Goal: Task Accomplishment & Management: Manage account settings

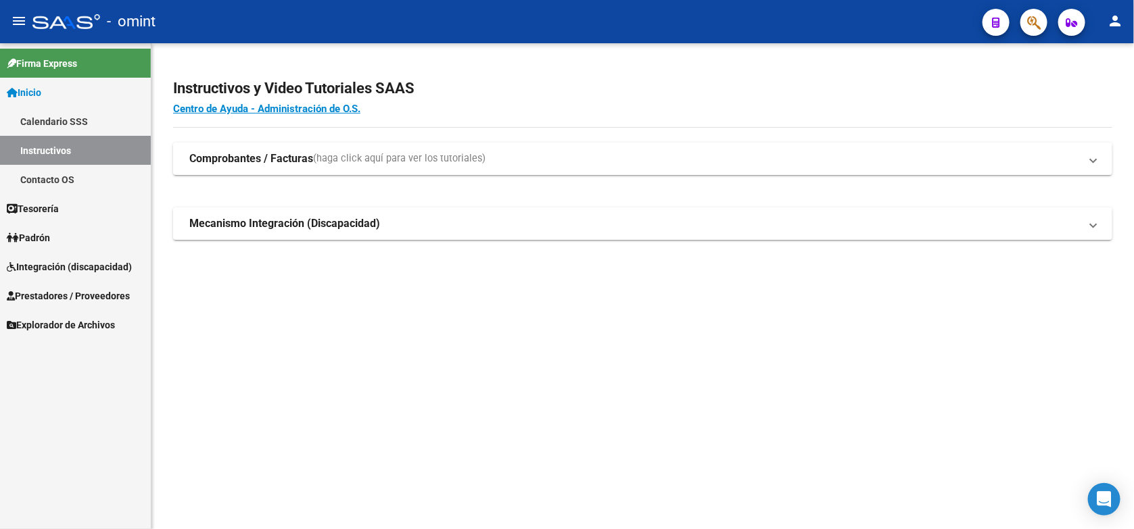
click at [100, 262] on span "Integración (discapacidad)" at bounding box center [69, 267] width 125 height 15
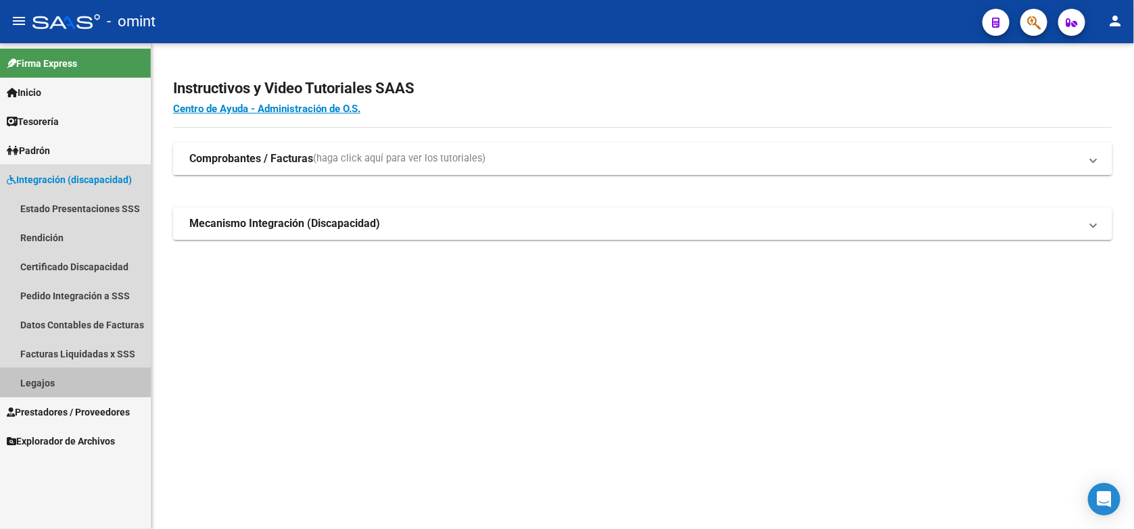
click at [68, 377] on link "Legajos" at bounding box center [75, 382] width 151 height 29
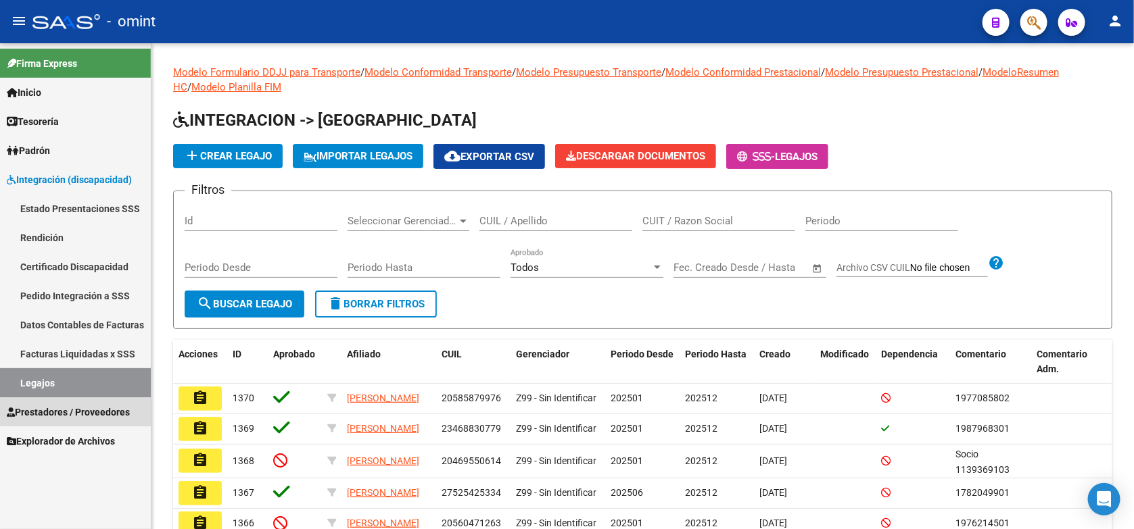
click at [98, 410] on span "Prestadores / Proveedores" at bounding box center [68, 412] width 123 height 15
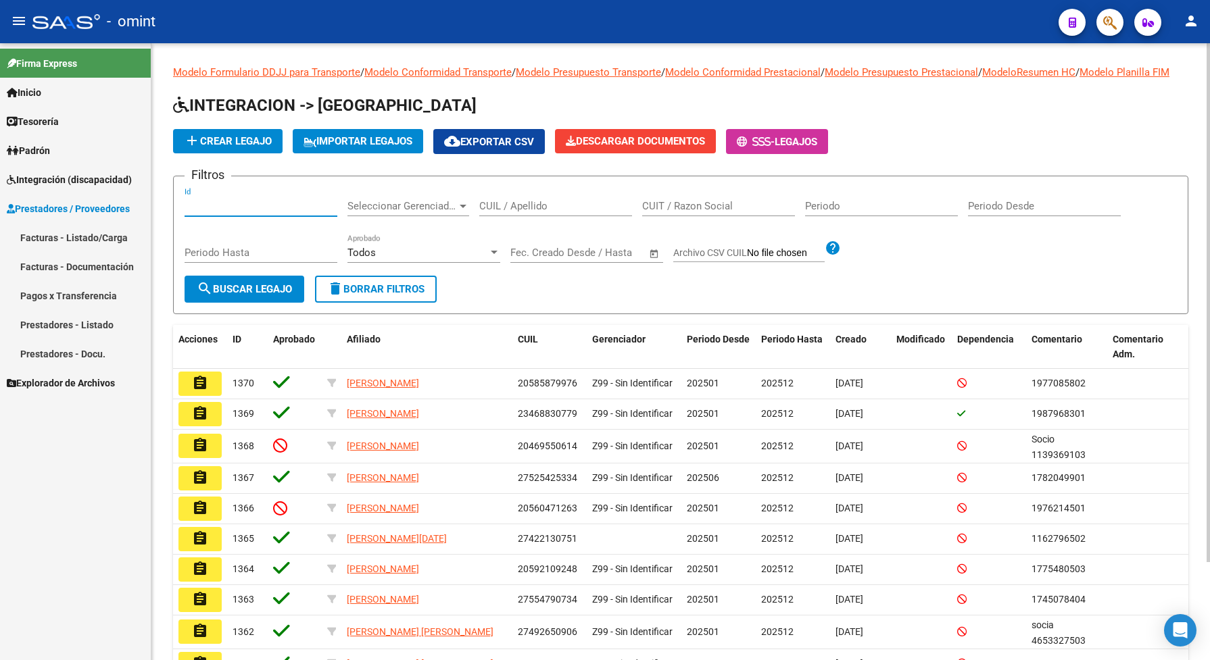
click at [204, 212] on input "Id" at bounding box center [261, 206] width 153 height 12
paste input "21338"
type input "21338"
drag, startPoint x: 216, startPoint y: 220, endPoint x: 161, endPoint y: 201, distance: 58.4
click at [161, 201] on div "Modelo Formulario DDJJ para Transporte / Modelo Conformidad Transporte / Modelo…" at bounding box center [680, 402] width 1059 height 719
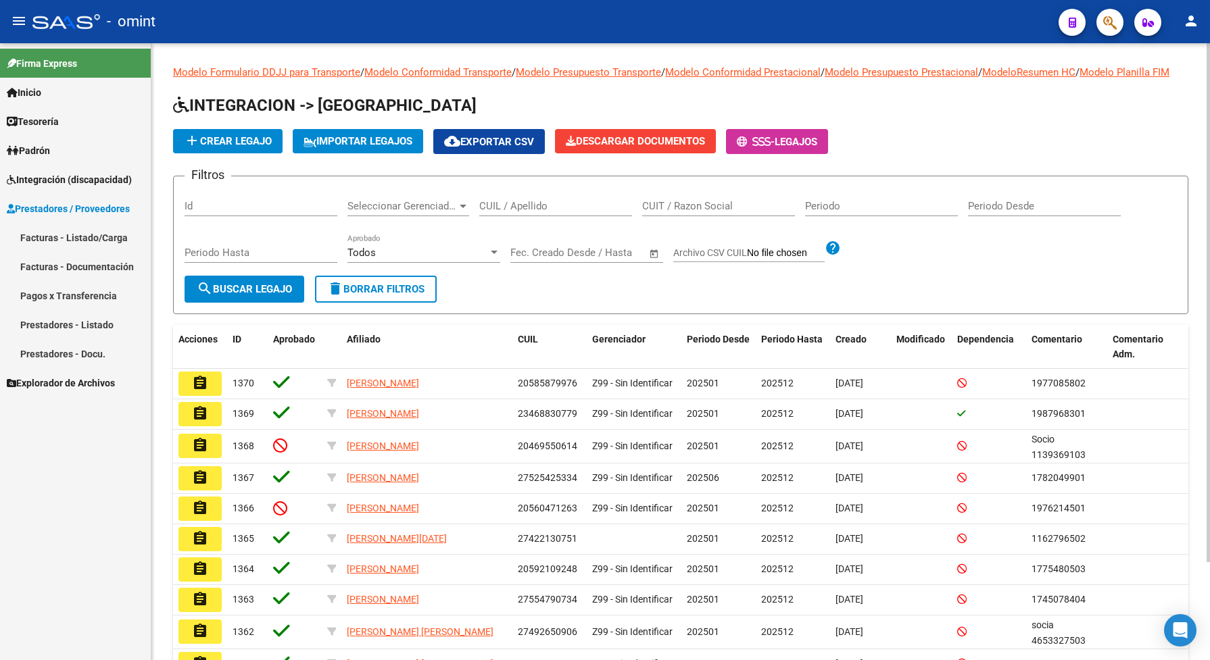
click at [558, 212] on input "CUIL / Apellido" at bounding box center [555, 206] width 153 height 12
click at [268, 295] on span "search Buscar Legajo" at bounding box center [244, 289] width 95 height 12
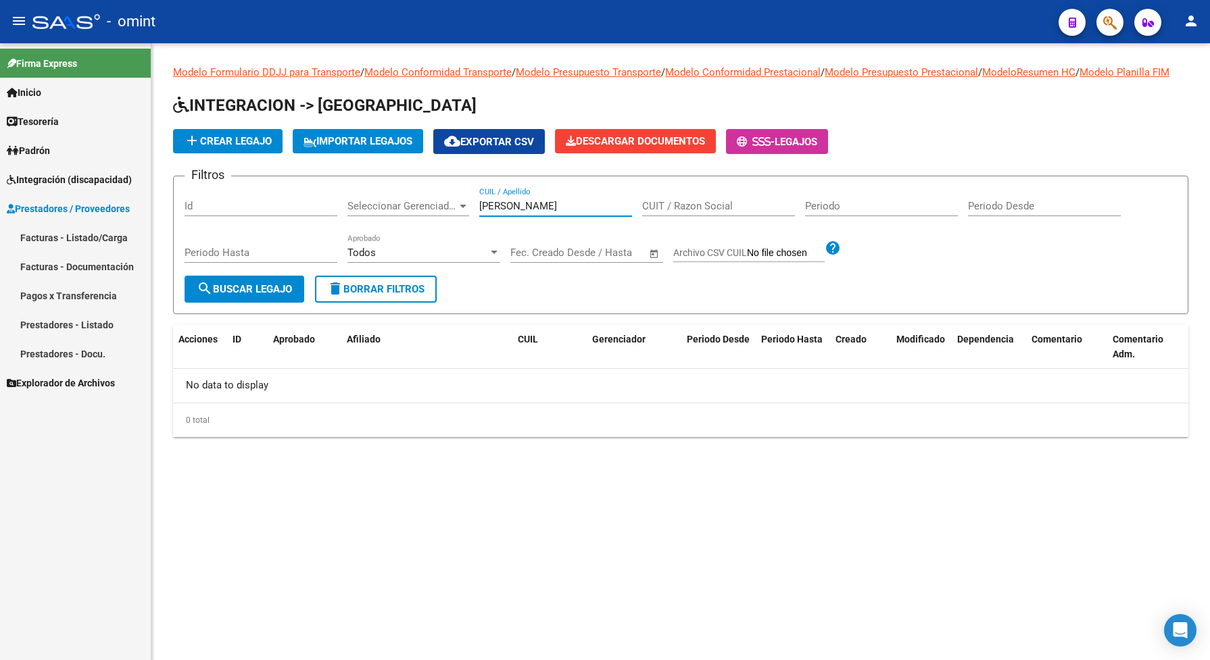
drag, startPoint x: 504, startPoint y: 218, endPoint x: 475, endPoint y: 223, distance: 29.5
click at [475, 223] on div "Filtros Id Seleccionar Gerenciador Seleccionar Gerenciador tosi CUIL / Apellido…" at bounding box center [681, 231] width 992 height 89
type input "capo"
click at [258, 295] on span "search Buscar Legajo" at bounding box center [244, 289] width 95 height 12
drag, startPoint x: 510, startPoint y: 213, endPoint x: 483, endPoint y: 214, distance: 27.0
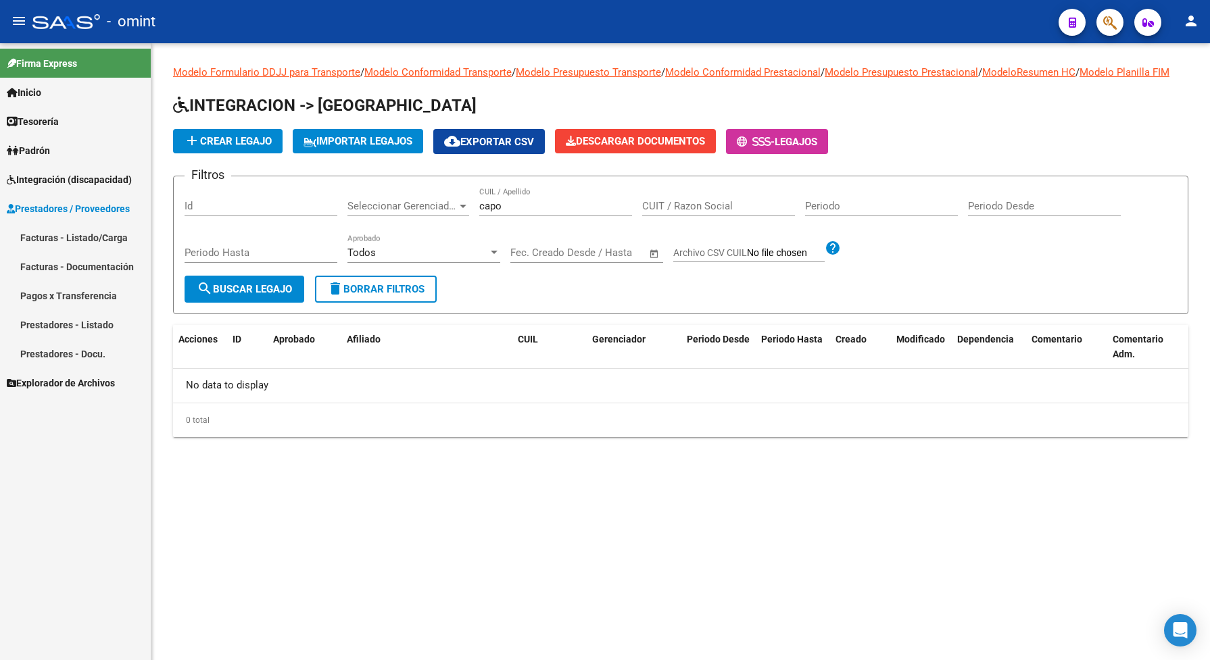
click at [483, 215] on div "capo CUIL / Apellido" at bounding box center [555, 201] width 153 height 29
drag, startPoint x: 502, startPoint y: 221, endPoint x: 478, endPoint y: 220, distance: 24.4
click at [478, 220] on div "Filtros Id Seleccionar Gerenciador Seleccionar Gerenciador capo CUIL / Apellido…" at bounding box center [681, 231] width 992 height 89
click at [44, 172] on span "Integración (discapacidad)" at bounding box center [69, 179] width 125 height 15
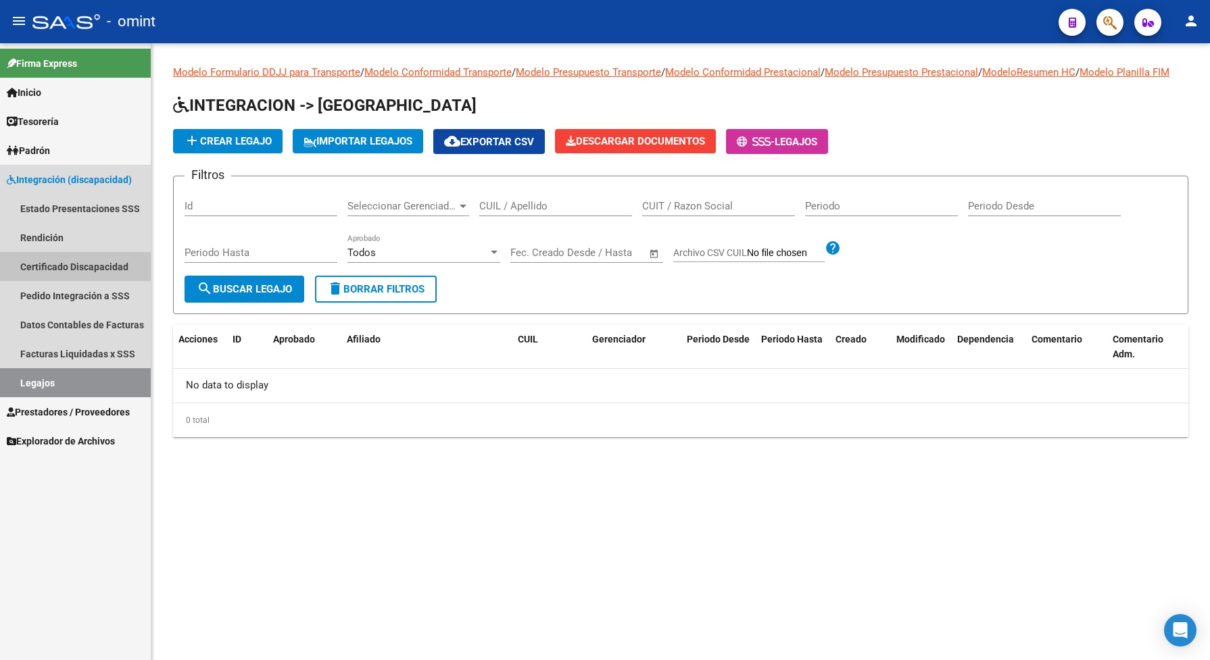
click at [79, 262] on link "Certificado Discapacidad" at bounding box center [75, 266] width 151 height 29
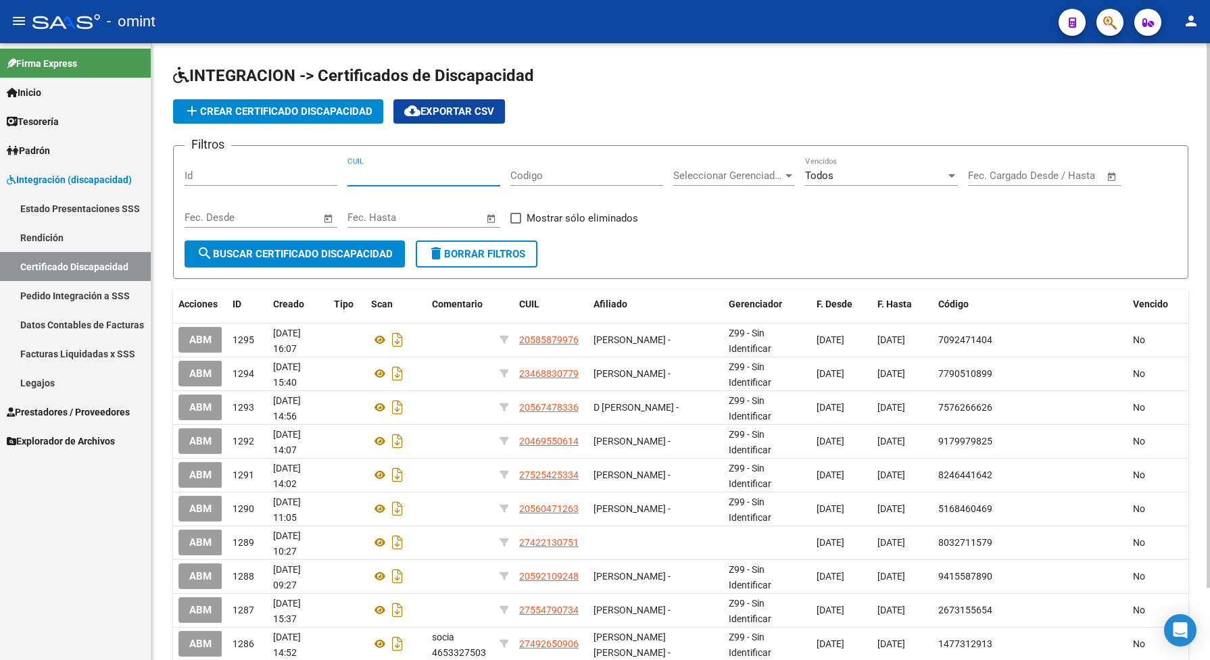
click at [417, 179] on input "CUIL" at bounding box center [423, 176] width 153 height 12
type input "23-57615862-9"
click at [345, 253] on span "search Buscar Certificado Discapacidad" at bounding box center [295, 254] width 196 height 12
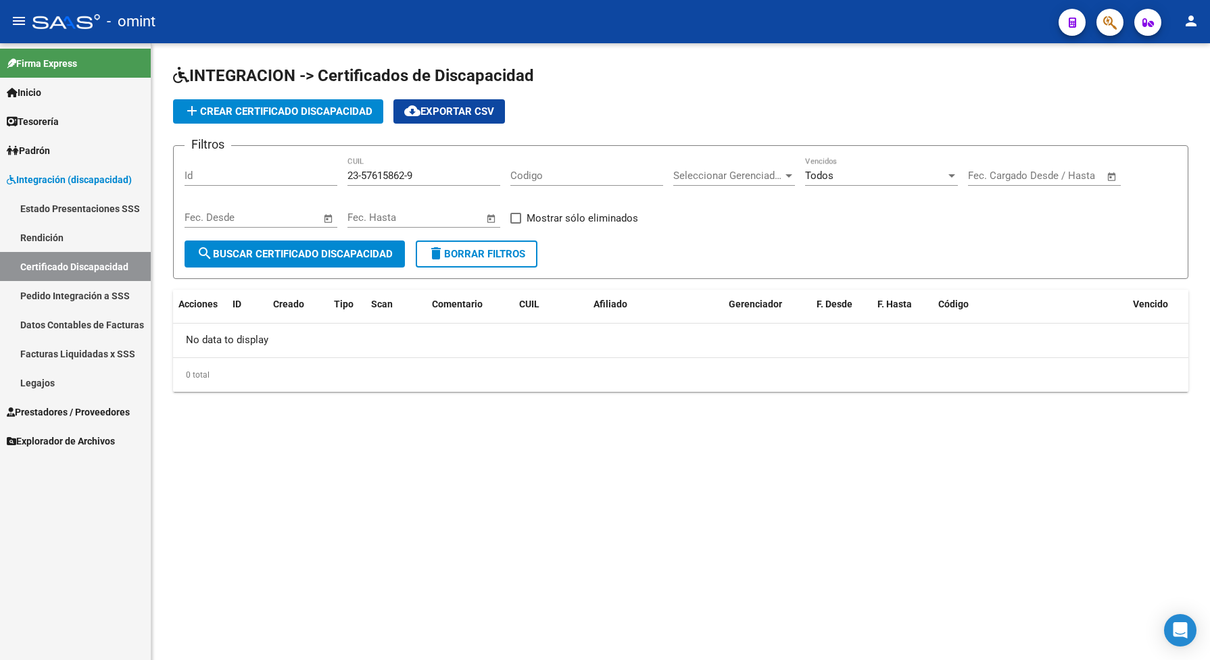
click at [312, 105] on span "add Crear Certificado Discapacidad" at bounding box center [278, 111] width 189 height 12
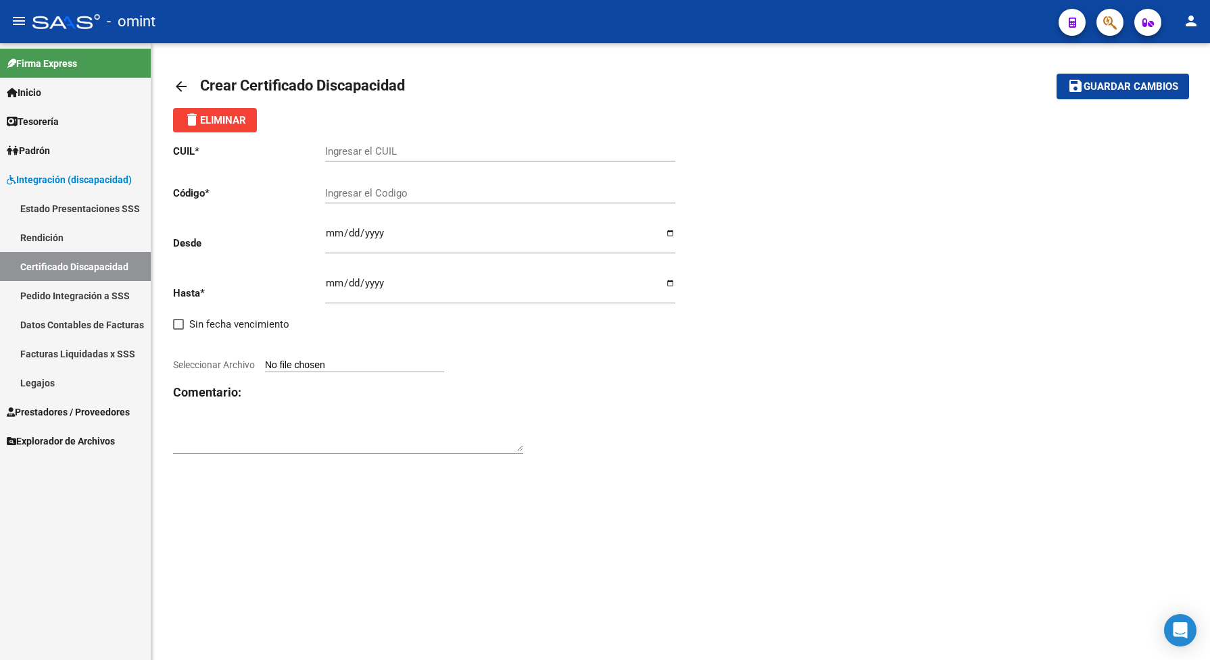
click at [370, 164] on div "Ingresar el CUIL" at bounding box center [500, 153] width 350 height 42
click at [374, 145] on input "Ingresar el CUIL" at bounding box center [500, 151] width 350 height 12
type input "23-57615862-9"
click at [384, 195] on input "Ingresar el Codigo" at bounding box center [500, 193] width 350 height 12
type input "8514918255"
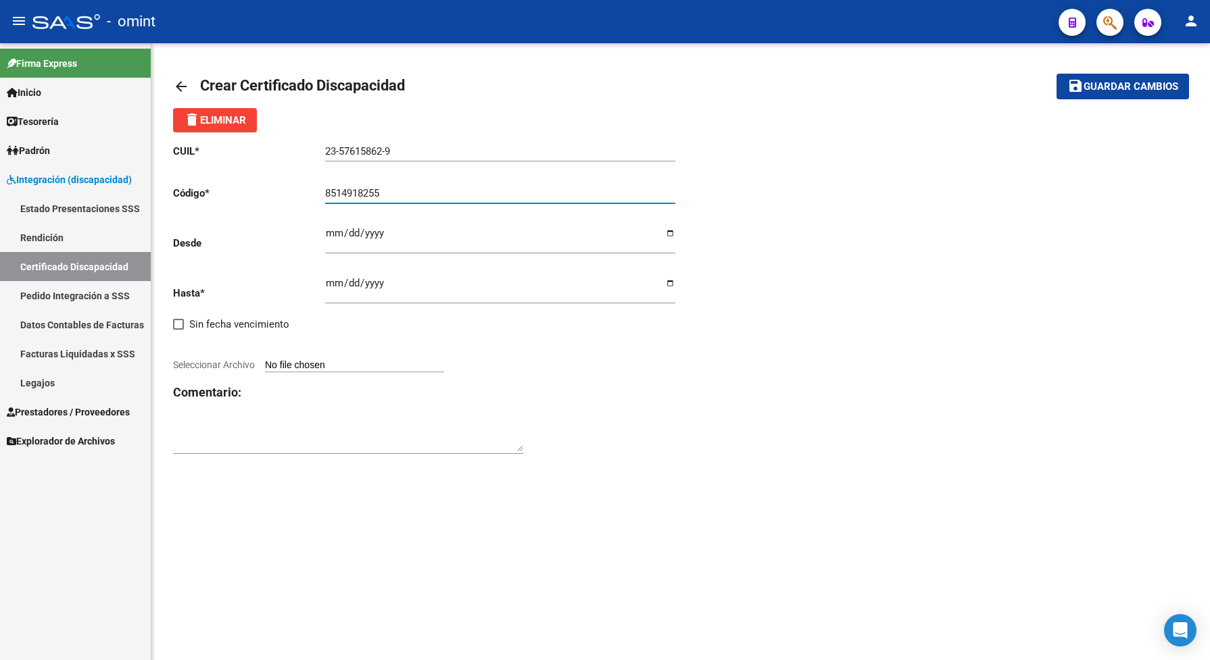
click at [336, 228] on input "Ingresar fec. Desde" at bounding box center [500, 239] width 350 height 22
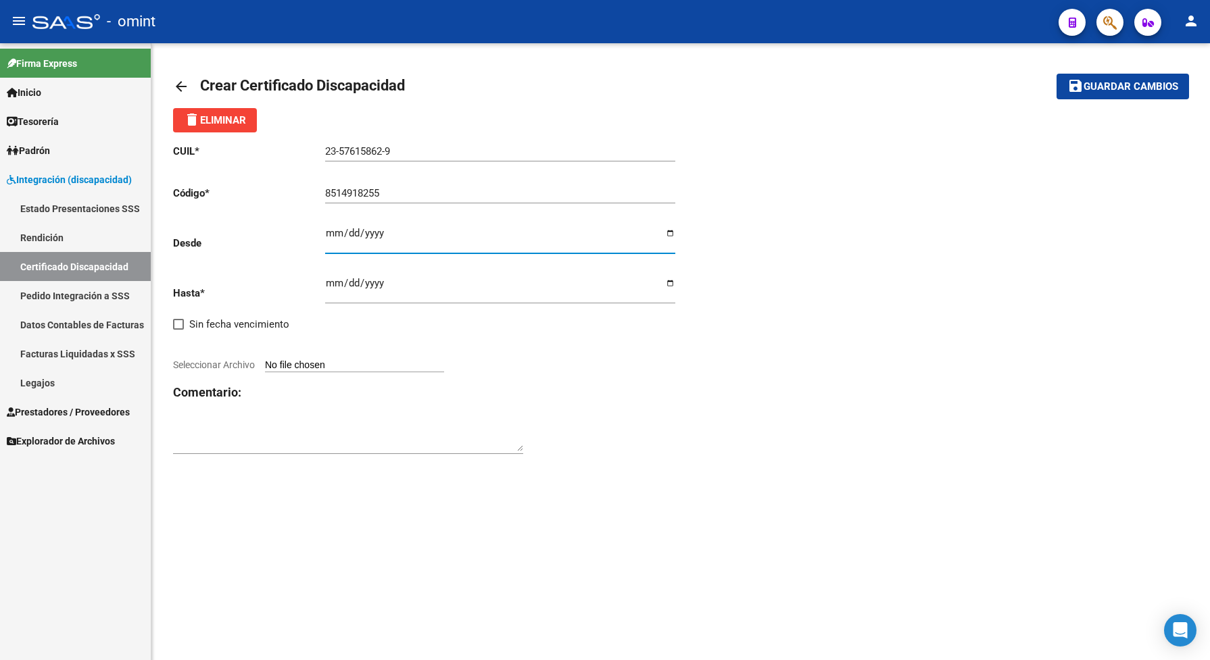
click at [389, 225] on div "2029-08-23 Ingresar fec. Desde" at bounding box center [500, 235] width 350 height 38
type input "2024-08-23"
click at [335, 278] on input "Ingresar fec. Hasta" at bounding box center [500, 289] width 350 height 22
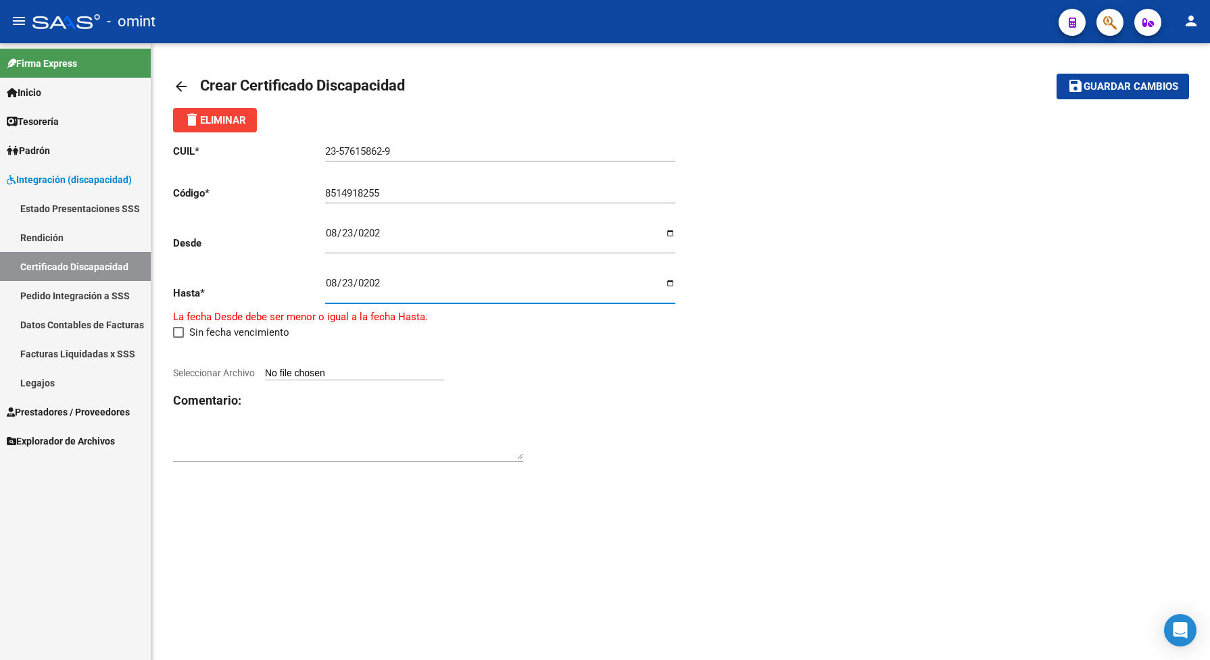
type input "2029-08-23"
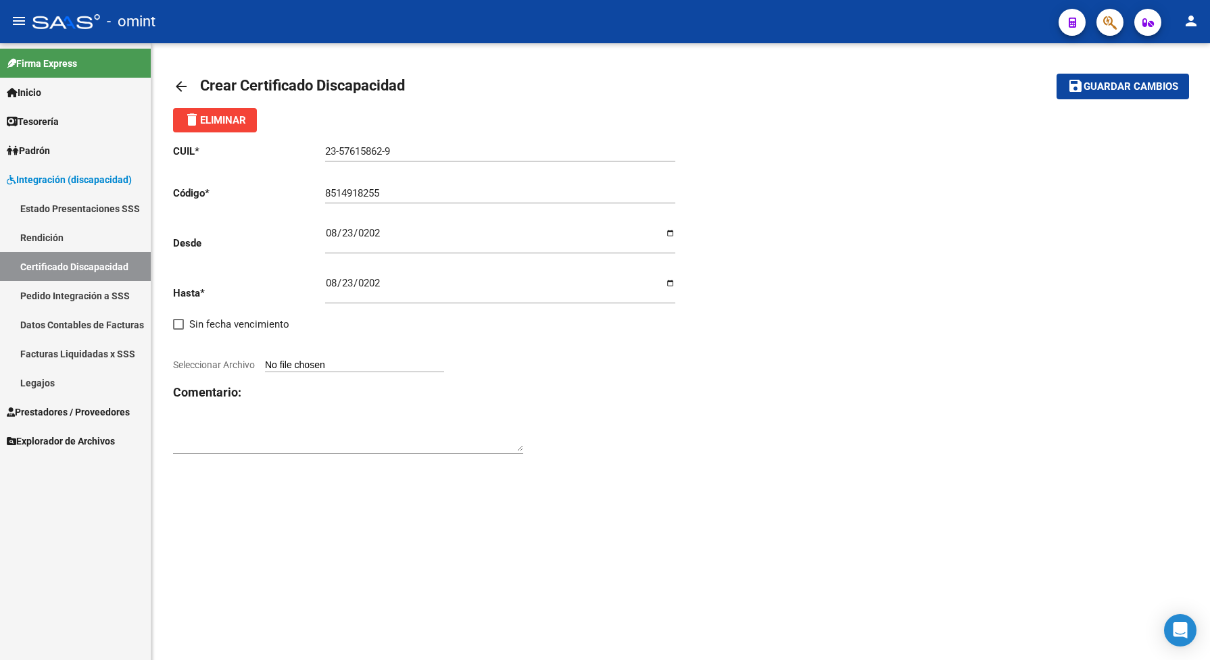
click at [247, 362] on span "Seleccionar Archivo" at bounding box center [214, 365] width 82 height 11
click at [265, 362] on input "Seleccionar Archivo" at bounding box center [354, 366] width 179 height 13
type input "C:\fakepath\cud_de_tosi_luigi133830839096152740[1].pdf"
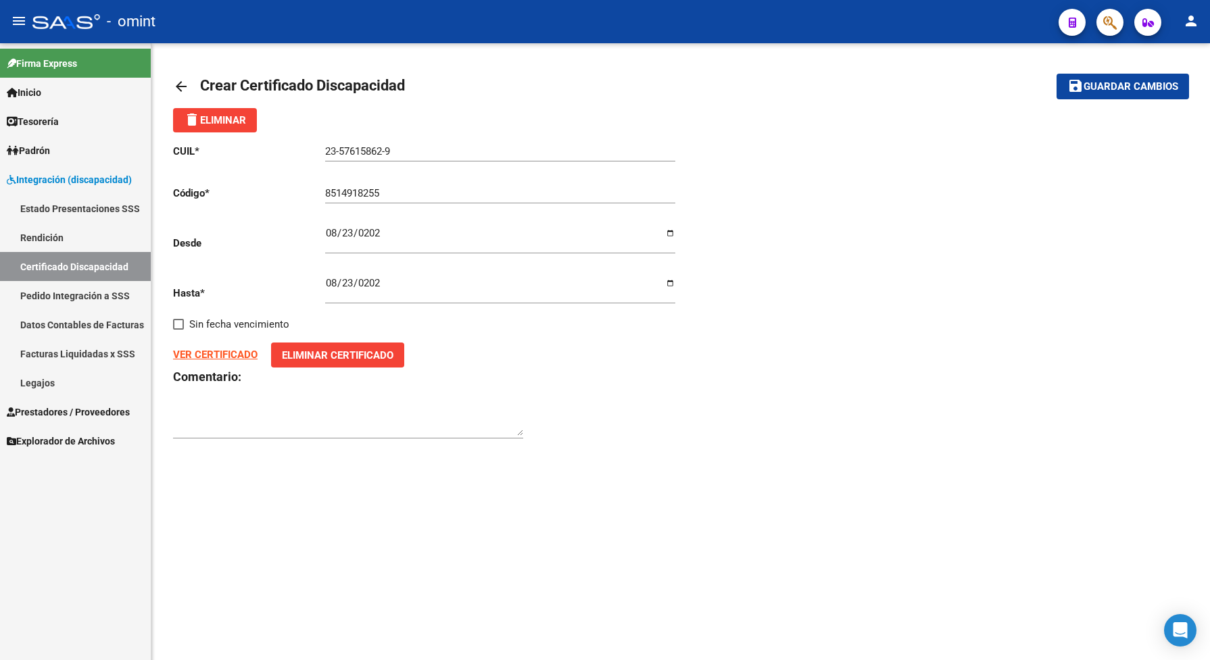
click at [1088, 78] on button "save Guardar cambios" at bounding box center [1123, 86] width 132 height 25
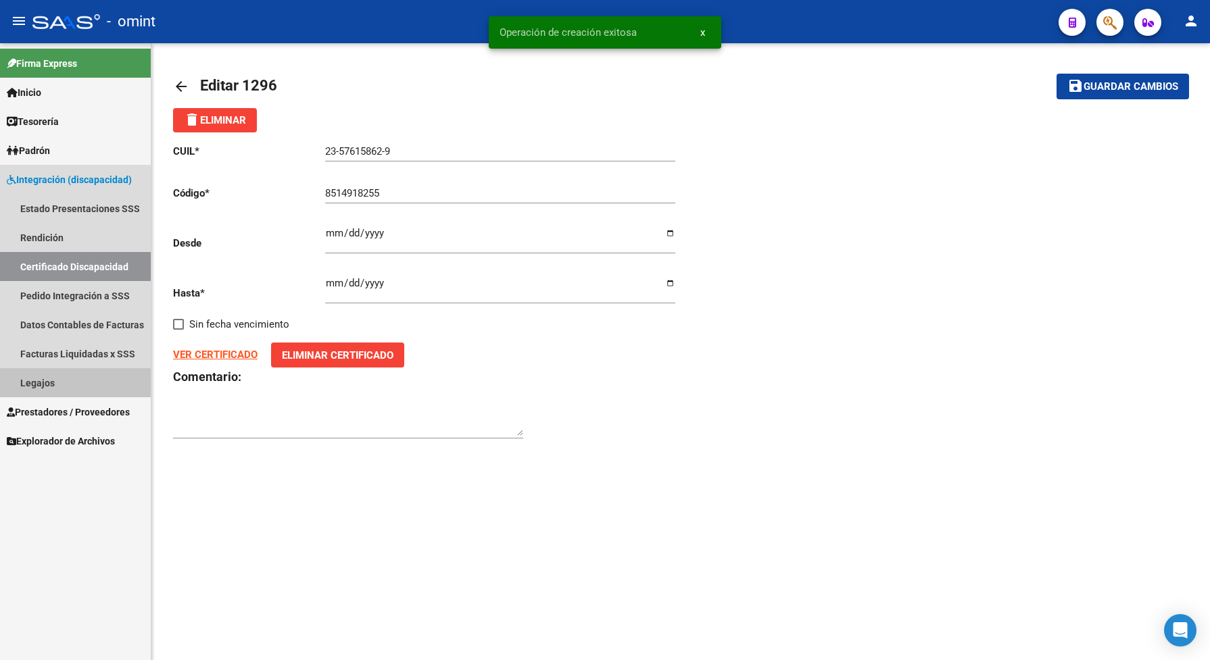
click at [59, 377] on link "Legajos" at bounding box center [75, 382] width 151 height 29
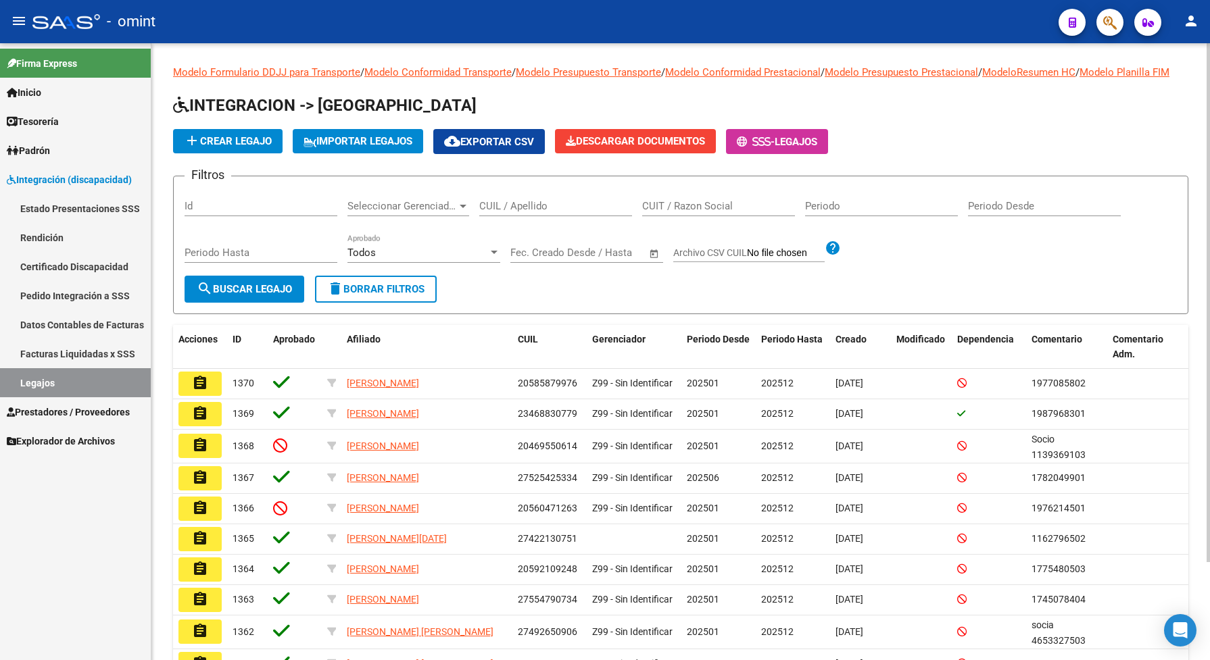
click at [512, 212] on input "CUIL / Apellido" at bounding box center [555, 206] width 153 height 12
type input "23576158629"
click at [275, 295] on span "search Buscar Legajo" at bounding box center [244, 289] width 95 height 12
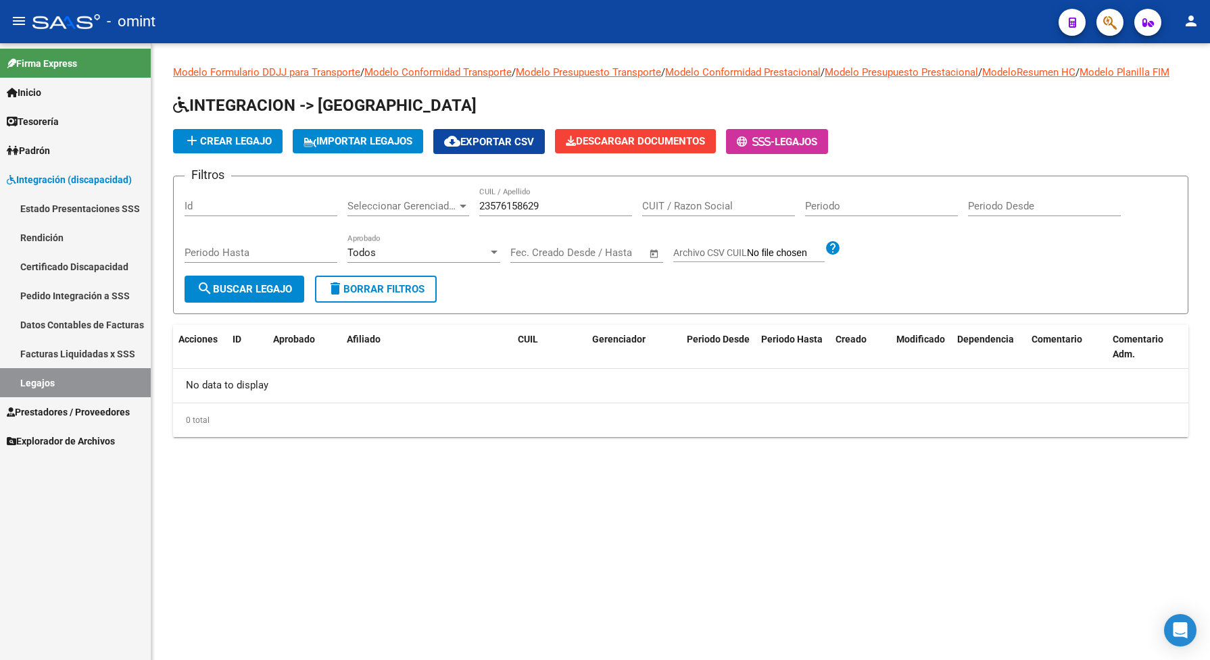
click at [237, 147] on span "add Crear Legajo" at bounding box center [228, 141] width 88 height 12
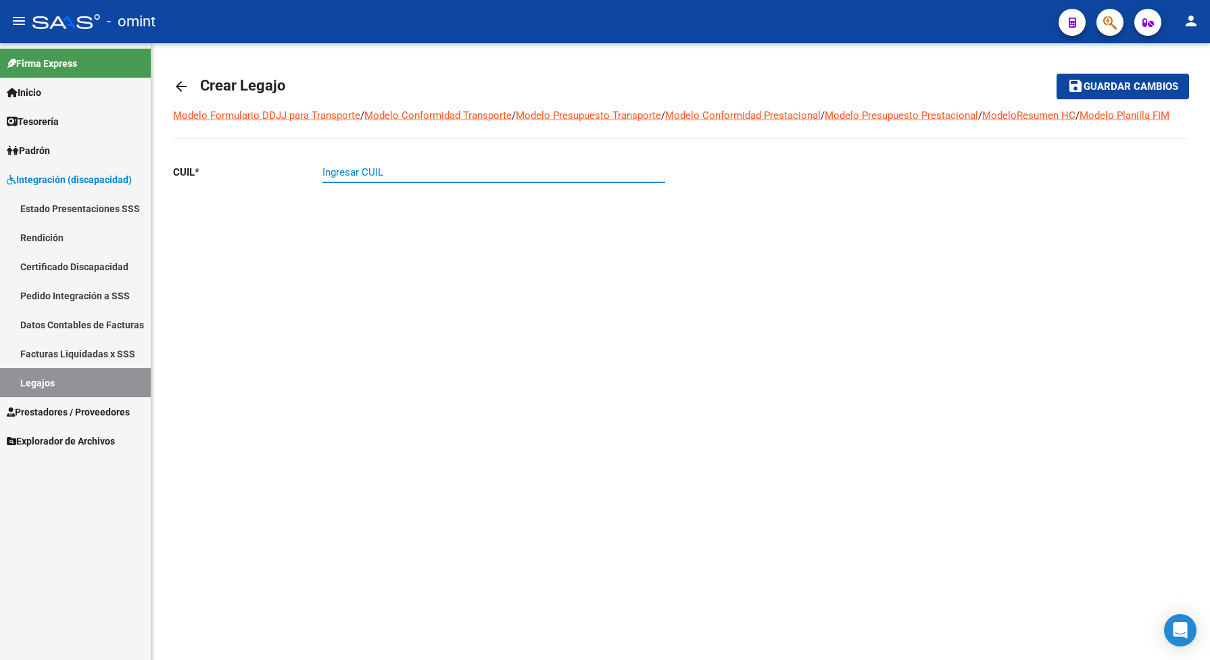
click at [355, 178] on input "Ingresar CUIL" at bounding box center [493, 172] width 343 height 12
type input "23-57615862-9"
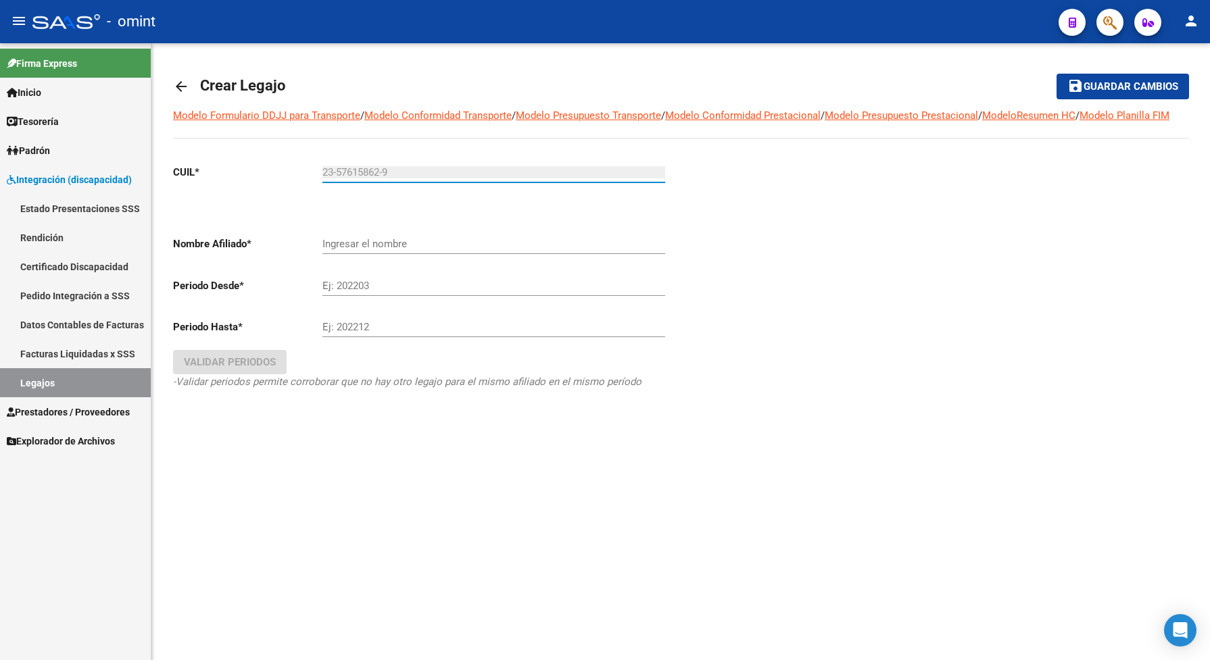
type input "TOSI CAPOZULLI LUIGI TEO"
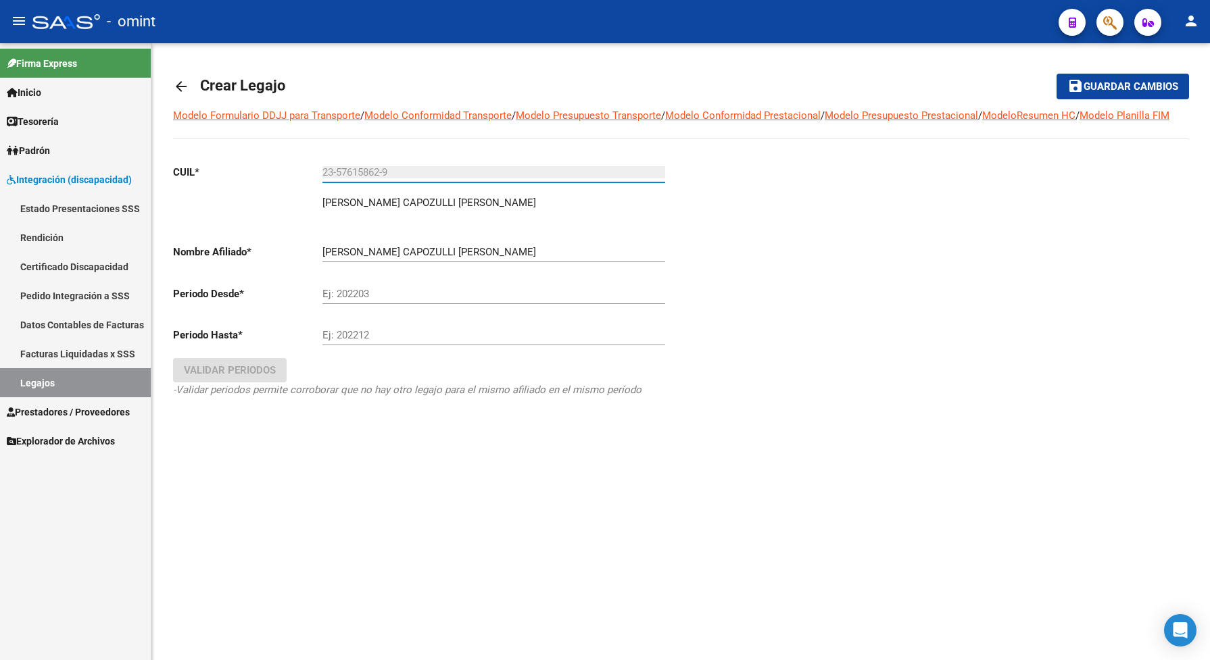
type input "23-57615862-9"
click at [356, 300] on input "Ej: 202203" at bounding box center [493, 294] width 343 height 12
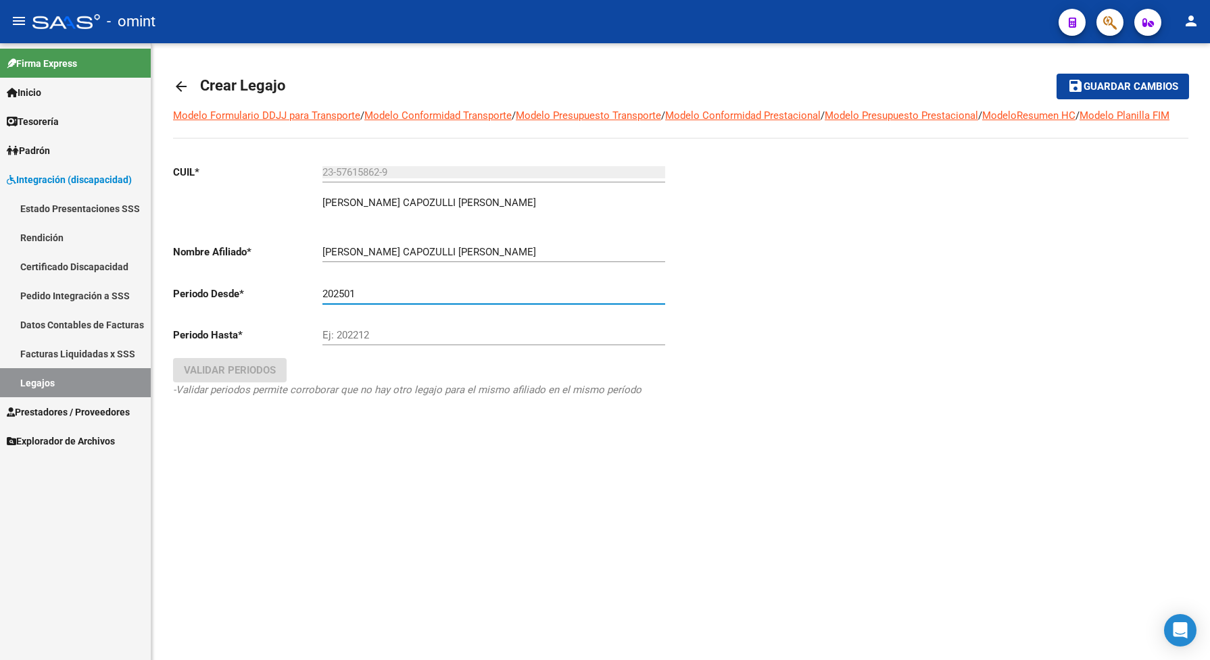
type input "202501"
click at [358, 339] on div "Ej: 202212" at bounding box center [493, 330] width 343 height 29
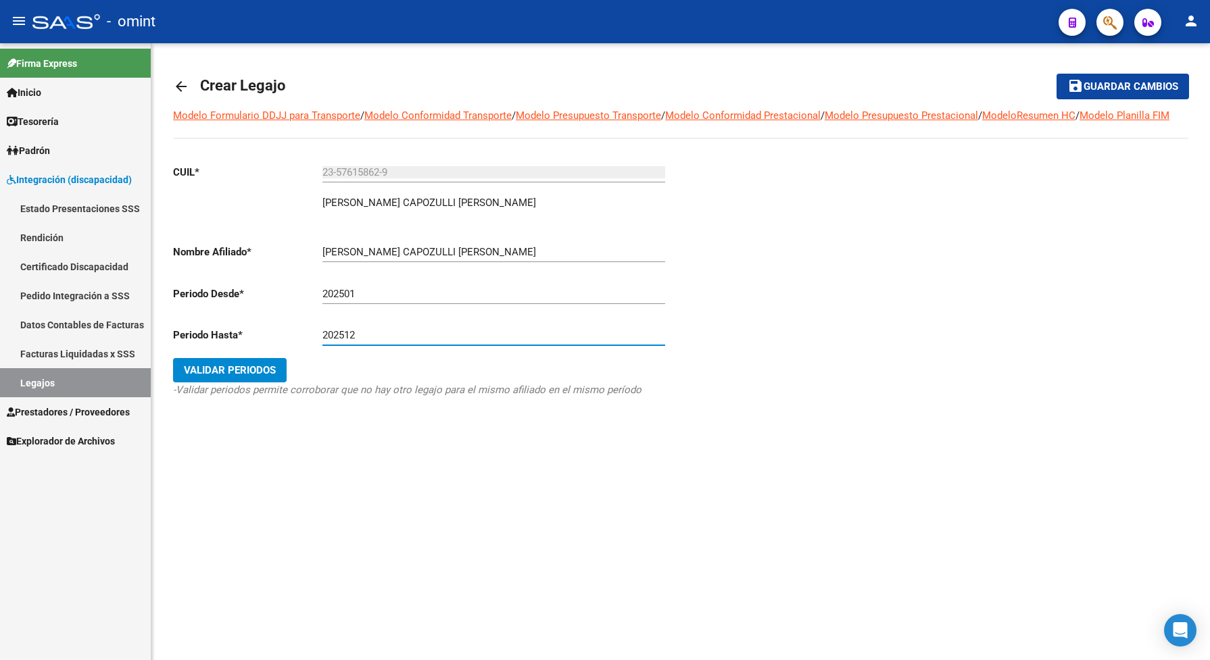
type input "202512"
click at [254, 377] on span "Validar Periodos" at bounding box center [230, 370] width 92 height 12
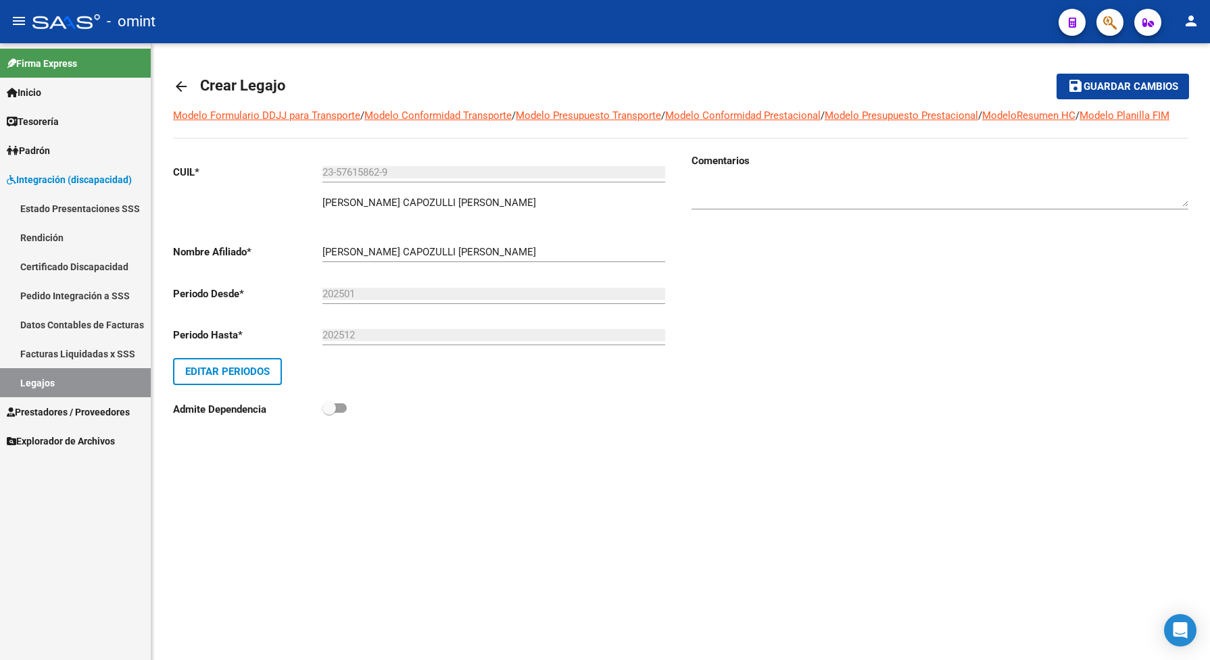
click at [727, 206] on textarea at bounding box center [940, 193] width 497 height 27
click at [750, 207] on textarea at bounding box center [940, 193] width 497 height 27
paste textarea "2000313301"
type textarea "2000313301"
click at [1128, 84] on span "Guardar cambios" at bounding box center [1131, 87] width 95 height 12
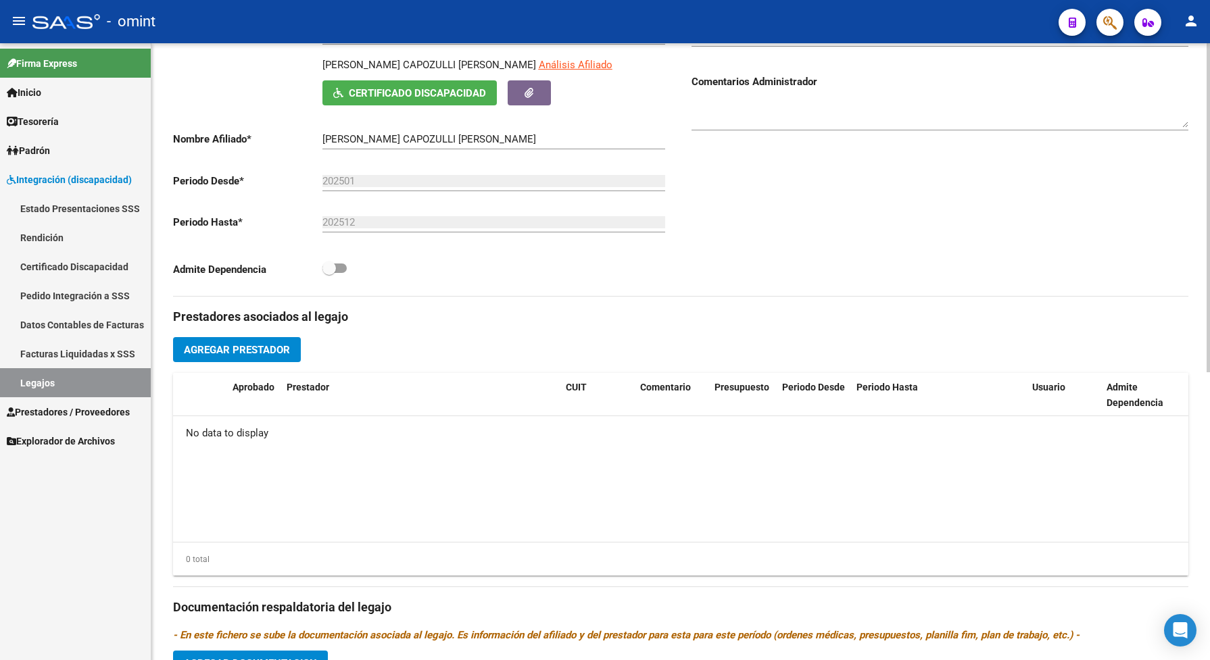
scroll to position [422, 0]
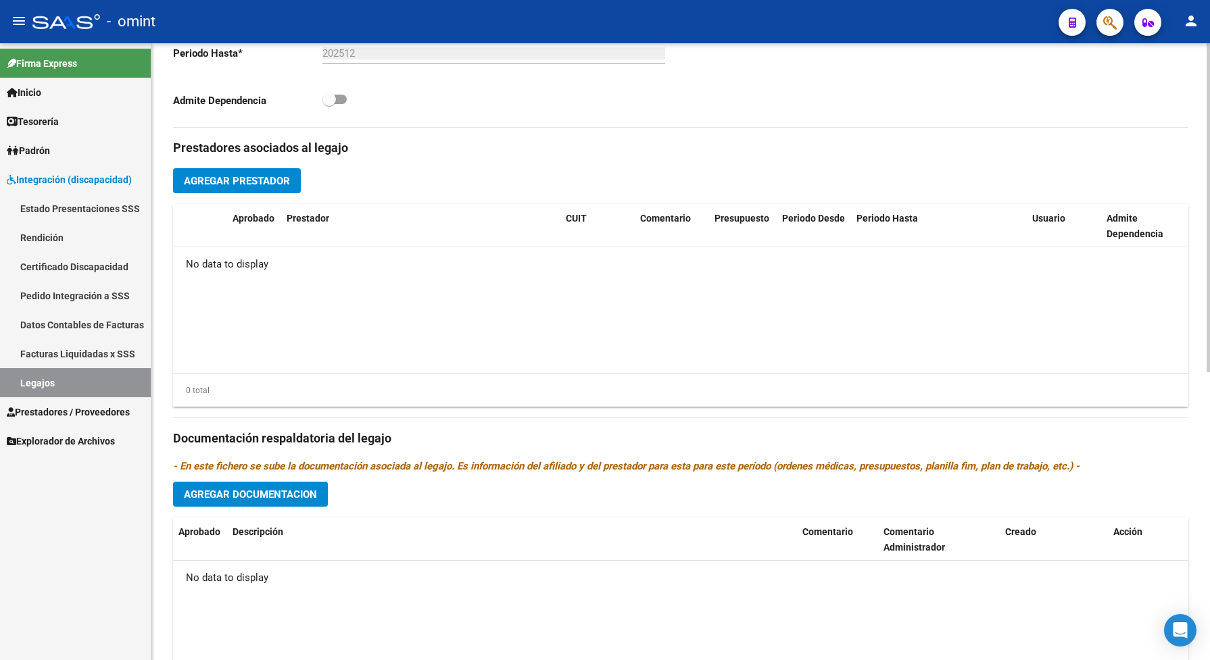
click at [281, 187] on span "Agregar Prestador" at bounding box center [237, 181] width 106 height 12
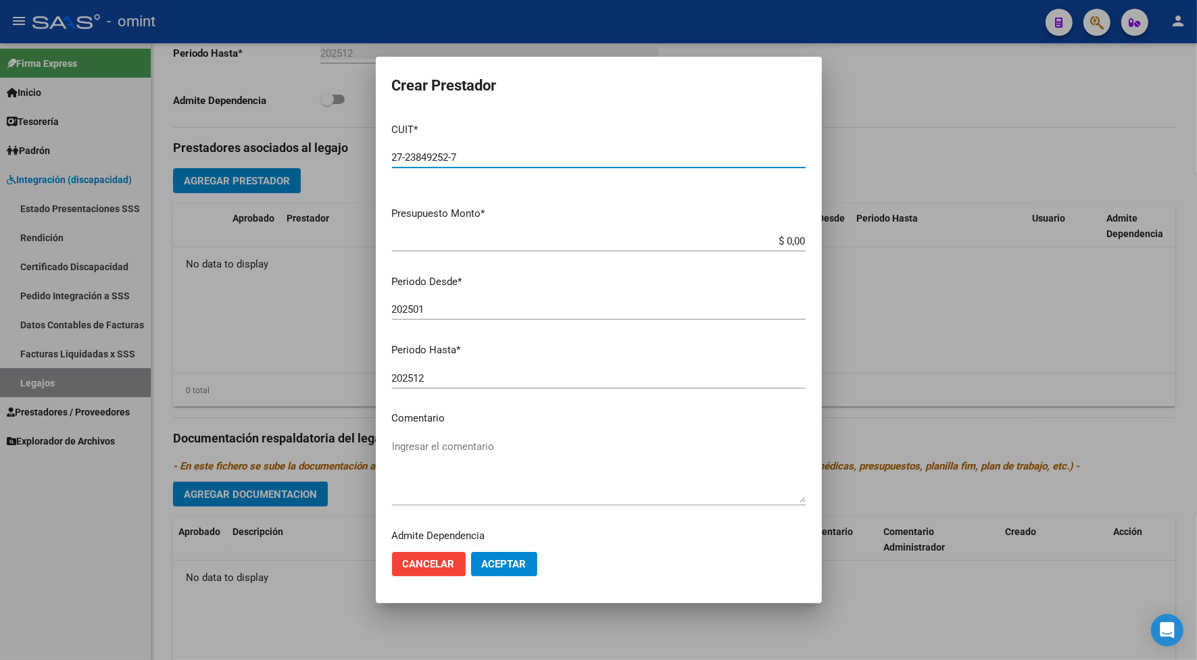
type input "27-23849252-7"
click at [792, 237] on input "$ 0,00" at bounding box center [599, 241] width 414 height 12
type input "$ 148.447,32"
click at [427, 304] on input "202501" at bounding box center [599, 310] width 414 height 12
type input "202502"
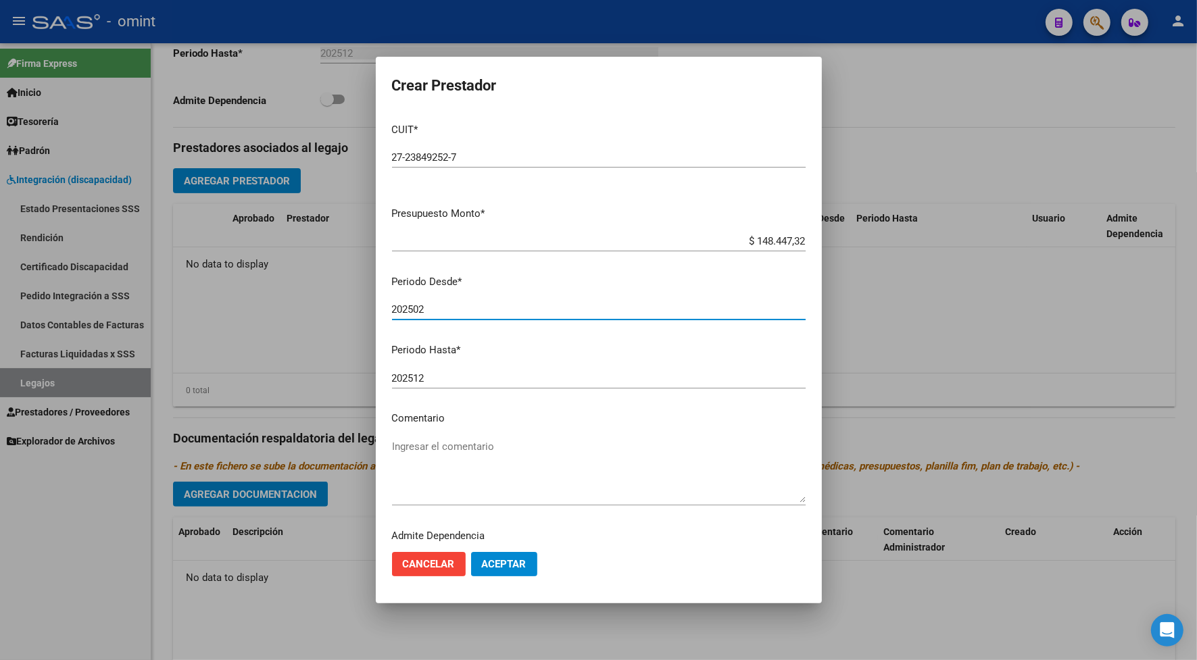
click at [441, 377] on input "202512" at bounding box center [599, 378] width 414 height 12
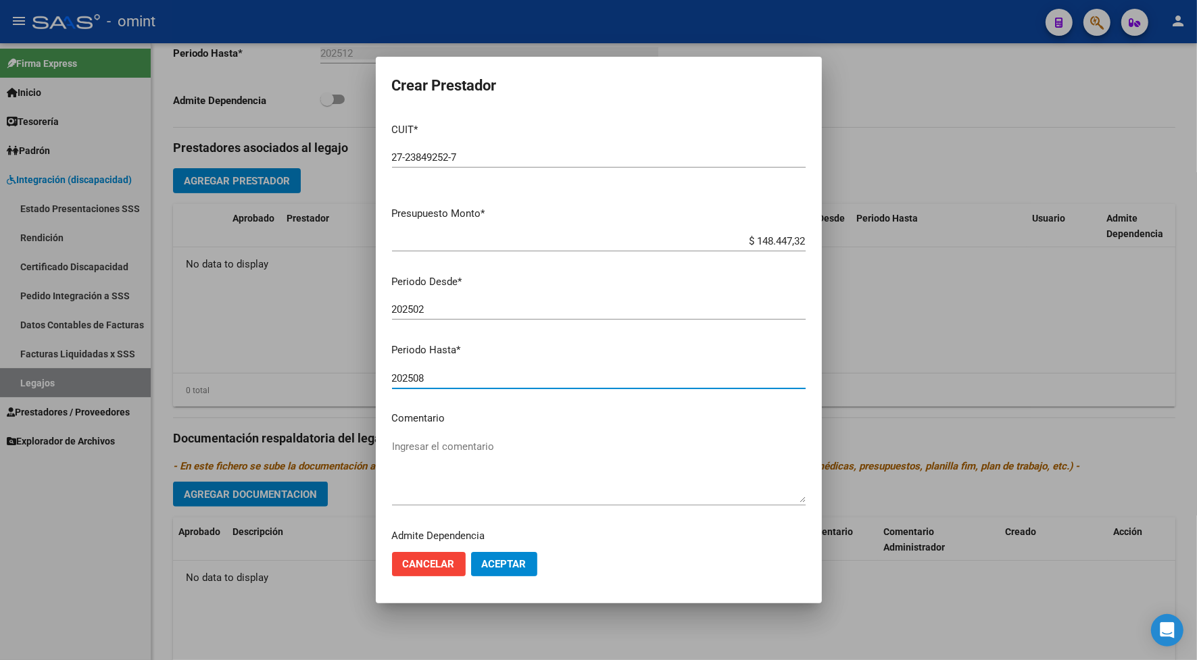
type input "202508"
click at [436, 456] on textarea "Ingresar el comentario" at bounding box center [599, 471] width 414 height 64
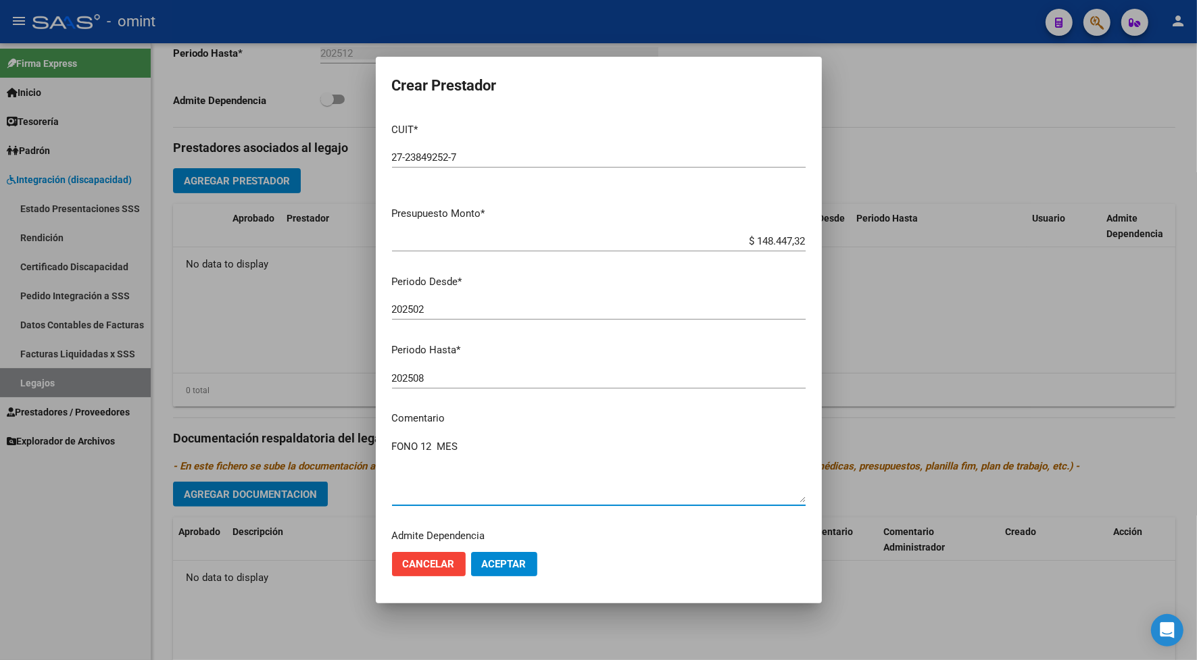
type textarea "FONO 12 MES"
click at [532, 529] on button "Aceptar" at bounding box center [504, 564] width 66 height 24
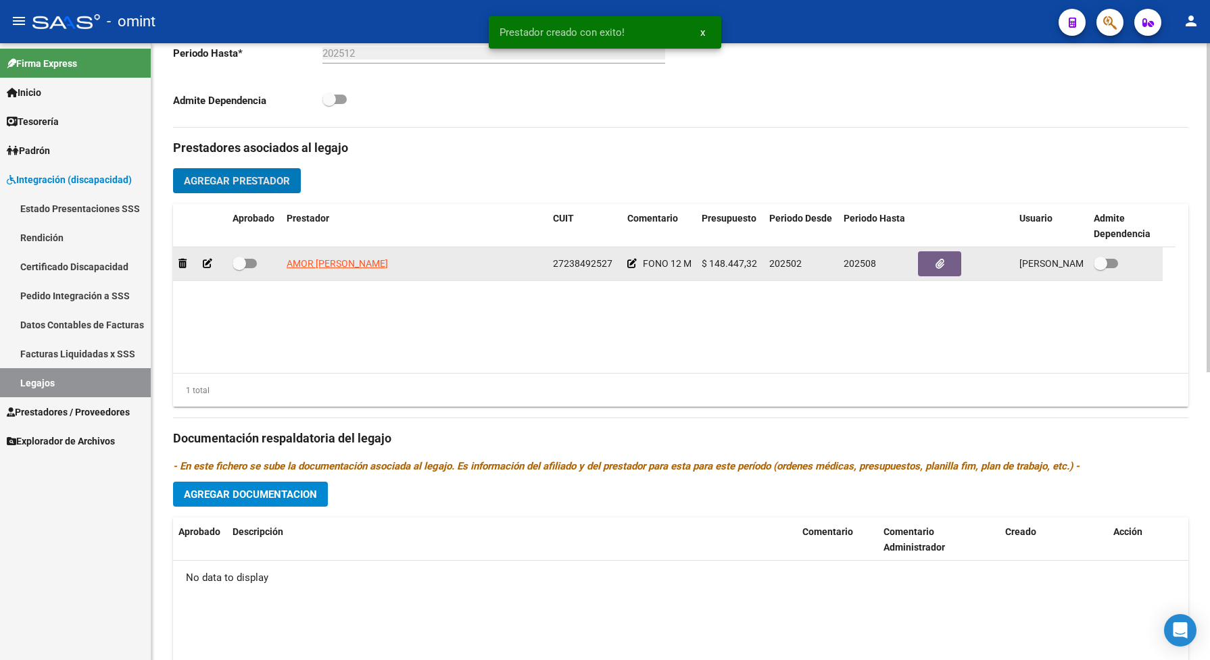
click at [252, 268] on span at bounding box center [245, 263] width 24 height 9
click at [239, 269] on input "checkbox" at bounding box center [239, 268] width 1 height 1
checkbox input "true"
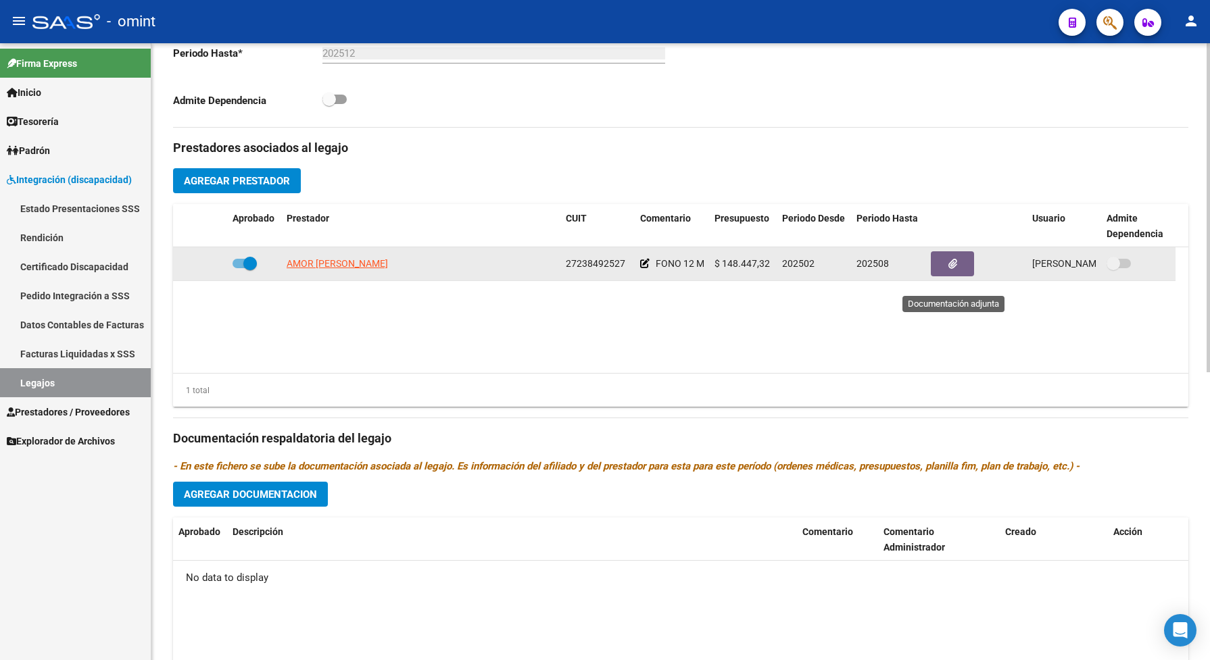
click at [972, 276] on button "button" at bounding box center [952, 263] width 43 height 25
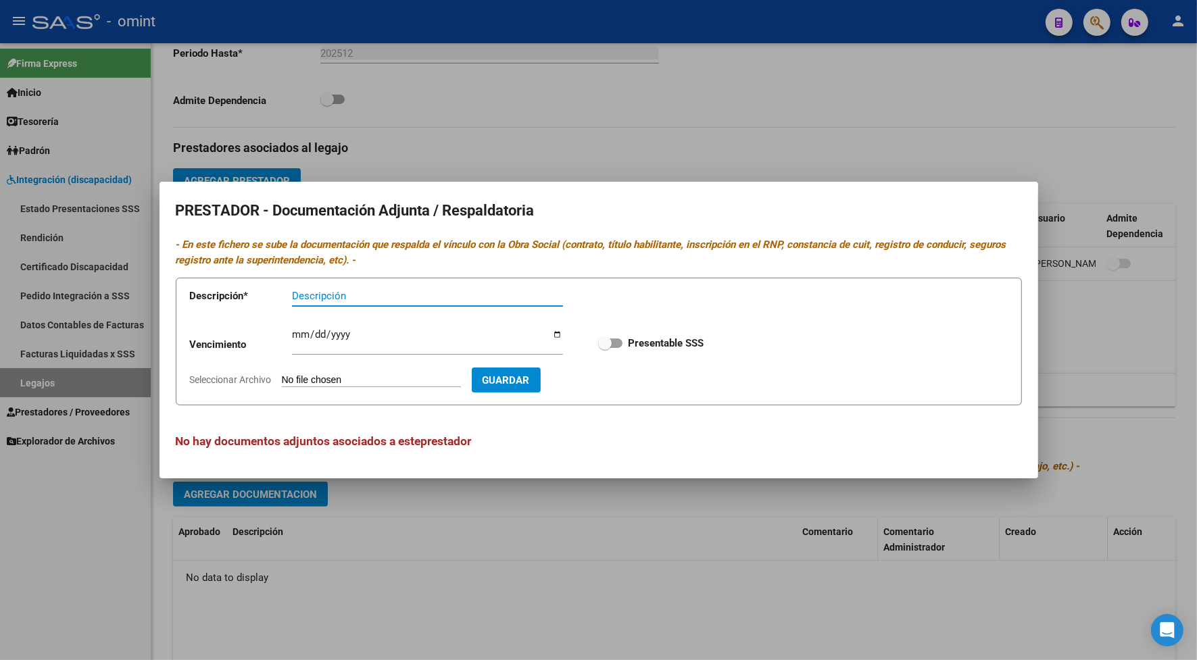
click at [353, 298] on input "Descripción" at bounding box center [427, 296] width 271 height 12
type input "FONO"
click at [297, 335] on input "Ingresar vencimiento" at bounding box center [427, 340] width 271 height 22
type input "0256-12-31"
type input "2025-12-31"
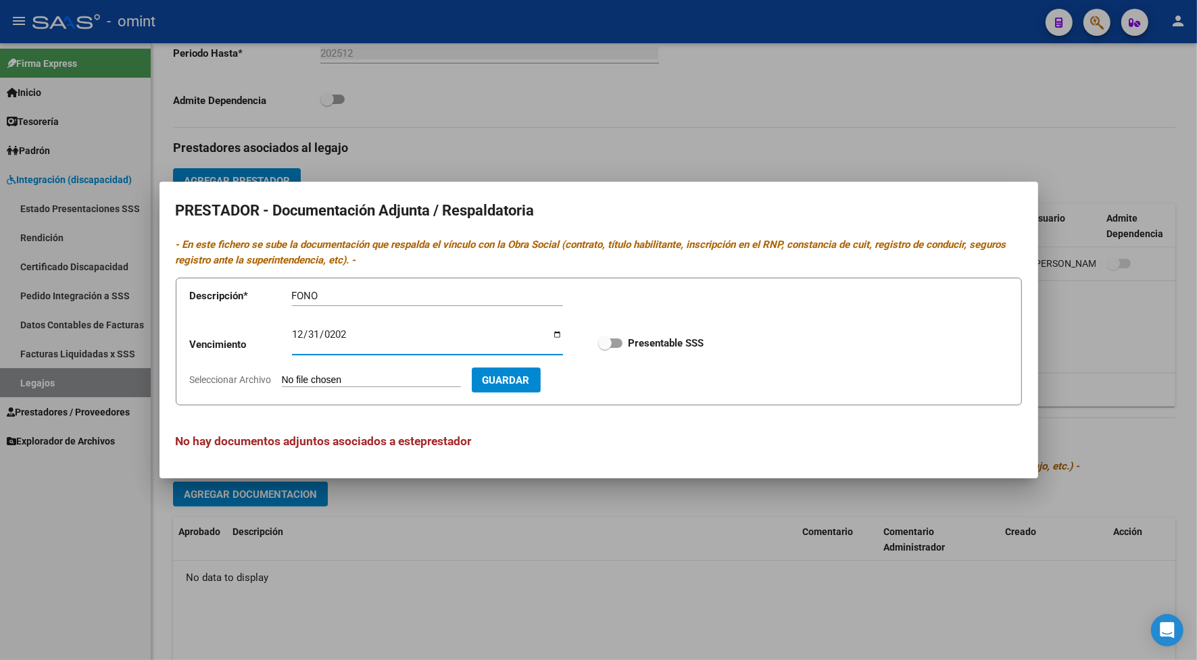
click at [621, 343] on span at bounding box center [610, 343] width 24 height 9
click at [605, 348] on input "Presentable SSS" at bounding box center [604, 348] width 1 height 1
checkbox input "true"
click at [258, 377] on span "Seleccionar Archivo" at bounding box center [231, 380] width 82 height 11
click at [282, 377] on input "Seleccionar Archivo" at bounding box center [371, 381] width 179 height 13
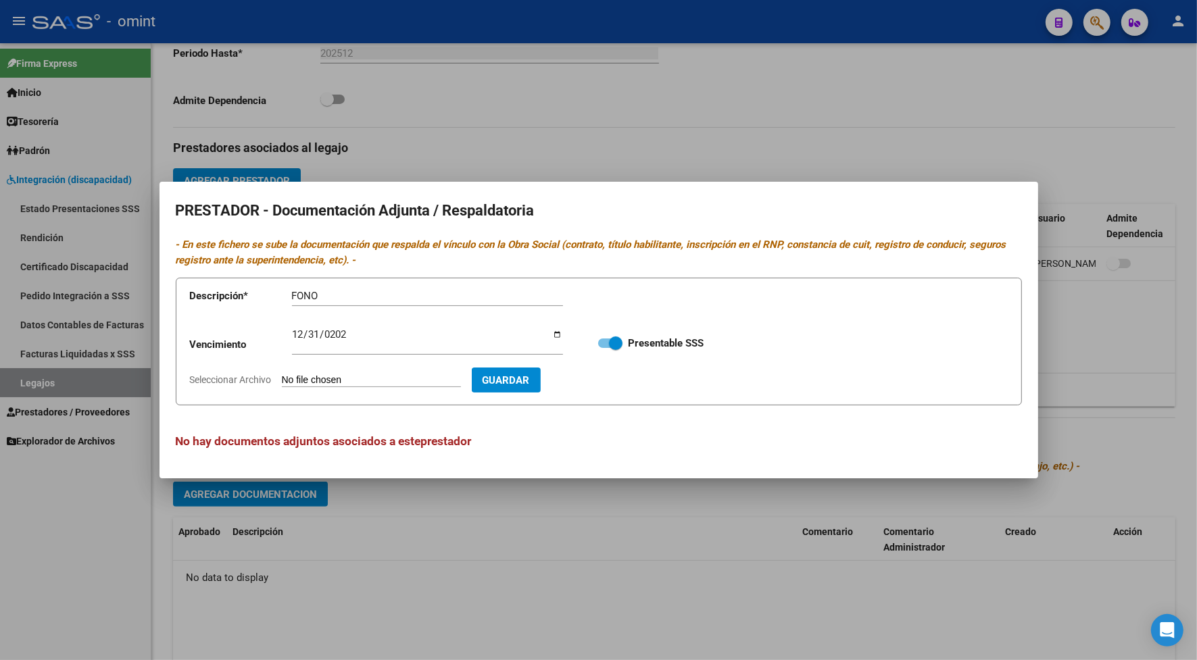
click at [264, 379] on span "Seleccionar Archivo" at bounding box center [231, 380] width 82 height 11
click at [282, 379] on input "Seleccionar Archivo" at bounding box center [371, 381] width 179 height 13
type input "C:\fakepath\docu del prestador FONO.pdf"
click at [619, 370] on button "Guardar" at bounding box center [584, 380] width 69 height 25
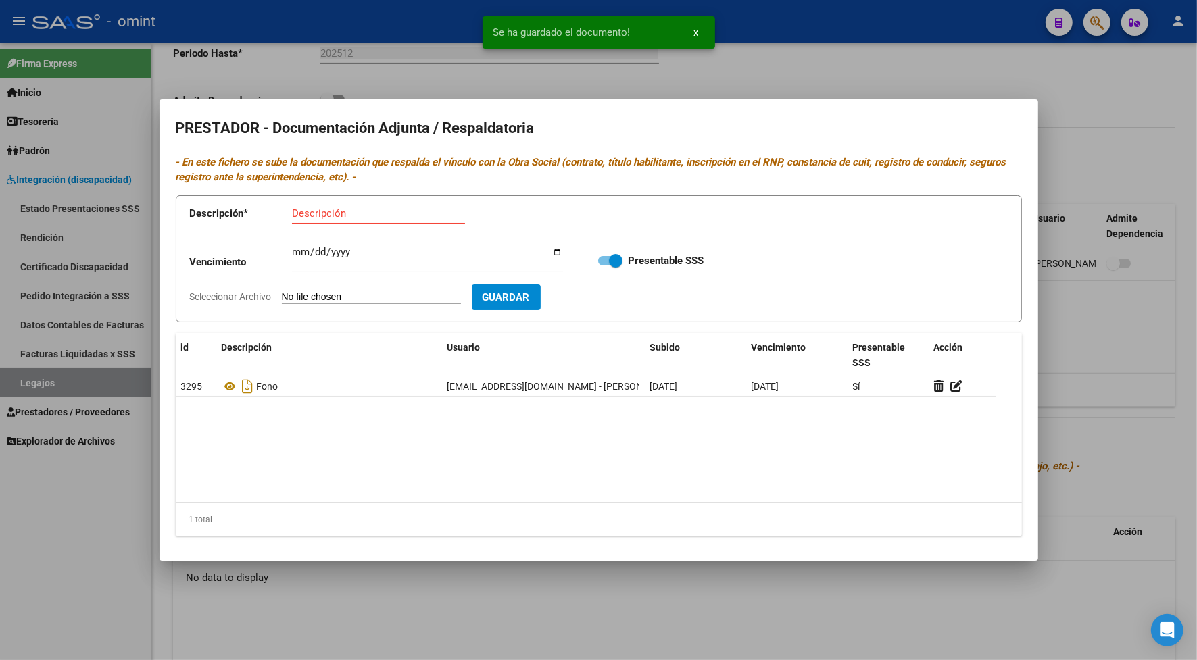
click at [721, 61] on div "Se ha guardado el documento! x" at bounding box center [598, 32] width 265 height 65
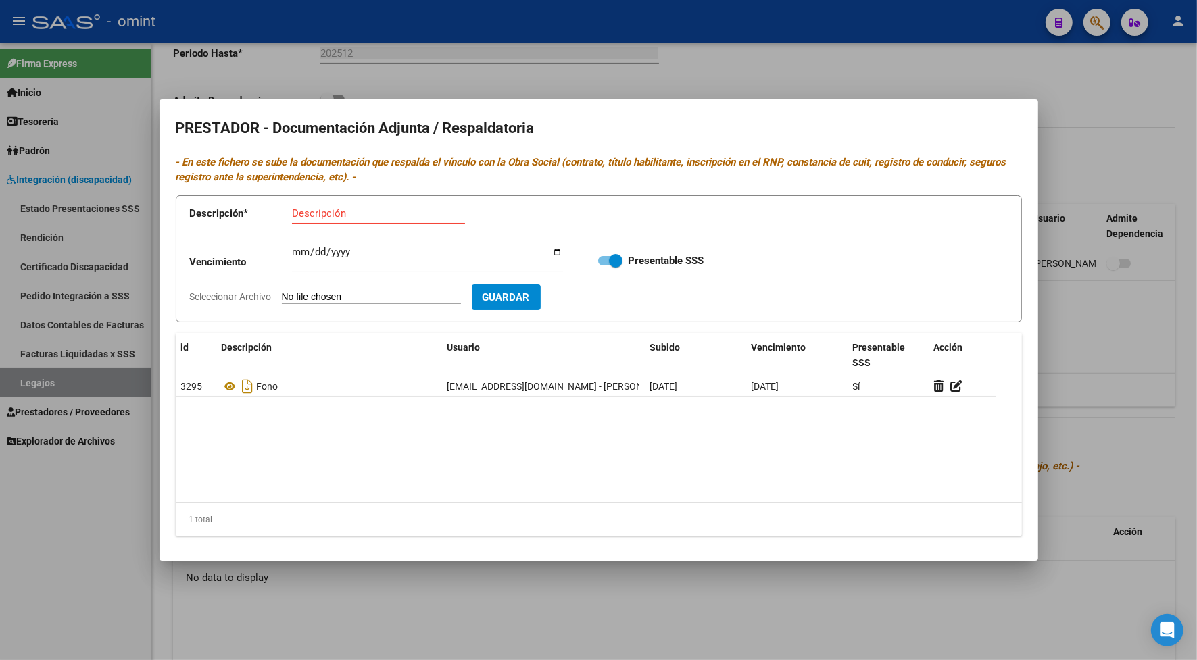
click at [704, 51] on div at bounding box center [598, 330] width 1197 height 660
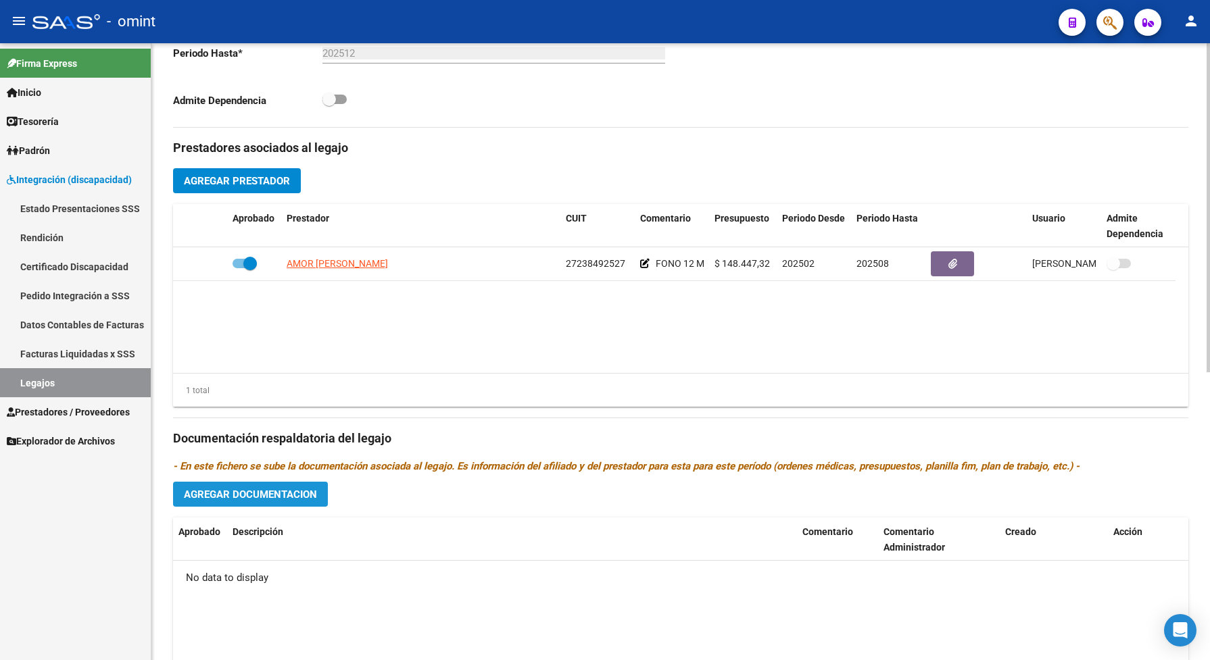
click at [283, 507] on button "Agregar Documentacion" at bounding box center [250, 494] width 155 height 25
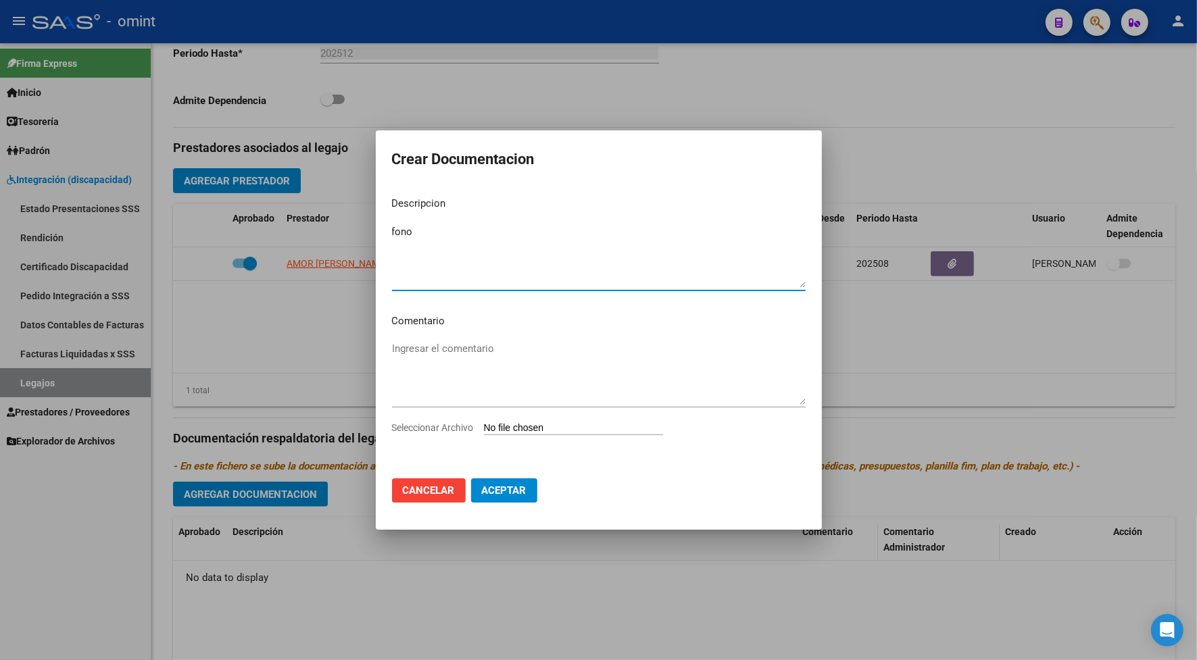
type textarea "fono"
click at [457, 426] on span "Seleccionar Archivo" at bounding box center [433, 427] width 82 height 11
click at [484, 426] on input "Seleccionar Archivo" at bounding box center [573, 428] width 179 height 13
type input "C:\fakepath\DOC PRESTACION FONO.pdf"
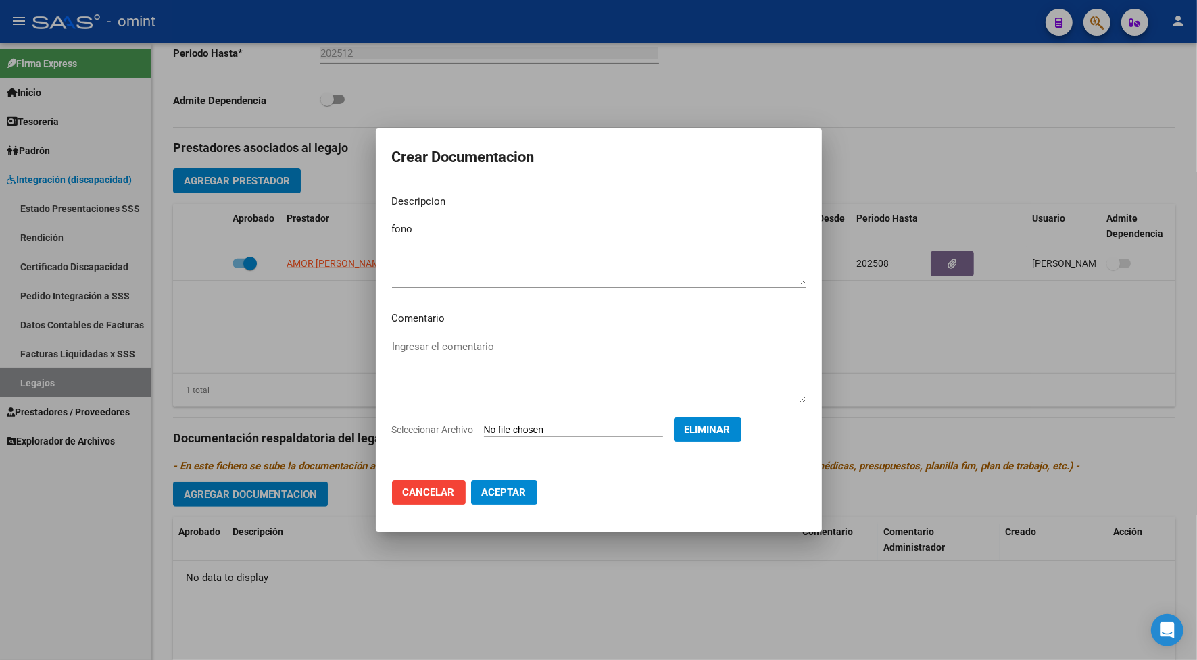
click at [519, 498] on span "Aceptar" at bounding box center [504, 493] width 45 height 12
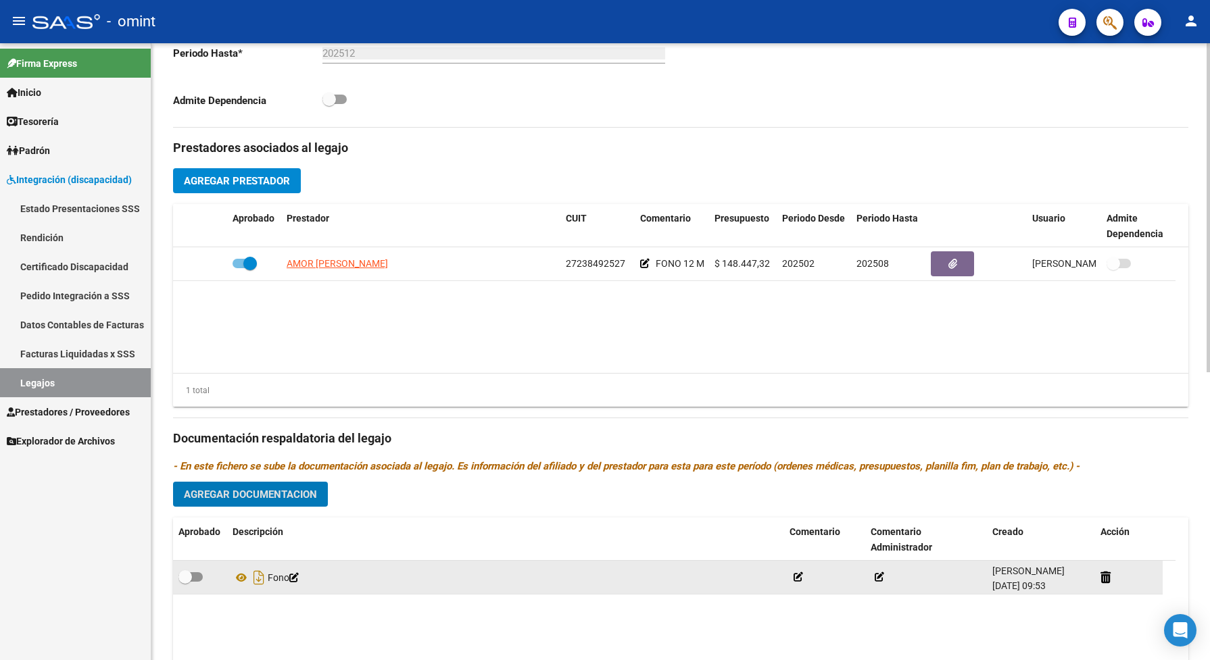
click at [201, 529] on span at bounding box center [190, 577] width 24 height 9
click at [185, 529] on input "checkbox" at bounding box center [185, 582] width 1 height 1
checkbox input "true"
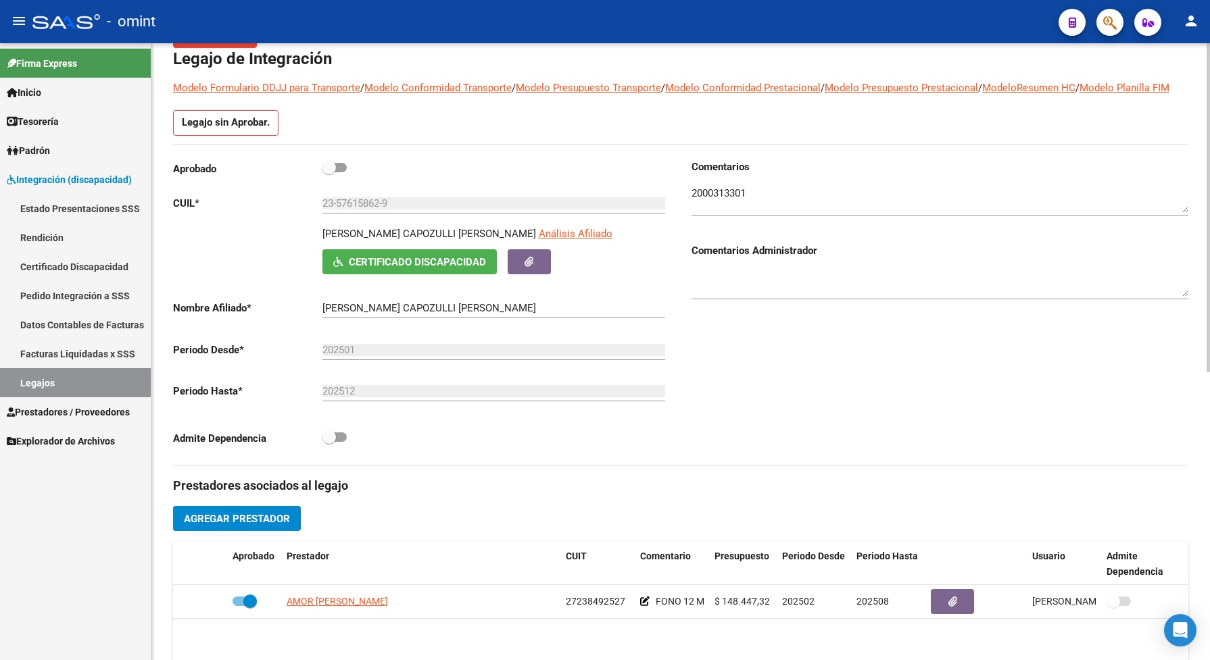
scroll to position [0, 0]
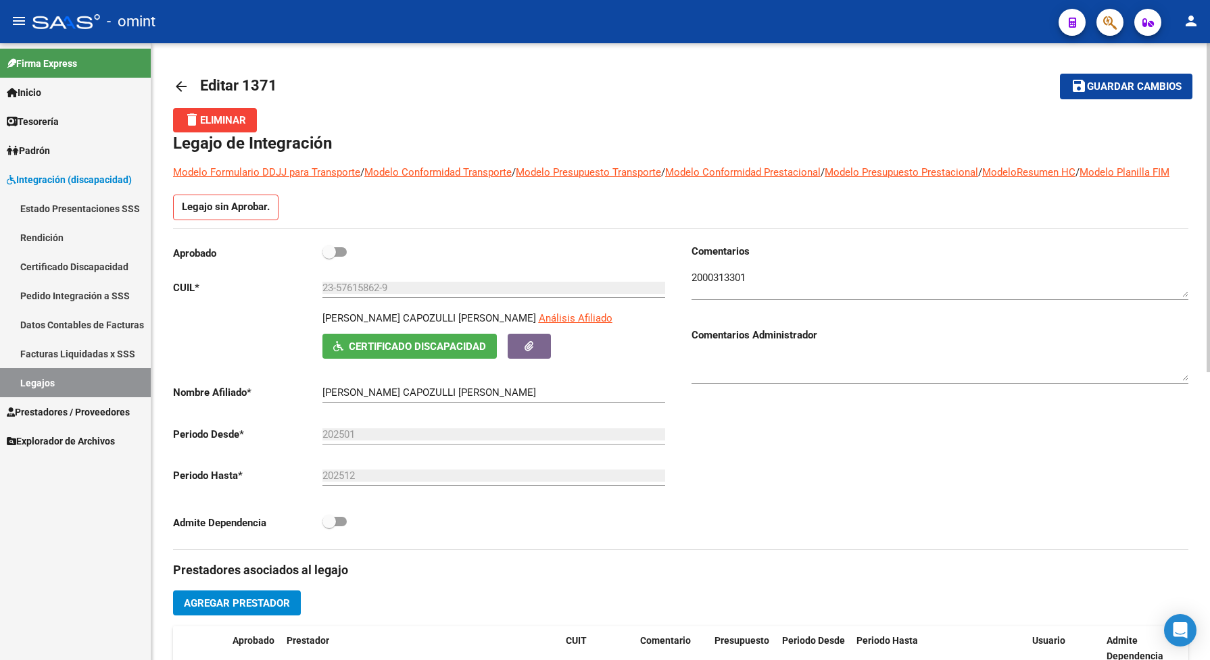
click at [1110, 89] on span "Guardar cambios" at bounding box center [1134, 87] width 95 height 12
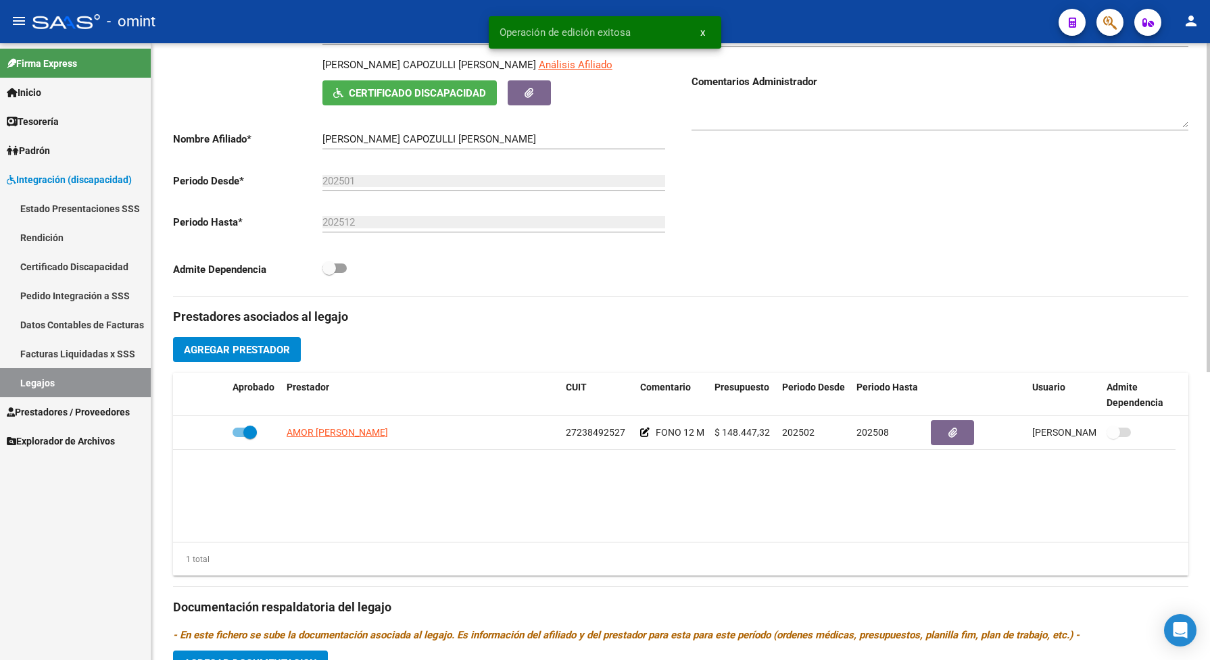
scroll to position [338, 0]
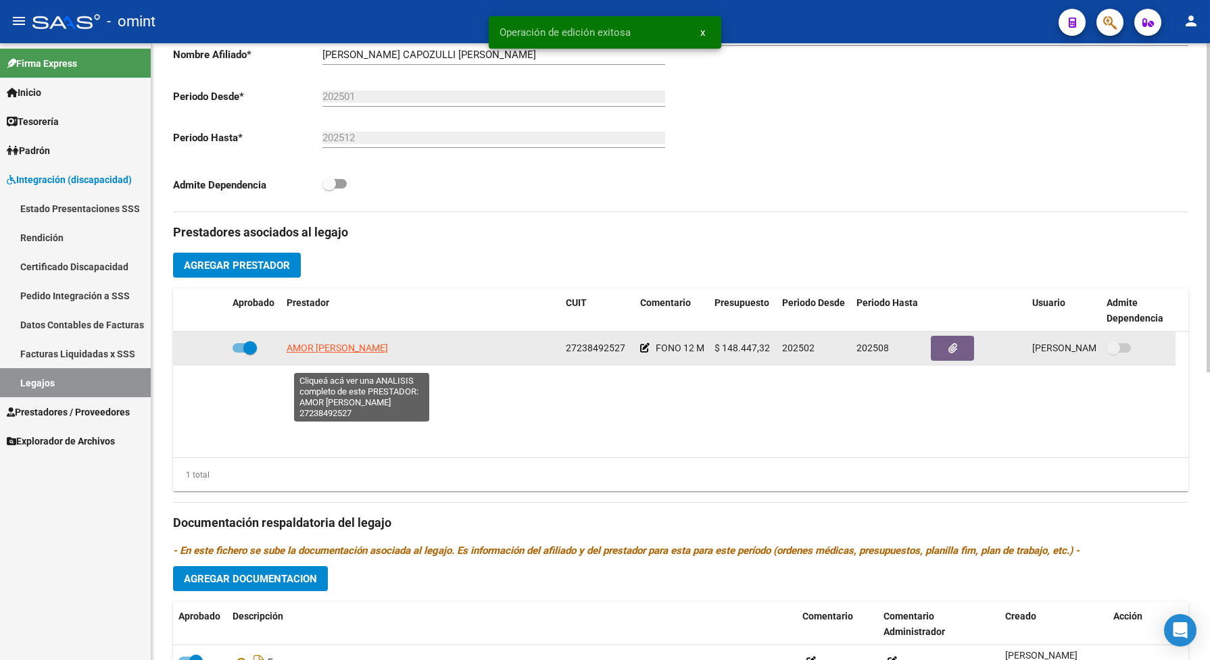
click at [387, 354] on span "AMOR [PERSON_NAME]" at bounding box center [337, 348] width 101 height 11
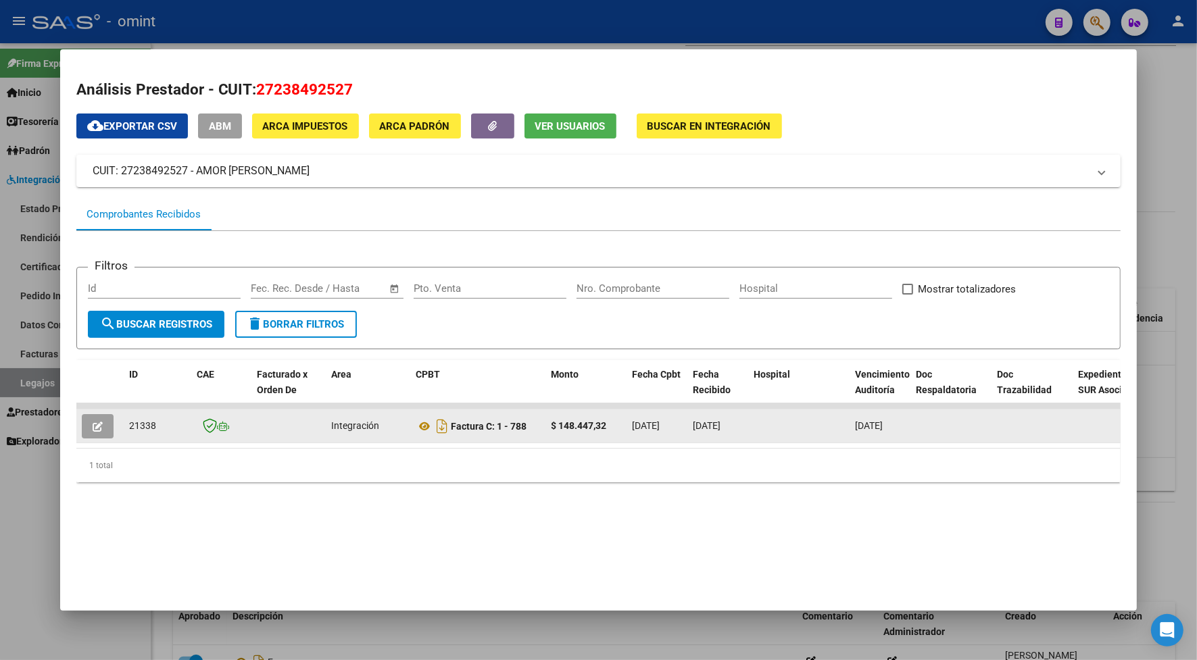
click at [93, 428] on icon "button" at bounding box center [98, 427] width 10 height 10
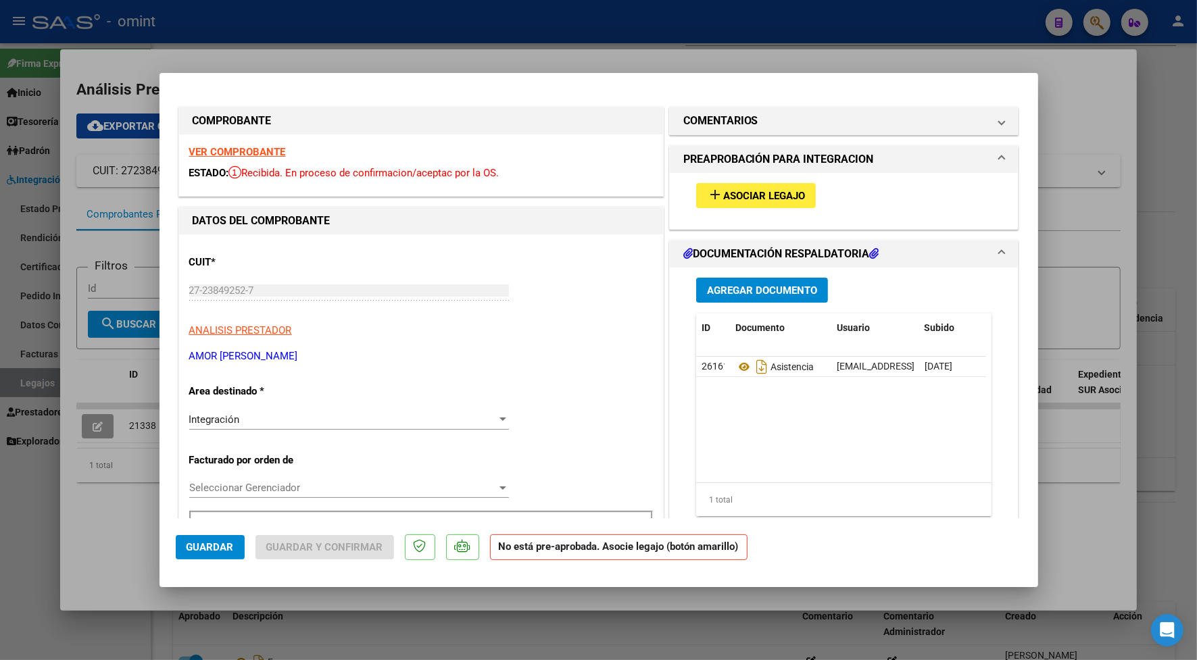
click at [253, 18] on div at bounding box center [598, 330] width 1197 height 660
type input "$ 0,00"
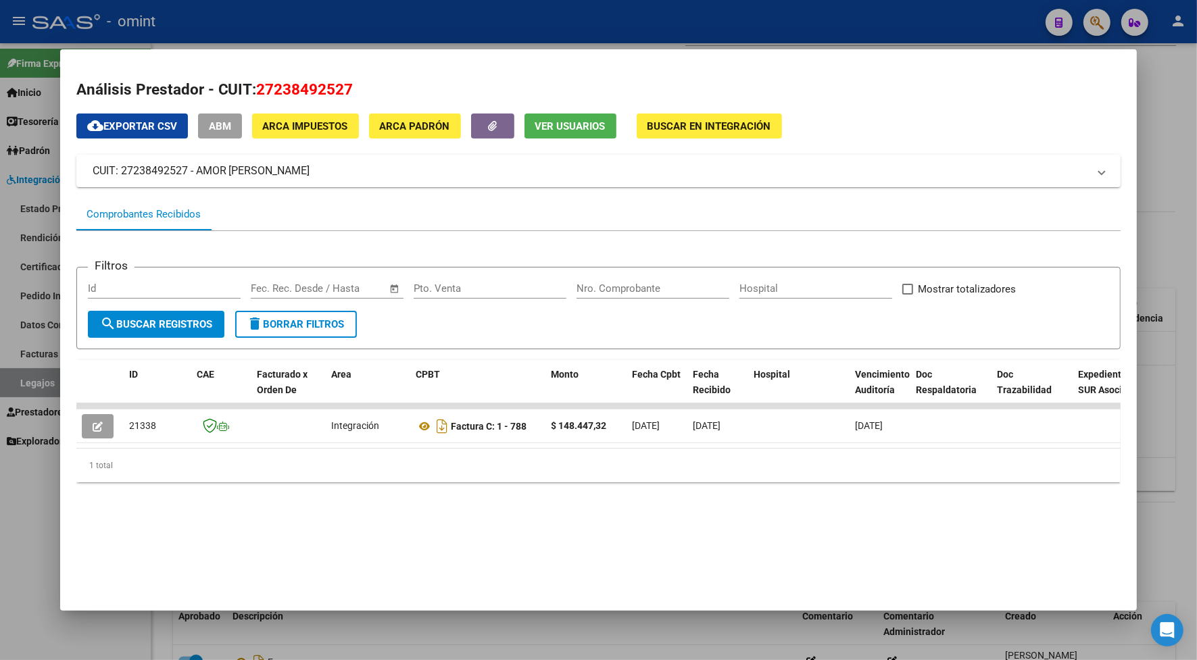
click at [270, 20] on div at bounding box center [598, 330] width 1197 height 660
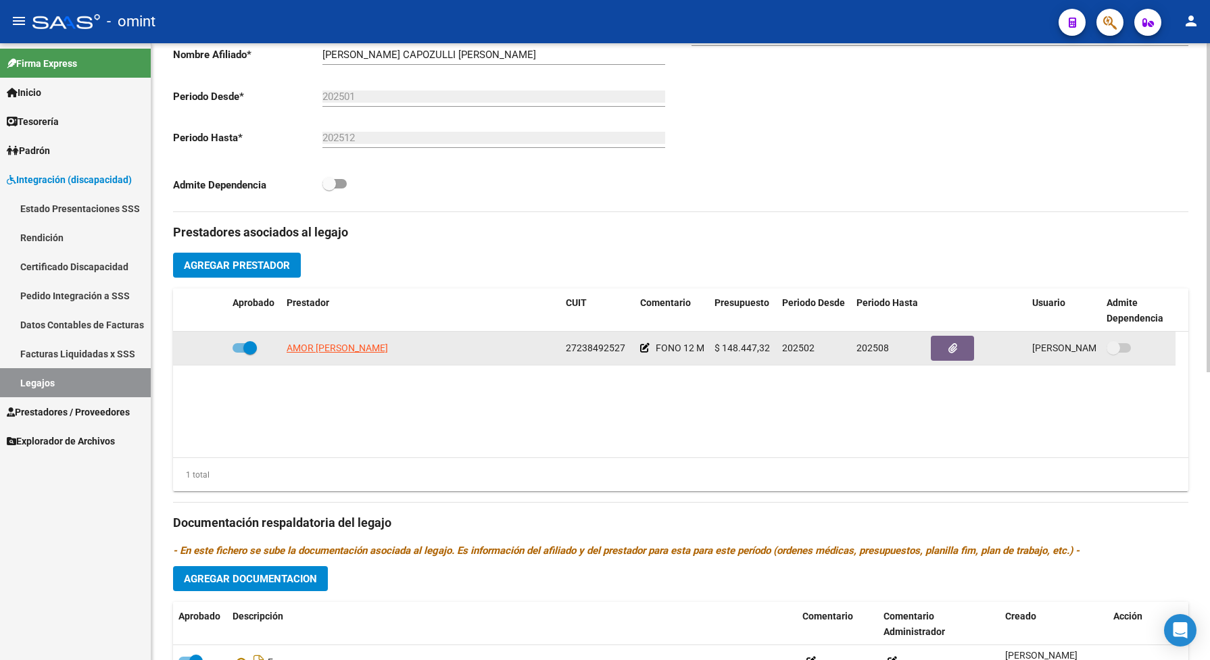
drag, startPoint x: 644, startPoint y: 360, endPoint x: 232, endPoint y: 365, distance: 411.7
click at [233, 353] on span at bounding box center [245, 347] width 24 height 9
click at [239, 354] on input "checkbox" at bounding box center [239, 353] width 1 height 1
checkbox input "false"
click at [208, 353] on icon at bounding box center [207, 347] width 9 height 9
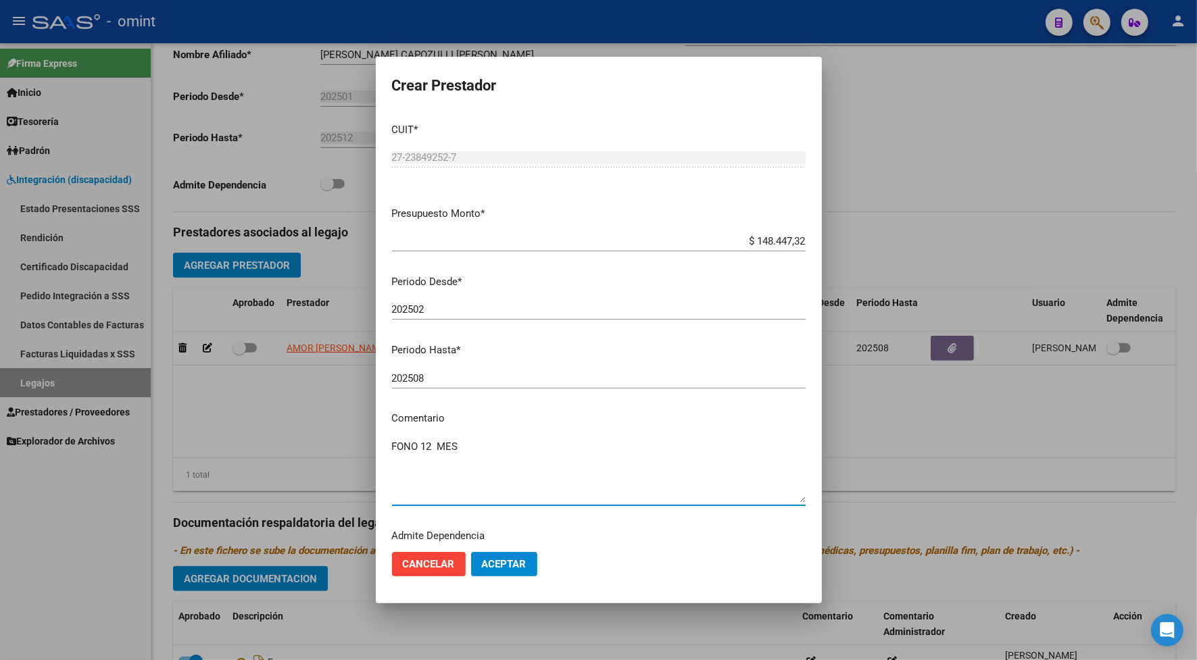
drag, startPoint x: 418, startPoint y: 443, endPoint x: 348, endPoint y: 435, distance: 70.2
click at [354, 438] on div "Crear Prestador CUIT * 27-23849252-7 Ingresar CUIT ARCA Padrón Presupuesto Mont…" at bounding box center [598, 330] width 1197 height 660
type textarea "est del lenguaje 12 MES"
click at [499, 529] on span "Aceptar" at bounding box center [504, 564] width 45 height 12
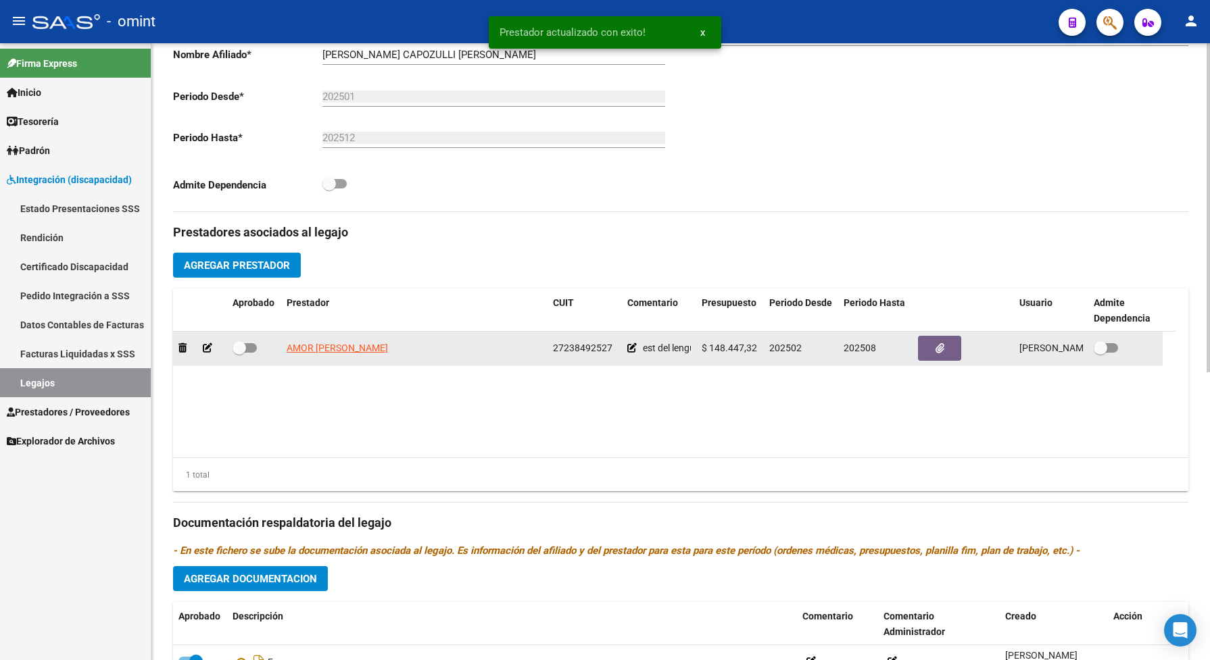
click at [251, 353] on span at bounding box center [245, 347] width 24 height 9
click at [239, 354] on input "checkbox" at bounding box center [239, 353] width 1 height 1
checkbox input "true"
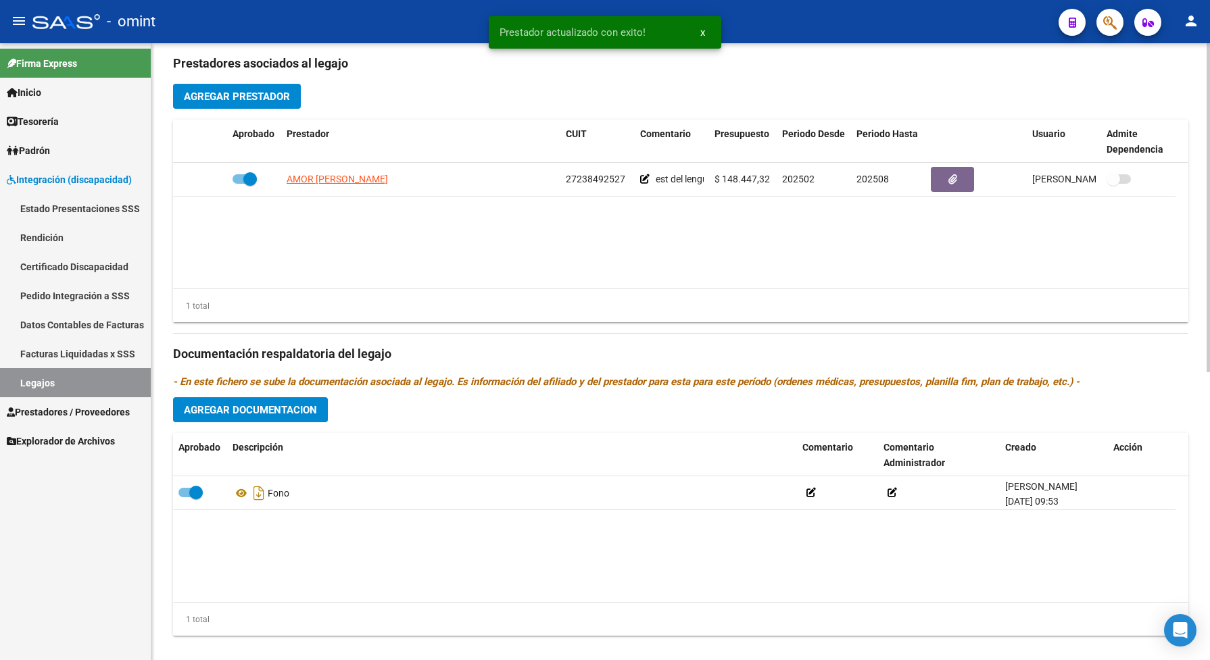
scroll to position [539, 0]
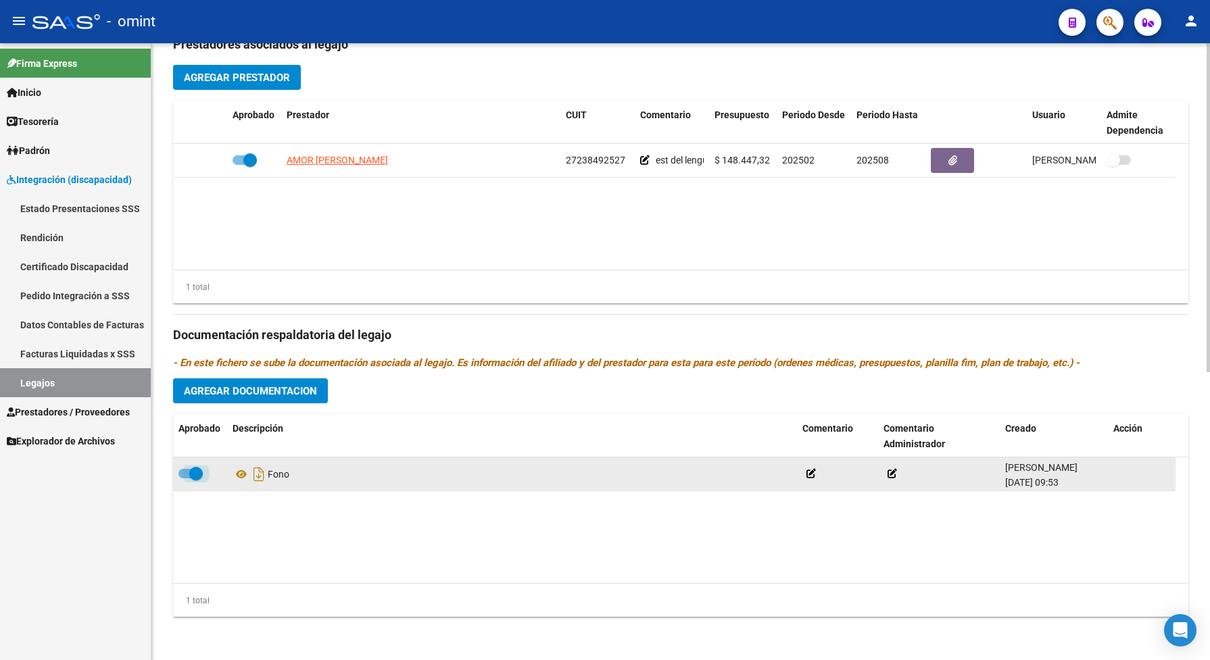
click at [189, 470] on span at bounding box center [196, 474] width 14 height 14
click at [185, 479] on input "checkbox" at bounding box center [185, 479] width 1 height 1
checkbox input "false"
click at [296, 470] on div "Fono" at bounding box center [512, 475] width 559 height 22
click at [299, 477] on icon at bounding box center [293, 474] width 9 height 9
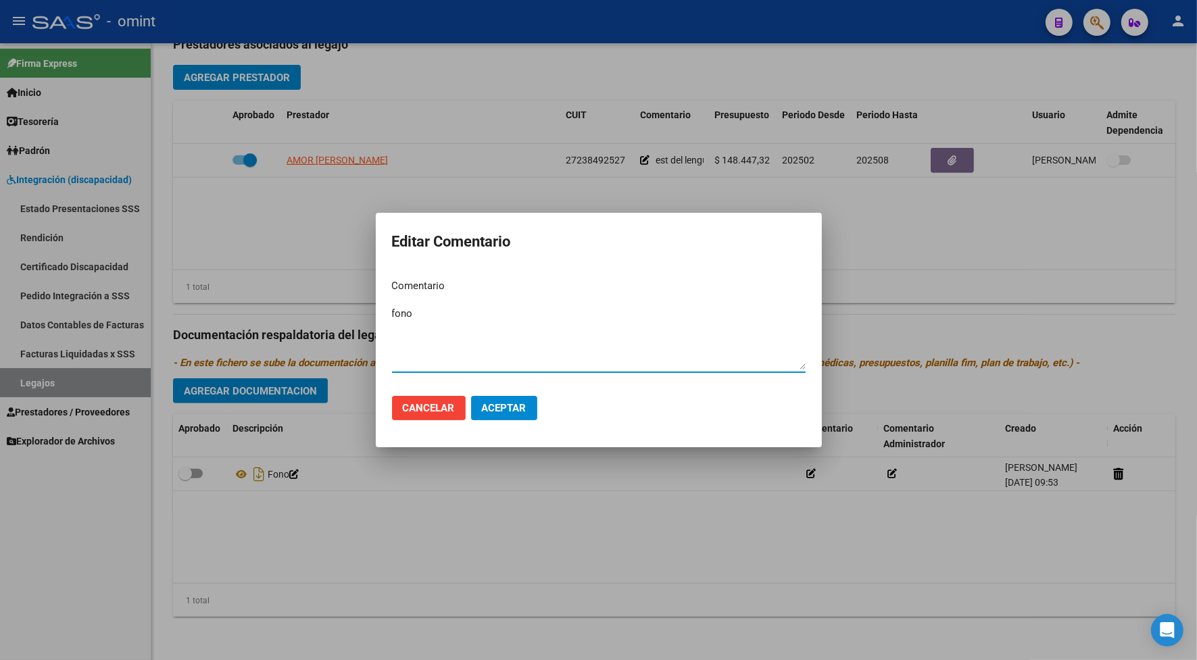
drag, startPoint x: 420, startPoint y: 319, endPoint x: 370, endPoint y: 323, distance: 50.9
click at [372, 328] on div "Editar Comentario Comentario fono Ingresar el comentario Cancelar Aceptar" at bounding box center [598, 330] width 1197 height 660
type textarea "EST DEL LENGUAJE"
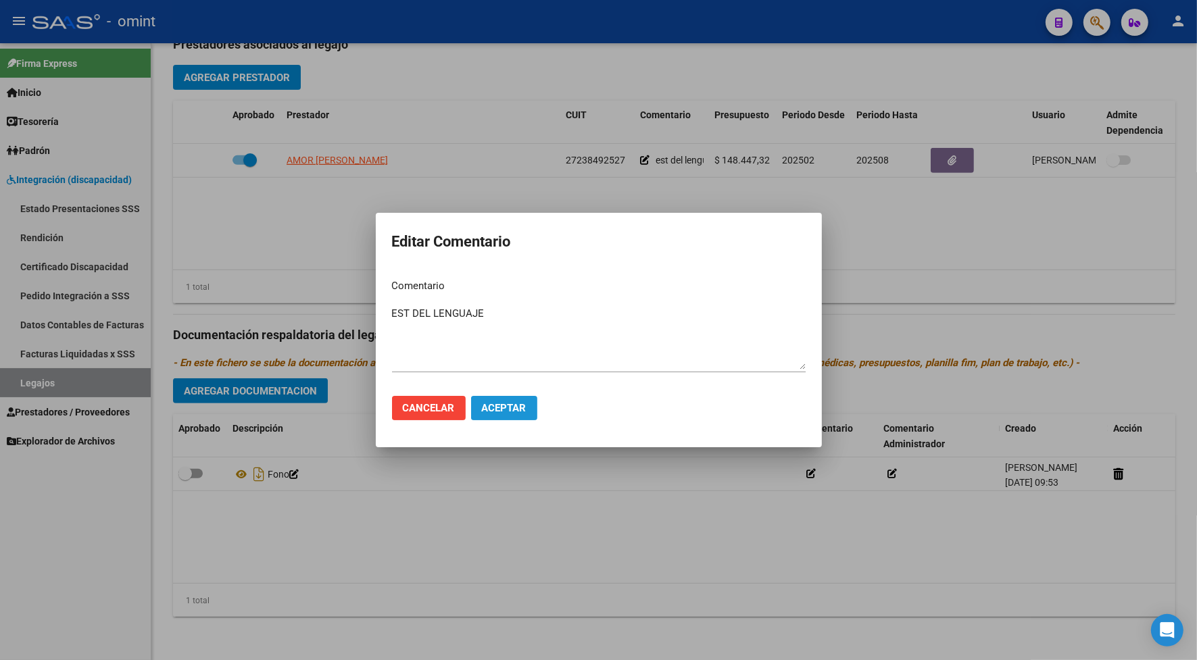
click at [510, 413] on span "Aceptar" at bounding box center [504, 408] width 45 height 12
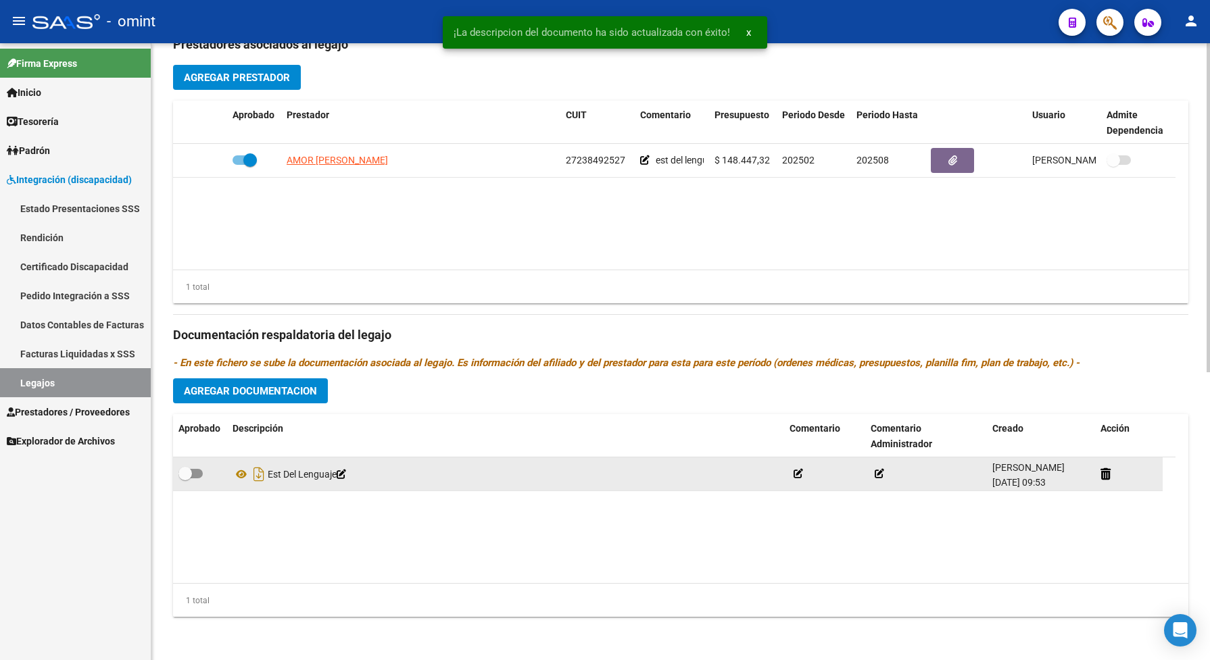
click at [198, 472] on span at bounding box center [190, 473] width 24 height 9
click at [185, 479] on input "checkbox" at bounding box center [185, 479] width 1 height 1
checkbox input "true"
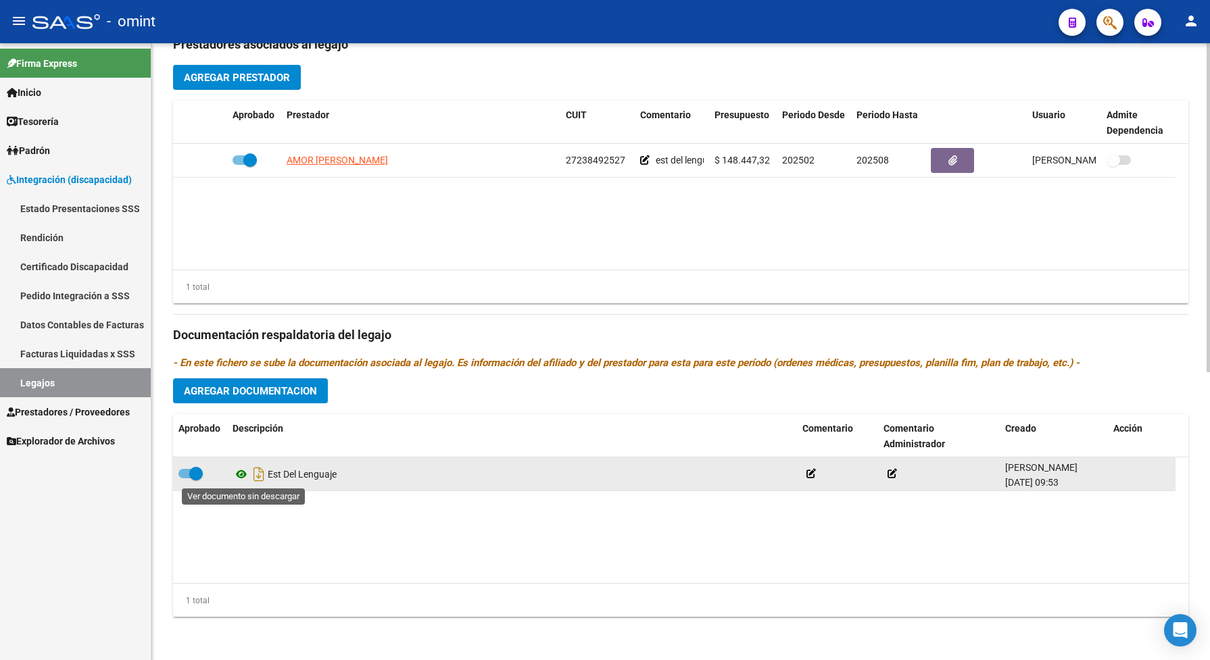
click at [238, 472] on icon at bounding box center [242, 474] width 18 height 16
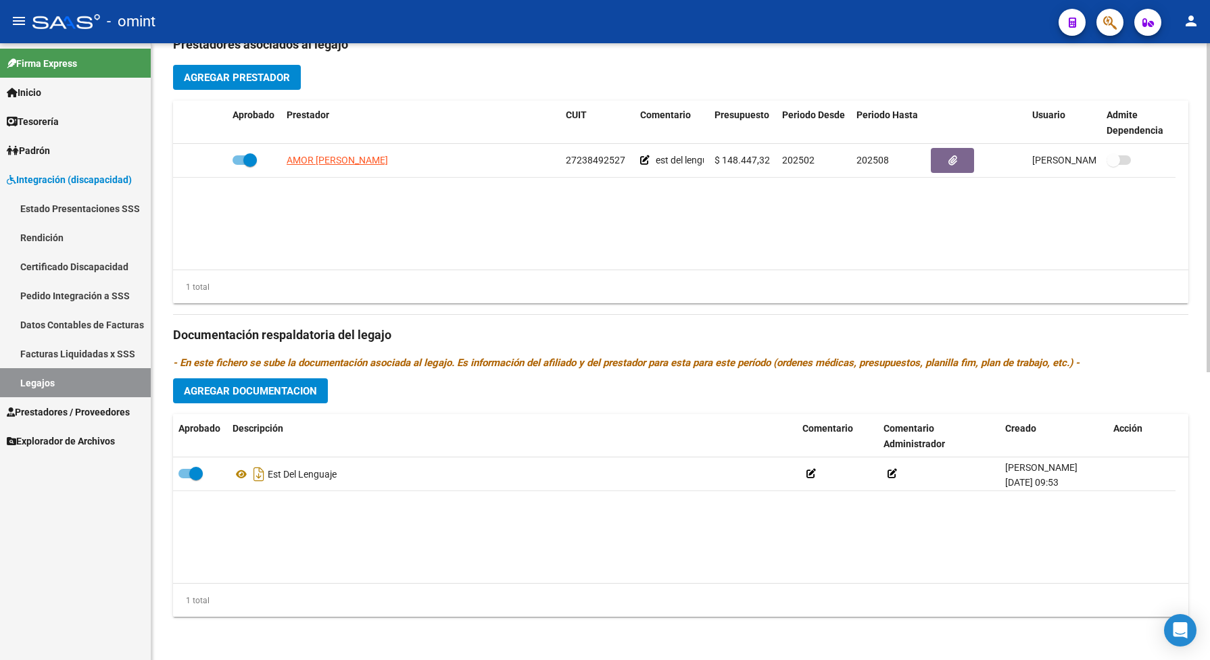
click at [1046, 57] on div "Prestadores asociados al legajo Agregar Prestador Aprobado Prestador CUIT Comen…" at bounding box center [680, 326] width 1015 height 604
click at [266, 69] on button "Agregar Prestador" at bounding box center [237, 77] width 128 height 25
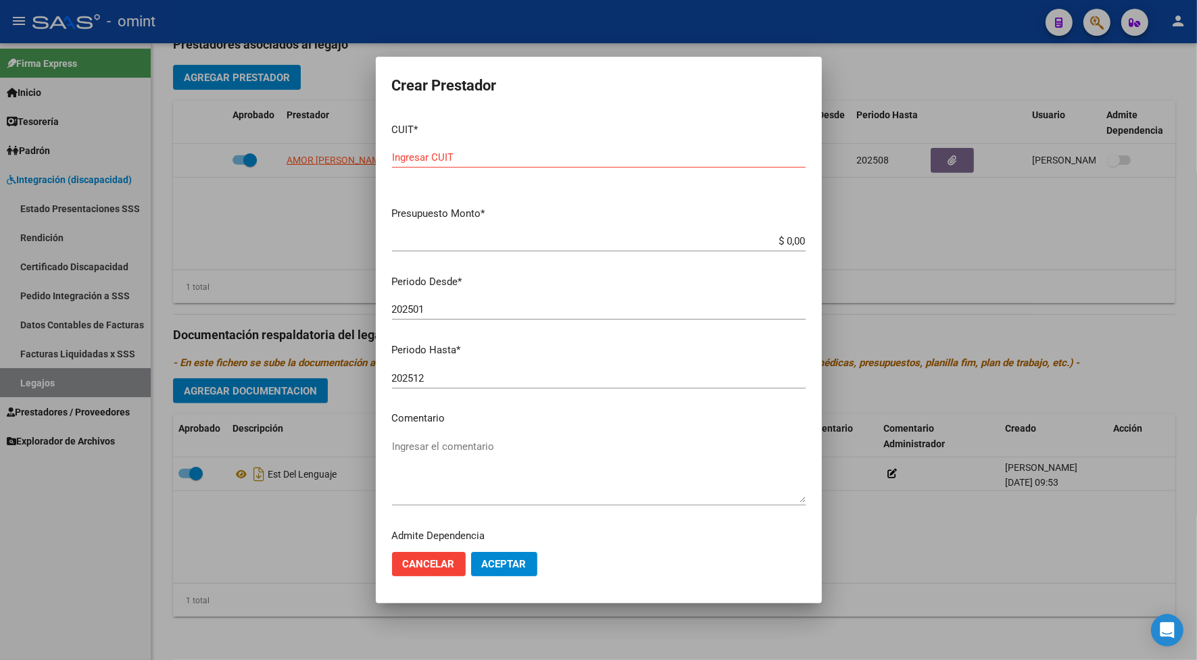
click at [941, 15] on div at bounding box center [598, 330] width 1197 height 660
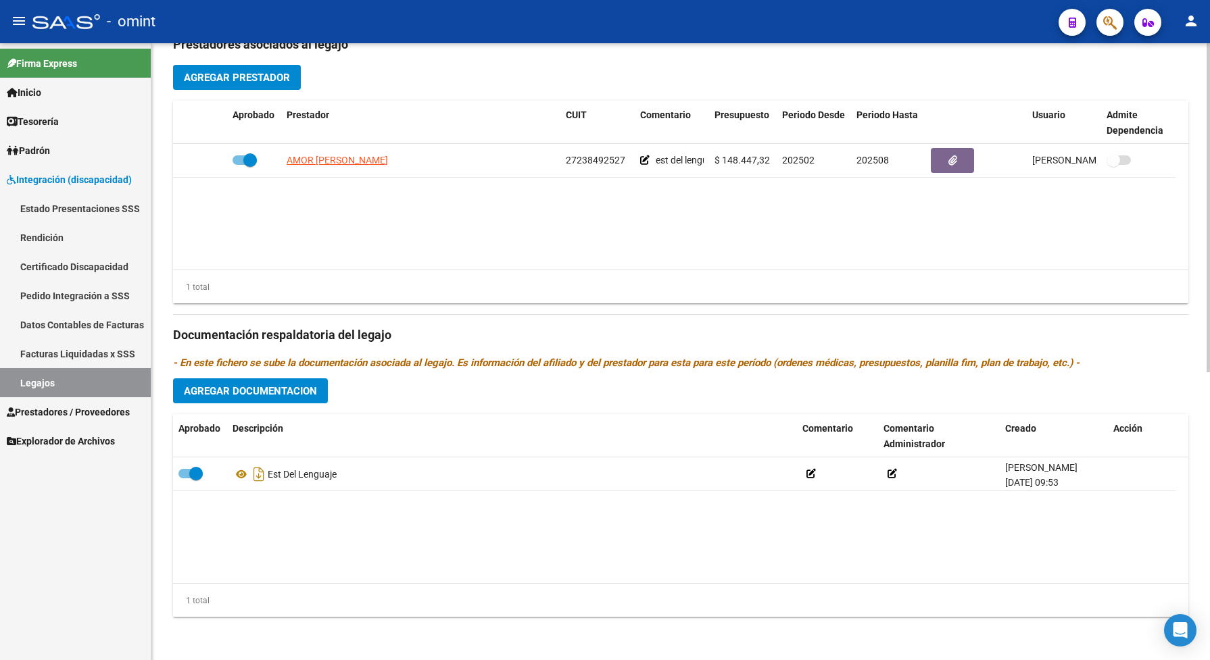
click at [223, 65] on button "Agregar Prestador" at bounding box center [237, 77] width 128 height 25
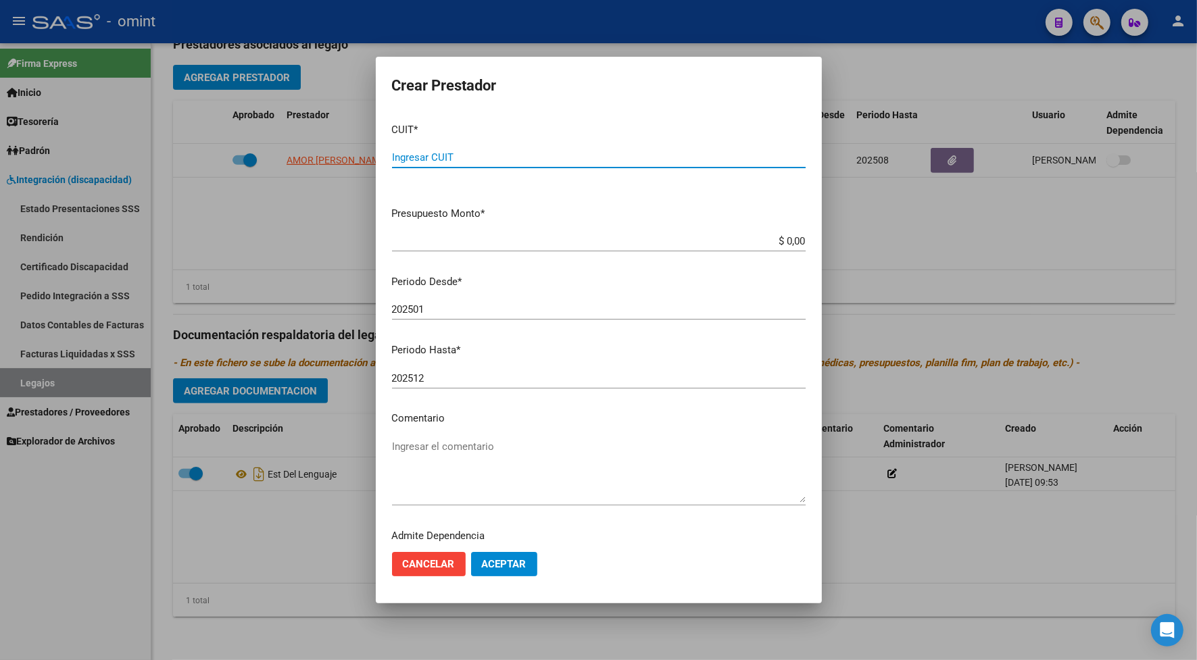
click at [460, 160] on input "Ingresar CUIT" at bounding box center [599, 157] width 414 height 12
type input "27-34370401-7"
click at [794, 237] on app-form-text-field "Presupuesto Monto * $ 0,00 Ingresar el monto" at bounding box center [604, 227] width 425 height 42
click at [792, 237] on input "$ 0,00" at bounding box center [599, 241] width 414 height 12
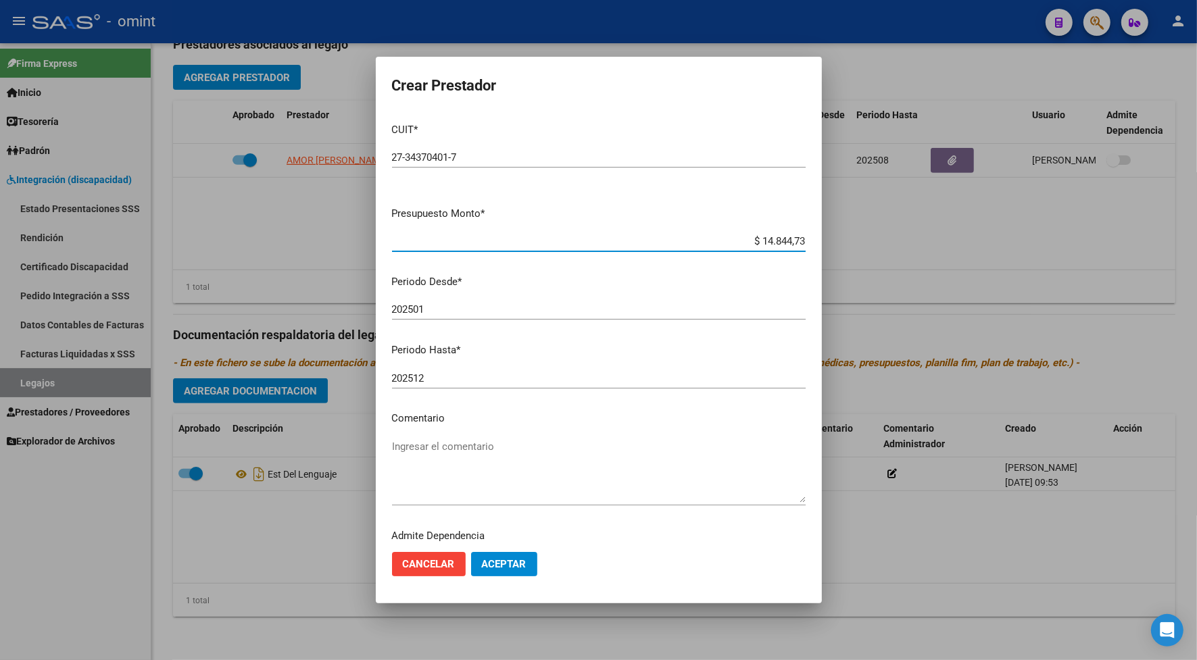
type input "$ 148.447,32"
click at [441, 308] on input "202501" at bounding box center [599, 310] width 414 height 12
type input "202502"
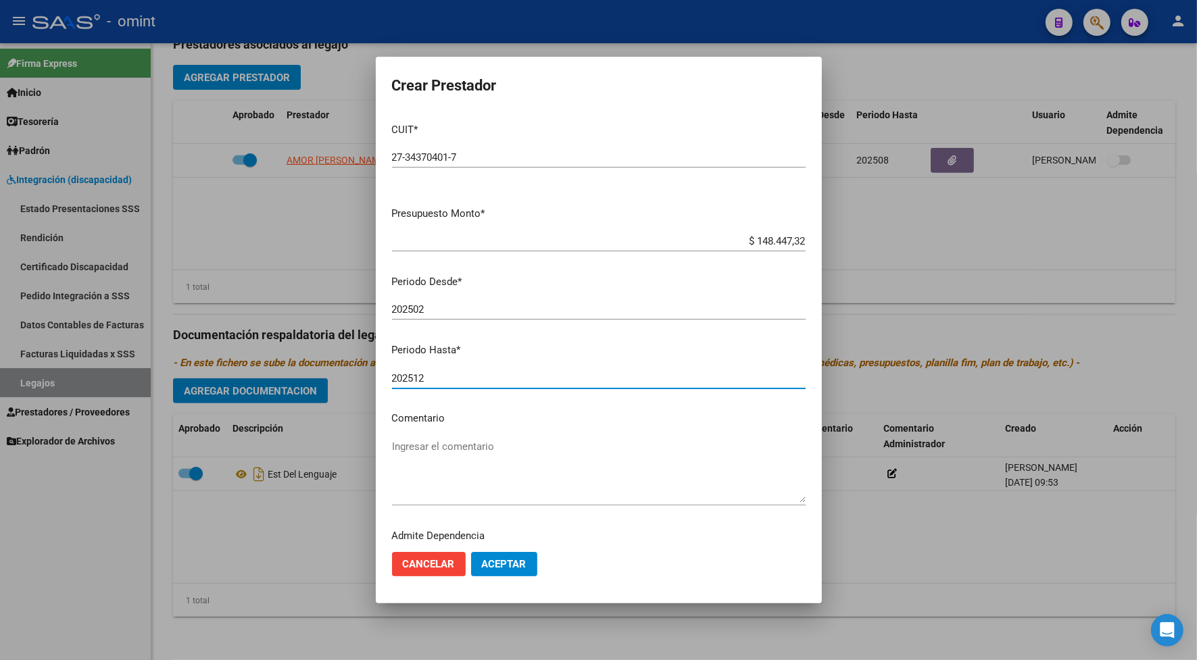
click at [437, 379] on input "202512" at bounding box center [599, 378] width 414 height 12
type input "202508"
drag, startPoint x: 468, startPoint y: 466, endPoint x: 629, endPoint y: 257, distance: 264.6
click at [468, 464] on textarea "Ingresar el comentario" at bounding box center [599, 471] width 414 height 64
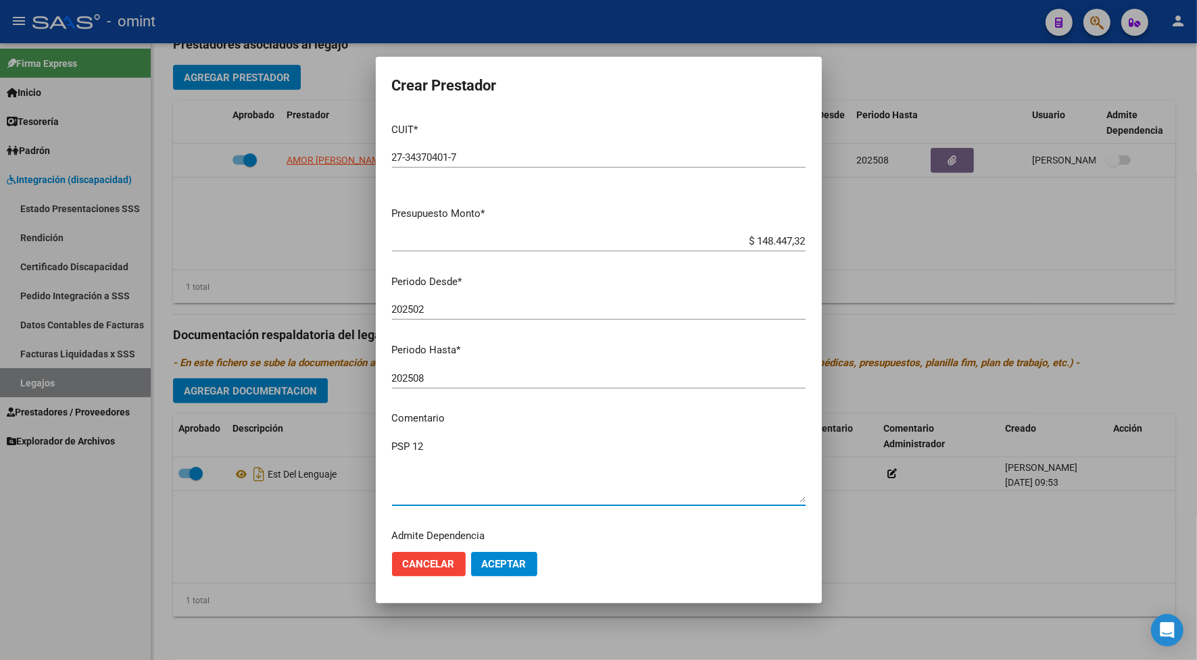
type textarea "PSP 12"
drag, startPoint x: 630, startPoint y: 257, endPoint x: 498, endPoint y: 560, distance: 330.3
click at [498, 529] on span "Aceptar" at bounding box center [504, 564] width 45 height 12
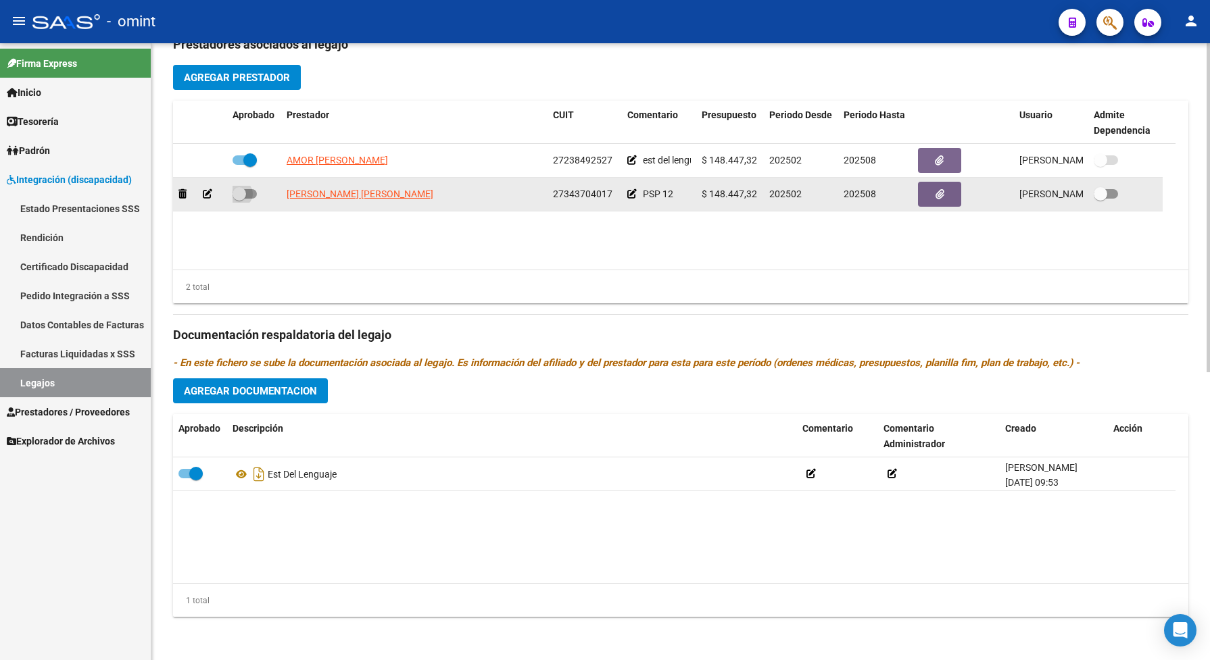
click at [249, 191] on span at bounding box center [245, 193] width 24 height 9
click at [239, 199] on input "checkbox" at bounding box center [239, 199] width 1 height 1
checkbox input "true"
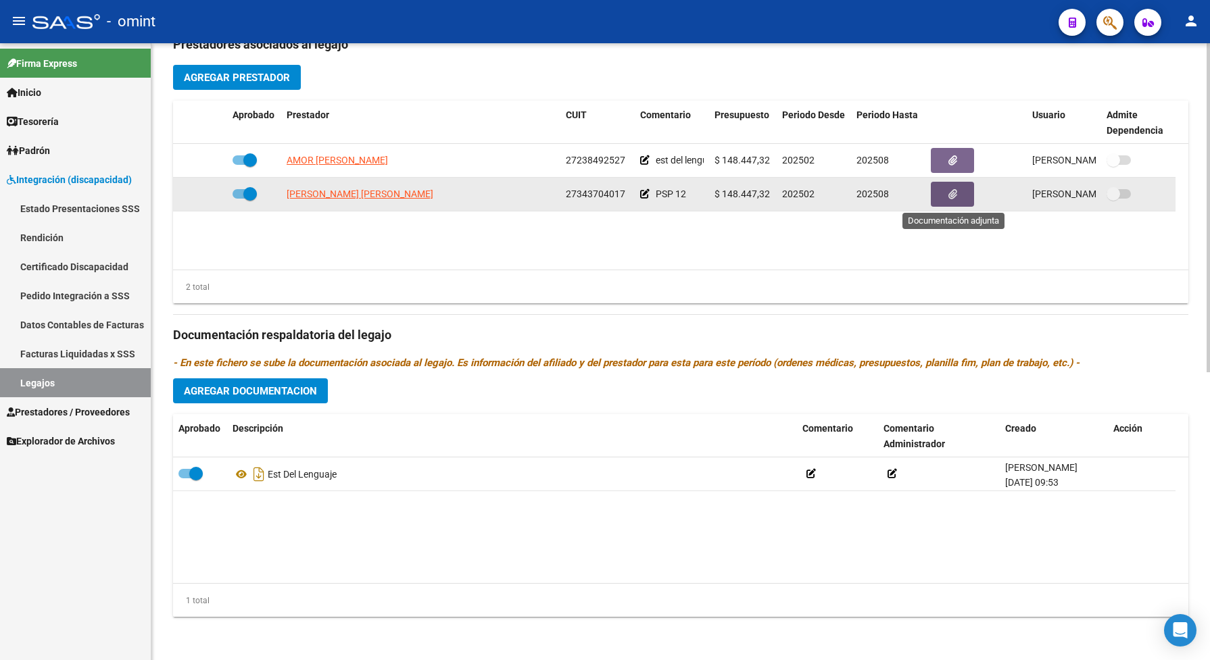
click at [954, 200] on button "button" at bounding box center [952, 194] width 43 height 25
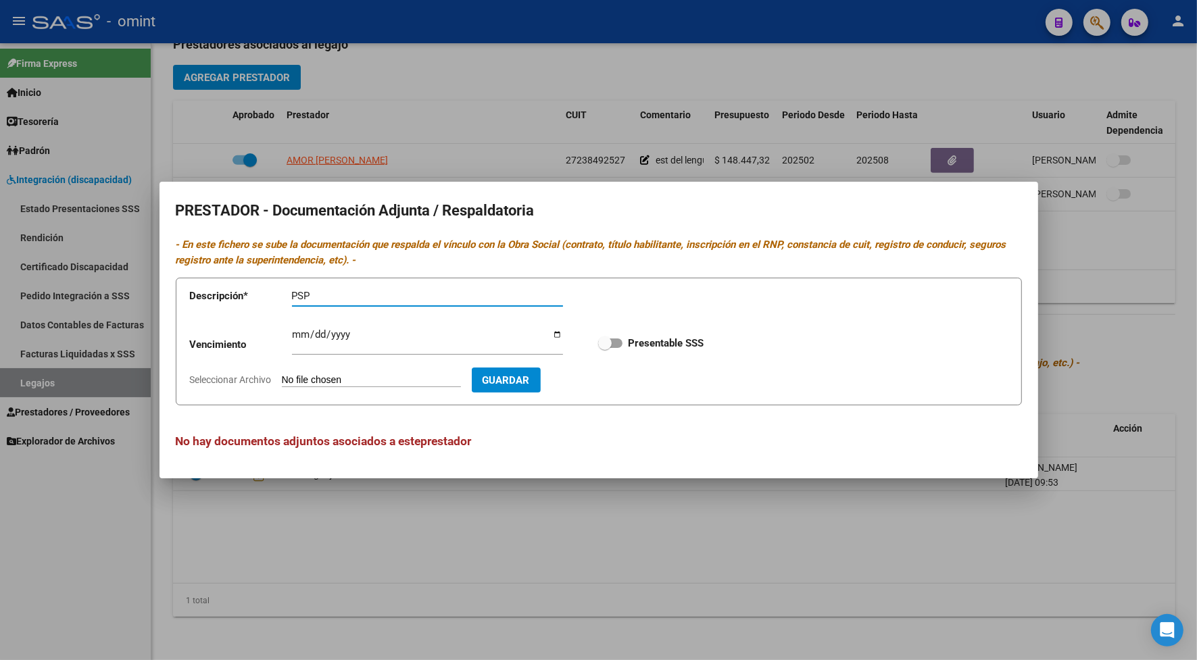
type input "PSP"
click at [299, 335] on input "Ingresar vencimiento" at bounding box center [427, 340] width 271 height 22
type input "2030-03-28"
click at [268, 379] on span "Seleccionar Archivo" at bounding box center [231, 380] width 82 height 11
click at [282, 379] on input "Seleccionar Archivo" at bounding box center [371, 381] width 179 height 13
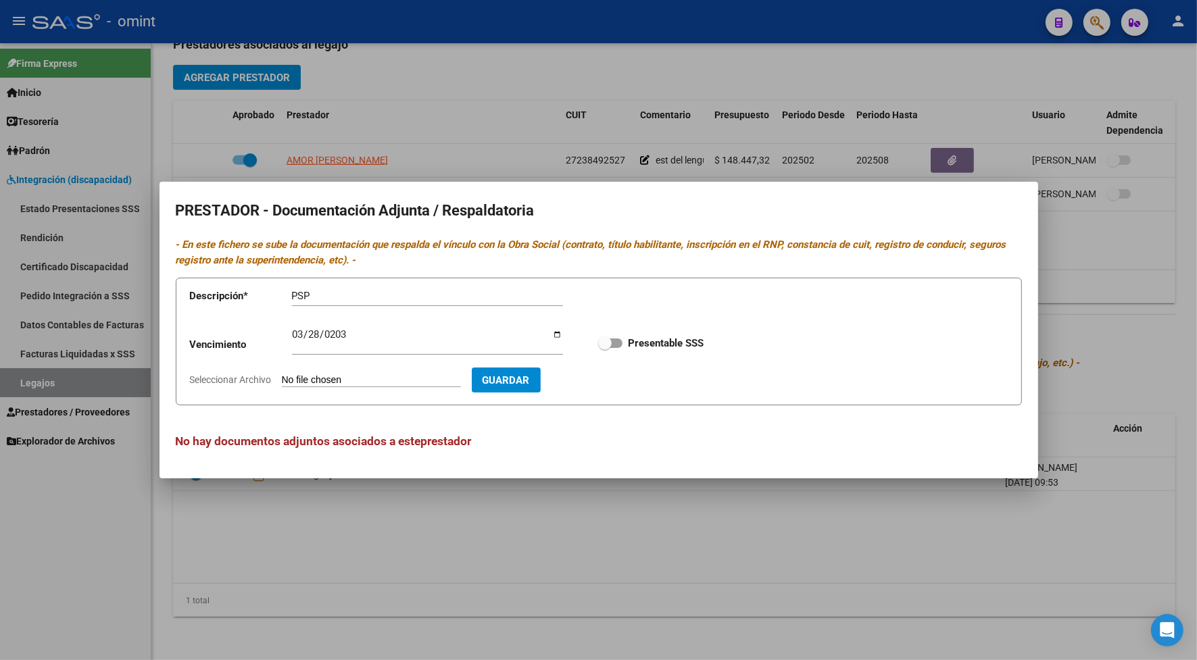
type input "C:\fakepath\DOC PRESTADOR PSP.pdf"
click at [617, 342] on span at bounding box center [610, 343] width 24 height 9
click at [605, 348] on input "Presentable SSS" at bounding box center [604, 348] width 1 height 1
checkbox input "true"
click at [608, 379] on span "Guardar" at bounding box center [584, 381] width 47 height 12
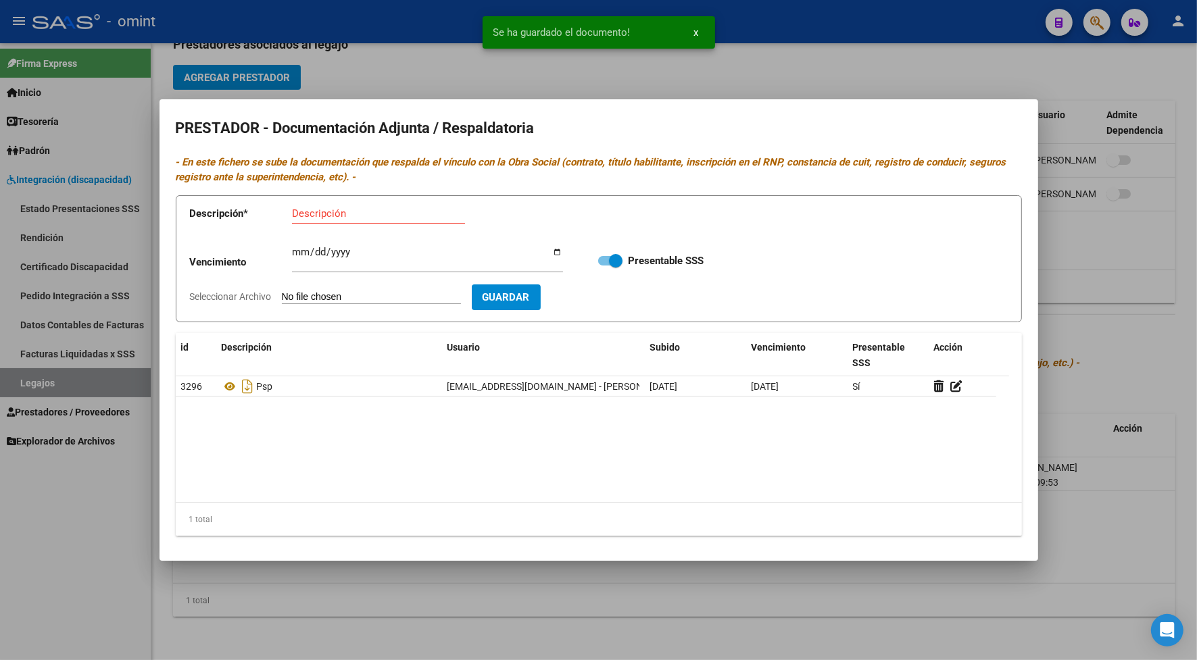
click at [643, 70] on div at bounding box center [598, 330] width 1197 height 660
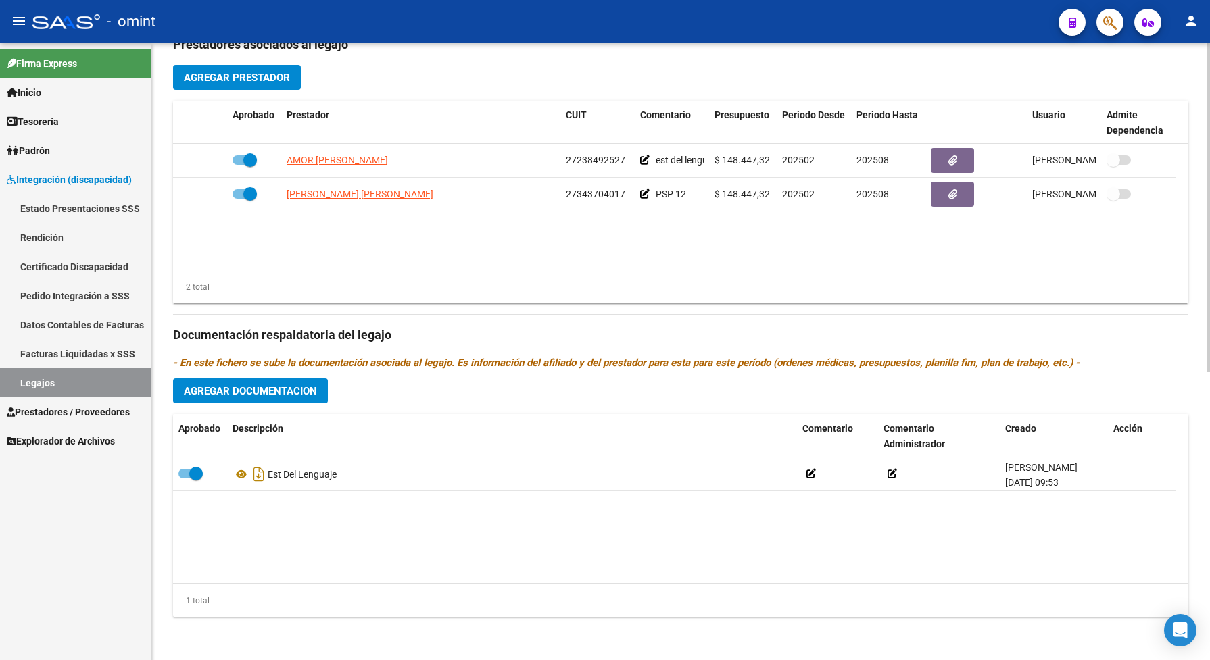
click at [308, 379] on button "Agregar Documentacion" at bounding box center [250, 391] width 155 height 25
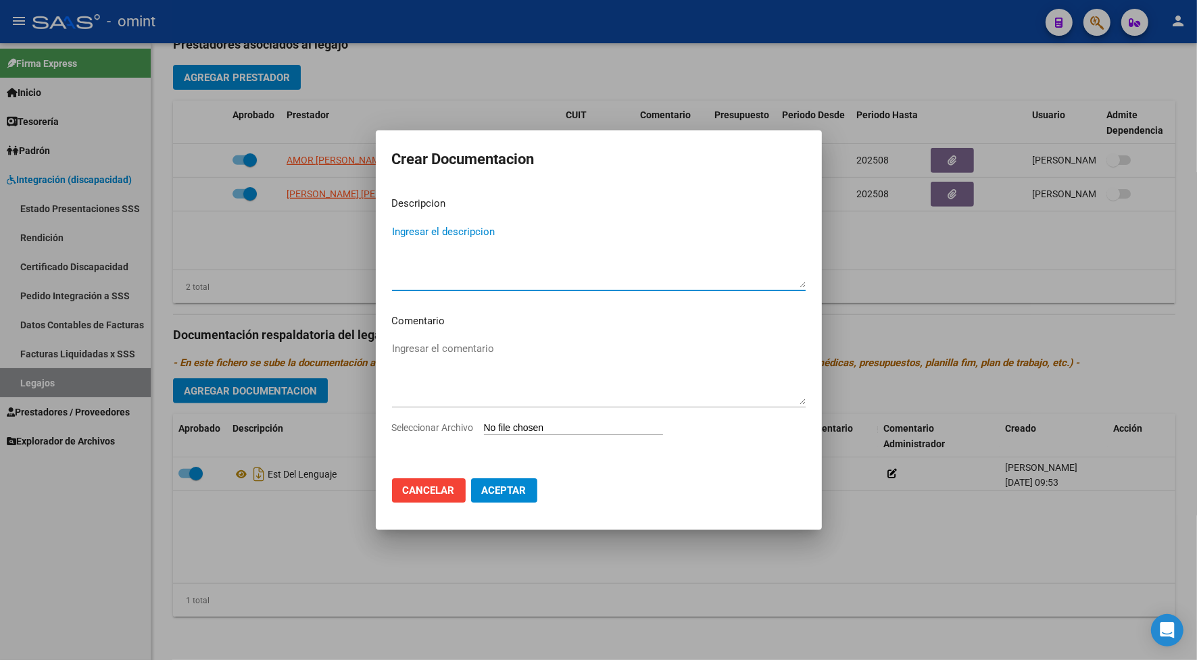
click at [458, 268] on textarea "Ingresar el descripcion" at bounding box center [599, 256] width 414 height 64
type textarea "PSP"
click at [468, 431] on span "Seleccionar Archivo" at bounding box center [433, 427] width 82 height 11
click at [484, 431] on input "Seleccionar Archivo" at bounding box center [573, 428] width 179 height 13
type input "C:\fakepath\DOC PRESTACION PSP.pdf"
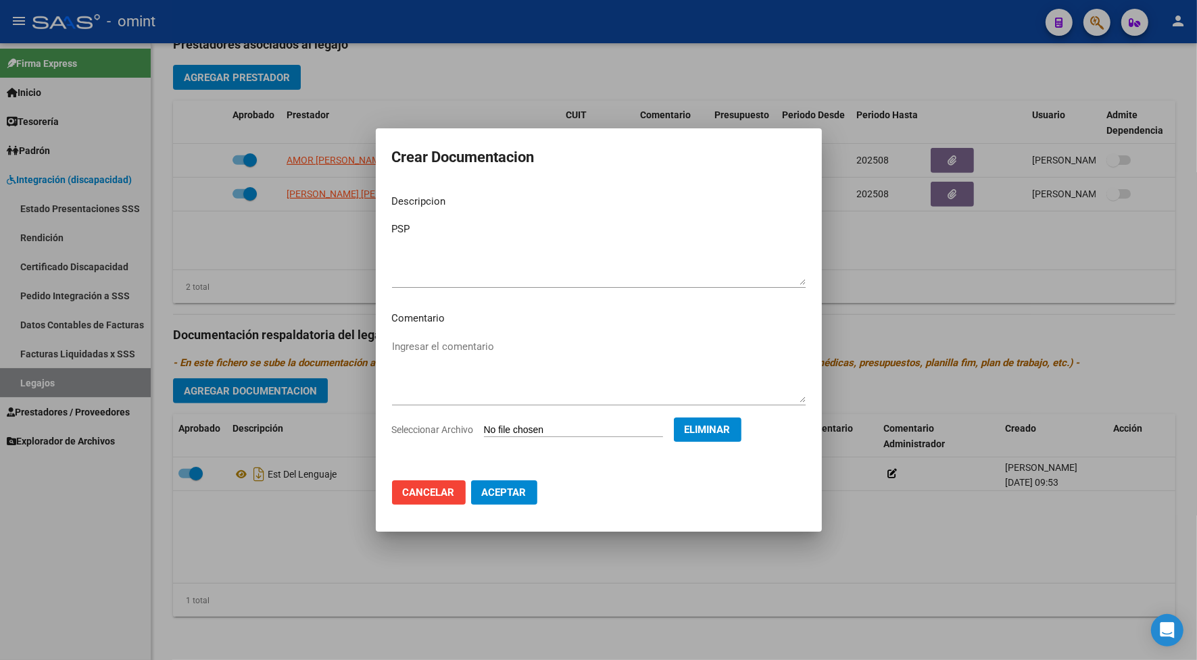
click at [531, 493] on button "Aceptar" at bounding box center [504, 493] width 66 height 24
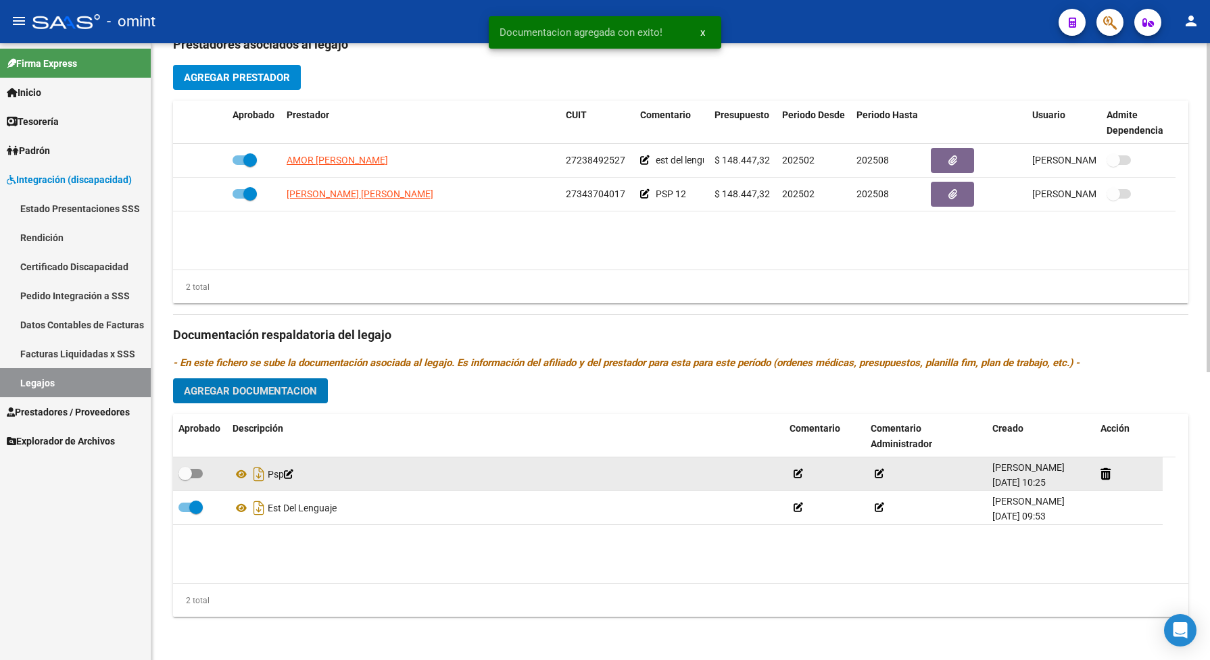
click at [196, 472] on span at bounding box center [190, 473] width 24 height 9
click at [185, 479] on input "checkbox" at bounding box center [185, 479] width 1 height 1
checkbox input "true"
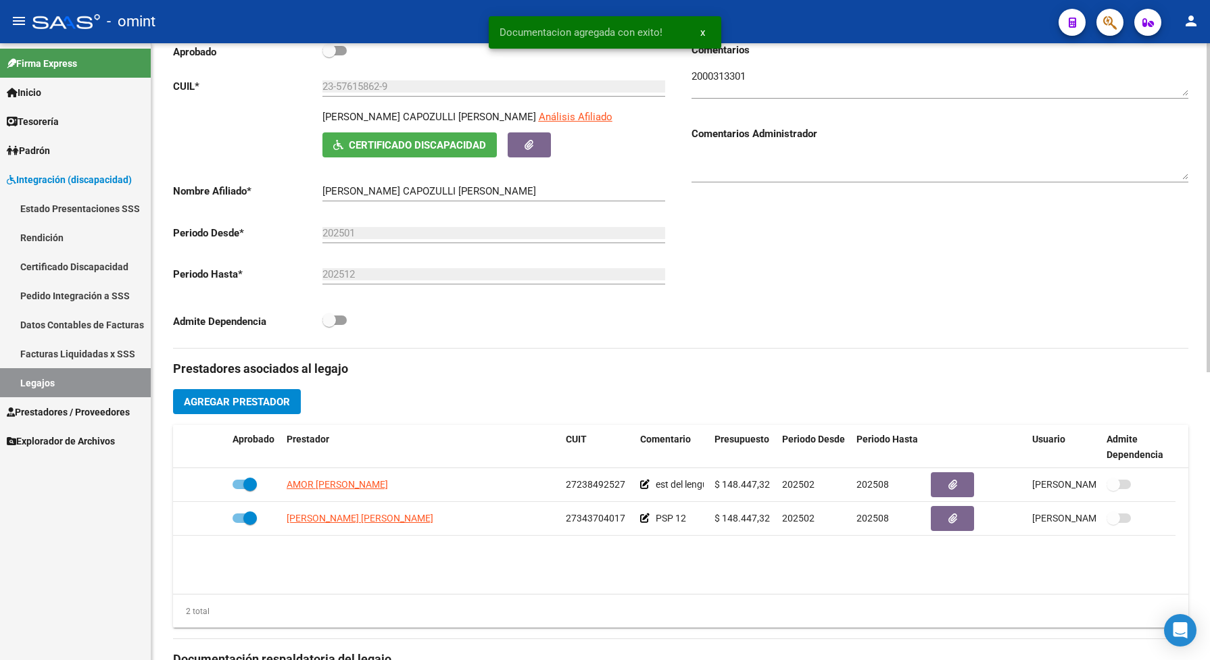
scroll to position [117, 0]
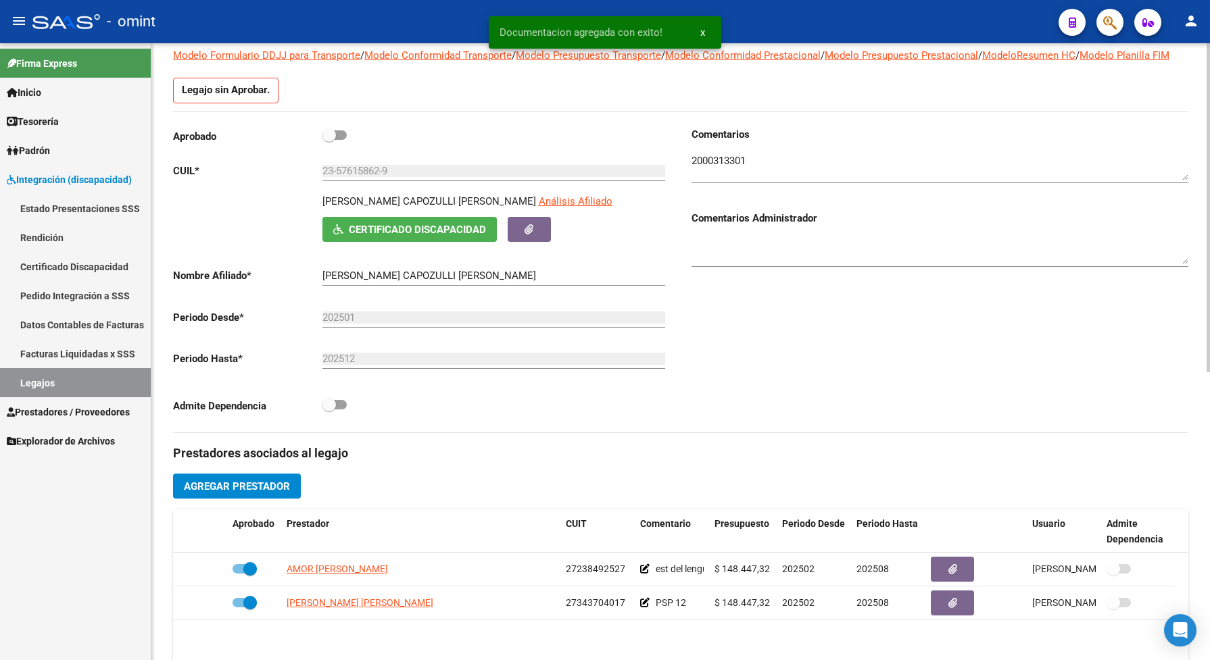
click at [342, 412] on label at bounding box center [334, 405] width 24 height 16
click at [329, 410] on input "checkbox" at bounding box center [329, 410] width 1 height 1
checkbox input "true"
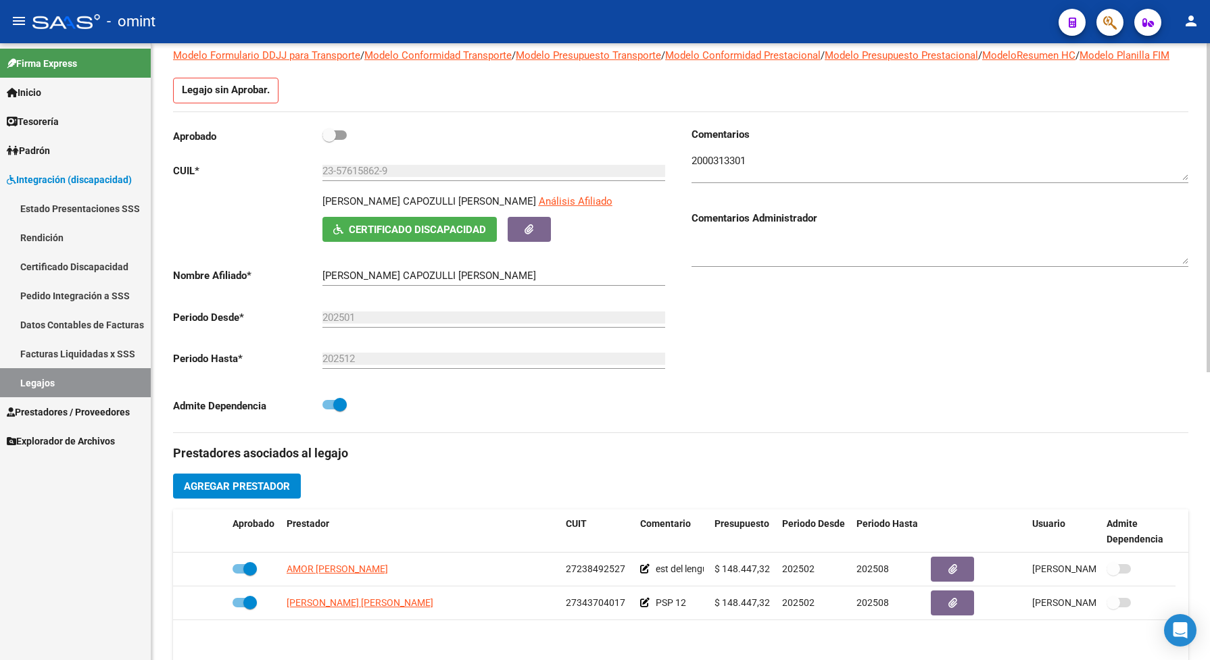
scroll to position [0, 0]
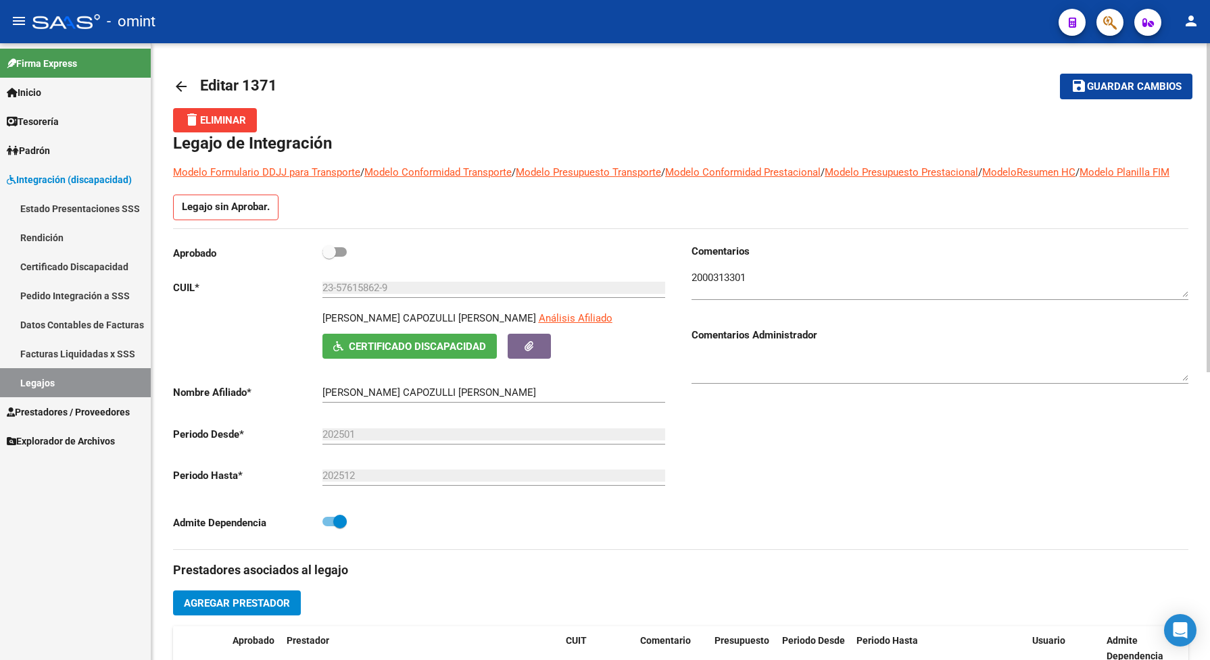
click at [1113, 96] on button "save Guardar cambios" at bounding box center [1126, 86] width 132 height 25
click at [345, 257] on span at bounding box center [334, 251] width 24 height 9
click at [329, 258] on input "checkbox" at bounding box center [329, 257] width 1 height 1
checkbox input "true"
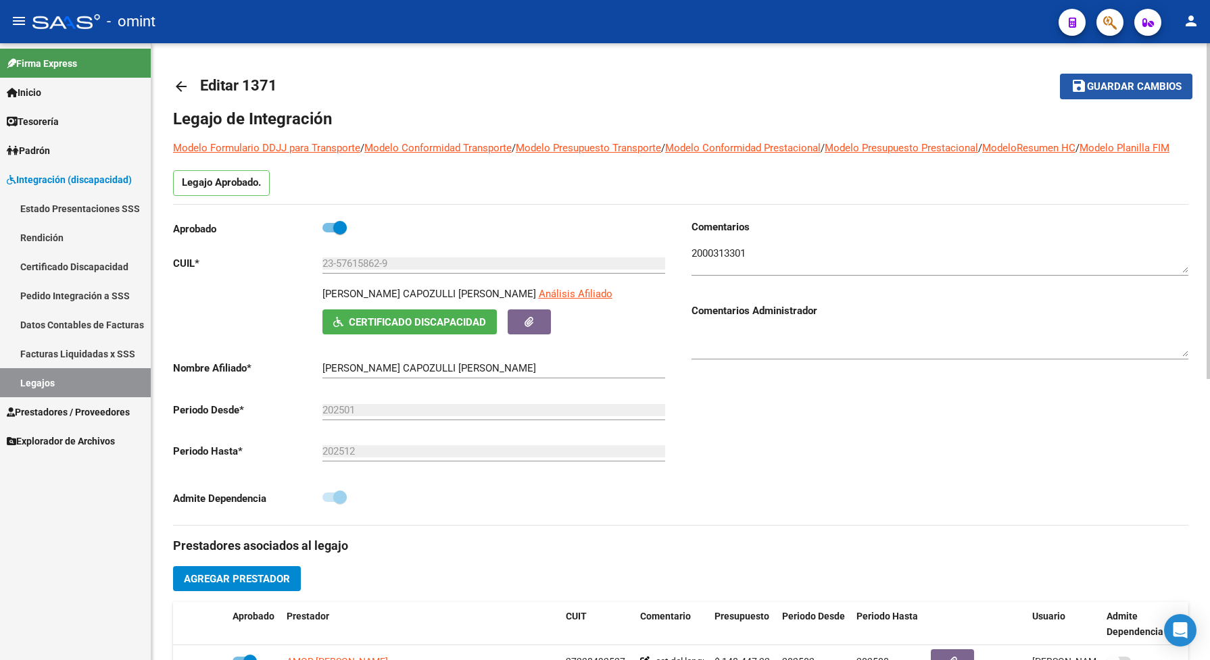
click at [1133, 93] on button "save Guardar cambios" at bounding box center [1126, 86] width 132 height 25
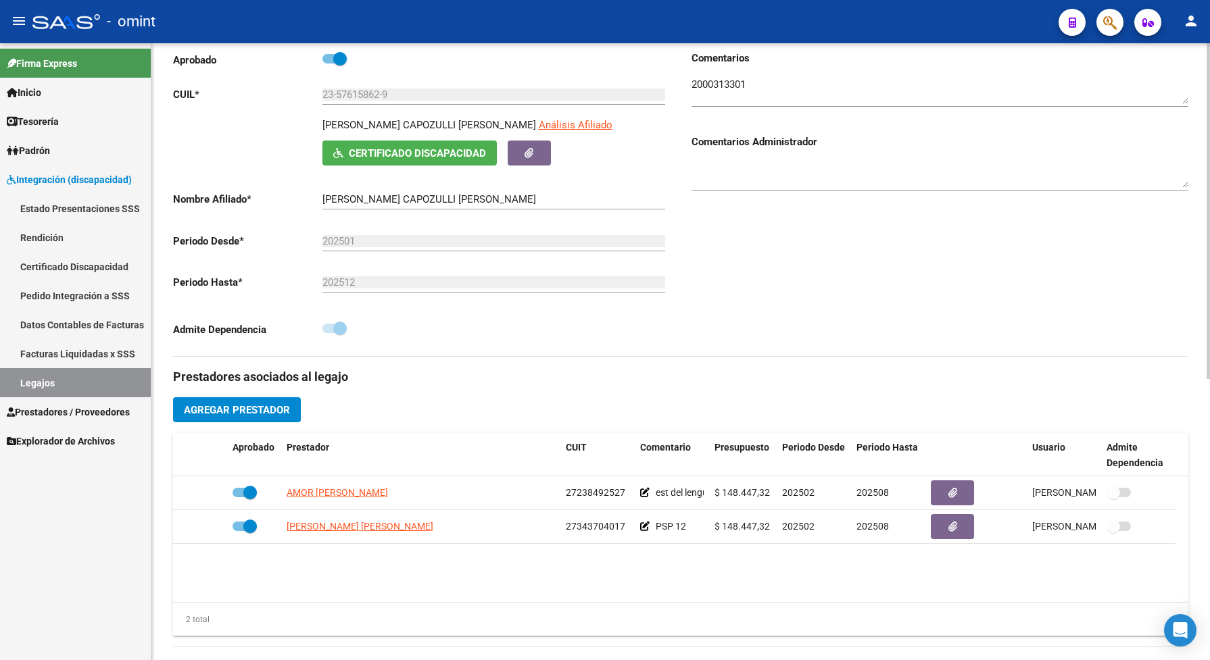
click at [390, 529] on h3 "Documentación respaldatoria del legajo" at bounding box center [680, 667] width 1015 height 19
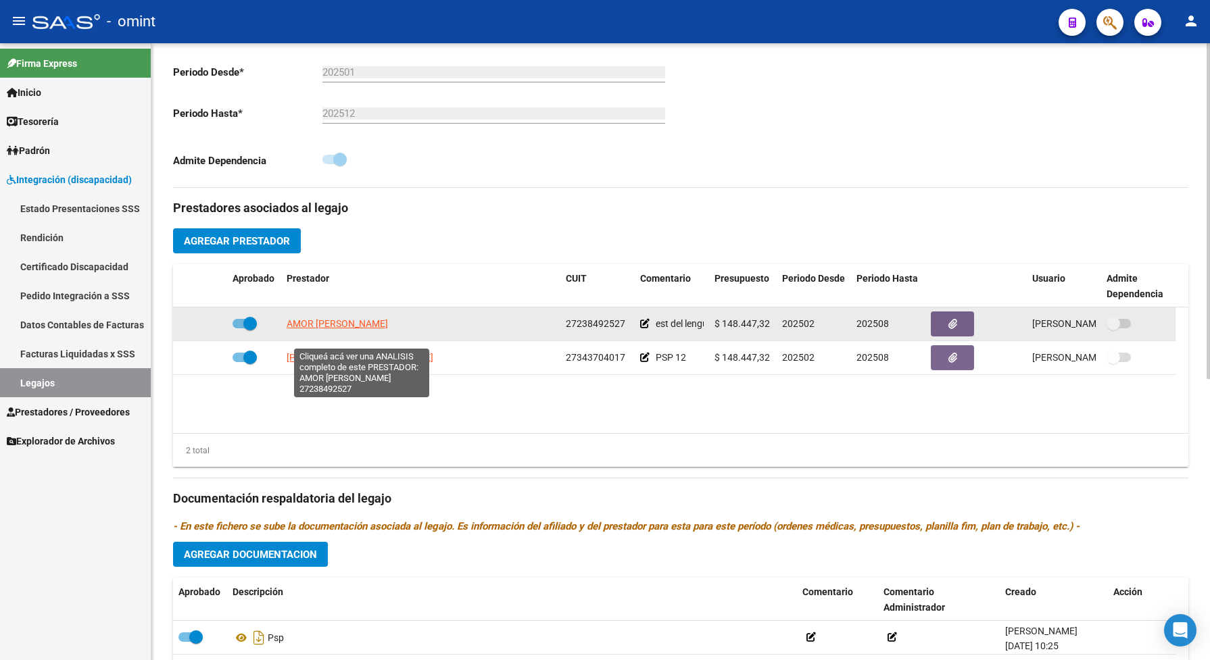
click at [388, 329] on span "AMOR AZCARATE SILVINA BIBIANA" at bounding box center [337, 323] width 101 height 11
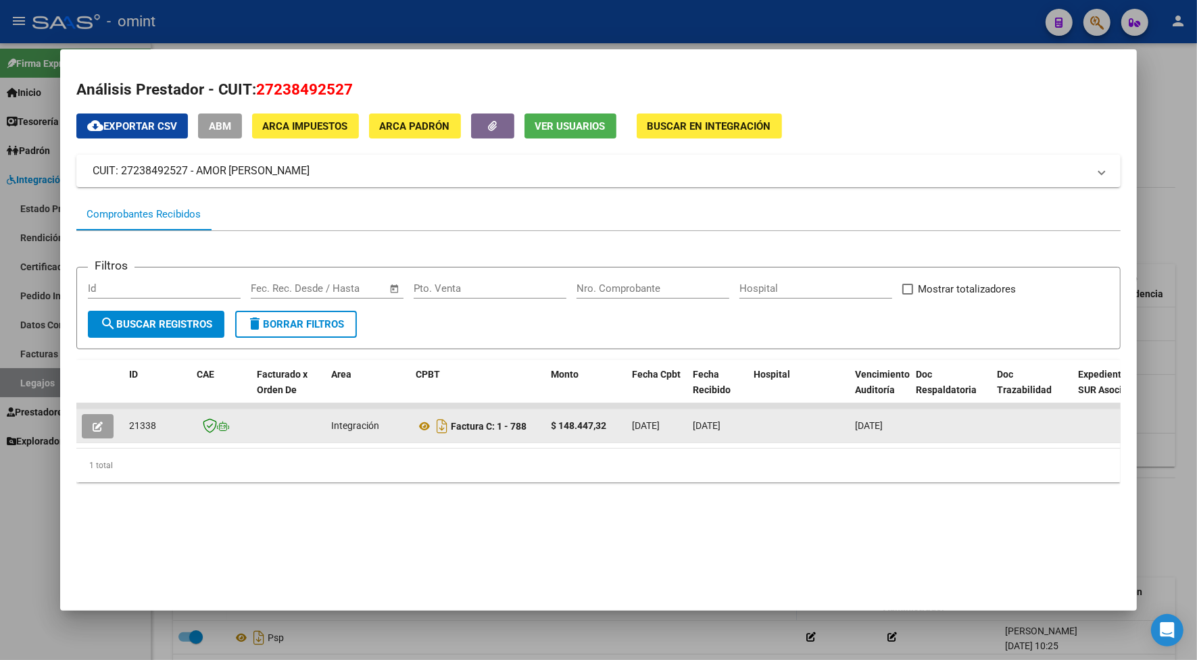
click at [83, 428] on button "button" at bounding box center [98, 426] width 32 height 24
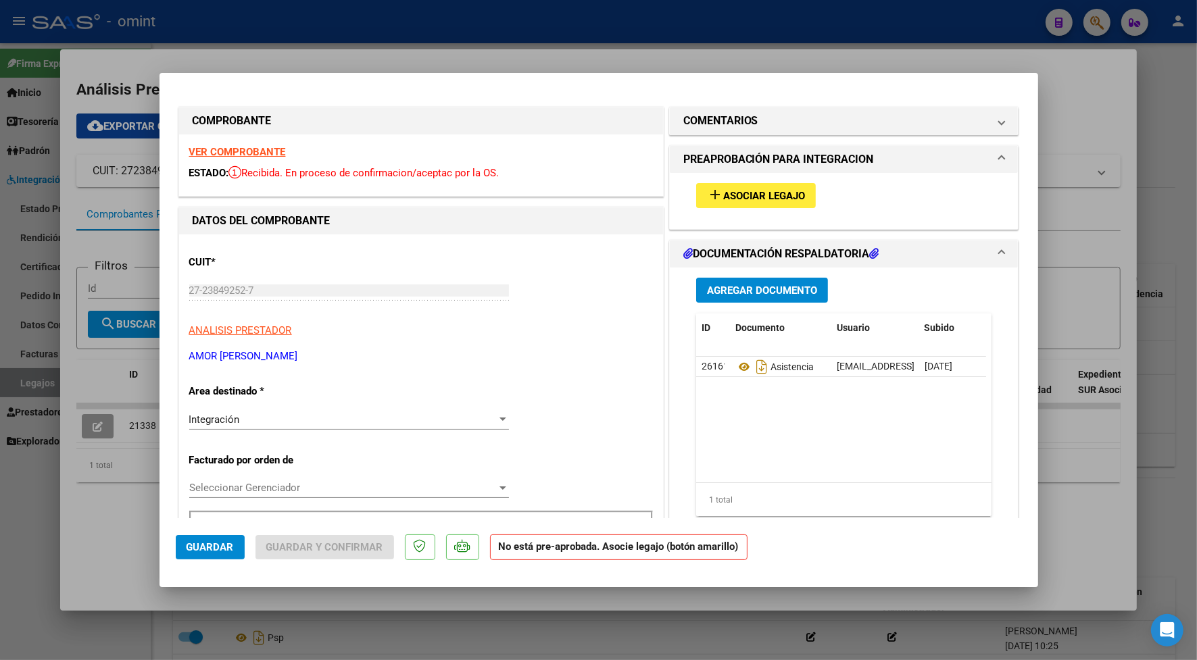
click at [778, 197] on span "Asociar Legajo" at bounding box center [764, 196] width 82 height 12
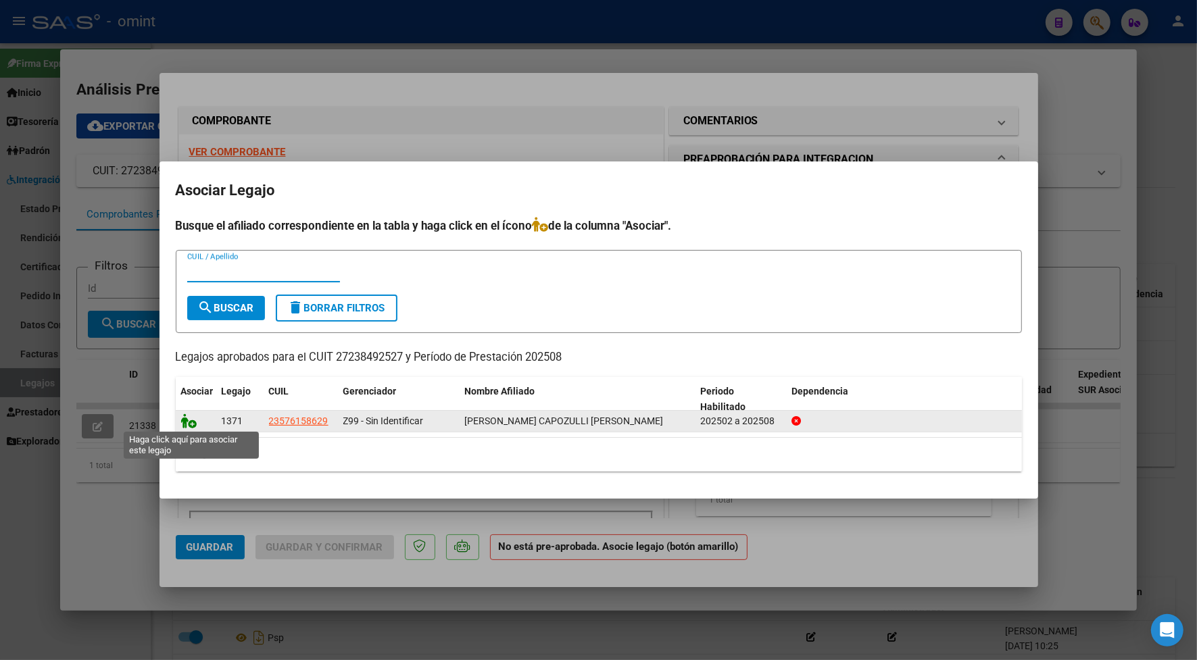
click at [188, 422] on icon at bounding box center [189, 421] width 16 height 15
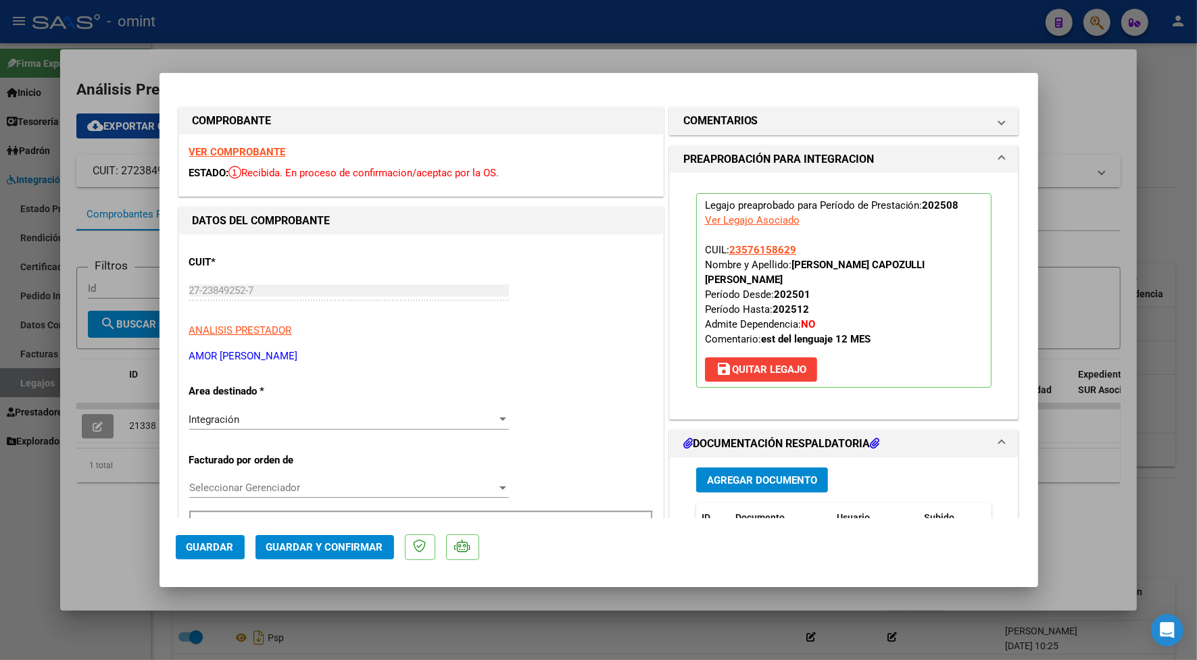
click at [313, 529] on span "Guardar y Confirmar" at bounding box center [324, 547] width 117 height 12
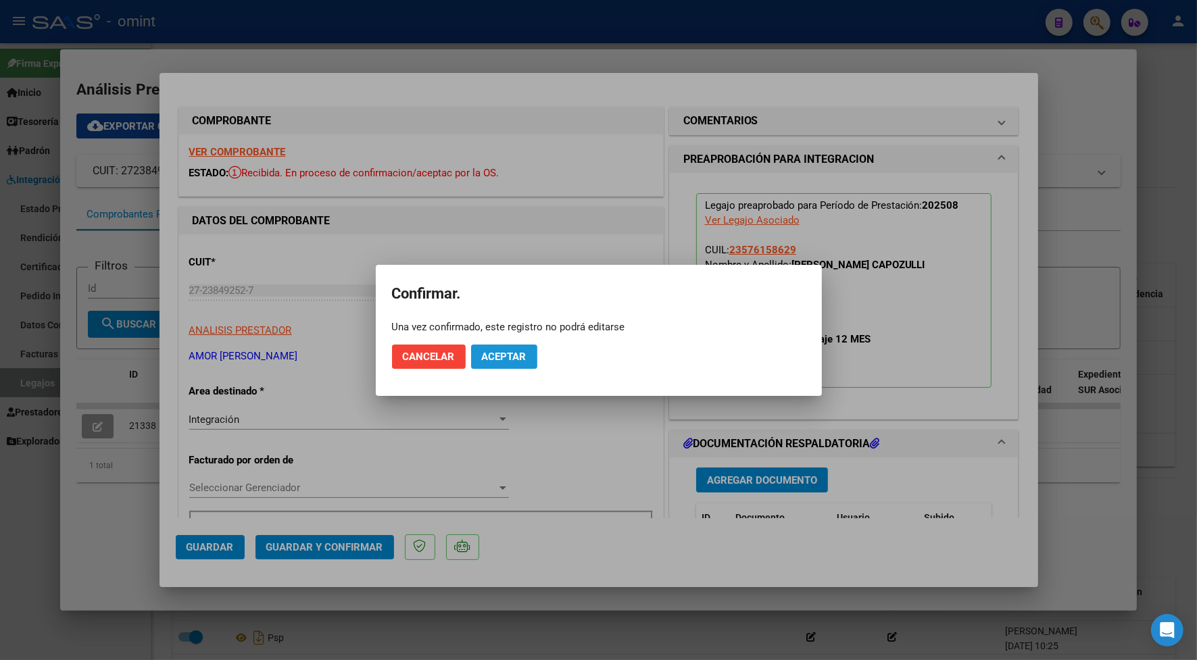
click at [516, 352] on span "Aceptar" at bounding box center [504, 357] width 45 height 12
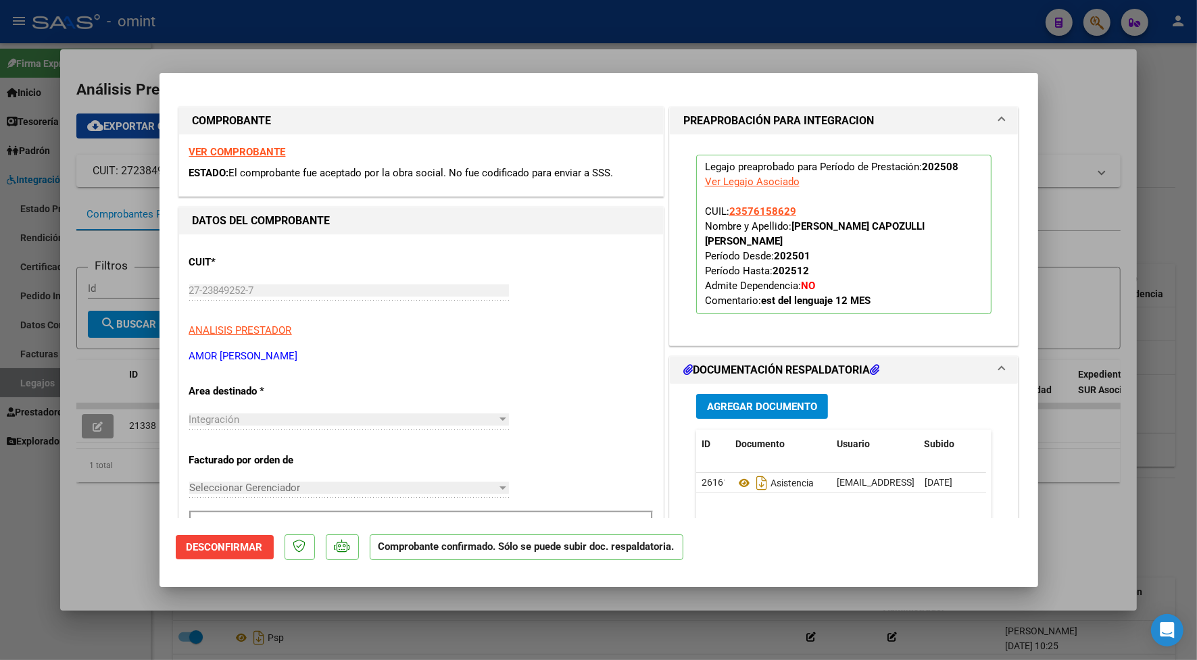
click at [414, 51] on div at bounding box center [598, 330] width 1197 height 660
type input "$ 0,00"
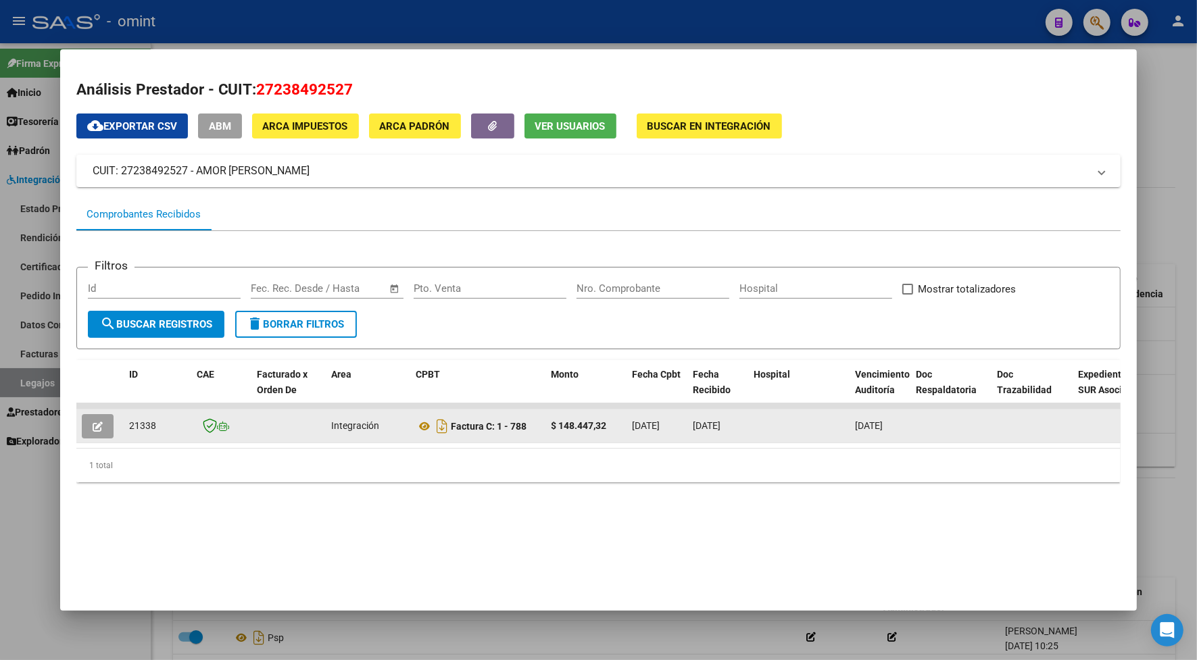
drag, startPoint x: 157, startPoint y: 427, endPoint x: 124, endPoint y: 430, distance: 33.3
click at [129, 430] on div "21338" at bounding box center [157, 426] width 57 height 16
drag, startPoint x: 124, startPoint y: 430, endPoint x: 130, endPoint y: 427, distance: 7.0
copy span "21338"
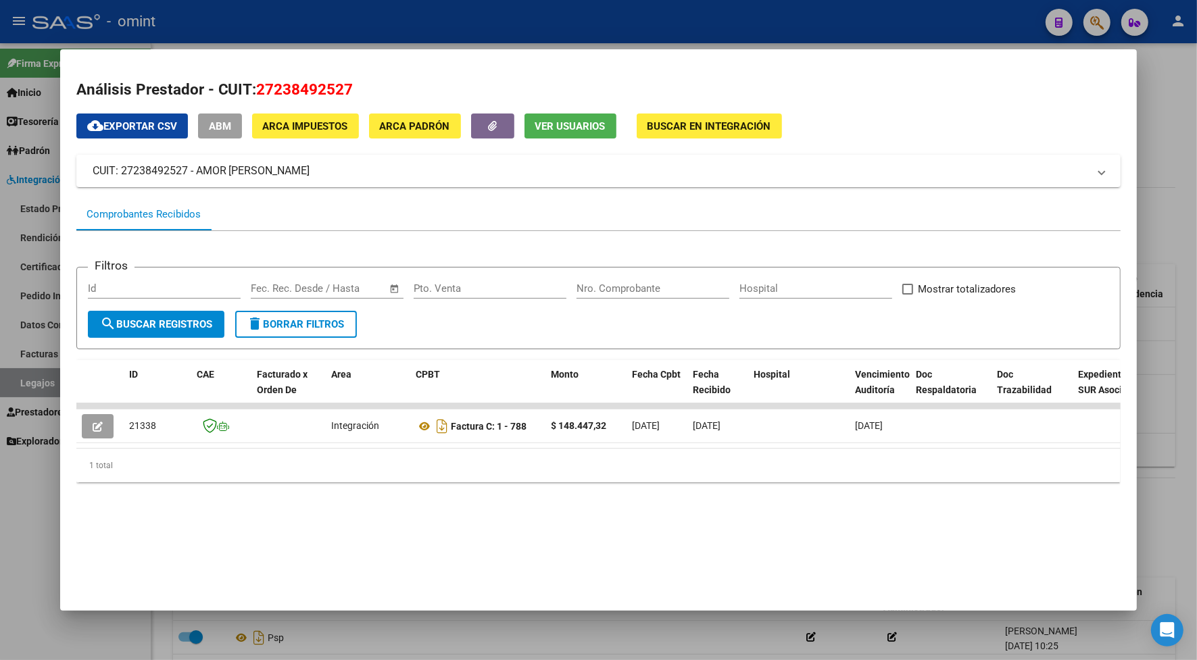
click at [311, 20] on div at bounding box center [598, 330] width 1197 height 660
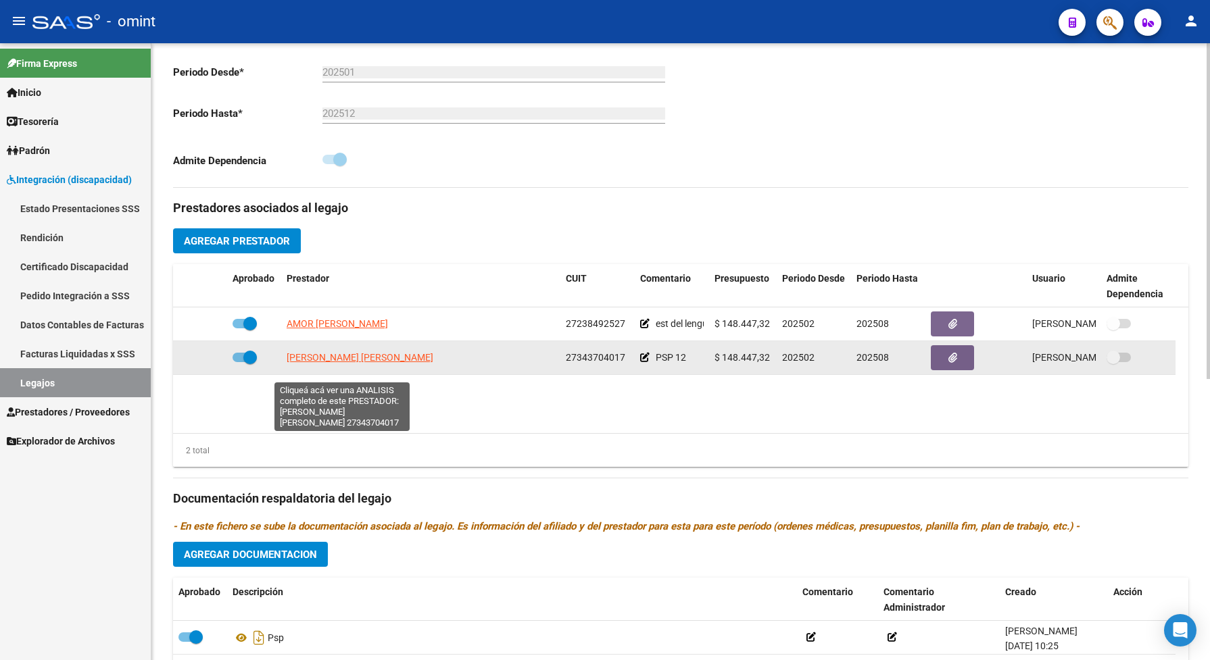
click at [370, 363] on span "MAFAUAD MARIA MAGALI" at bounding box center [360, 357] width 147 height 11
type textarea "27343704017"
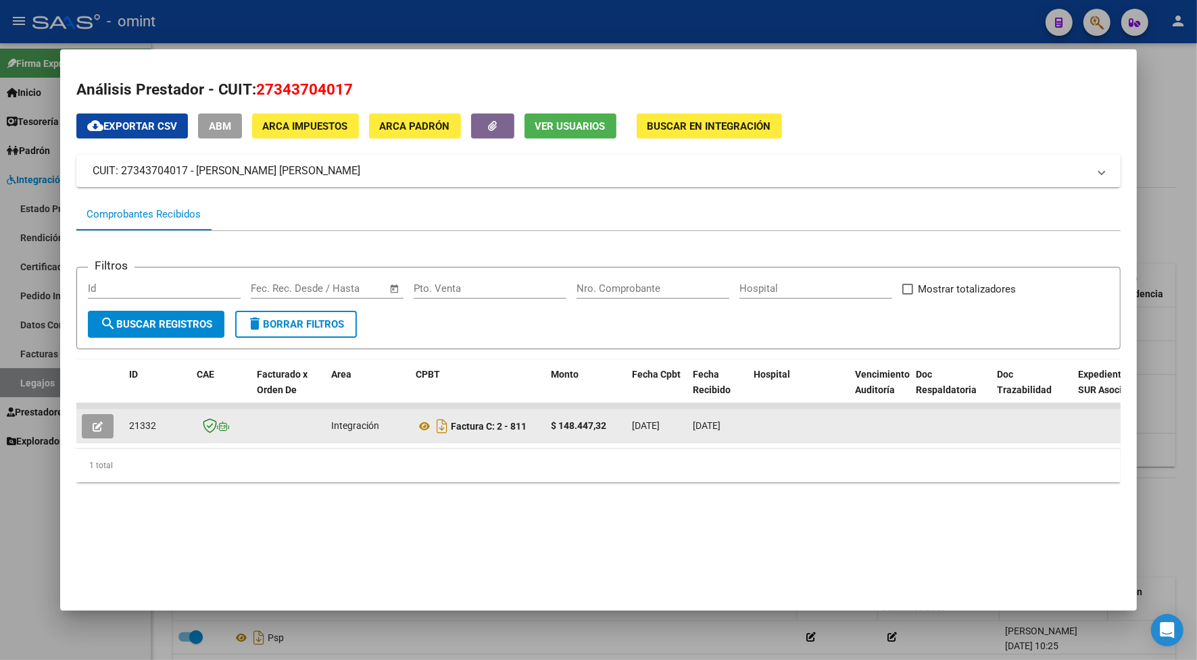
click at [86, 416] on button "button" at bounding box center [98, 426] width 32 height 24
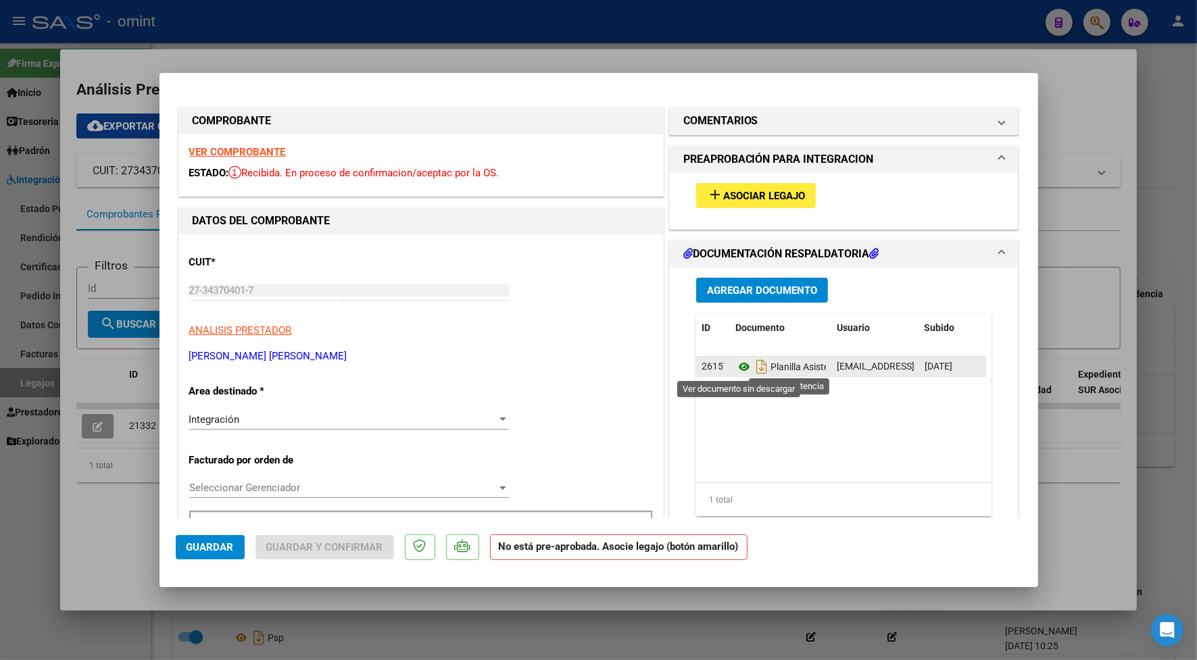
click at [735, 368] on icon at bounding box center [744, 367] width 18 height 16
click at [256, 149] on strong "VER COMPROBANTE" at bounding box center [237, 152] width 97 height 12
click at [748, 191] on span "Asociar Legajo" at bounding box center [764, 196] width 82 height 12
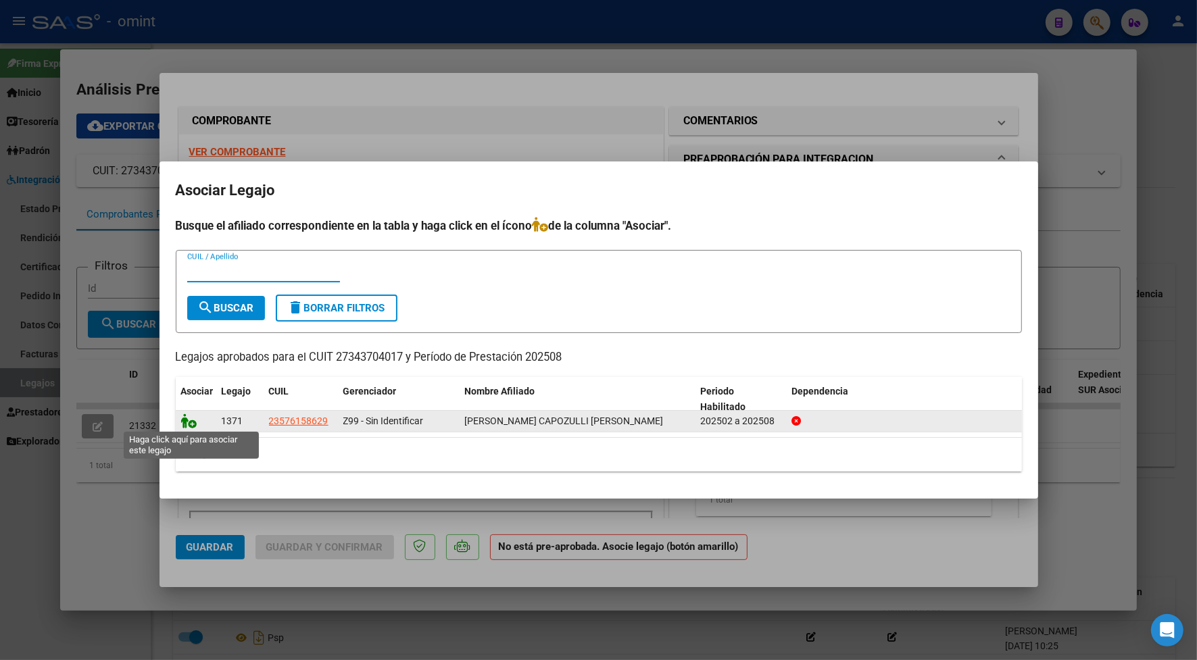
click at [184, 420] on icon at bounding box center [189, 421] width 16 height 15
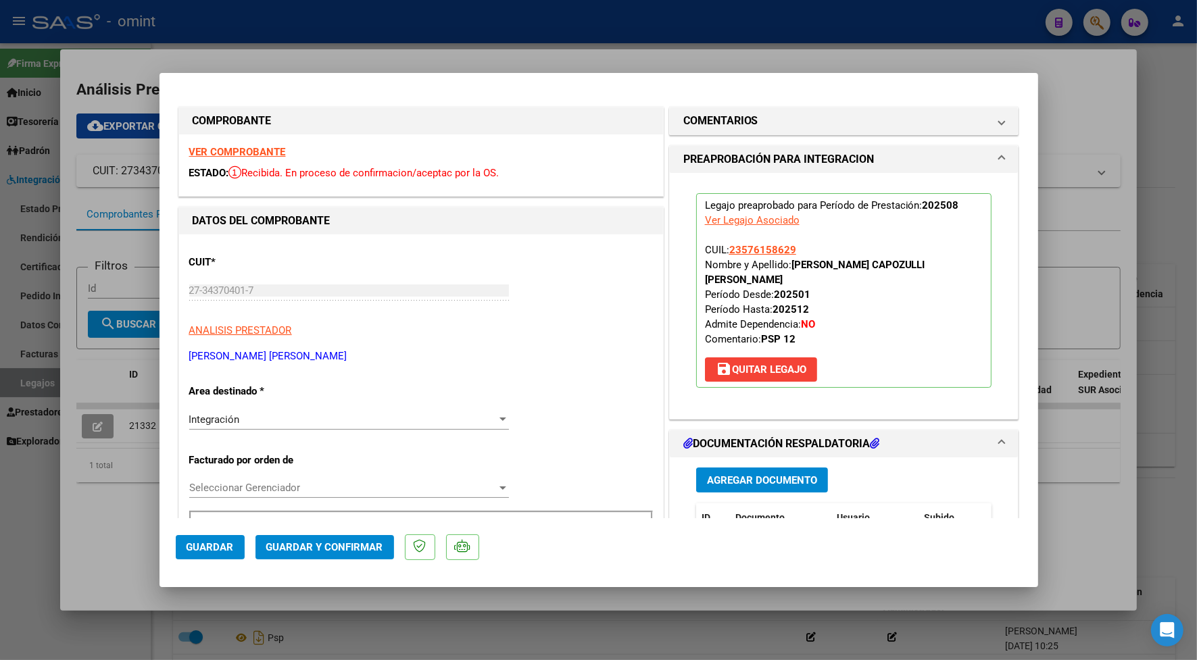
click at [291, 529] on span "Guardar y Confirmar" at bounding box center [324, 547] width 117 height 12
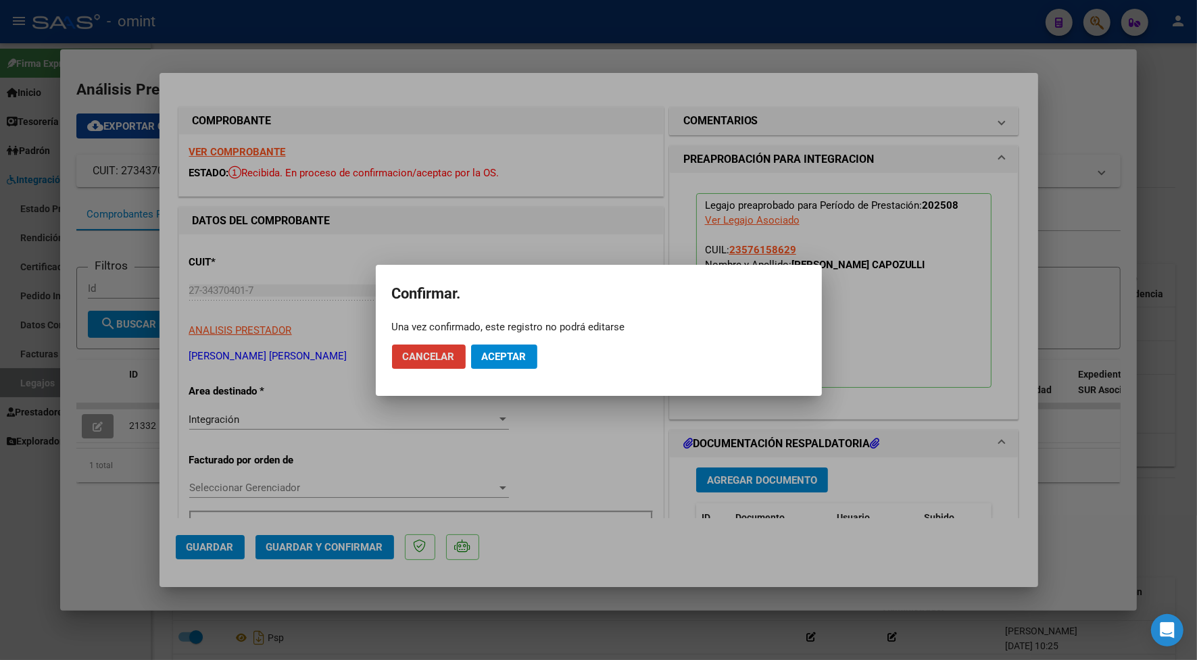
click at [499, 358] on span "Aceptar" at bounding box center [504, 357] width 45 height 12
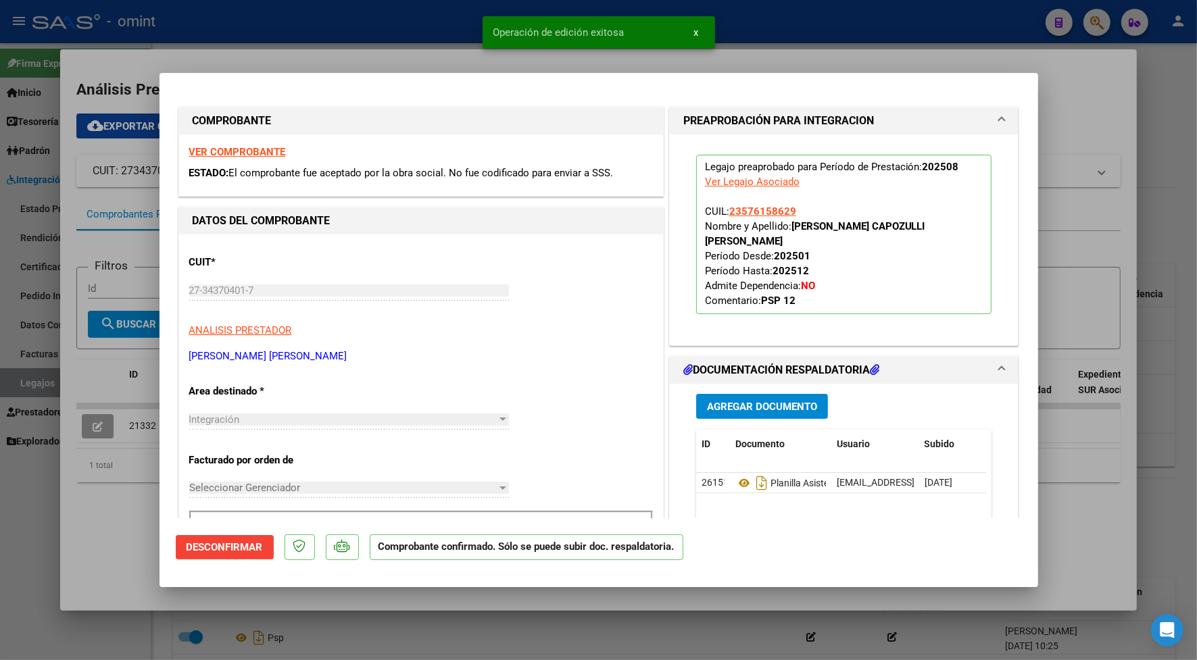
click at [375, 52] on div at bounding box center [598, 330] width 1197 height 660
type input "$ 0,00"
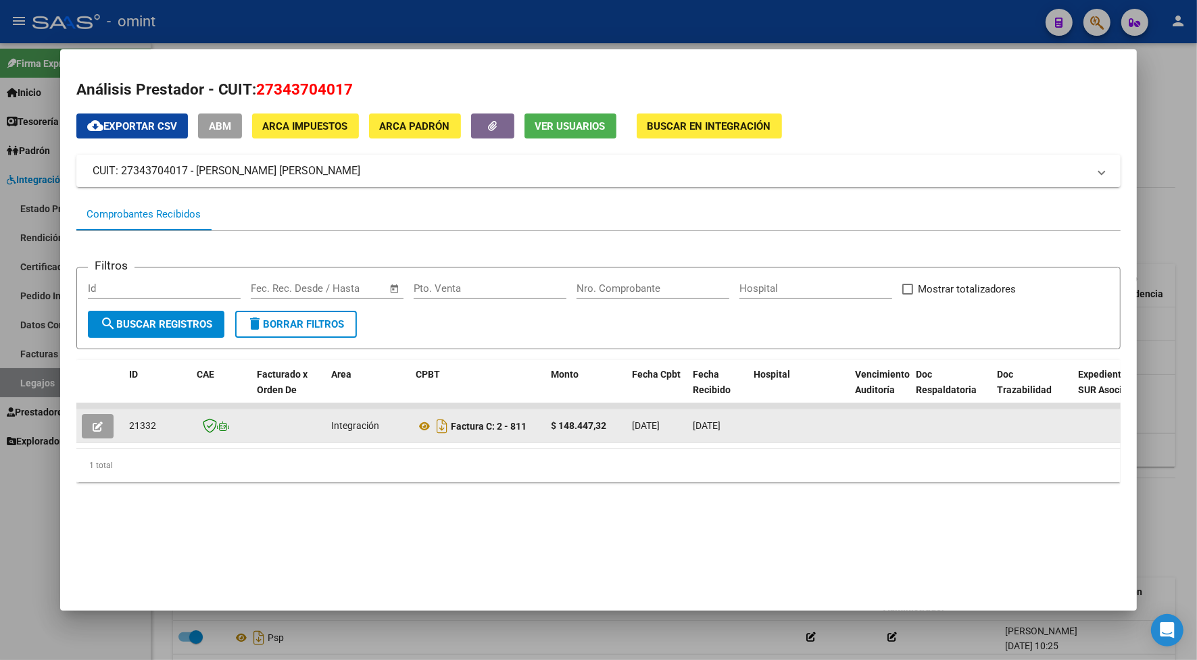
drag, startPoint x: 152, startPoint y: 427, endPoint x: 122, endPoint y: 427, distance: 29.7
click at [129, 427] on div "21332" at bounding box center [157, 426] width 57 height 16
drag, startPoint x: 122, startPoint y: 427, endPoint x: 130, endPoint y: 421, distance: 9.2
copy span "21332"
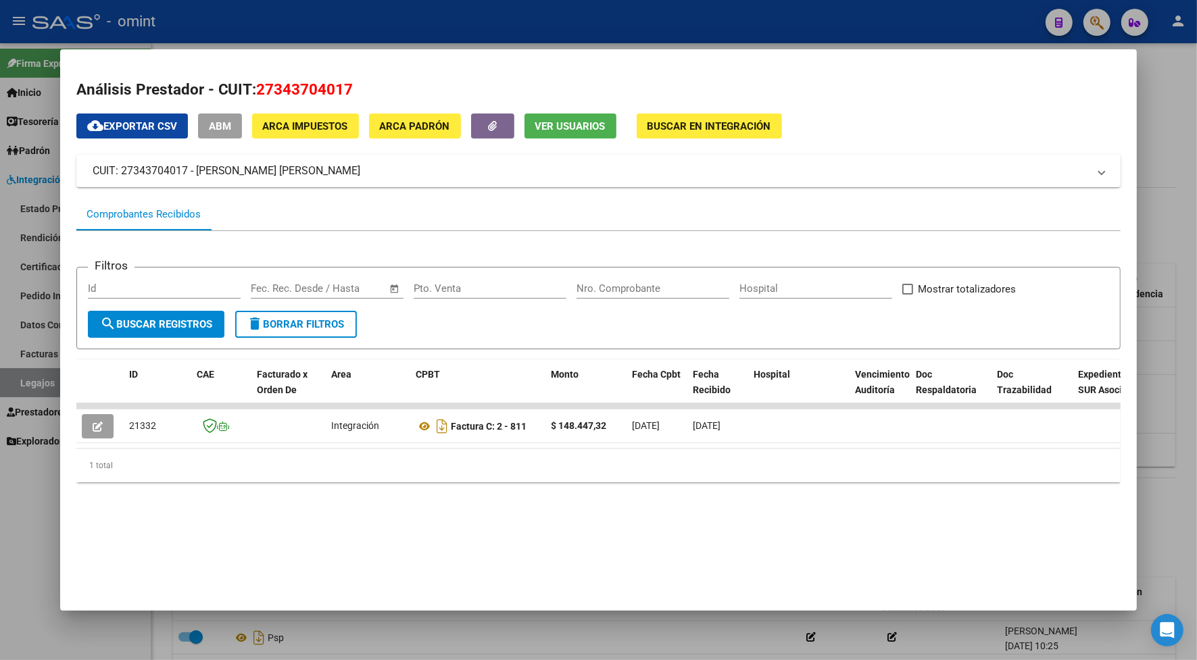
click at [268, 24] on div at bounding box center [598, 330] width 1197 height 660
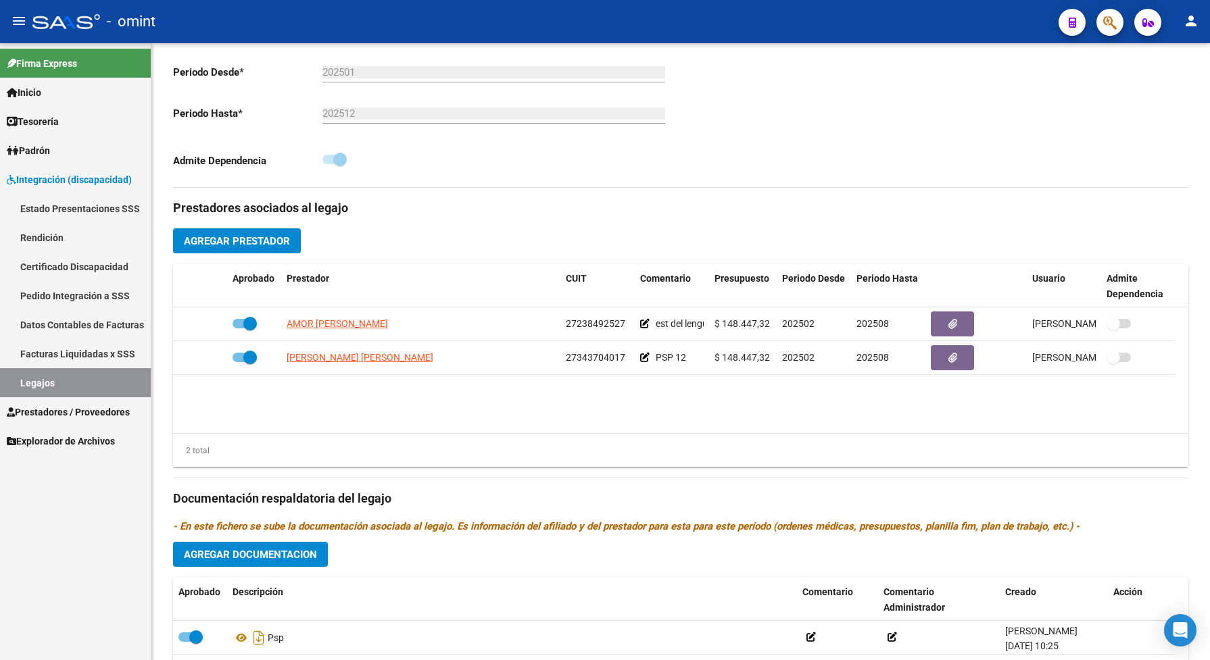
click at [86, 414] on span "Prestadores / Proveedores" at bounding box center [68, 412] width 123 height 15
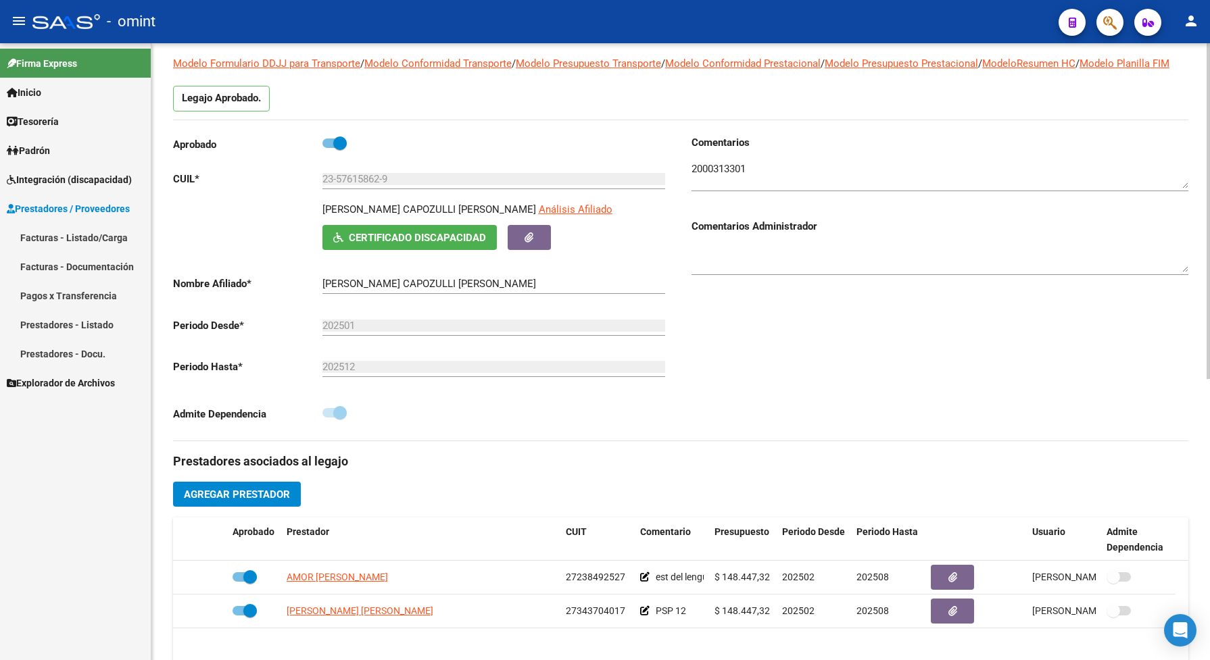
scroll to position [0, 0]
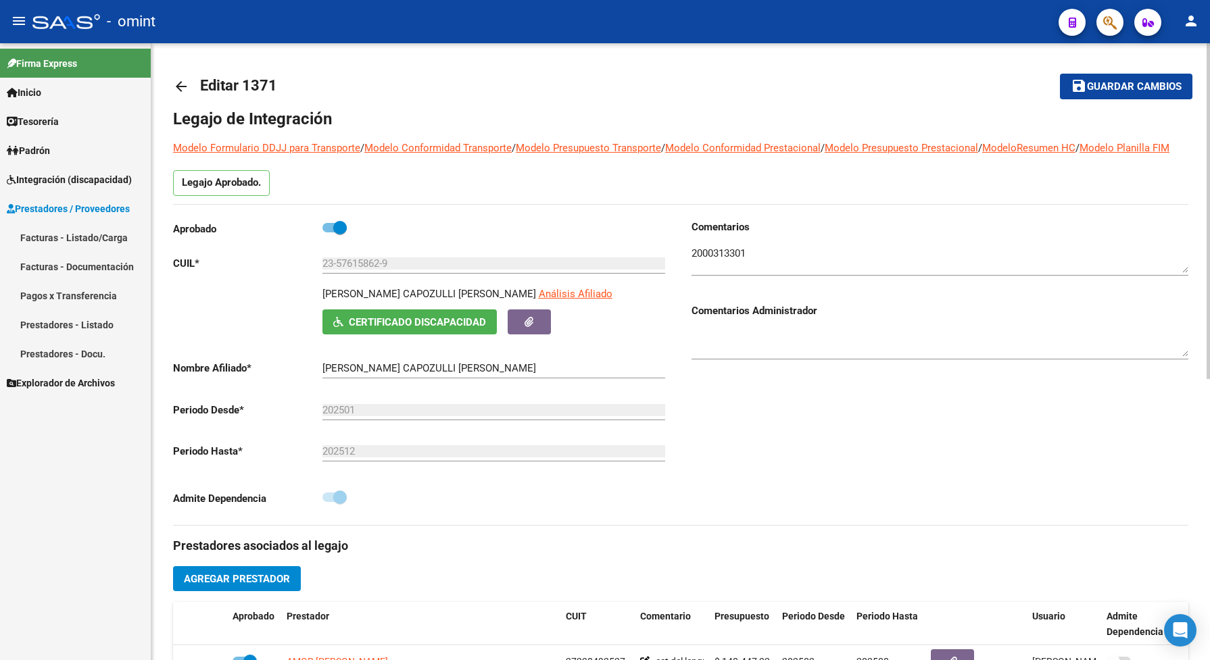
click at [1133, 72] on mat-toolbar-row "save Guardar cambios" at bounding box center [1086, 86] width 212 height 43
drag, startPoint x: 1130, startPoint y: 92, endPoint x: 1130, endPoint y: 100, distance: 8.1
click at [1129, 93] on button "save Guardar cambios" at bounding box center [1126, 86] width 132 height 25
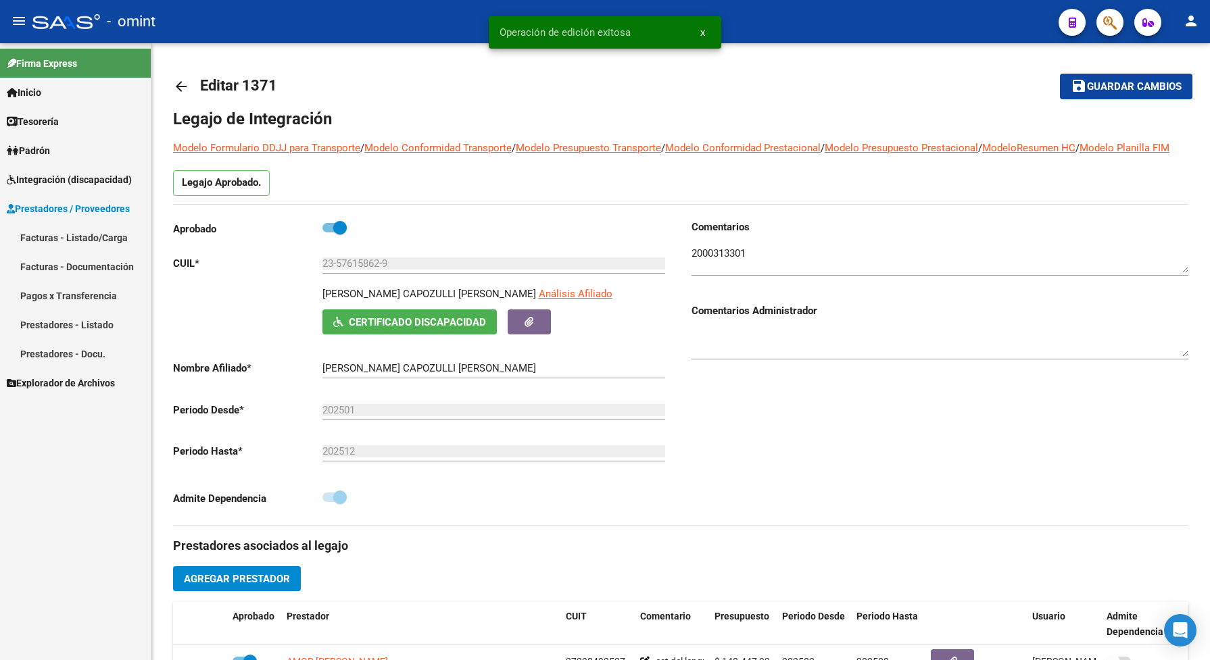
click at [56, 176] on span "Integración (discapacidad)" at bounding box center [69, 179] width 125 height 15
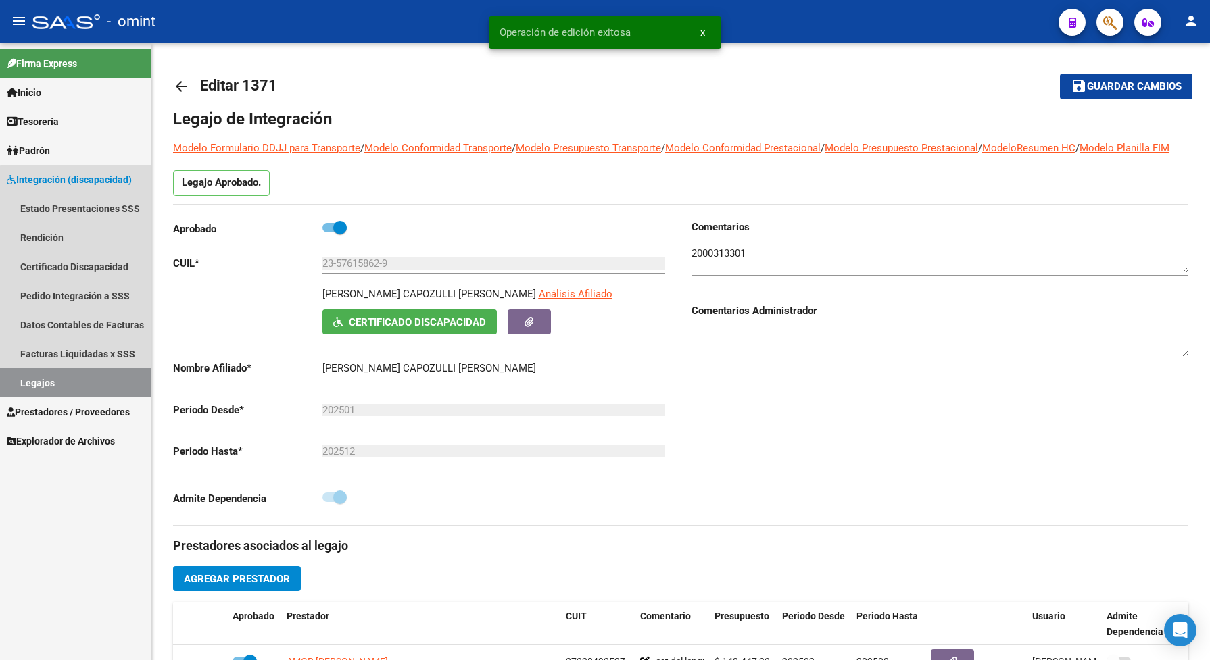
click at [98, 374] on link "Legajos" at bounding box center [75, 382] width 151 height 29
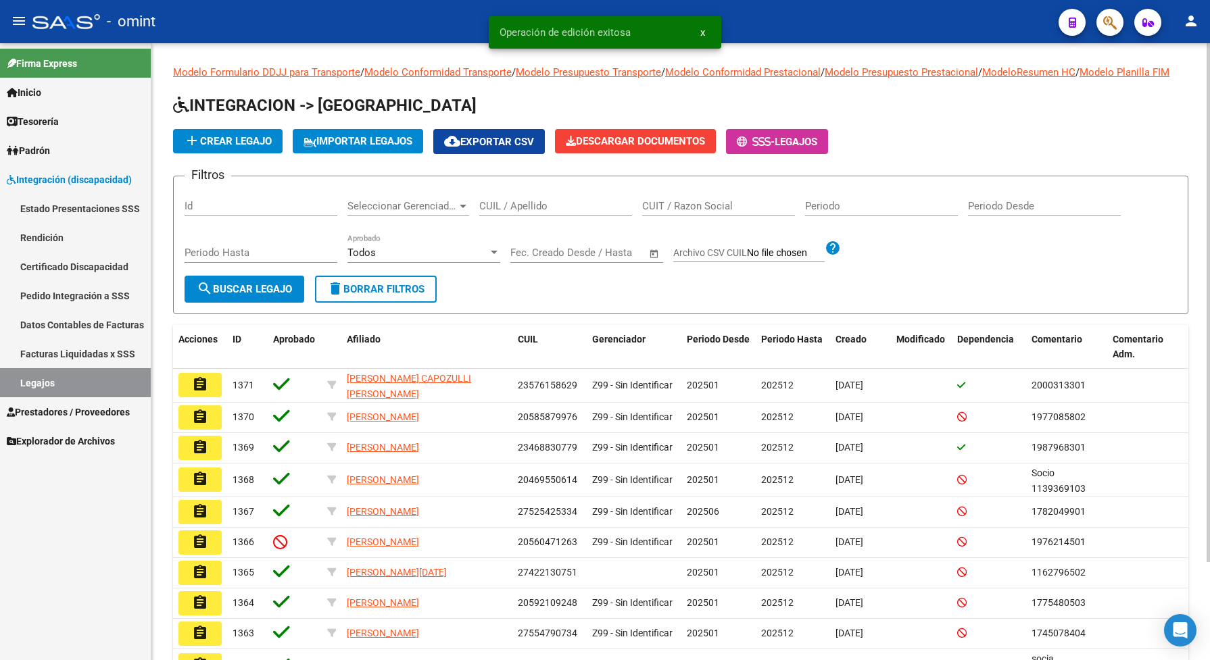
click at [535, 212] on input "CUIL / Apellido" at bounding box center [555, 206] width 153 height 12
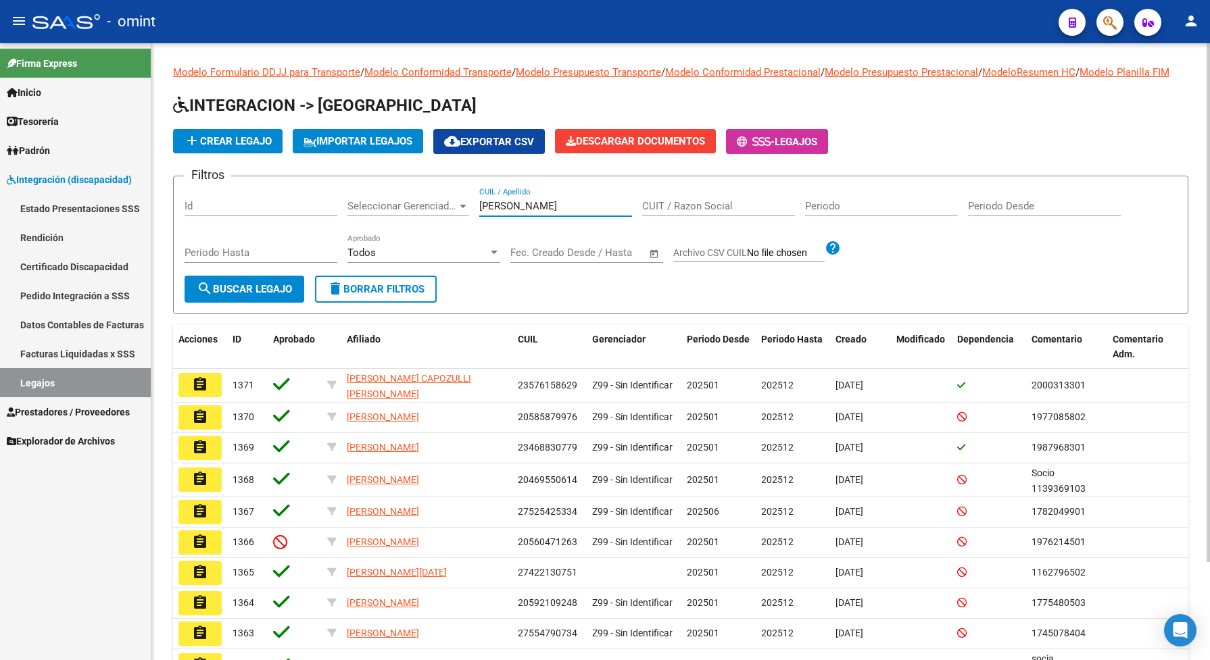
type input "ricott"
click at [253, 295] on span "search Buscar Legajo" at bounding box center [244, 289] width 95 height 12
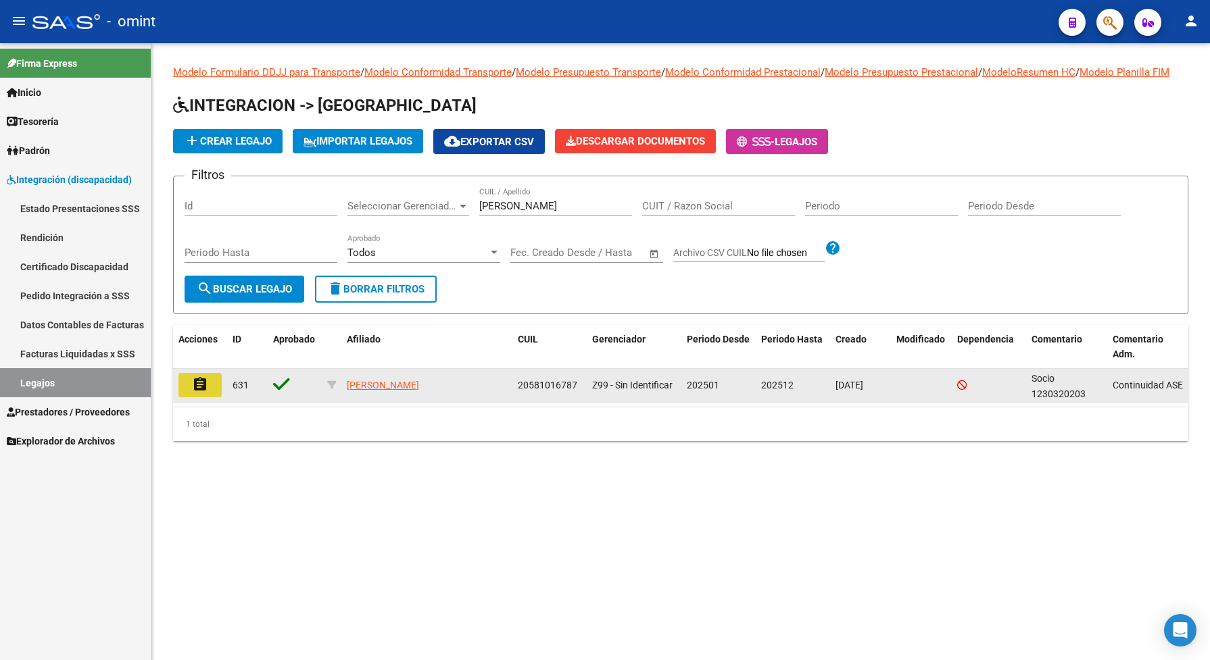
click at [206, 397] on button "assignment" at bounding box center [199, 385] width 43 height 24
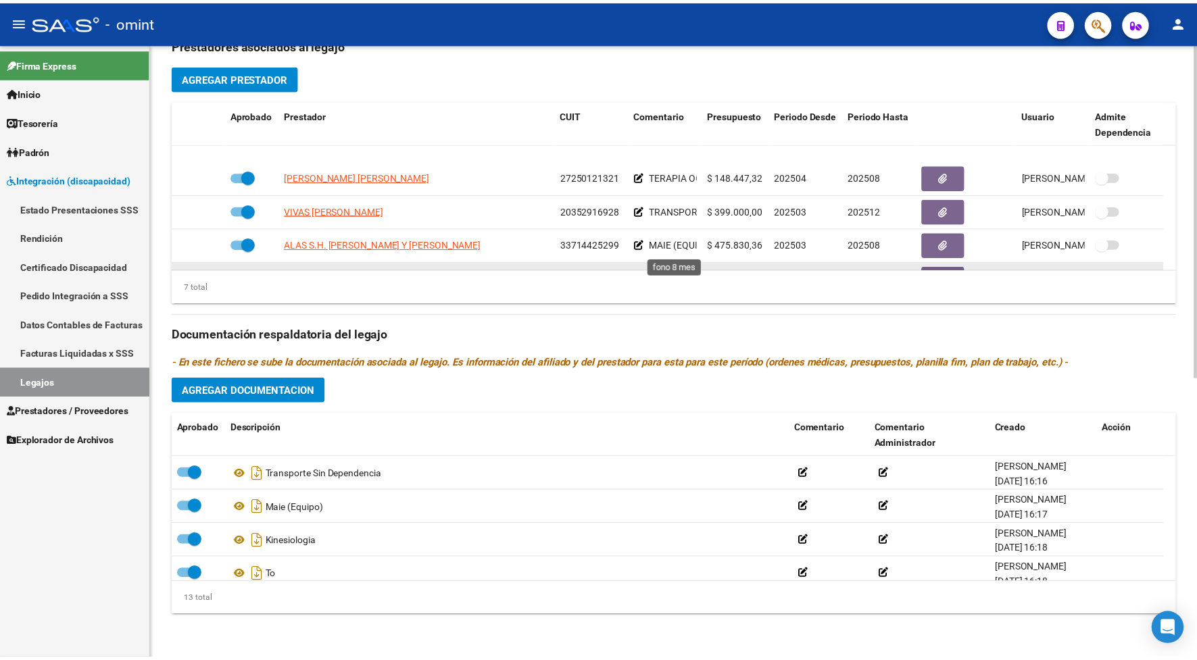
scroll to position [116, 0]
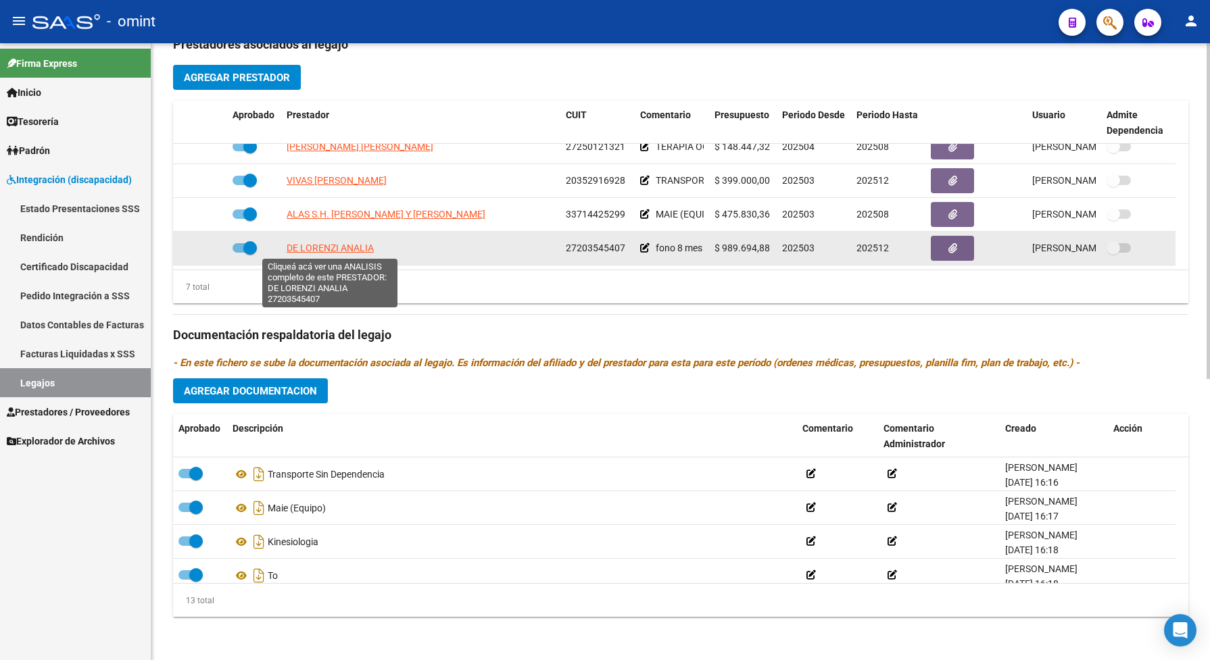
click at [356, 249] on span "DE LORENZI ANALIA" at bounding box center [330, 248] width 87 height 11
type textarea "27203545407"
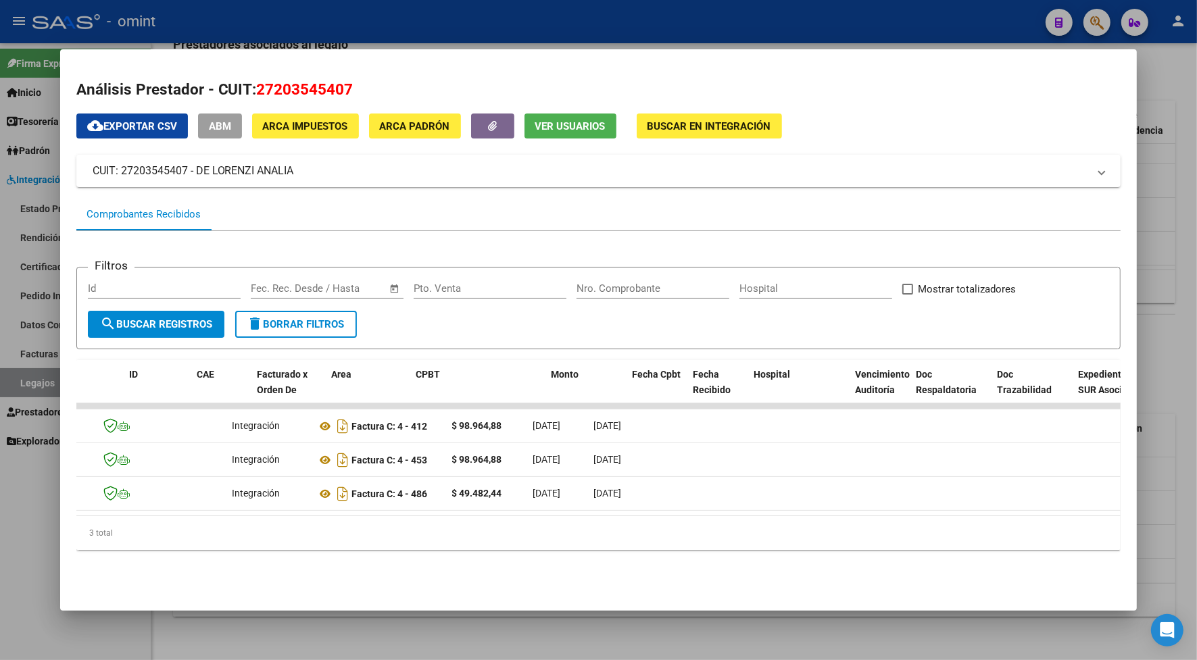
scroll to position [0, 0]
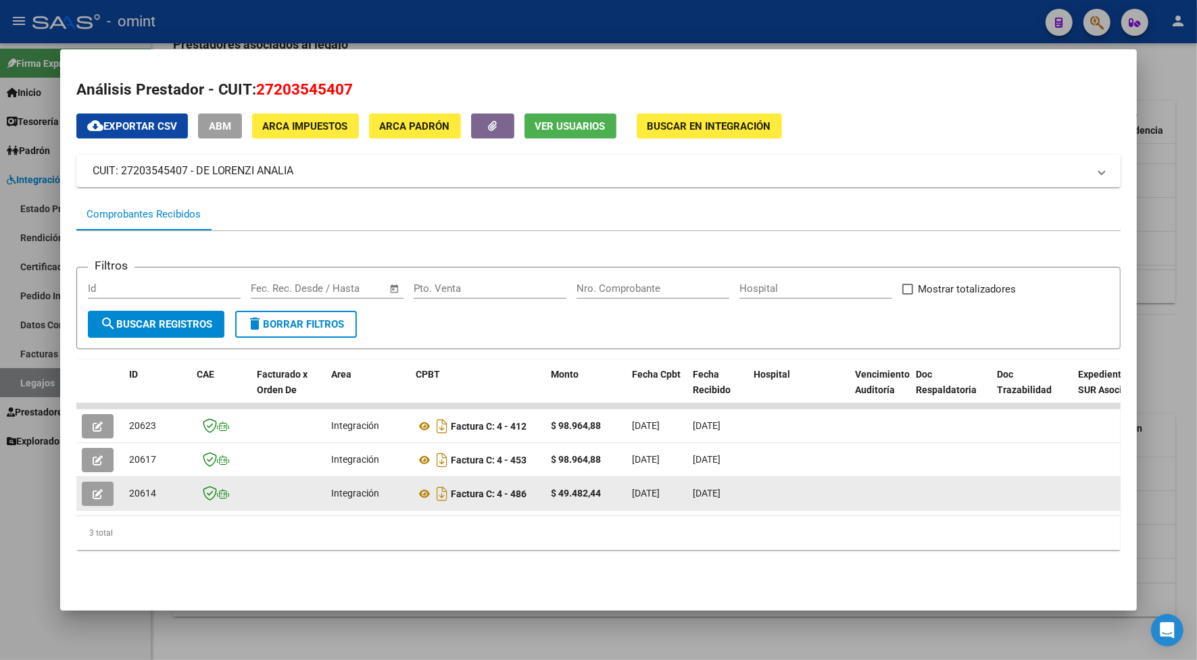
click at [93, 491] on icon "button" at bounding box center [98, 494] width 10 height 10
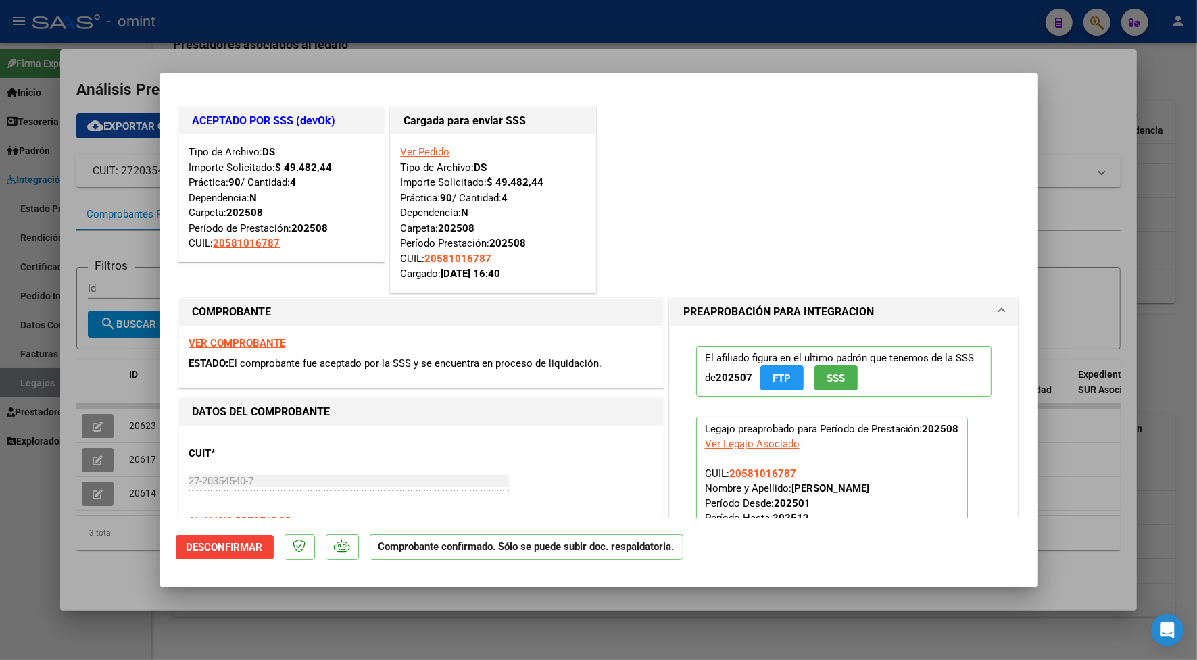
click at [251, 48] on div at bounding box center [598, 330] width 1197 height 660
type input "$ 0,00"
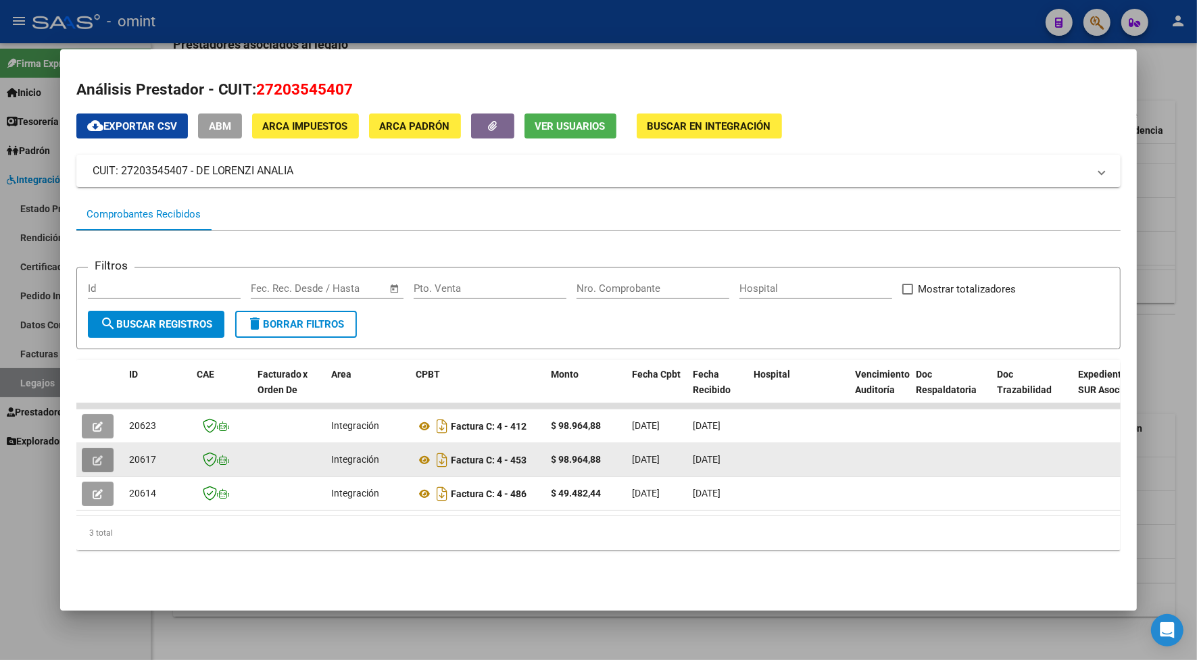
click at [99, 460] on button "button" at bounding box center [98, 460] width 32 height 24
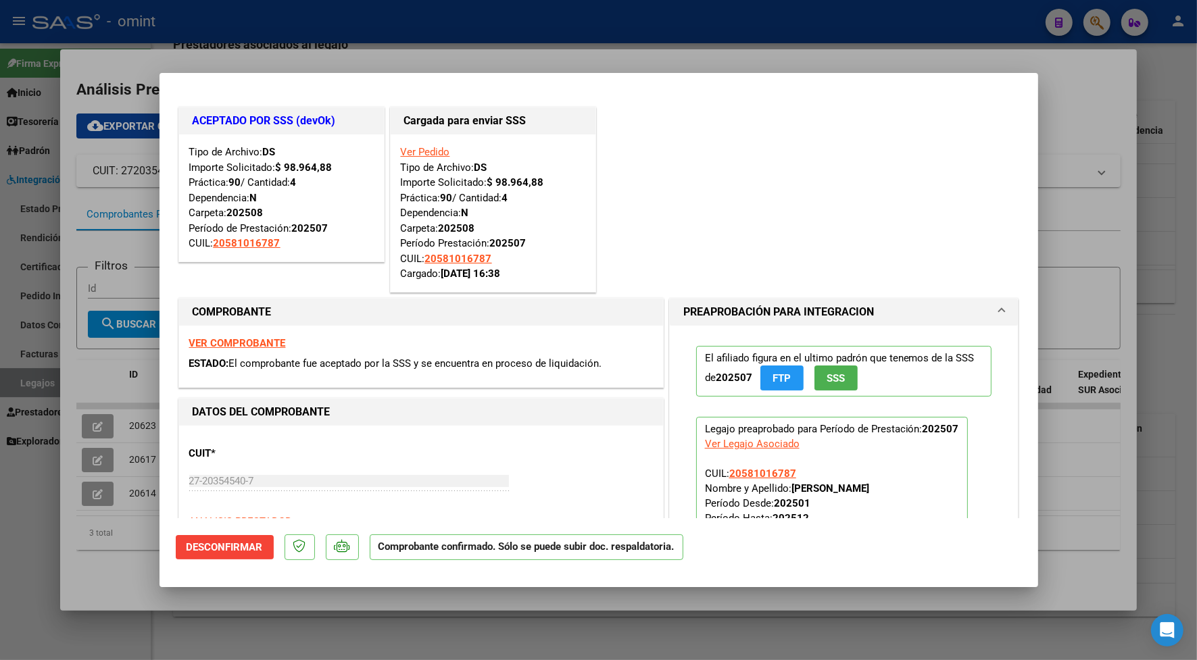
click at [238, 25] on div at bounding box center [598, 330] width 1197 height 660
type input "$ 0,00"
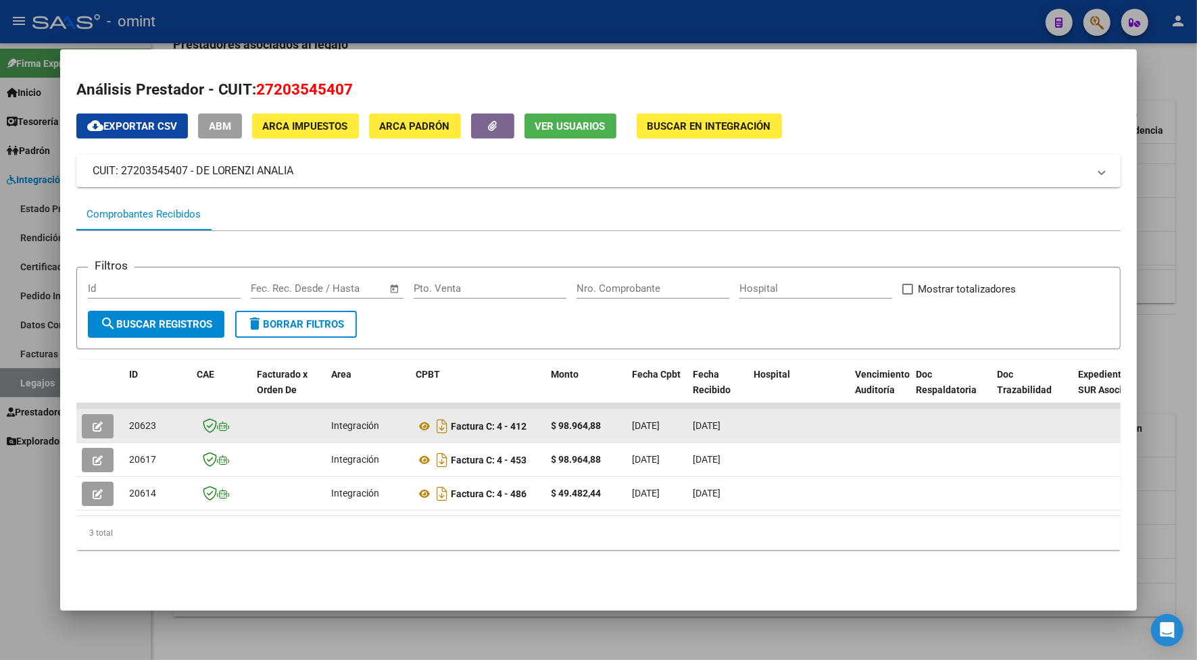
click at [93, 422] on icon "button" at bounding box center [98, 427] width 10 height 10
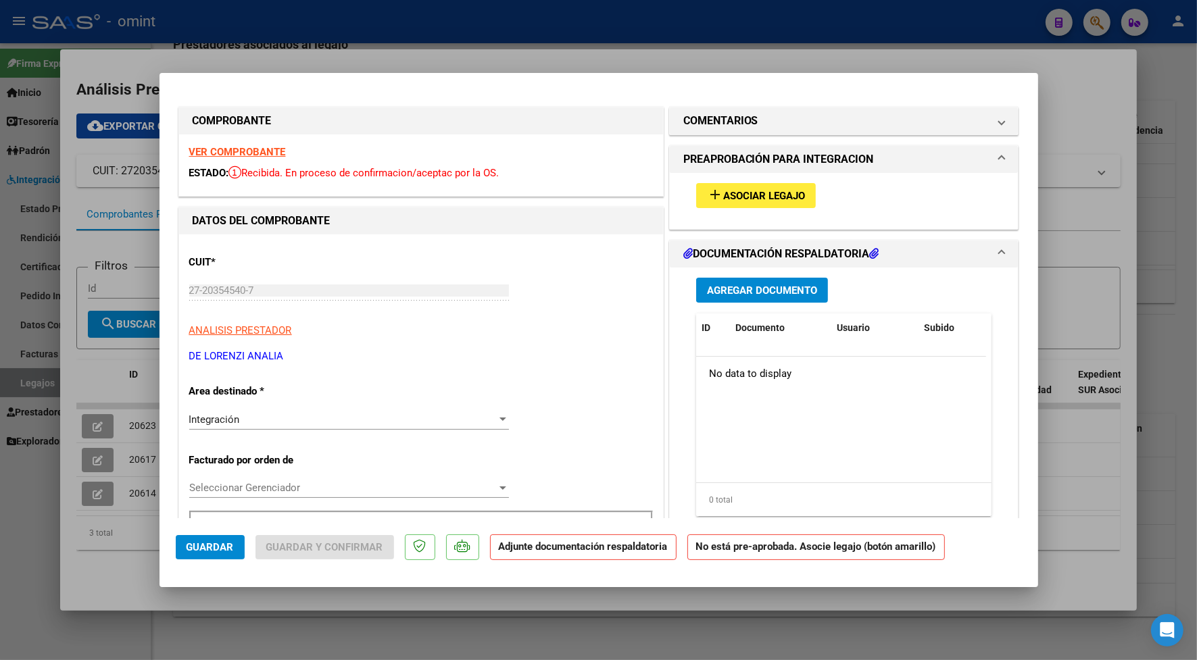
click at [262, 147] on strong "VER COMPROBANTE" at bounding box center [237, 152] width 97 height 12
click at [505, 48] on div at bounding box center [598, 330] width 1197 height 660
type input "$ 0,00"
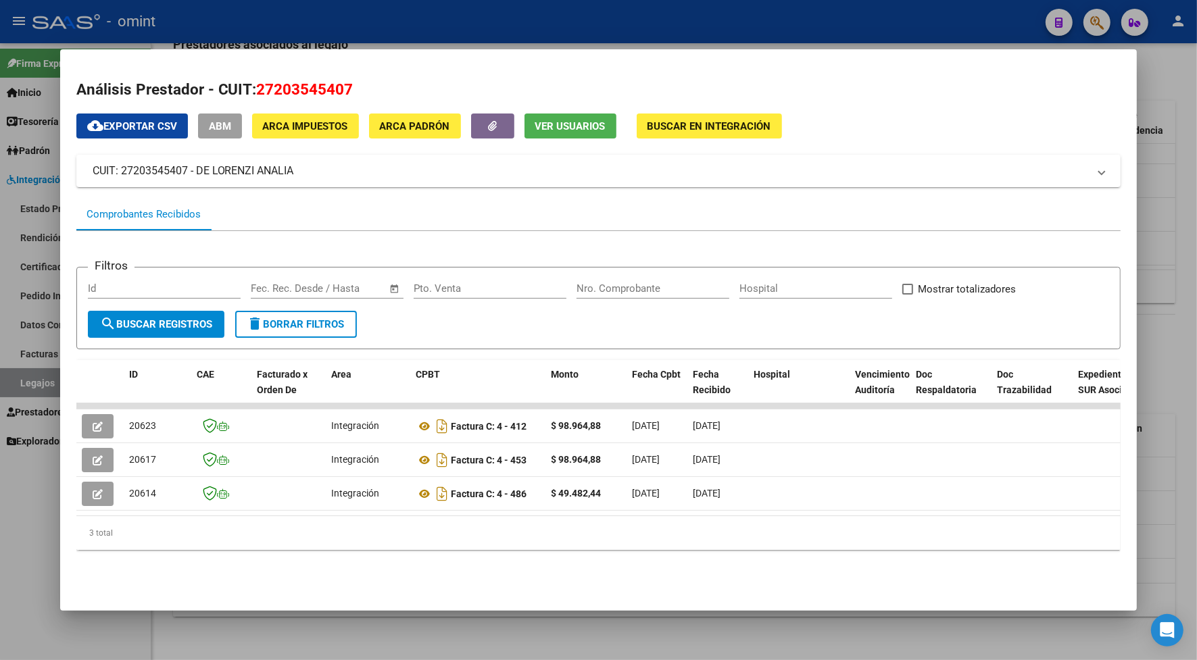
click at [224, 24] on div at bounding box center [598, 330] width 1197 height 660
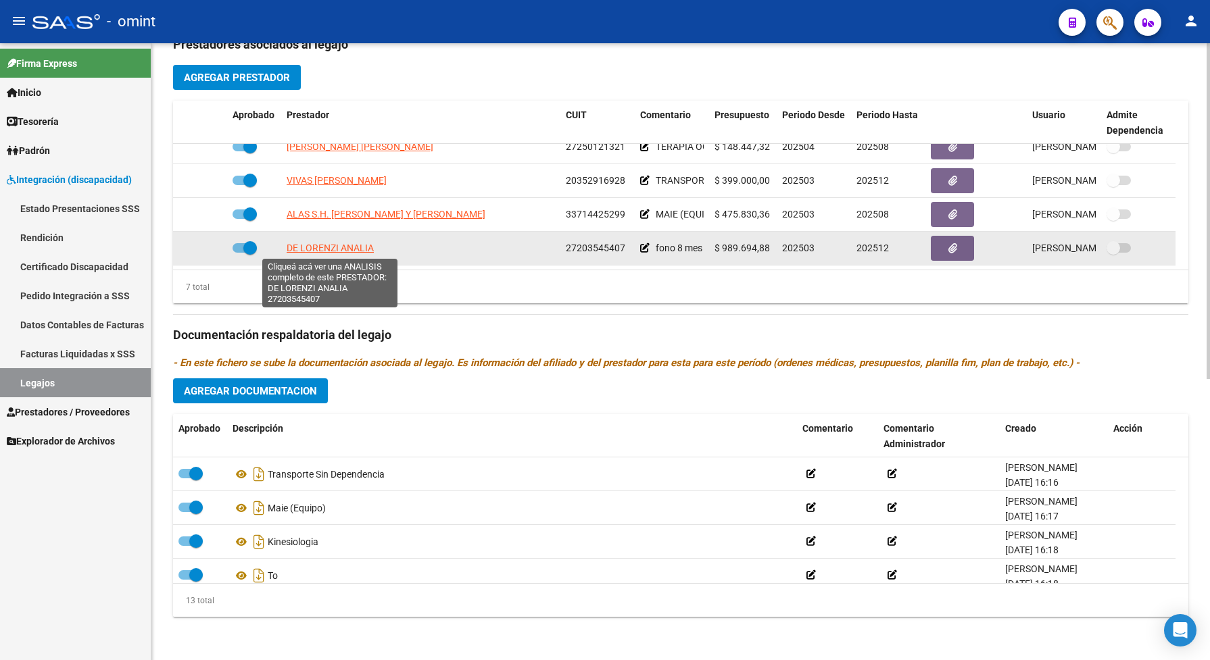
click at [343, 247] on span "DE LORENZI ANALIA" at bounding box center [330, 248] width 87 height 11
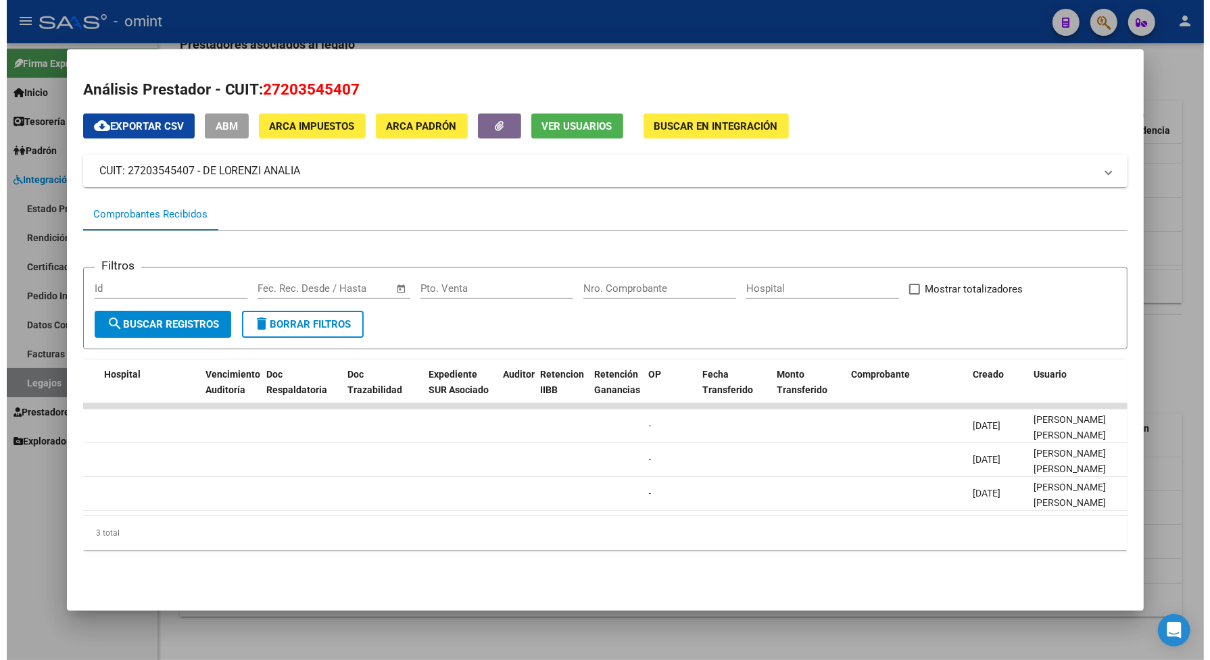
scroll to position [0, 654]
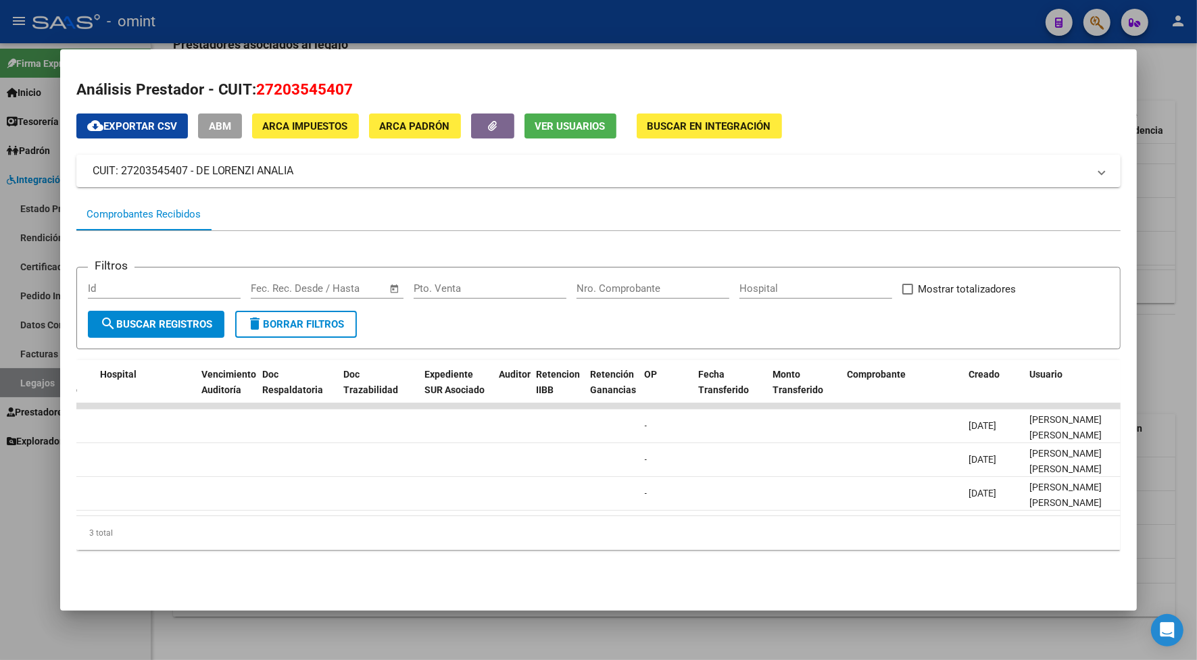
click at [535, 34] on div at bounding box center [598, 330] width 1197 height 660
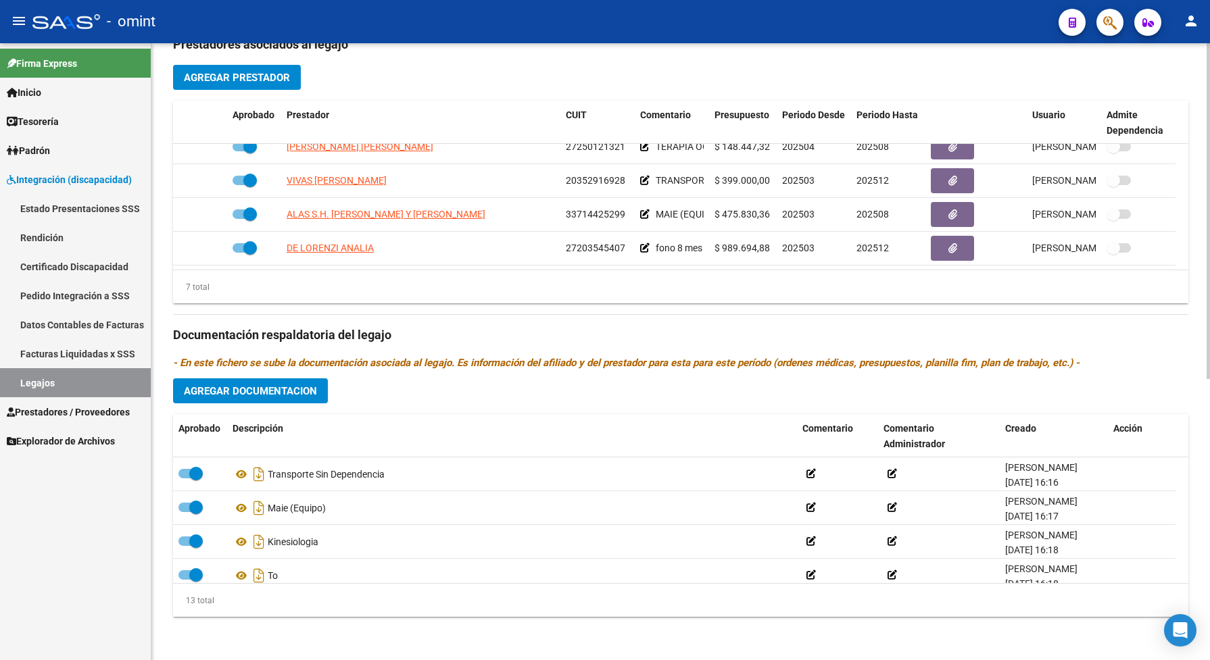
scroll to position [8, 0]
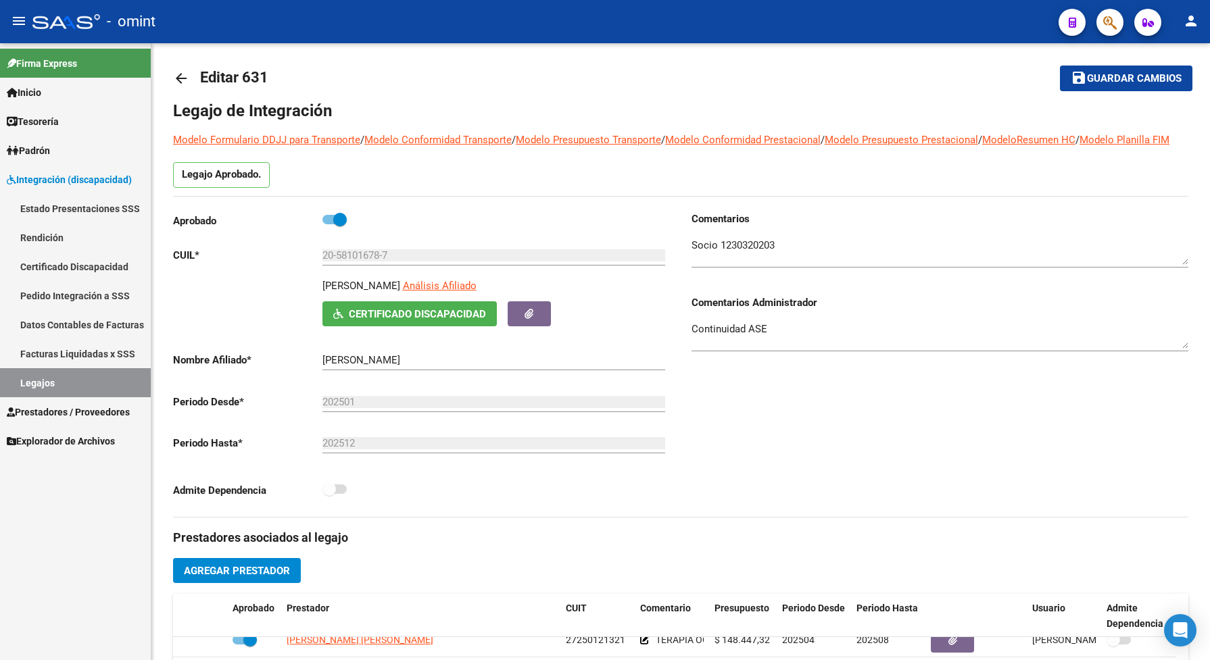
click at [86, 383] on link "Legajos" at bounding box center [75, 382] width 151 height 29
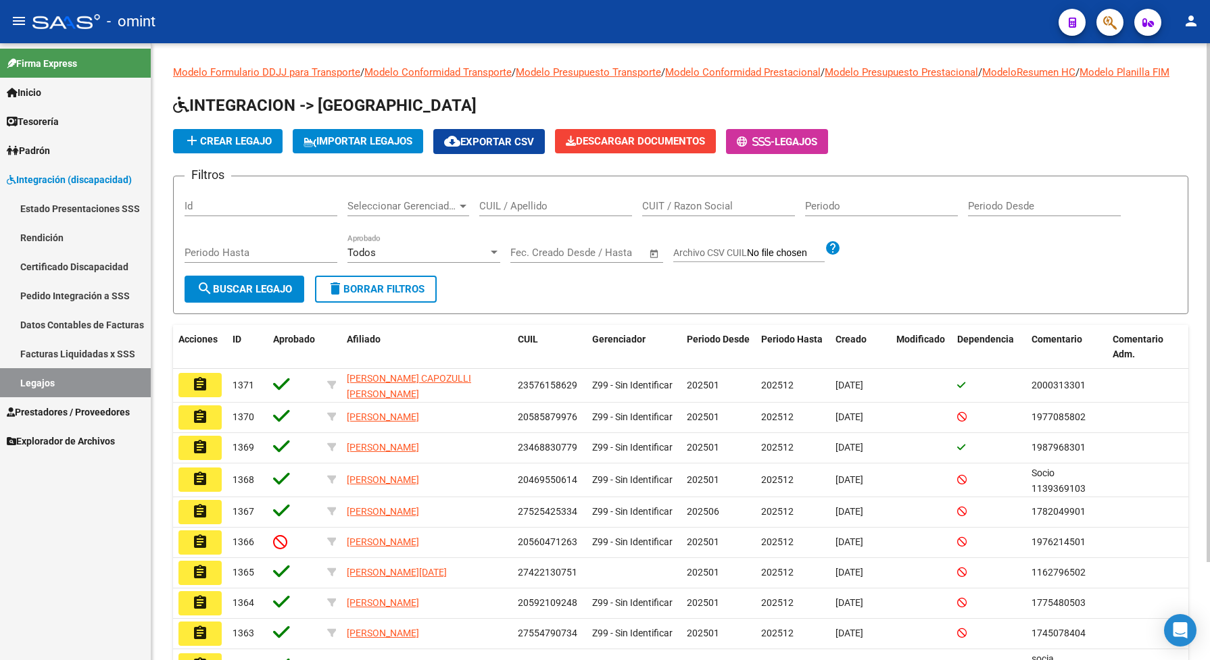
click at [507, 206] on div "CUIL / Apellido" at bounding box center [555, 201] width 153 height 29
click at [511, 212] on input "CUIL / Apellido" at bounding box center [555, 206] width 153 height 12
type input "vega"
click at [287, 295] on span "search Buscar Legajo" at bounding box center [244, 289] width 95 height 12
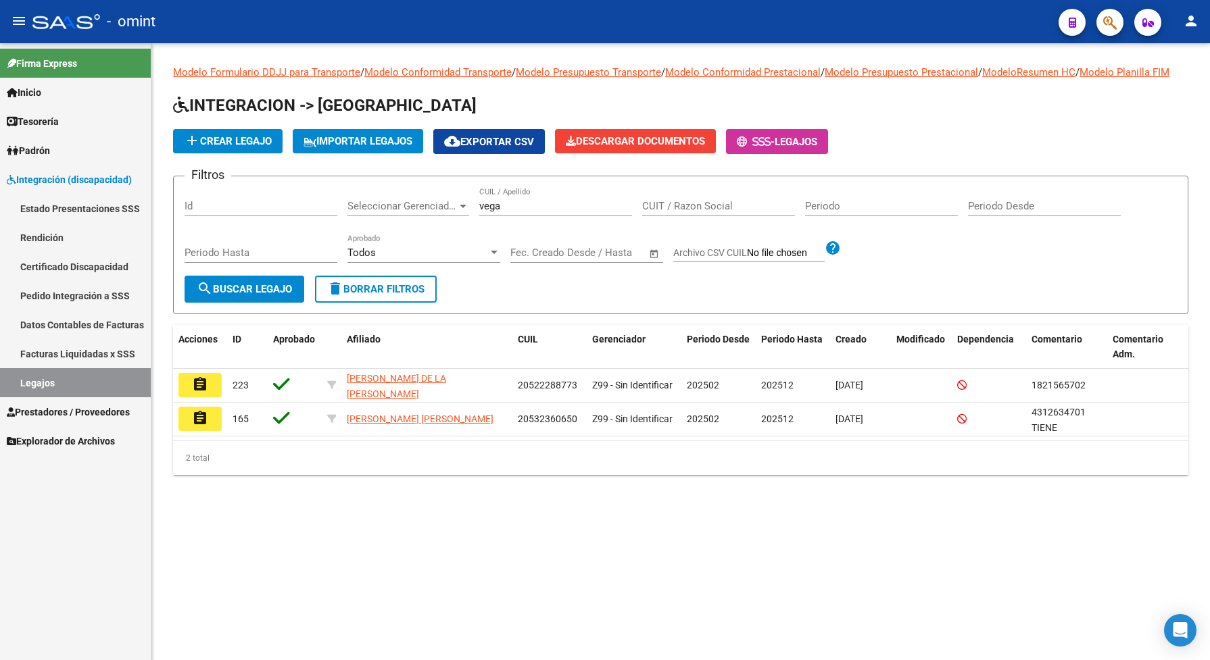
click at [462, 529] on mat-sidenav-content "Modelo Formulario DDJJ para Transporte / Modelo Conformidad Transporte / Modelo…" at bounding box center [680, 351] width 1059 height 617
click at [198, 212] on input "Id" at bounding box center [261, 206] width 153 height 12
drag, startPoint x: 198, startPoint y: 218, endPoint x: 509, endPoint y: 76, distance: 341.5
click at [509, 76] on link "Modelo Conformidad Transporte" at bounding box center [437, 72] width 147 height 12
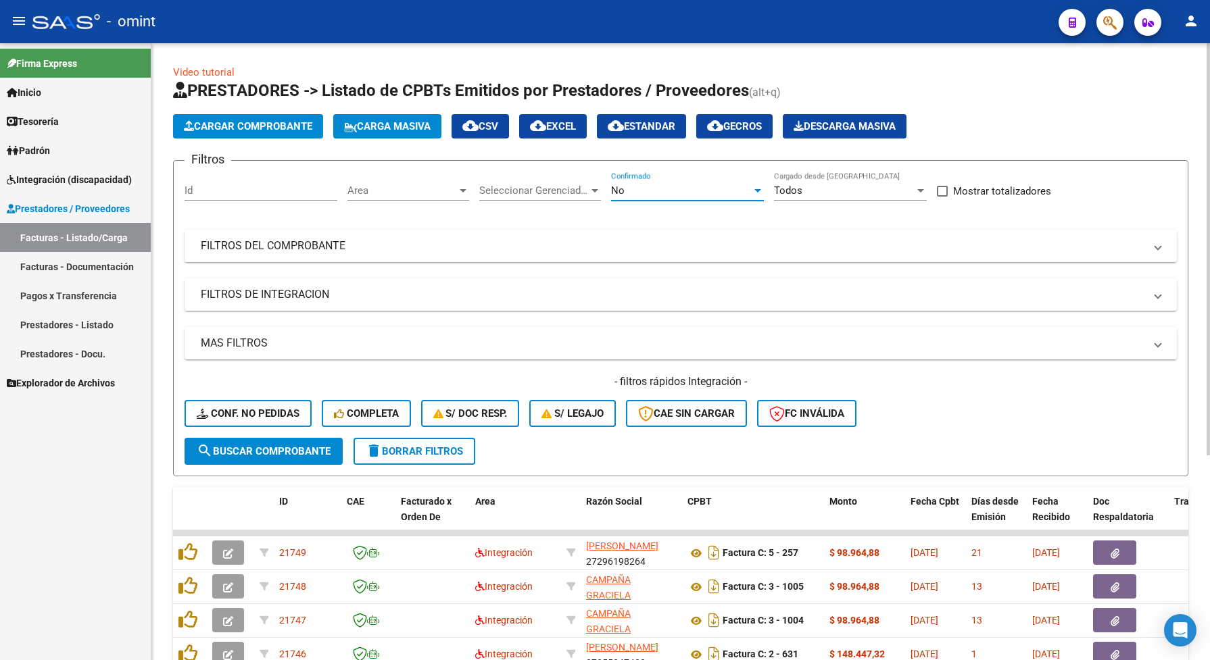
click at [731, 188] on div "No" at bounding box center [681, 191] width 141 height 12
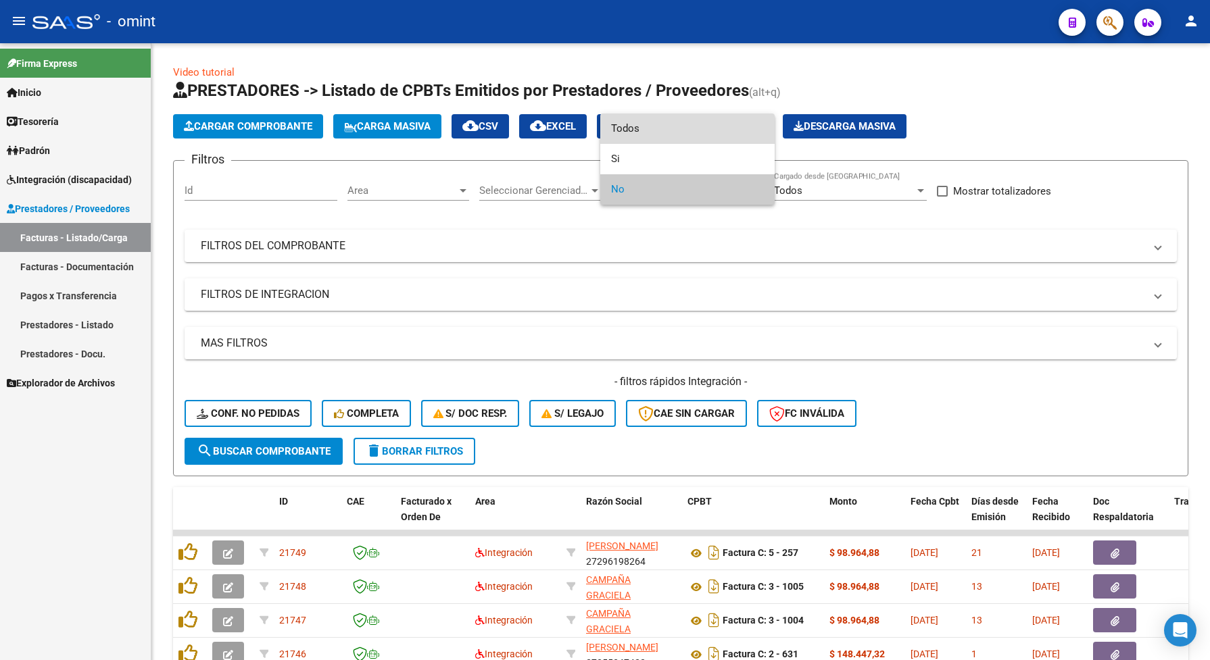
click at [624, 127] on span "Todos" at bounding box center [687, 129] width 153 height 30
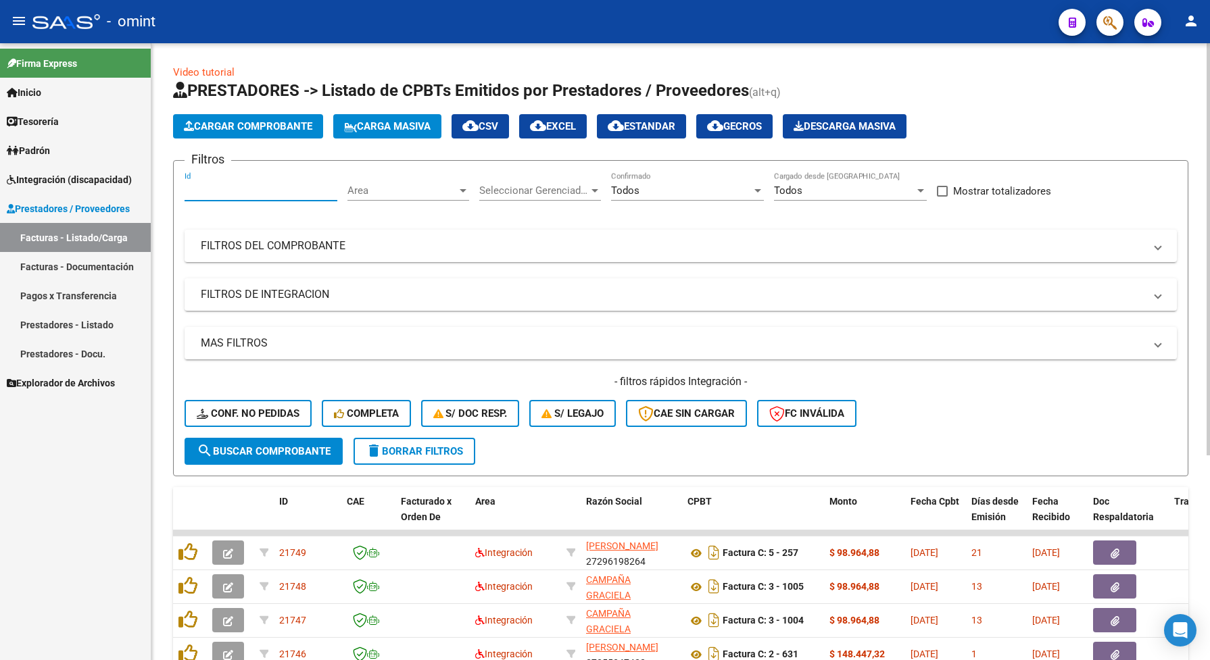
click at [201, 191] on input "Id" at bounding box center [261, 191] width 153 height 12
paste input "21338"
type input "21338"
click at [282, 447] on span "search Buscar Comprobante" at bounding box center [264, 451] width 134 height 12
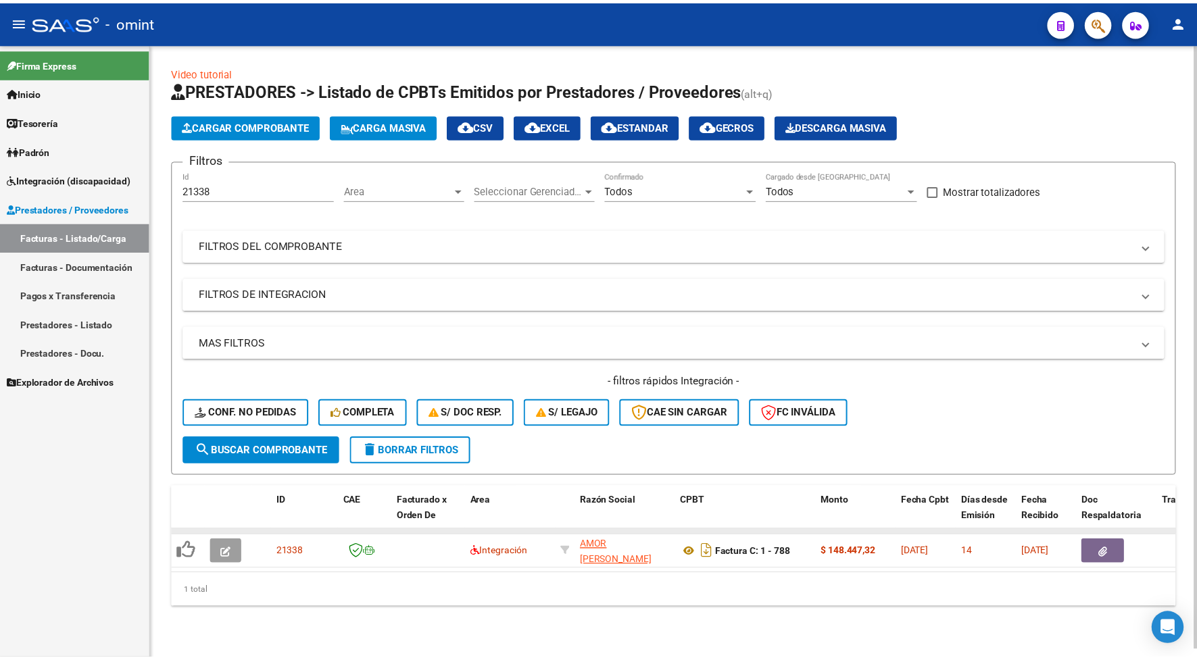
scroll to position [2, 0]
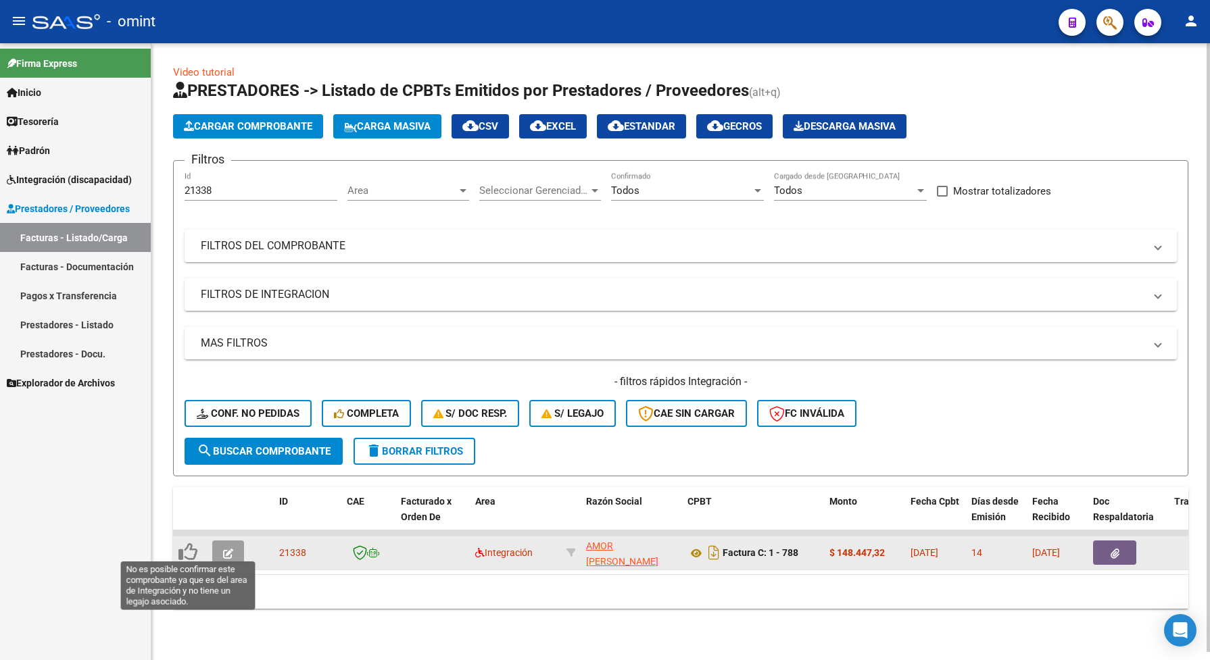
click at [180, 548] on icon at bounding box center [187, 552] width 19 height 19
click at [187, 551] on icon at bounding box center [187, 552] width 19 height 19
click at [225, 547] on span "button" at bounding box center [228, 553] width 10 height 12
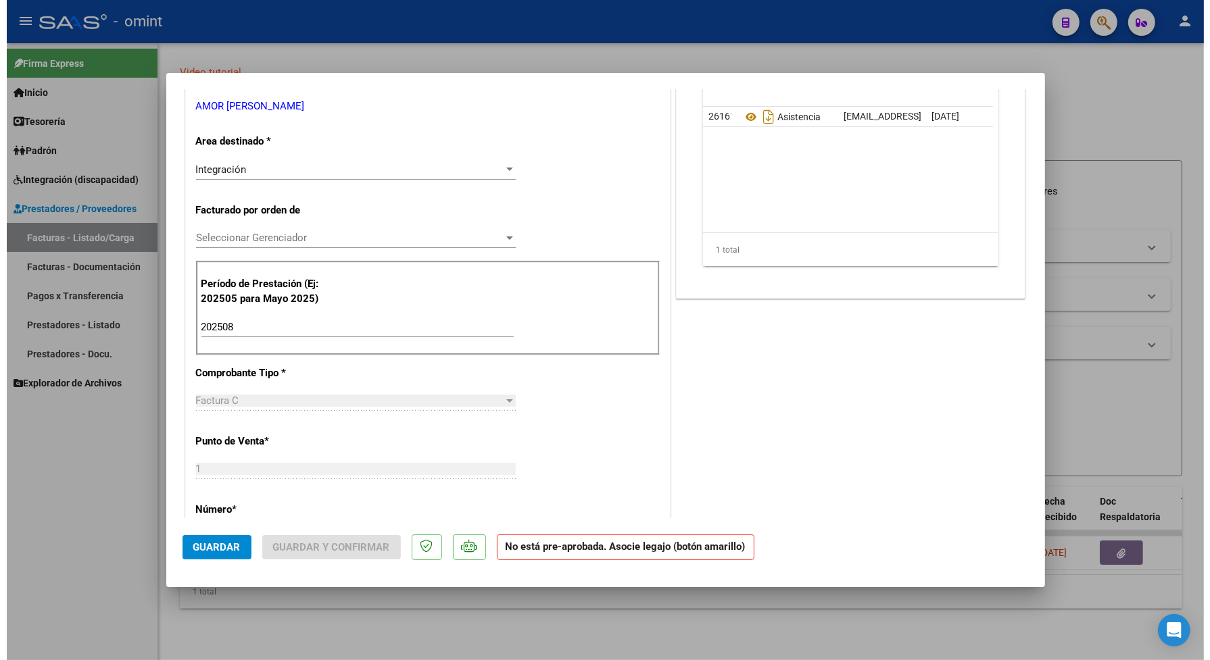
scroll to position [0, 0]
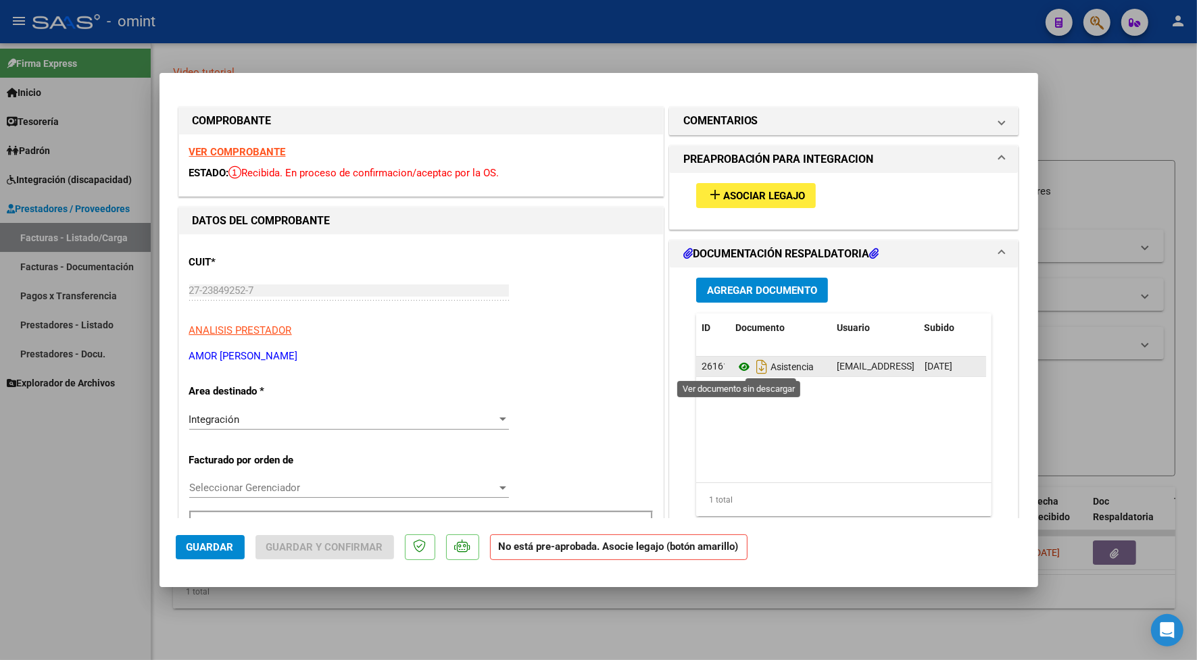
click at [738, 364] on icon at bounding box center [744, 367] width 18 height 16
click at [213, 152] on strong "VER COMPROBANTE" at bounding box center [237, 152] width 97 height 12
click at [754, 191] on span "Asociar Legajo" at bounding box center [764, 196] width 82 height 12
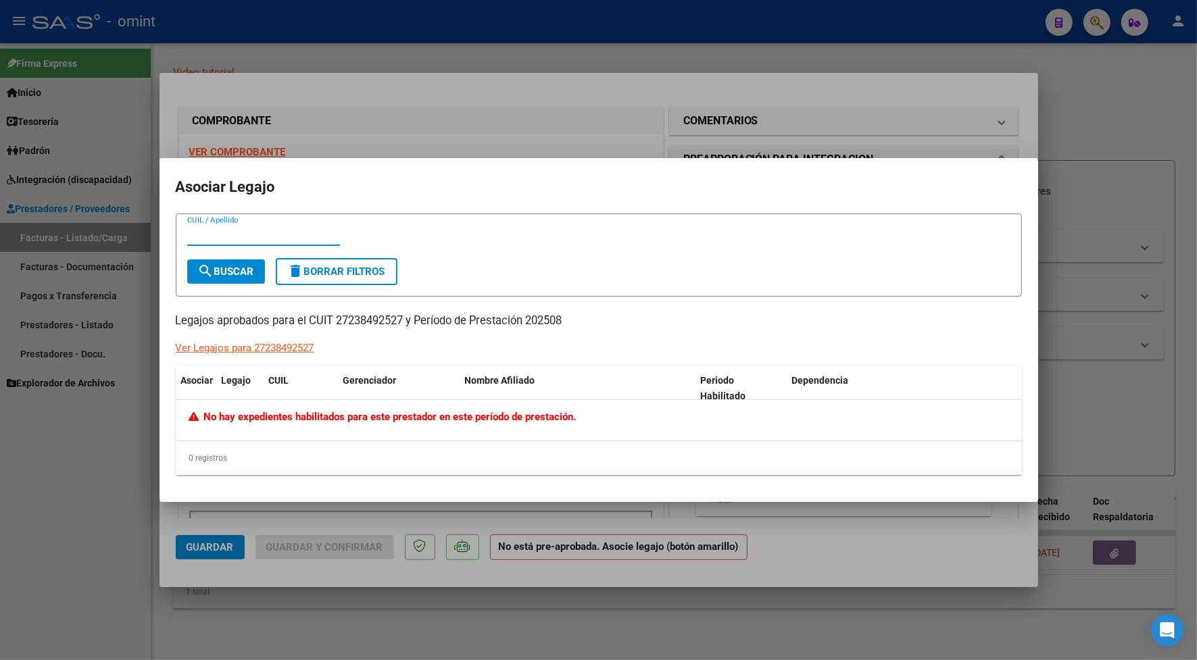
click at [609, 39] on div at bounding box center [598, 330] width 1197 height 660
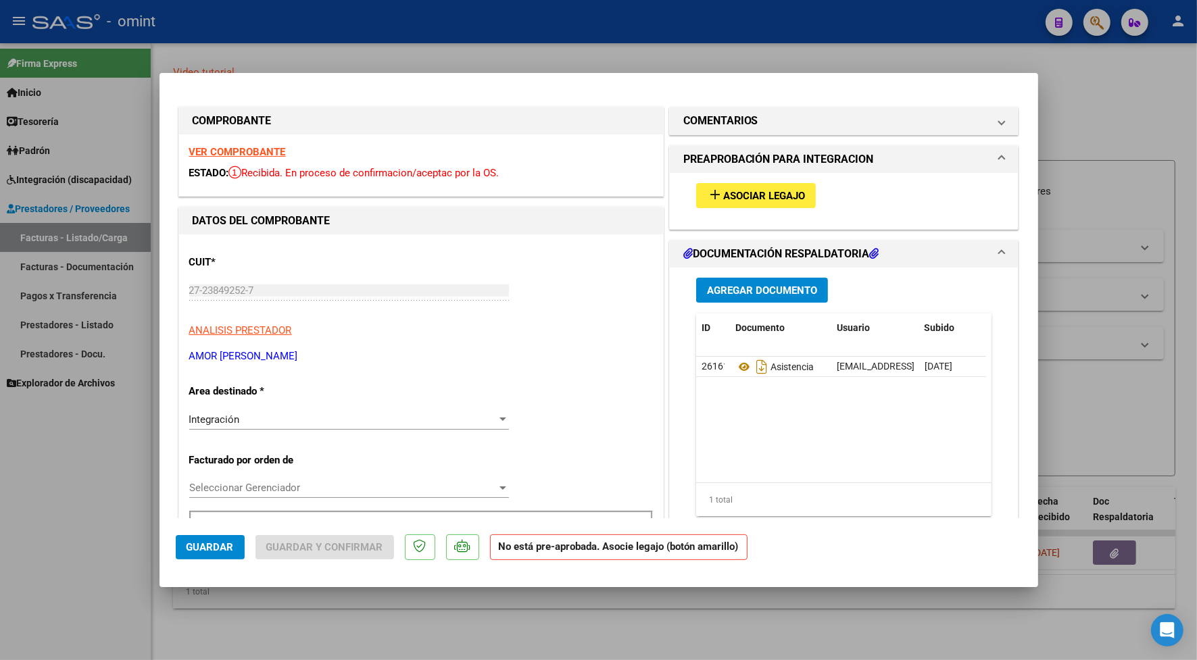
click at [467, 36] on div at bounding box center [598, 330] width 1197 height 660
type input "$ 0,00"
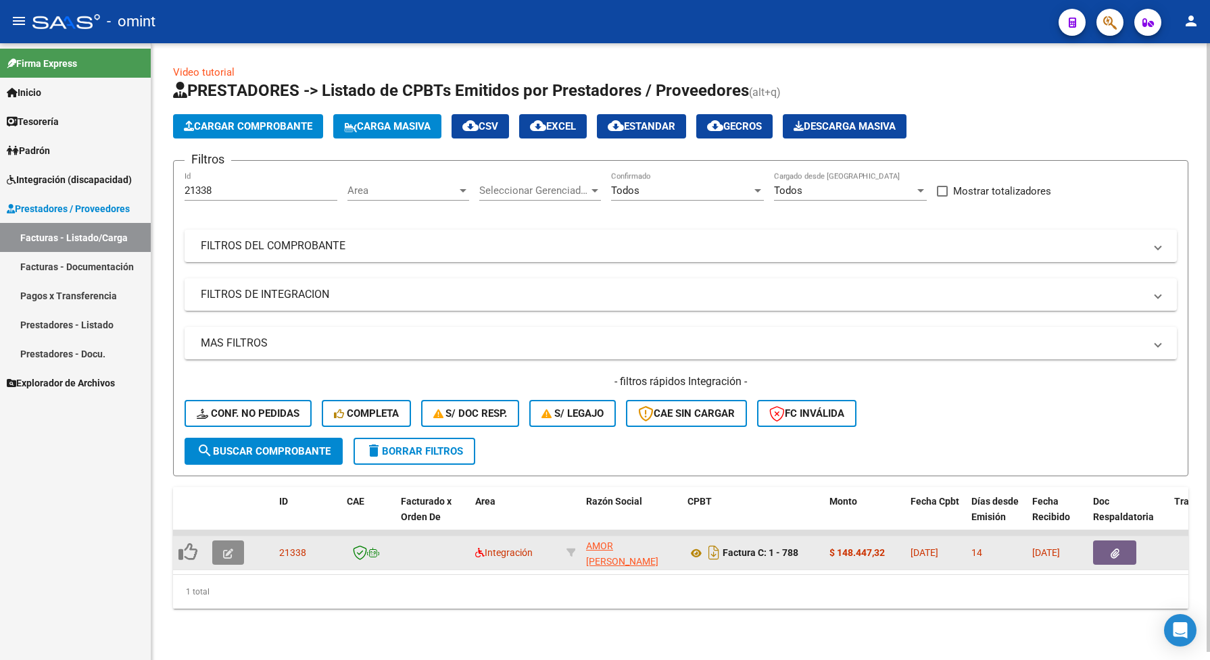
click at [233, 549] on button "button" at bounding box center [228, 553] width 32 height 24
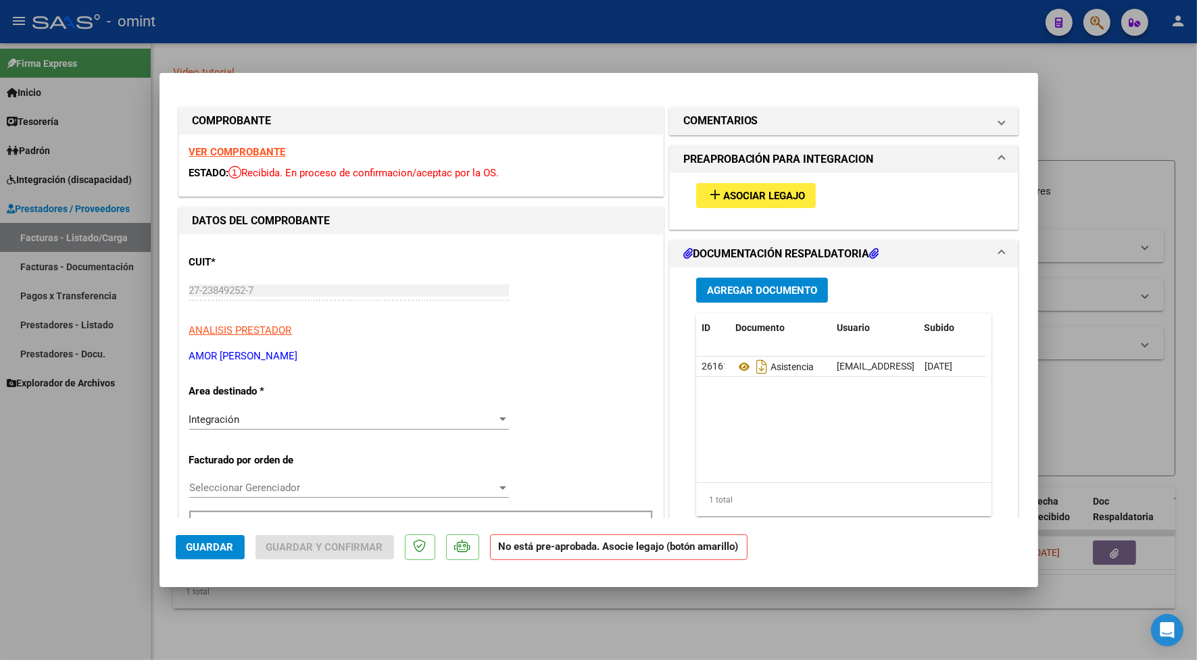
click at [215, 147] on strong "VER COMPROBANTE" at bounding box center [237, 152] width 97 height 12
click at [796, 191] on span "Asociar Legajo" at bounding box center [764, 196] width 82 height 12
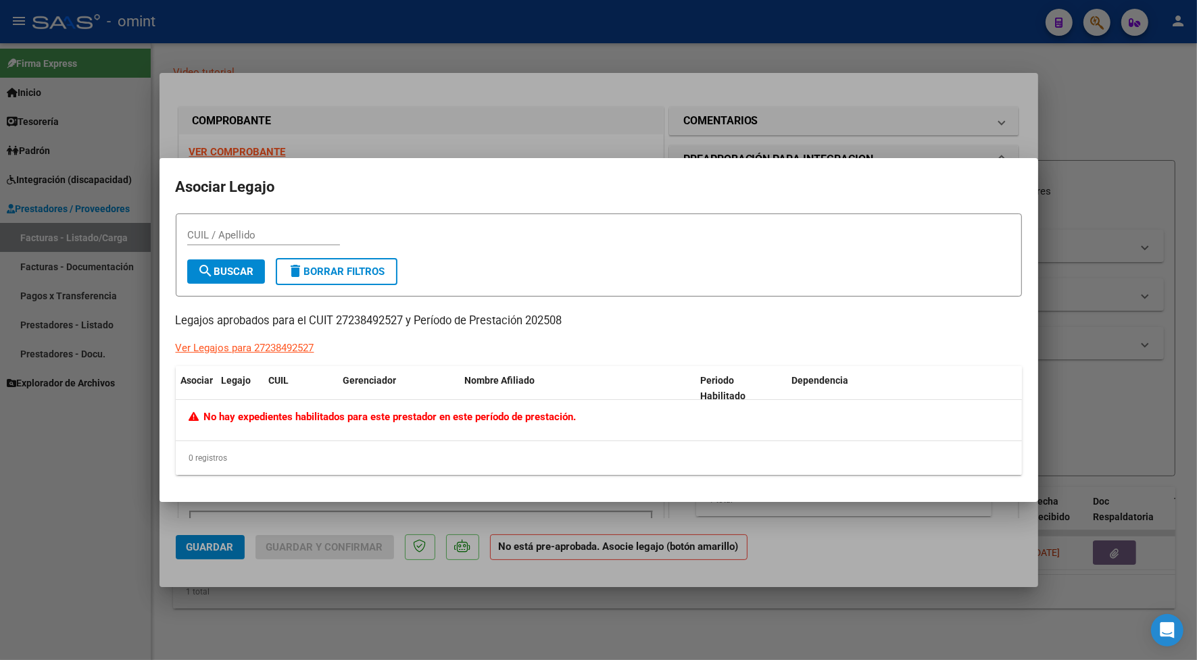
click at [386, 82] on div at bounding box center [598, 330] width 1197 height 660
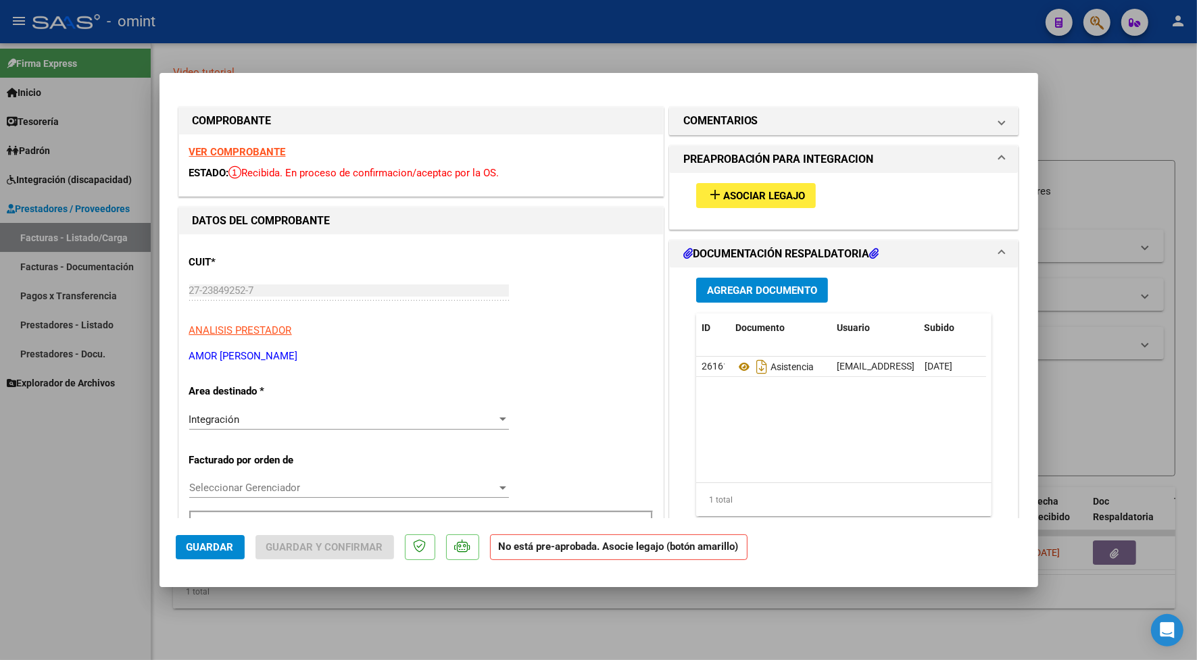
click at [381, 43] on div at bounding box center [598, 330] width 1197 height 660
type input "$ 0,00"
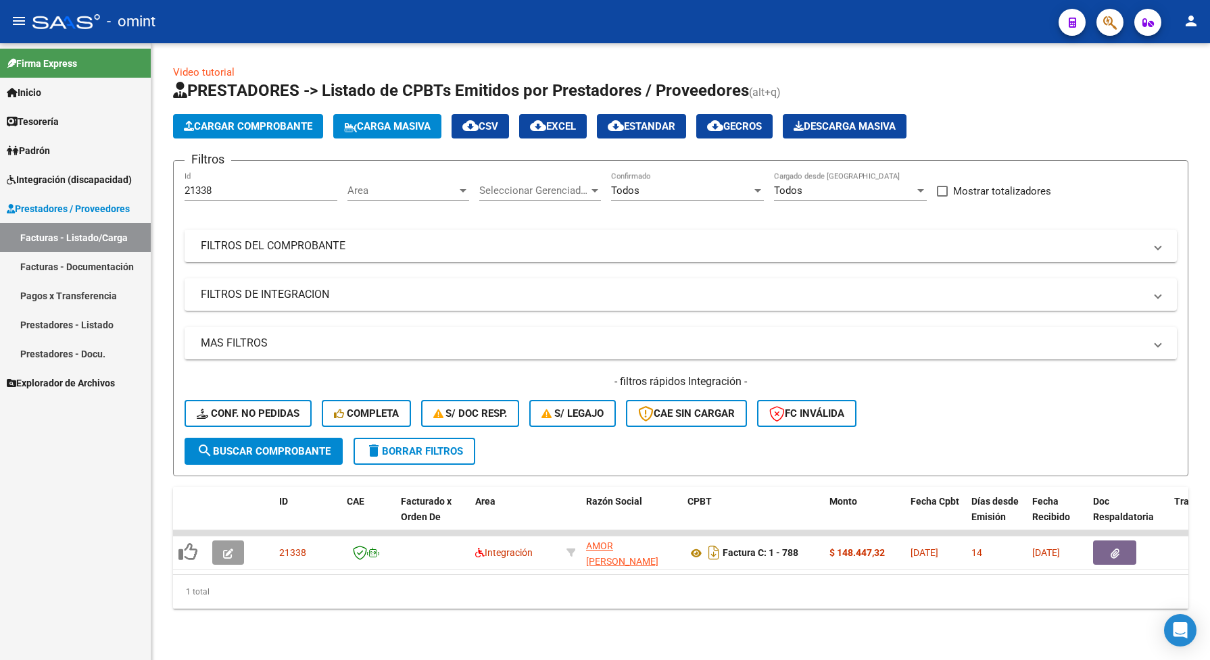
scroll to position [2, 0]
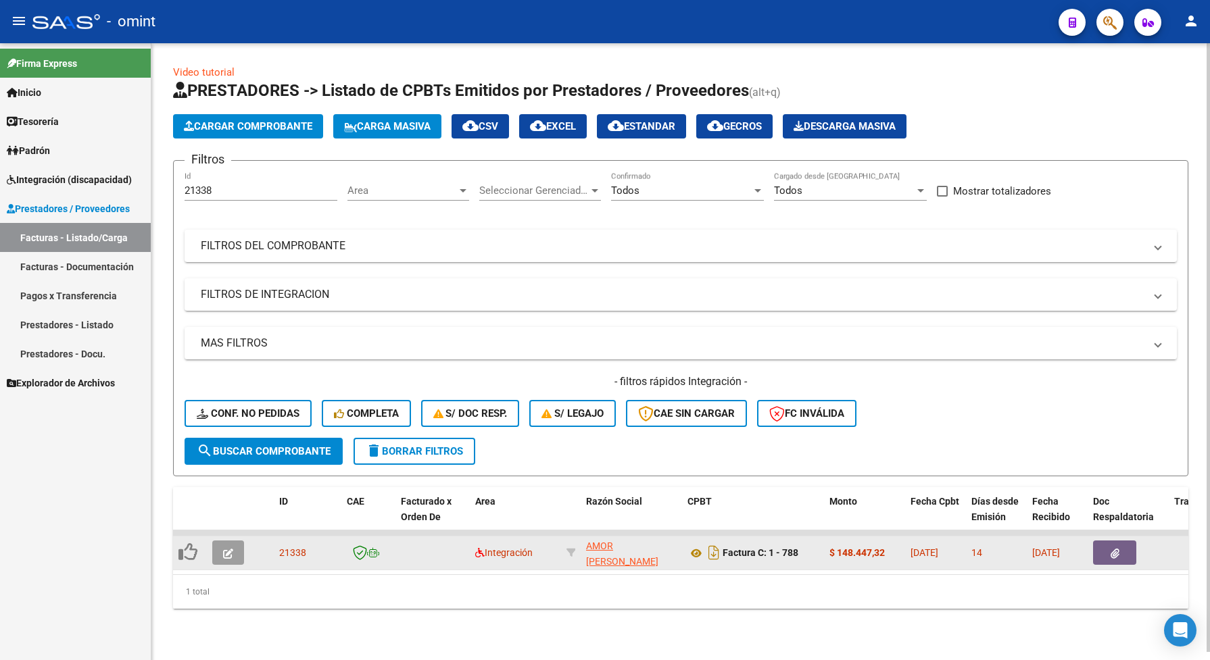
click at [226, 556] on button "button" at bounding box center [228, 553] width 32 height 24
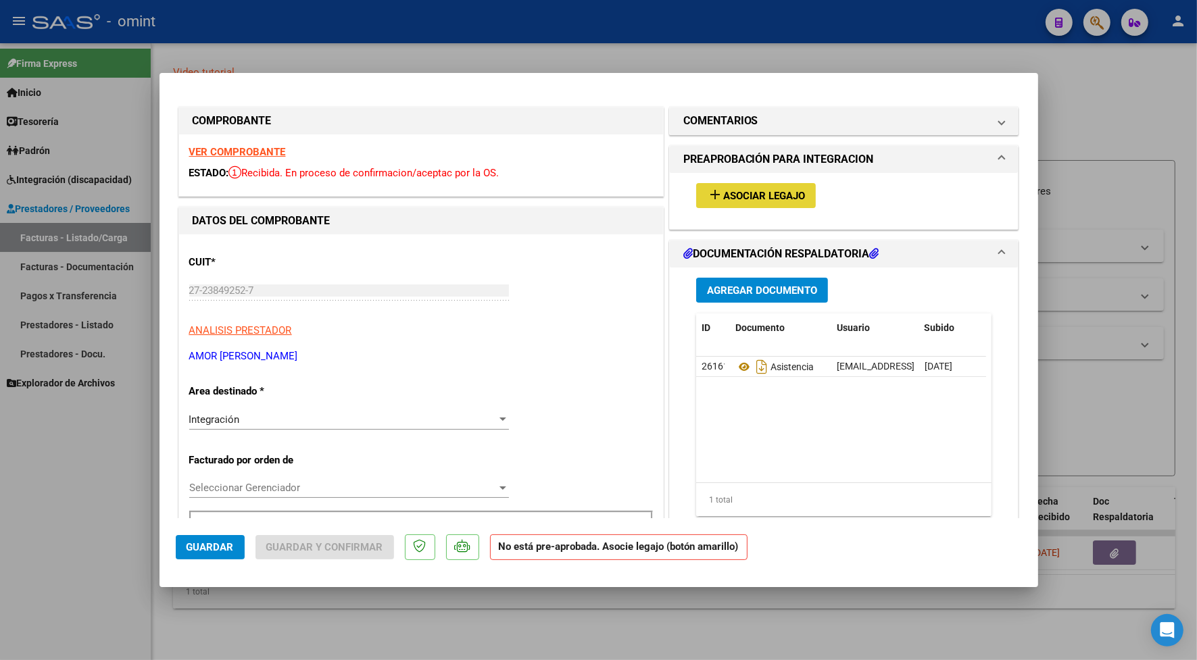
click at [779, 184] on button "add Asociar Legajo" at bounding box center [756, 195] width 120 height 25
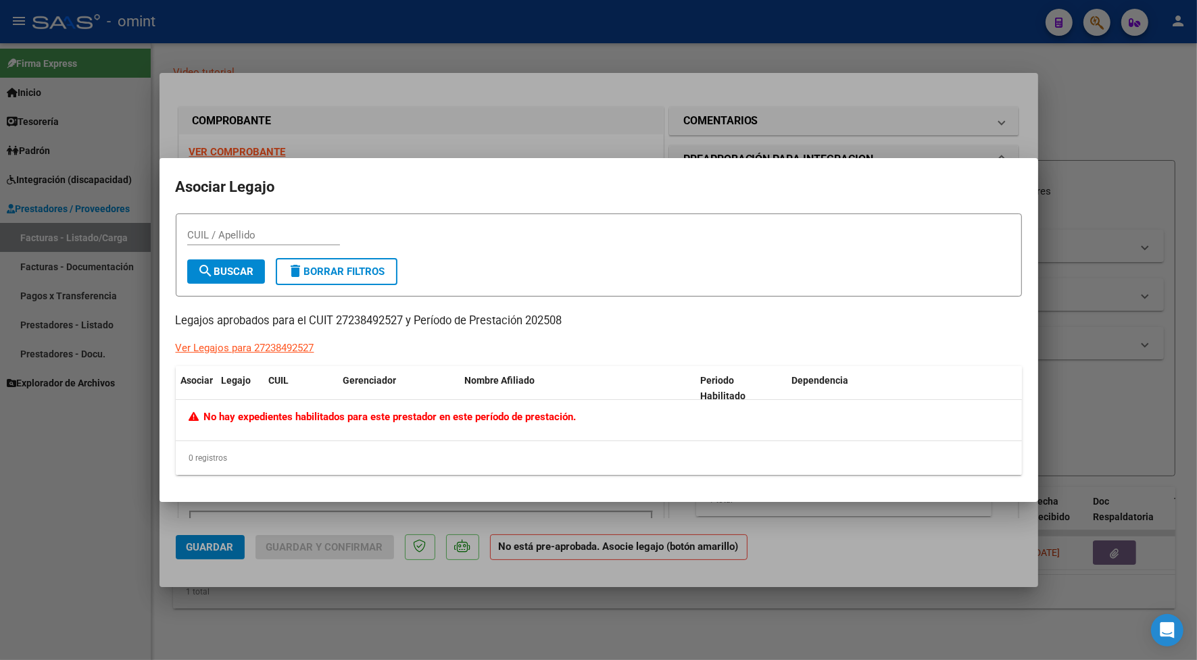
click at [517, 49] on div at bounding box center [598, 330] width 1197 height 660
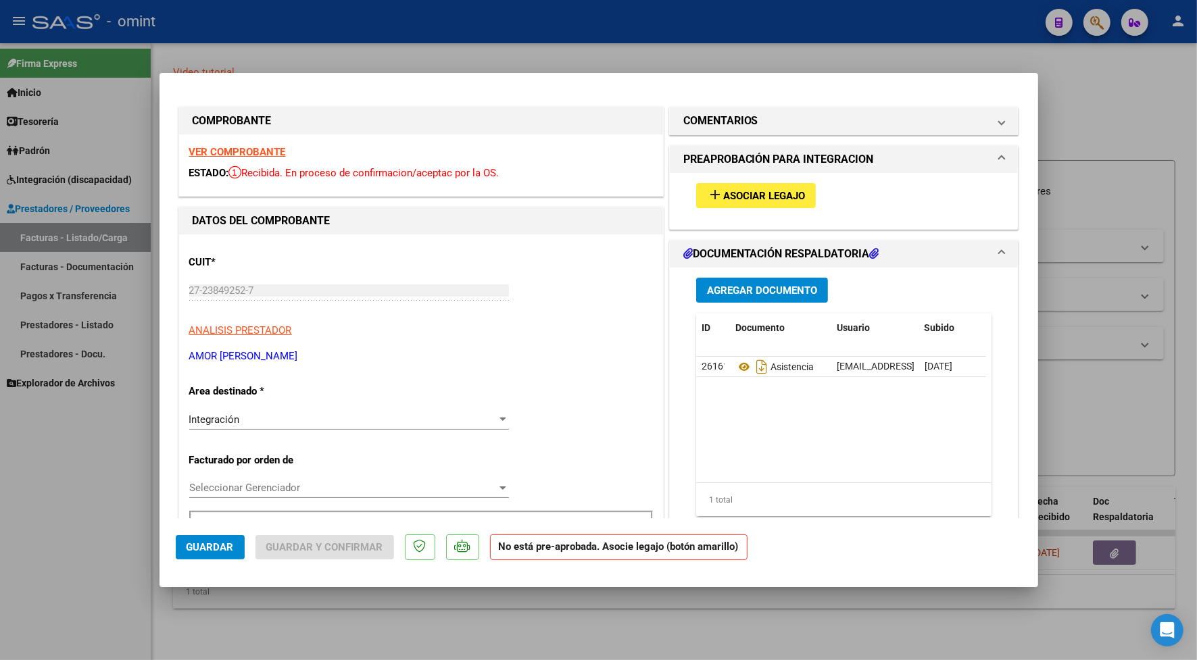
click at [526, 52] on div at bounding box center [598, 330] width 1197 height 660
type input "$ 0,00"
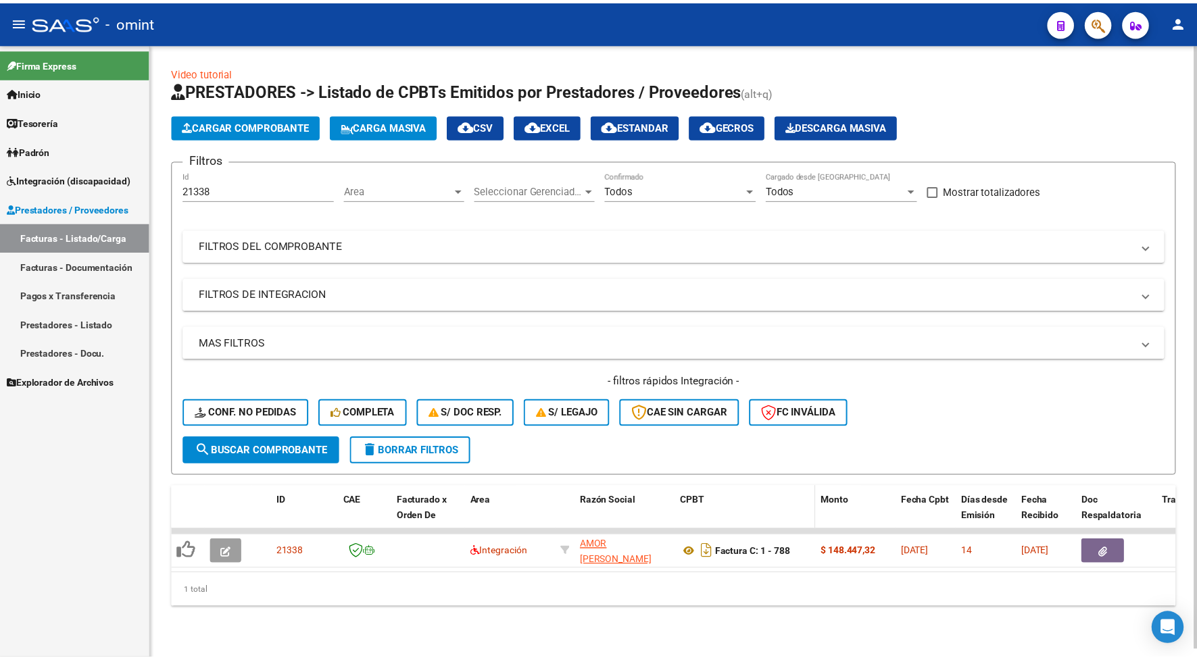
scroll to position [0, 0]
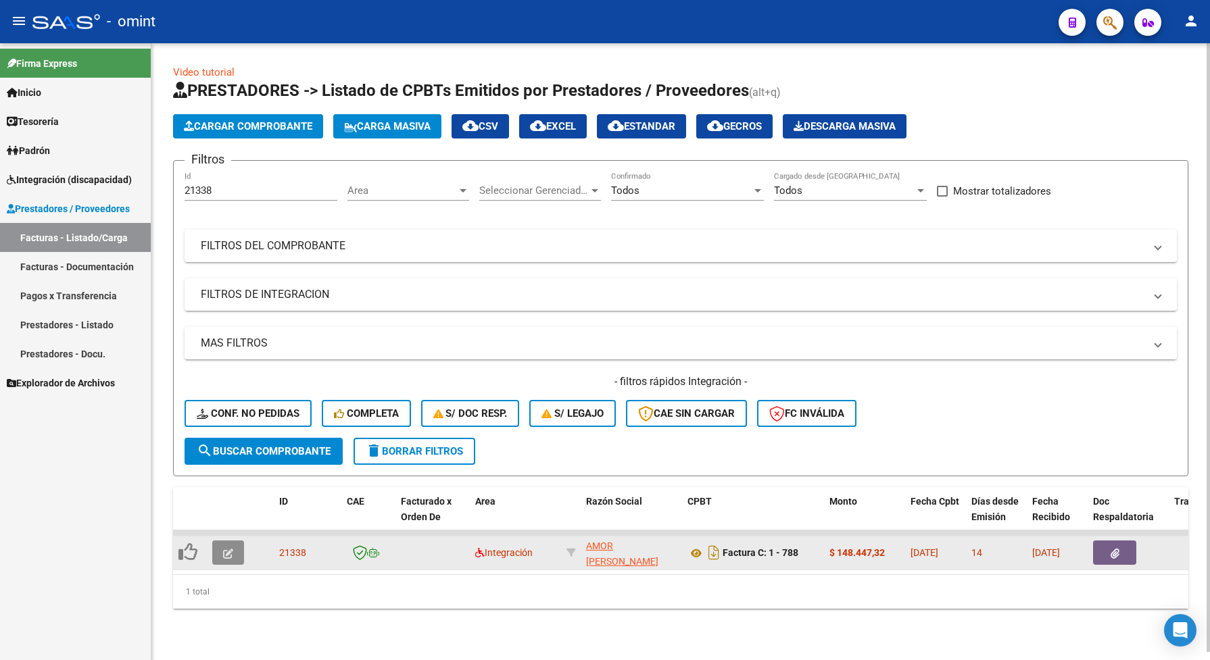
click at [218, 552] on button "button" at bounding box center [228, 553] width 32 height 24
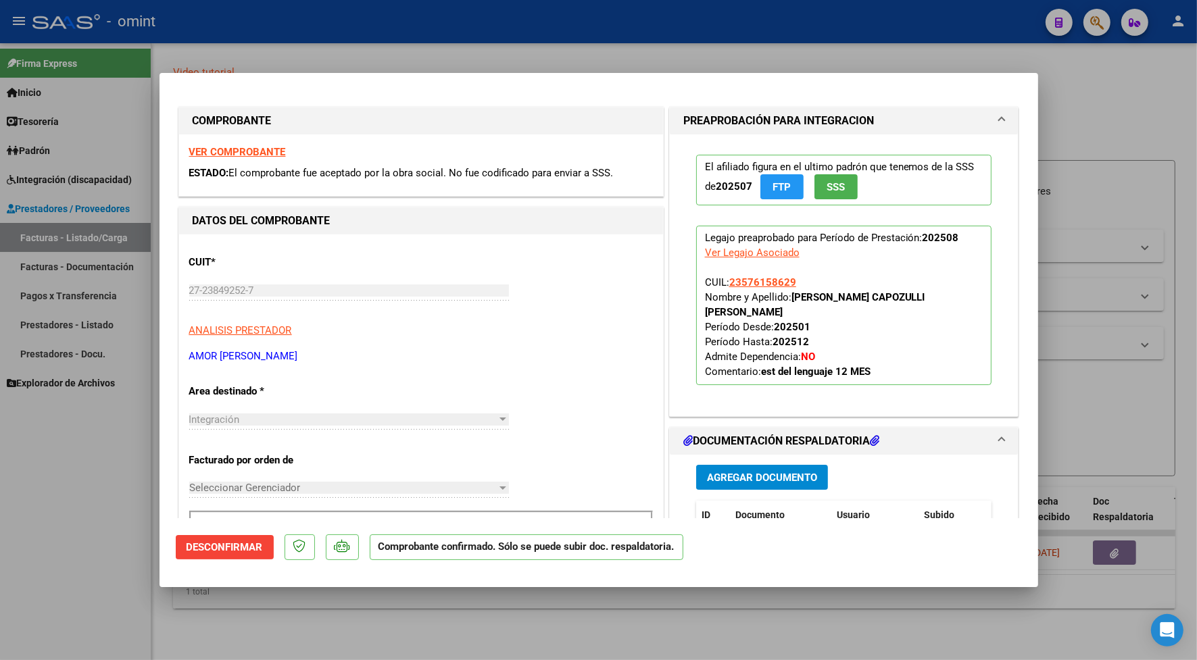
click at [331, 38] on div at bounding box center [598, 330] width 1197 height 660
type input "$ 0,00"
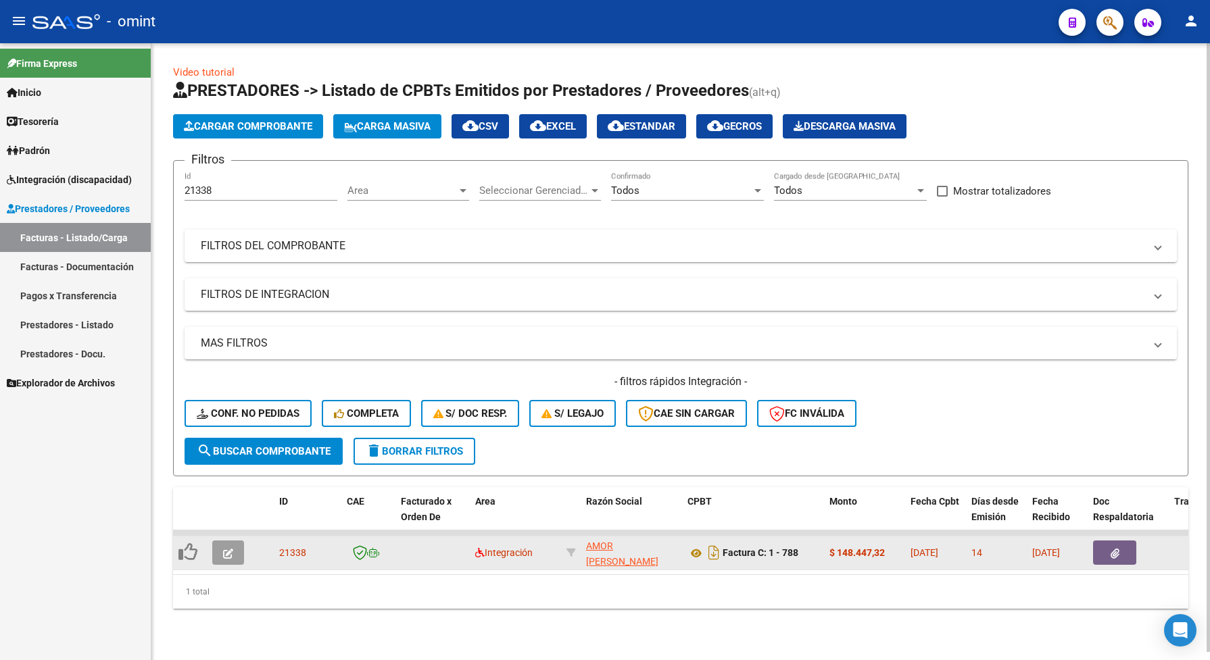
drag, startPoint x: 311, startPoint y: 542, endPoint x: 272, endPoint y: 542, distance: 38.5
click at [274, 542] on datatable-body-cell "21338" at bounding box center [308, 553] width 68 height 33
drag, startPoint x: 272, startPoint y: 542, endPoint x: 281, endPoint y: 548, distance: 10.7
copy span "21338"
click at [179, 551] on icon at bounding box center [187, 552] width 19 height 19
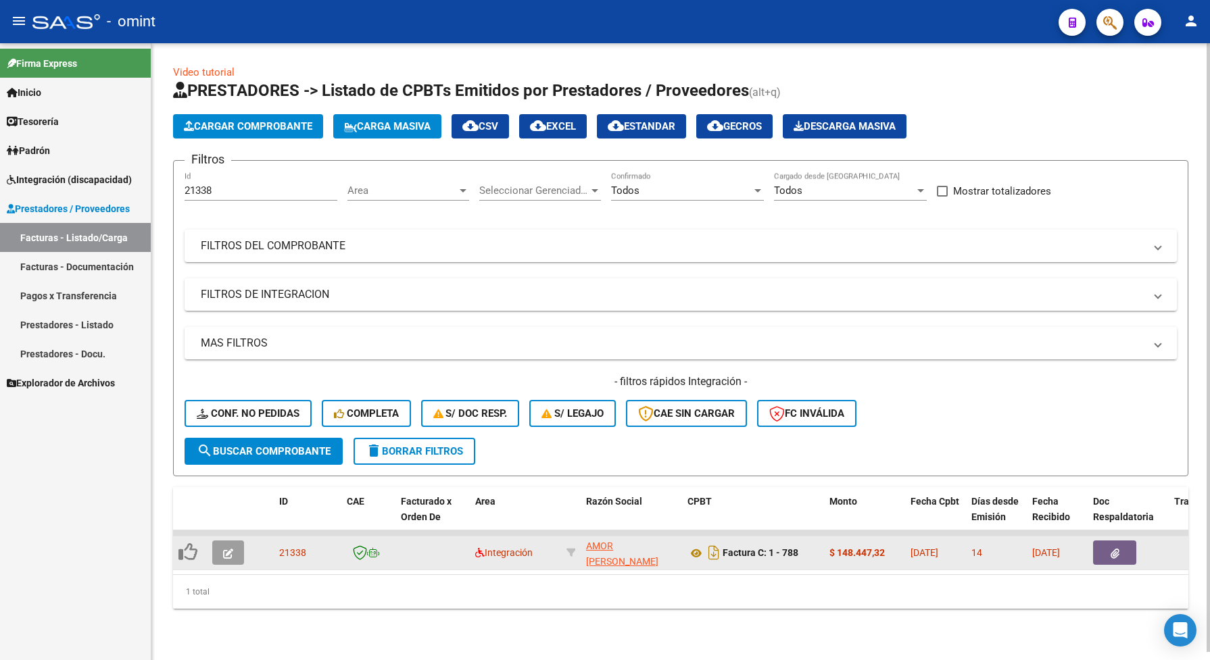
click at [189, 545] on icon at bounding box center [187, 552] width 19 height 19
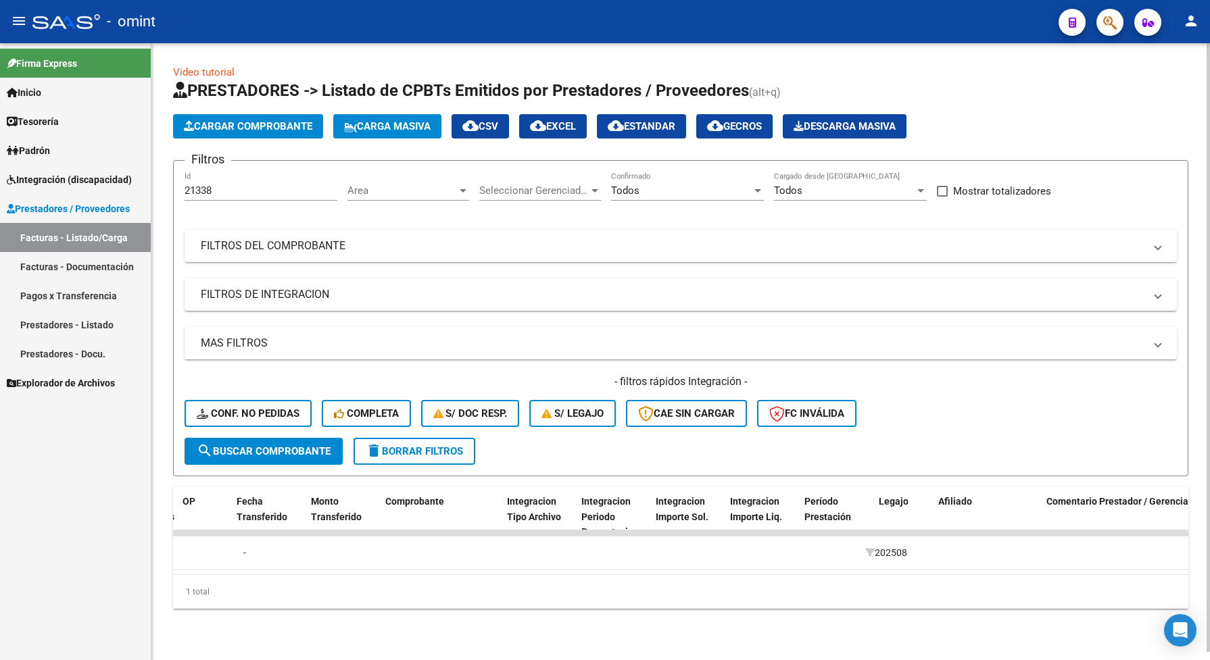
scroll to position [0, 1159]
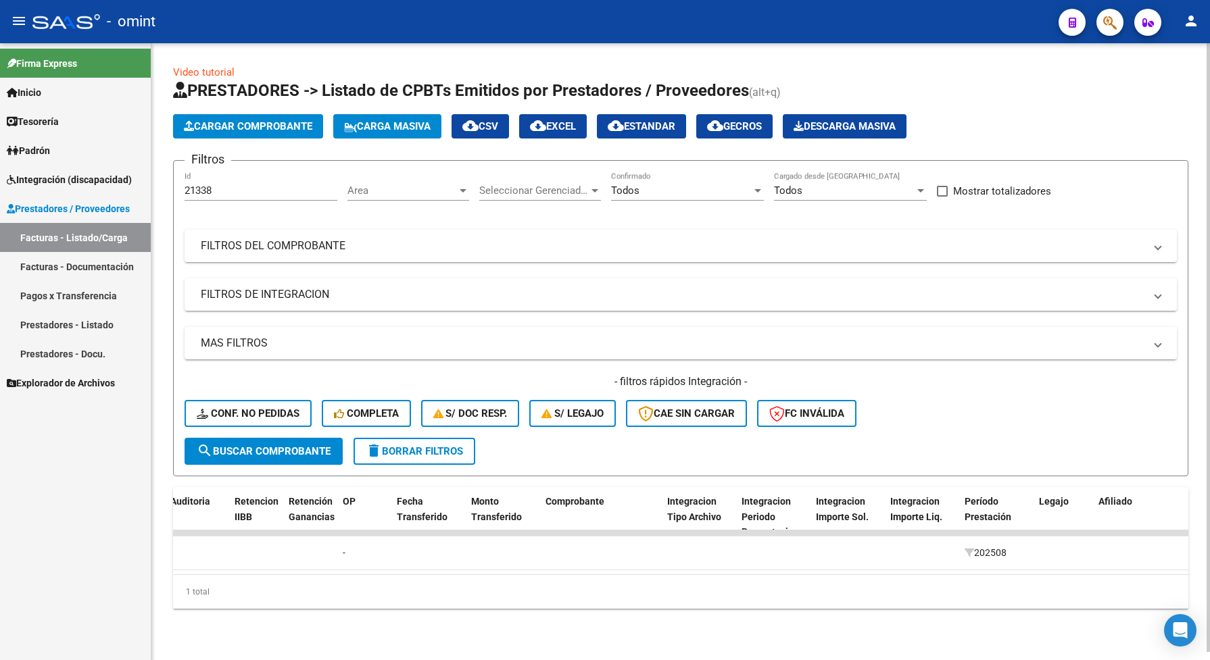
click at [214, 445] on span "search Buscar Comprobante" at bounding box center [264, 451] width 134 height 12
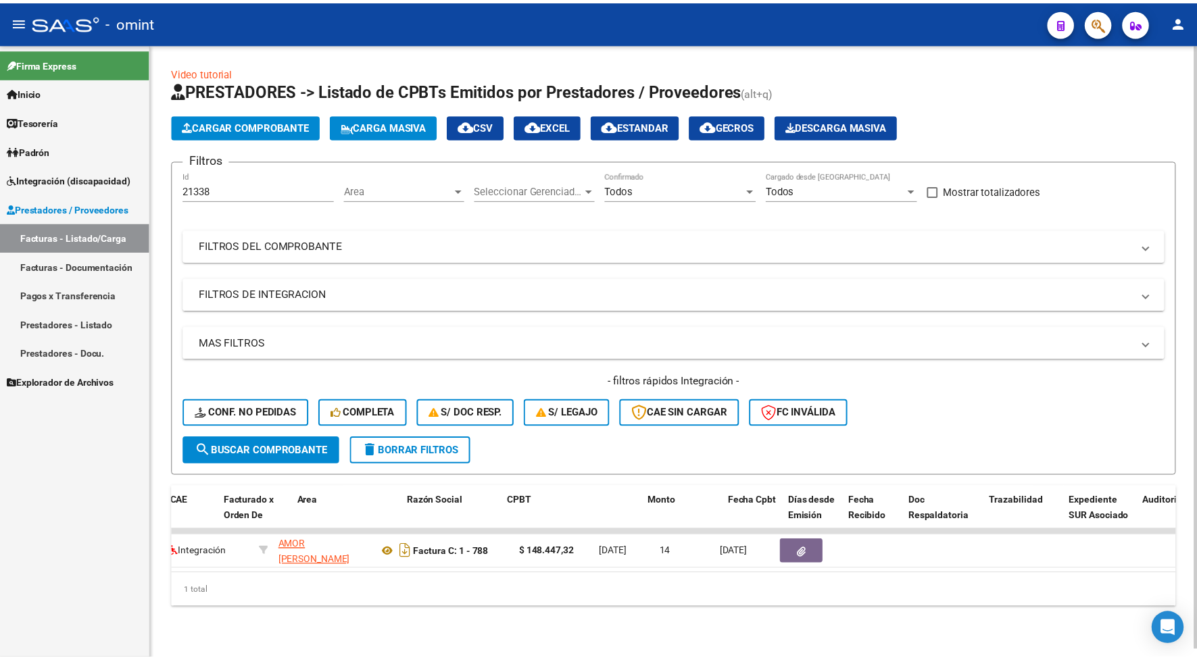
scroll to position [0, 0]
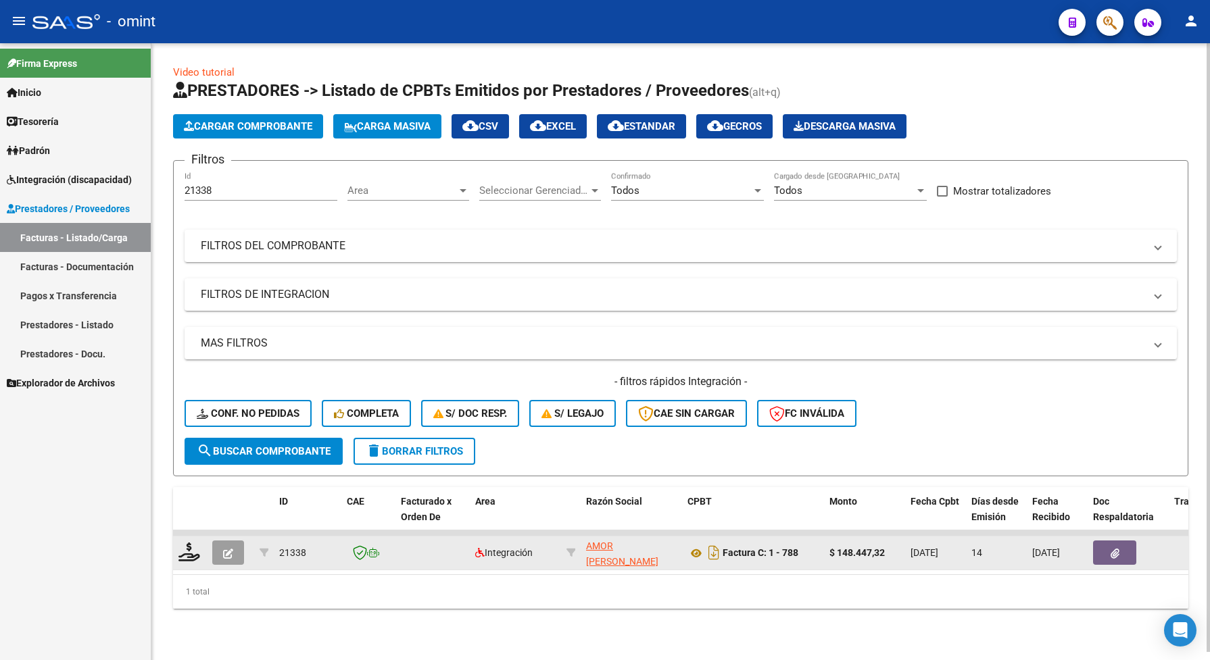
click at [224, 549] on icon "button" at bounding box center [228, 554] width 10 height 10
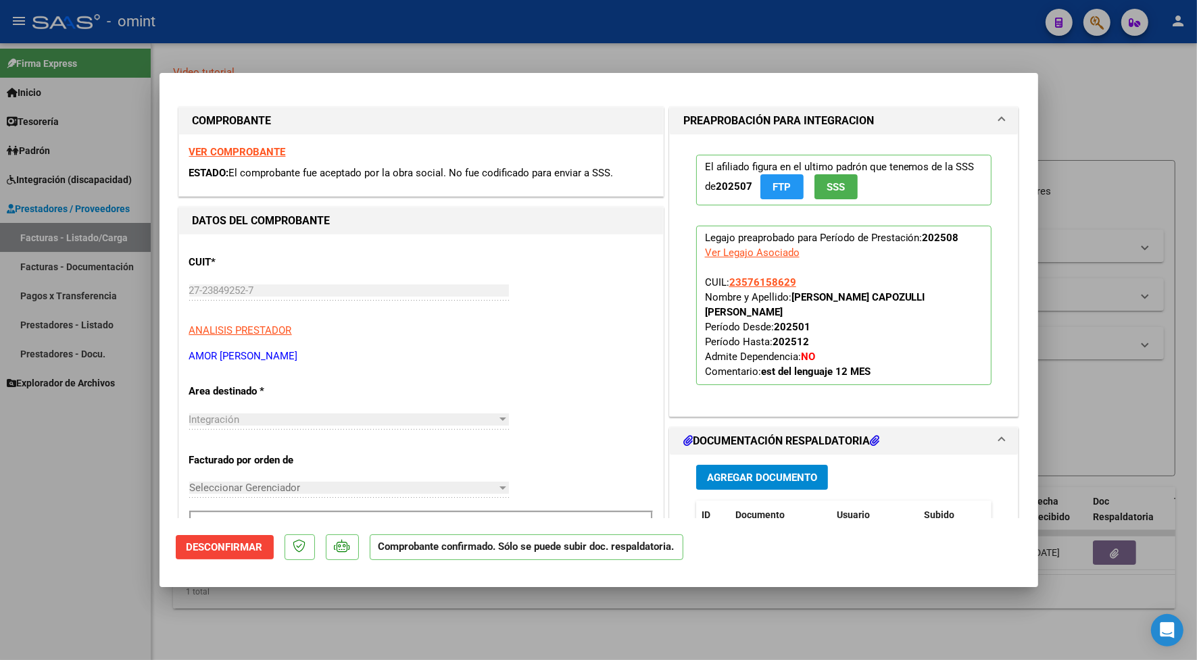
click at [231, 47] on div at bounding box center [598, 330] width 1197 height 660
type input "$ 0,00"
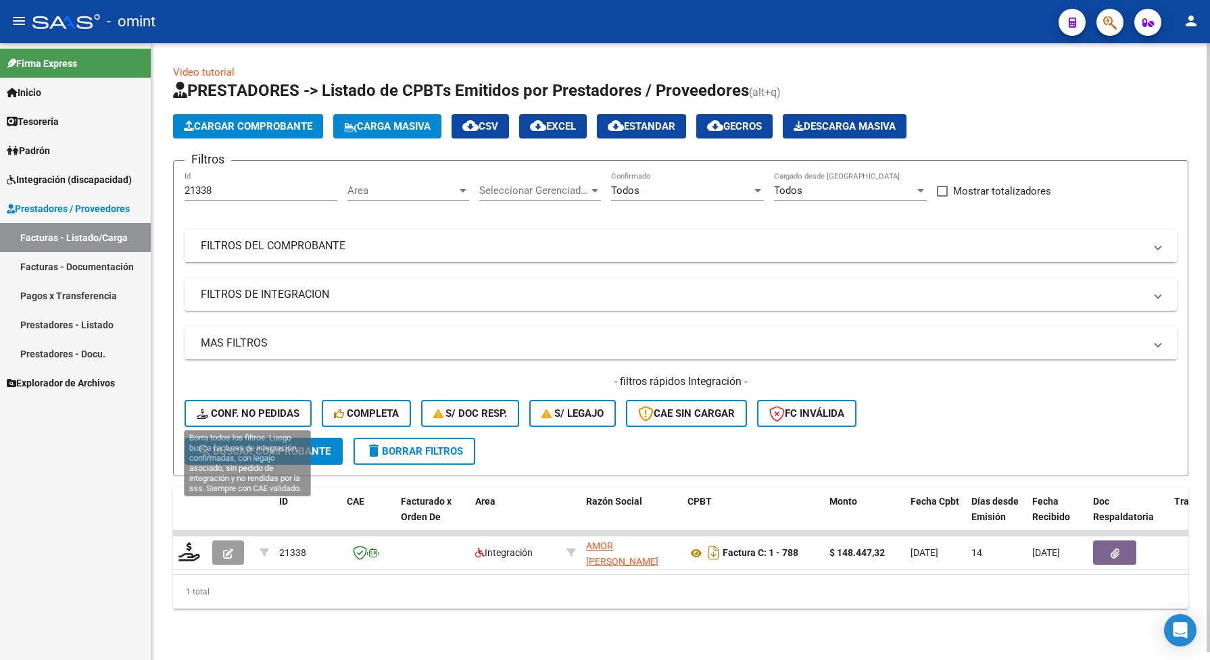
click at [275, 408] on span "Conf. no pedidas" at bounding box center [248, 414] width 103 height 12
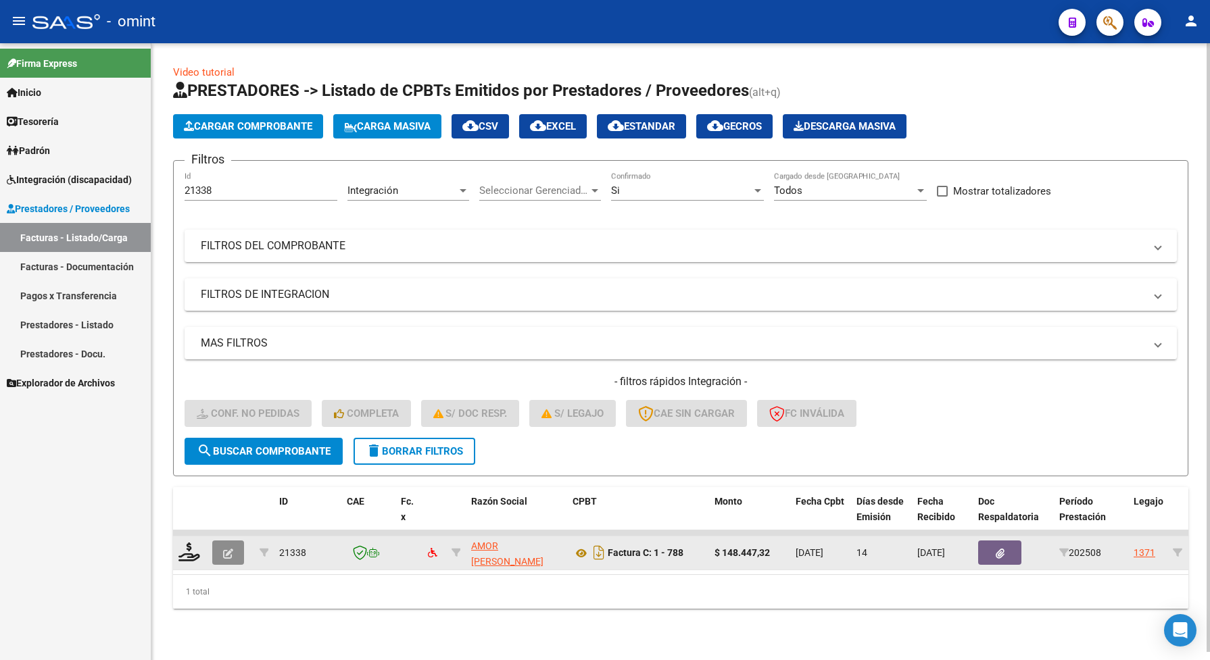
click at [223, 549] on icon "button" at bounding box center [228, 554] width 10 height 10
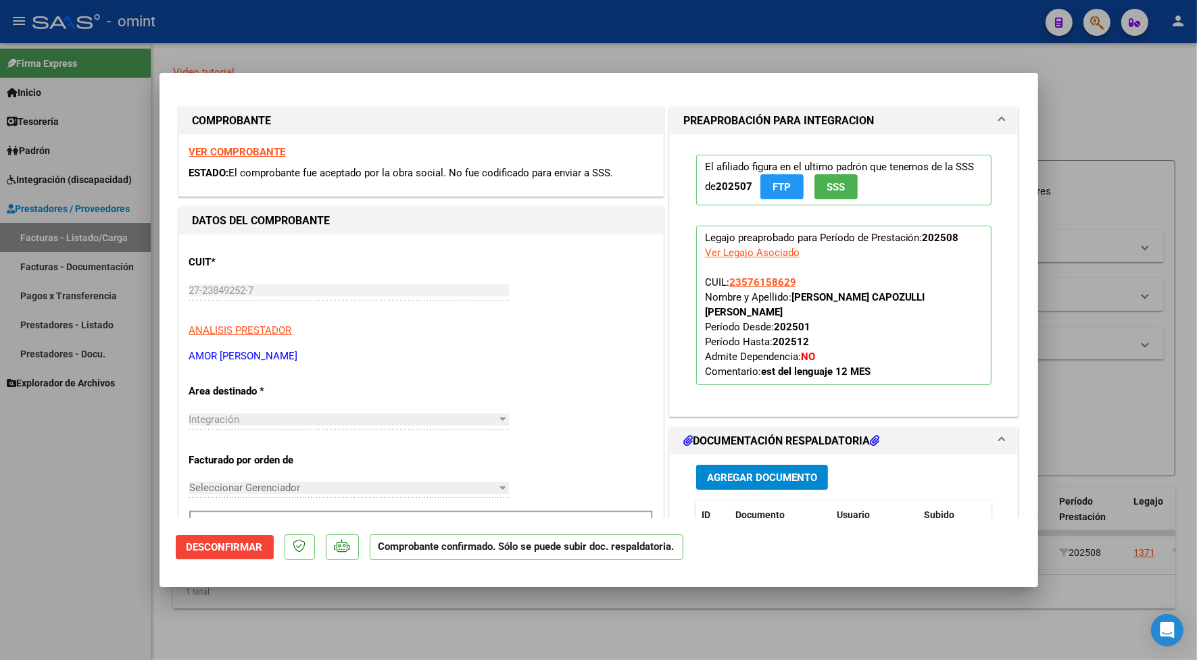
click at [235, 34] on div at bounding box center [598, 330] width 1197 height 660
type input "$ 0,00"
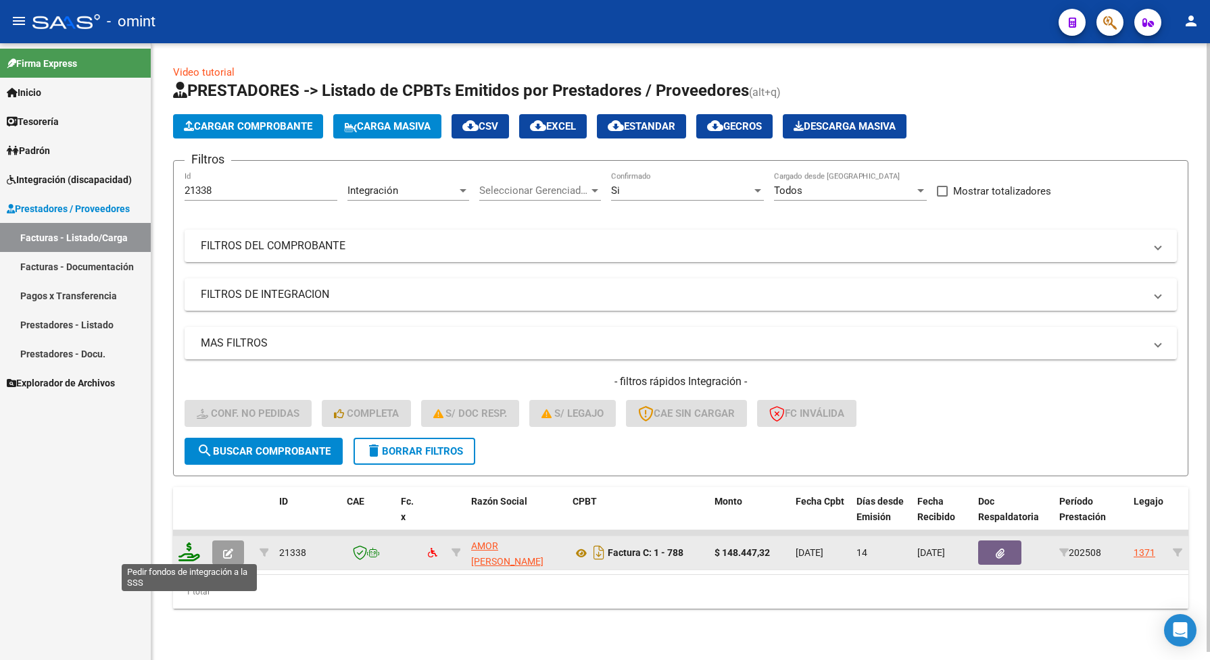
click at [185, 545] on icon at bounding box center [189, 552] width 22 height 19
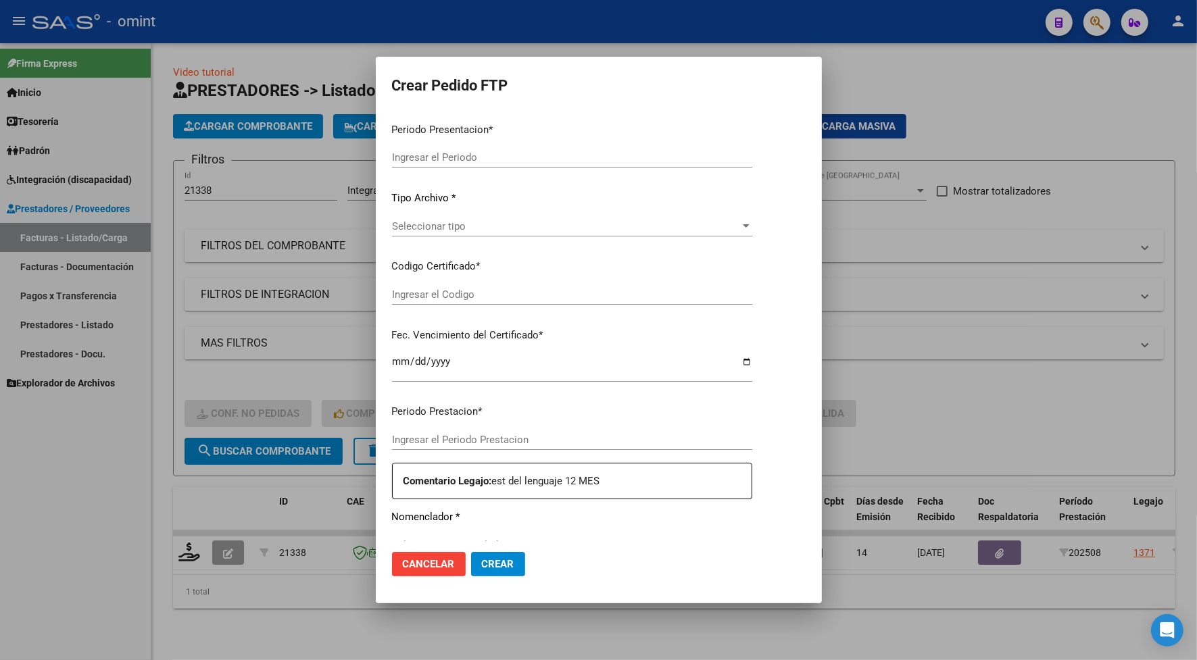
type input "202508"
type input "$ 148.447,32"
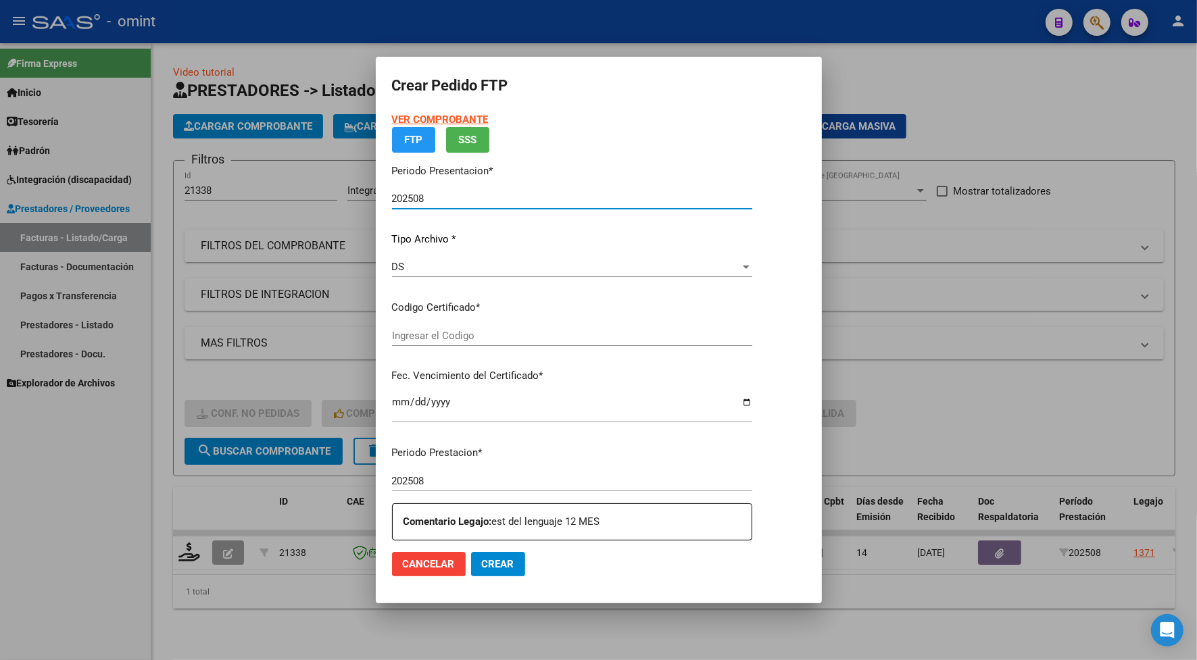
type input "8514918255"
type input "2029-08-23"
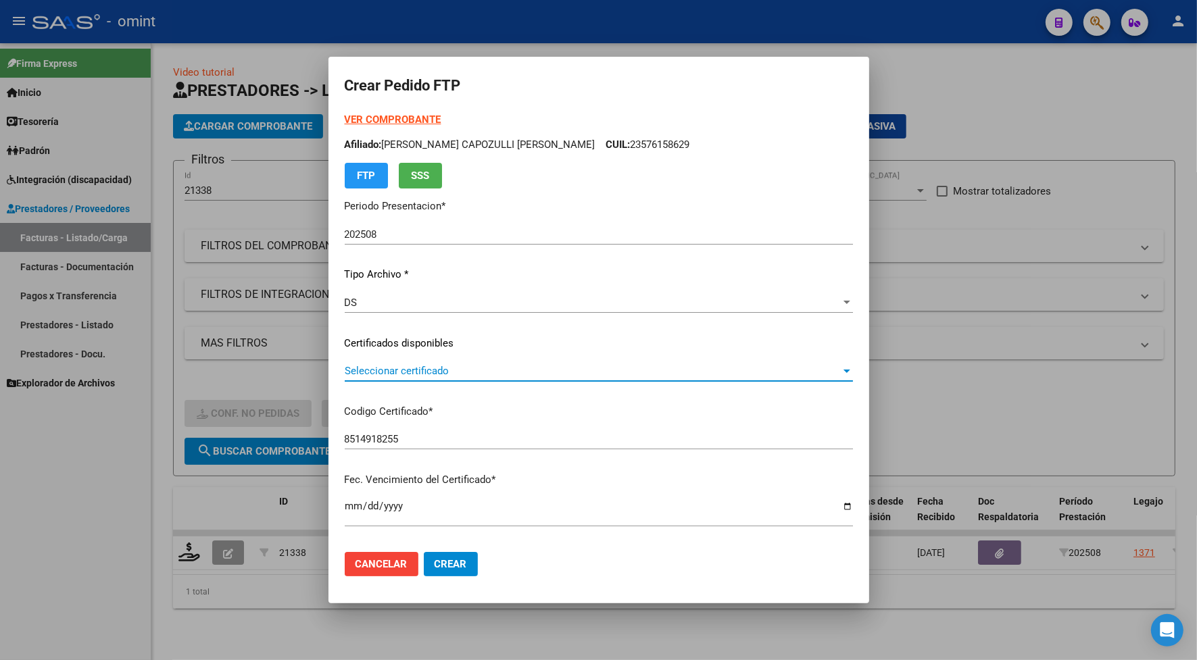
click at [394, 377] on span "Seleccionar certificado" at bounding box center [593, 371] width 496 height 12
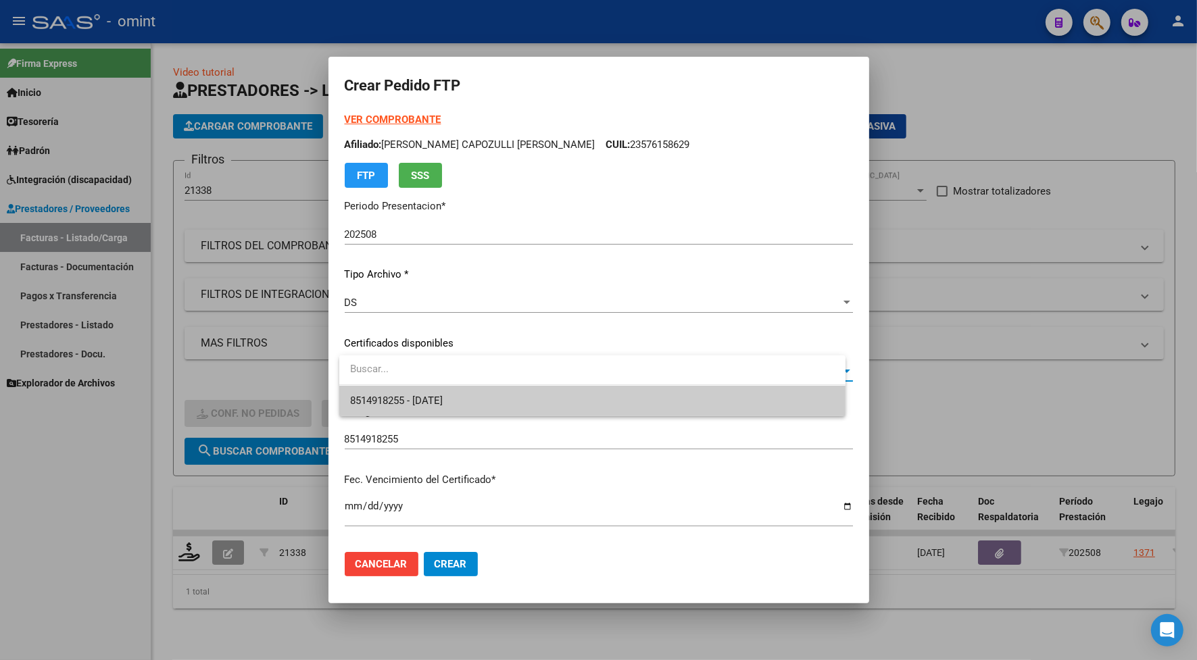
click at [400, 410] on span "8514918255 - 2029-08-23" at bounding box center [592, 401] width 485 height 30
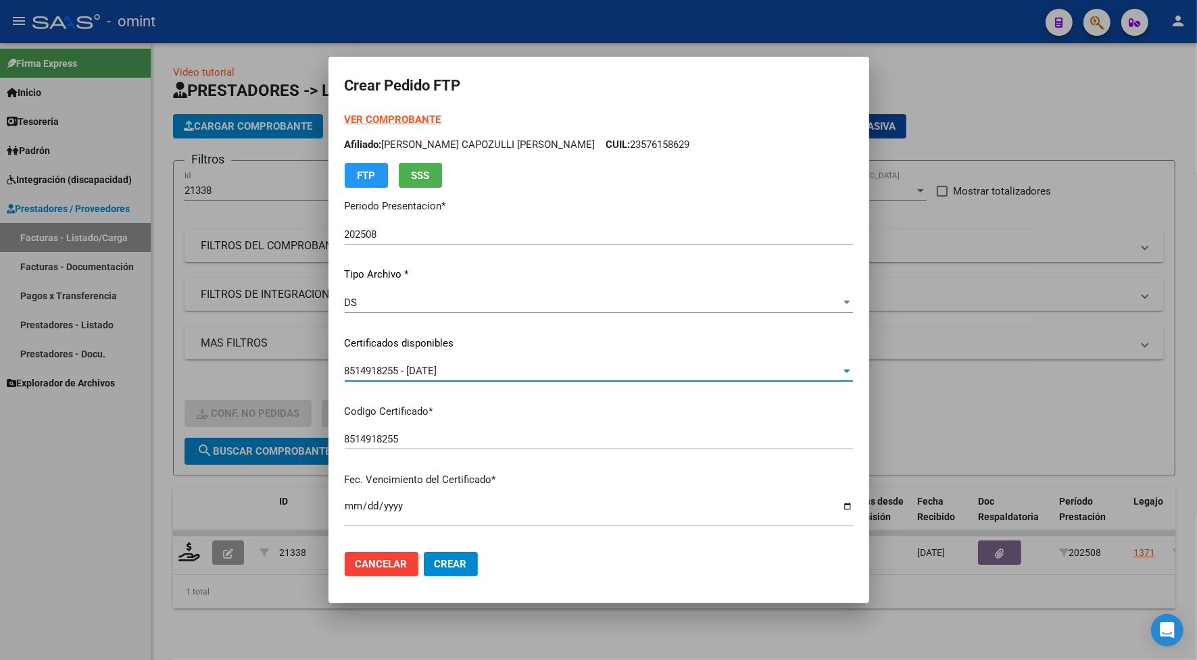
scroll to position [169, 0]
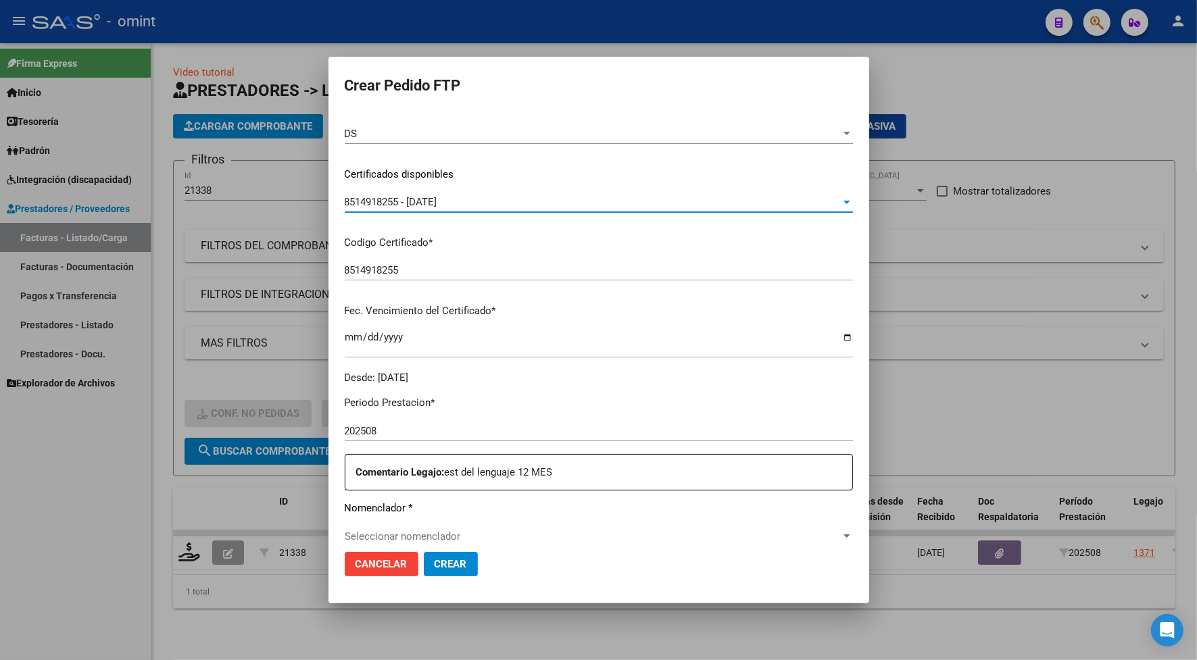
click at [426, 534] on span "Seleccionar nomenclador" at bounding box center [593, 537] width 496 height 12
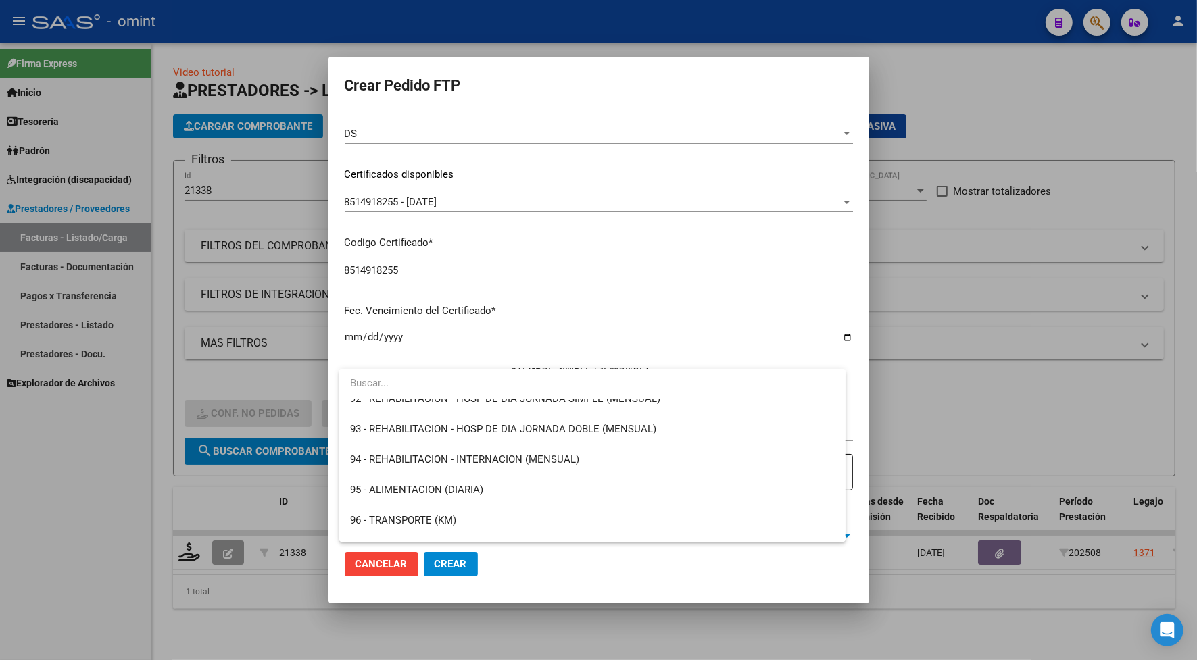
scroll to position [2699, 0]
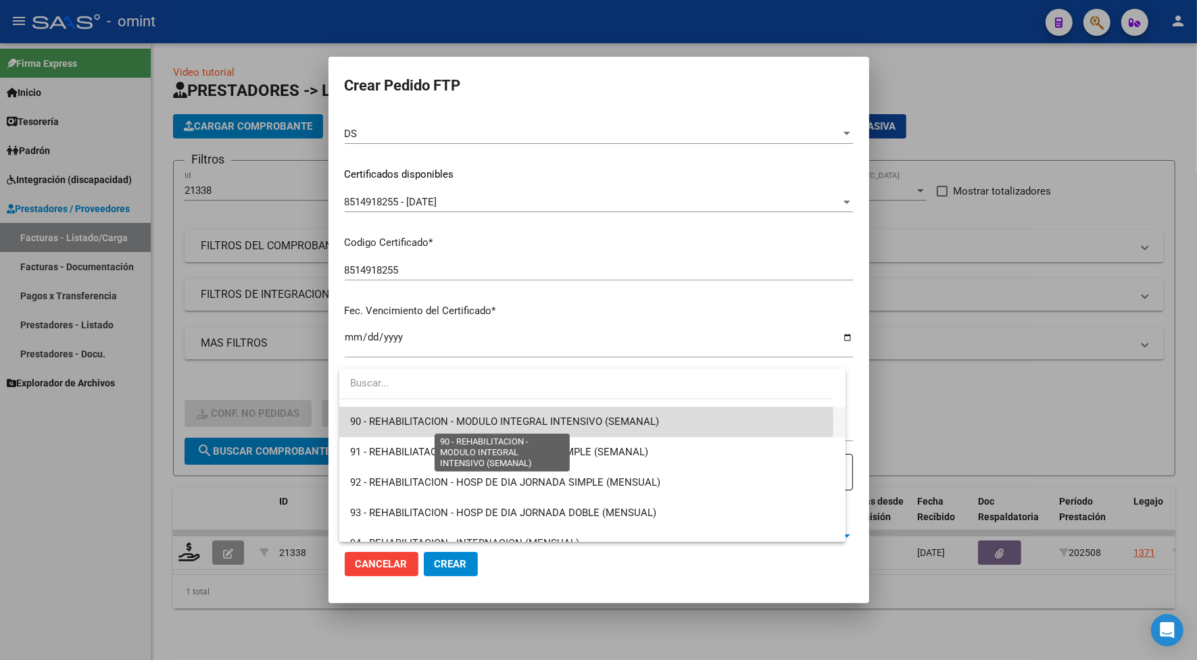
click at [491, 421] on span "90 - REHABILITACION - MODULO INTEGRAL INTENSIVO (SEMANAL)" at bounding box center [504, 422] width 309 height 12
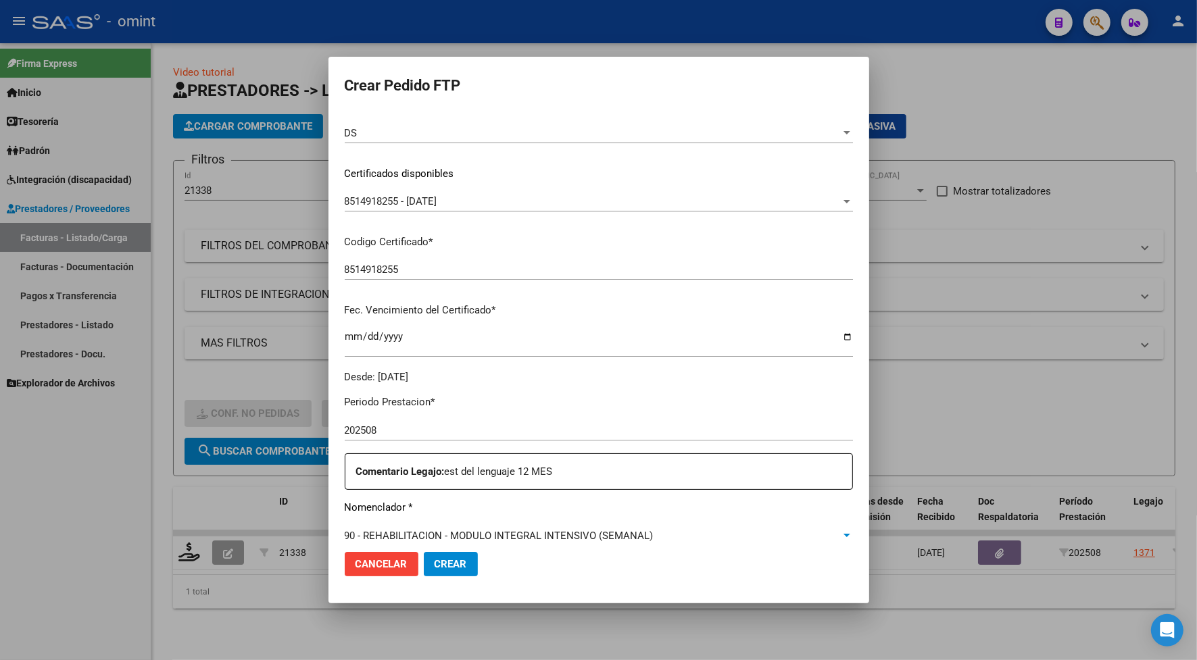
scroll to position [339, 0]
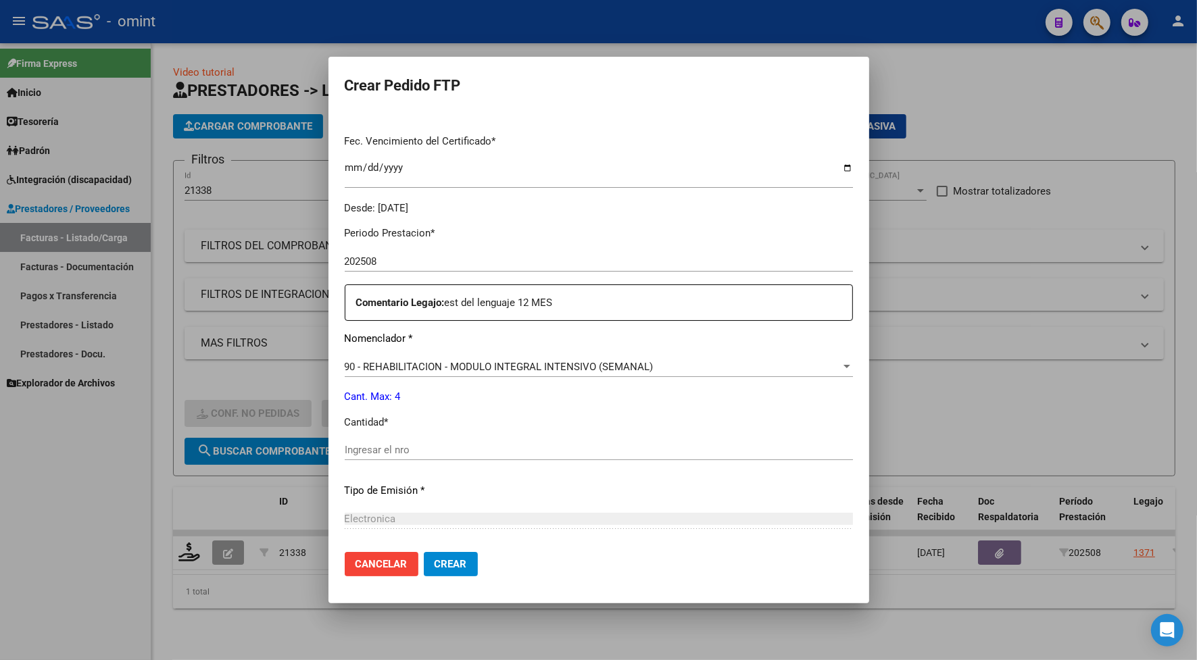
click at [399, 441] on div "Ingresar el nro" at bounding box center [599, 450] width 508 height 20
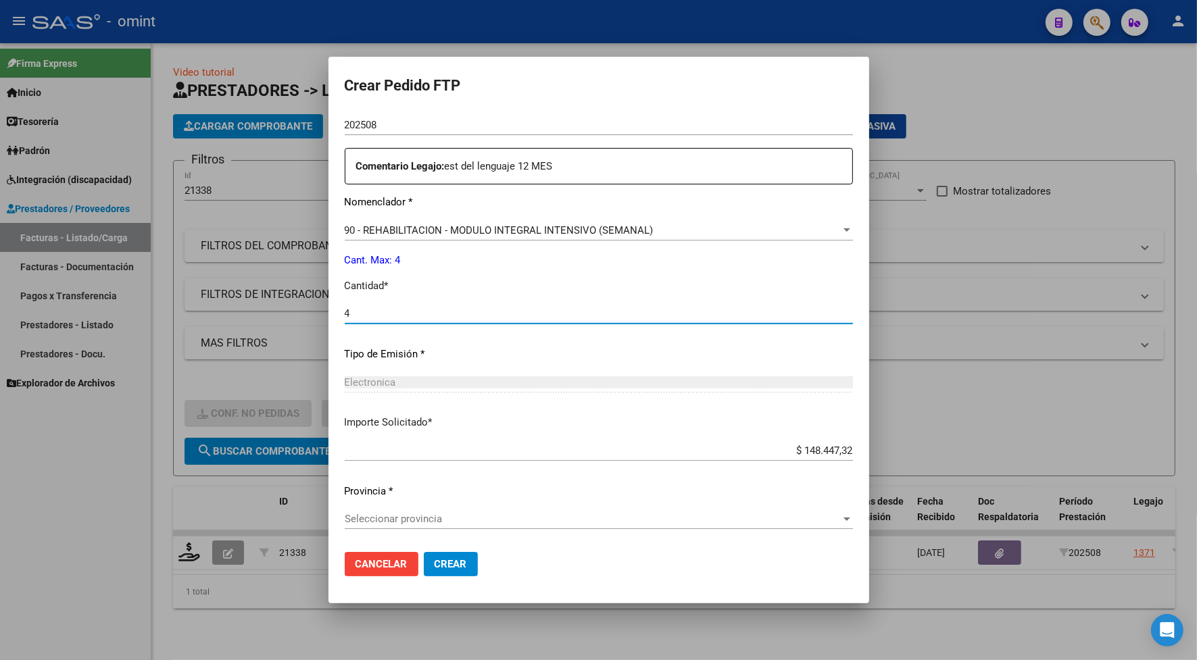
type input "4"
click at [436, 522] on span "Seleccionar provincia" at bounding box center [593, 519] width 496 height 12
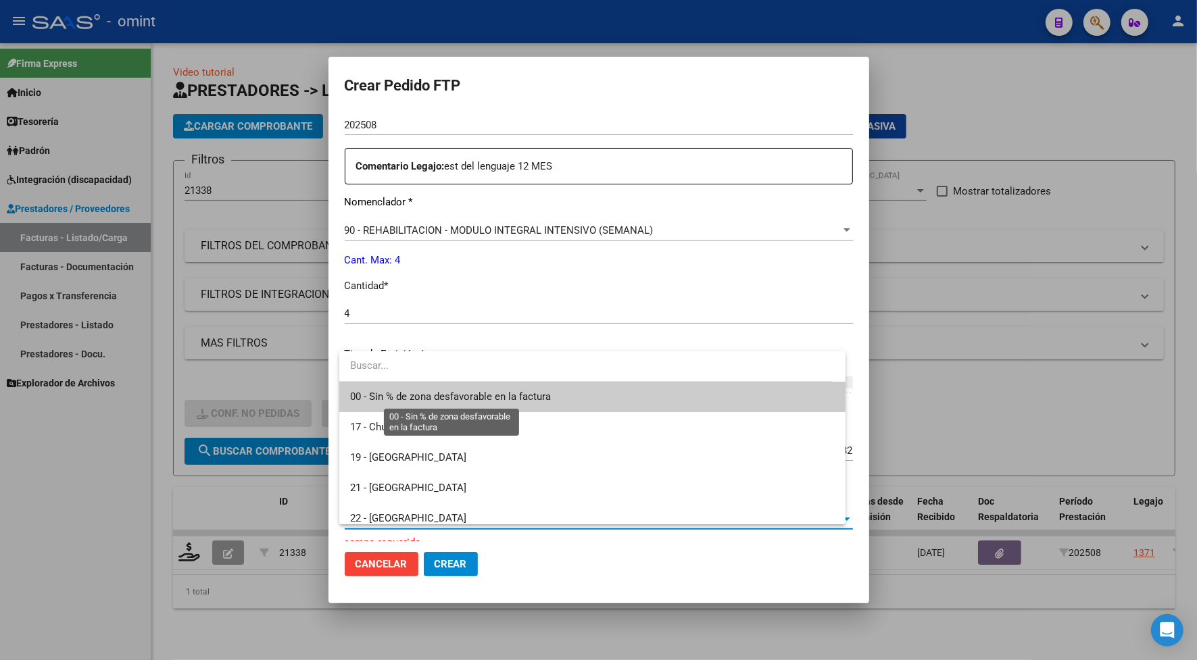
click at [384, 401] on span "00 - Sin % de zona desfavorable en la factura" at bounding box center [450, 397] width 201 height 12
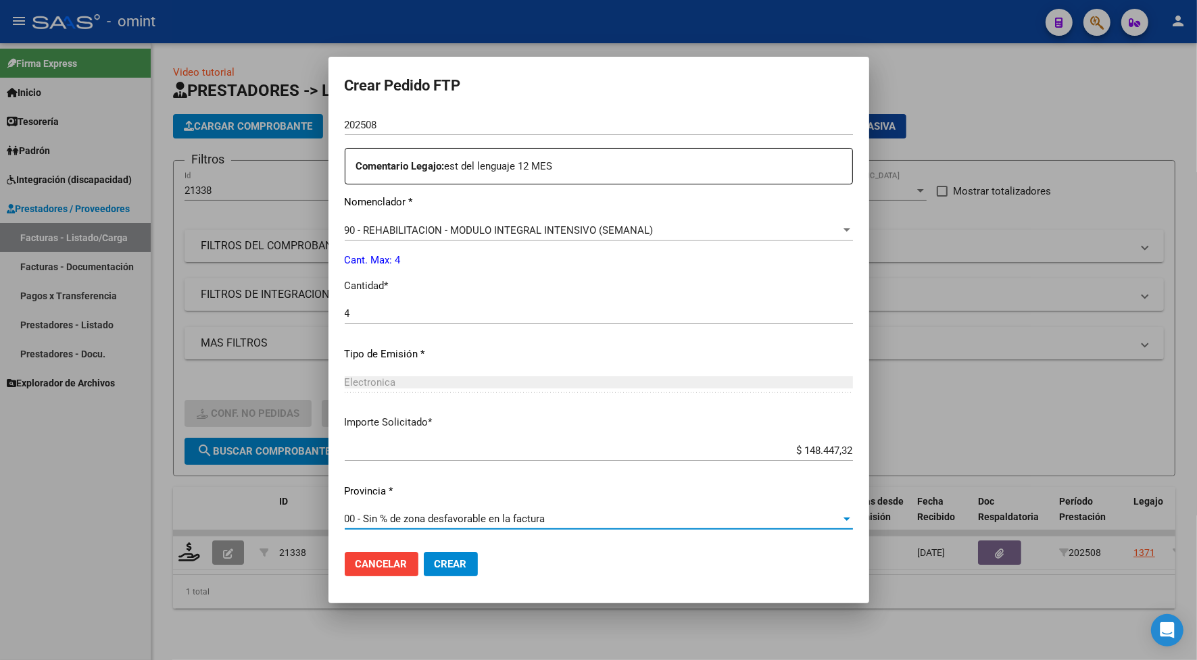
click at [450, 568] on span "Crear" at bounding box center [451, 564] width 32 height 12
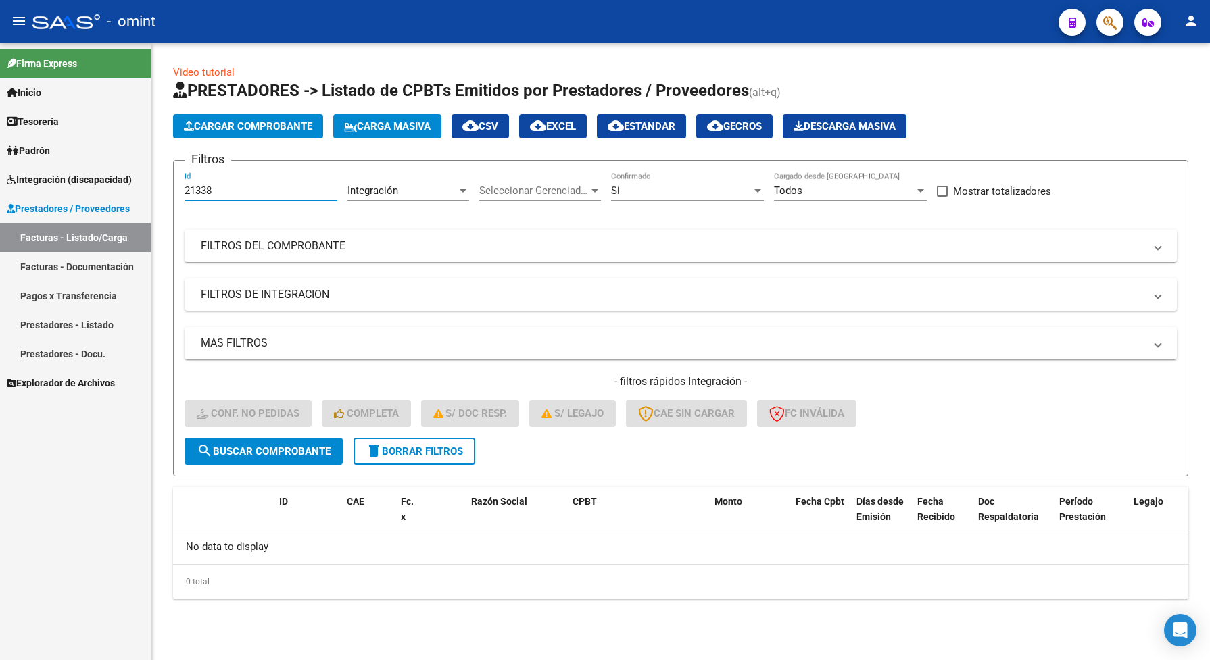
drag, startPoint x: 222, startPoint y: 187, endPoint x: 178, endPoint y: 189, distance: 44.0
click at [178, 189] on form "Filtros 21338 Id Integración Area Seleccionar Gerenciador Seleccionar Gerenciad…" at bounding box center [680, 318] width 1015 height 316
paste input "2"
type input "21332"
click at [289, 451] on span "search Buscar Comprobante" at bounding box center [264, 451] width 134 height 12
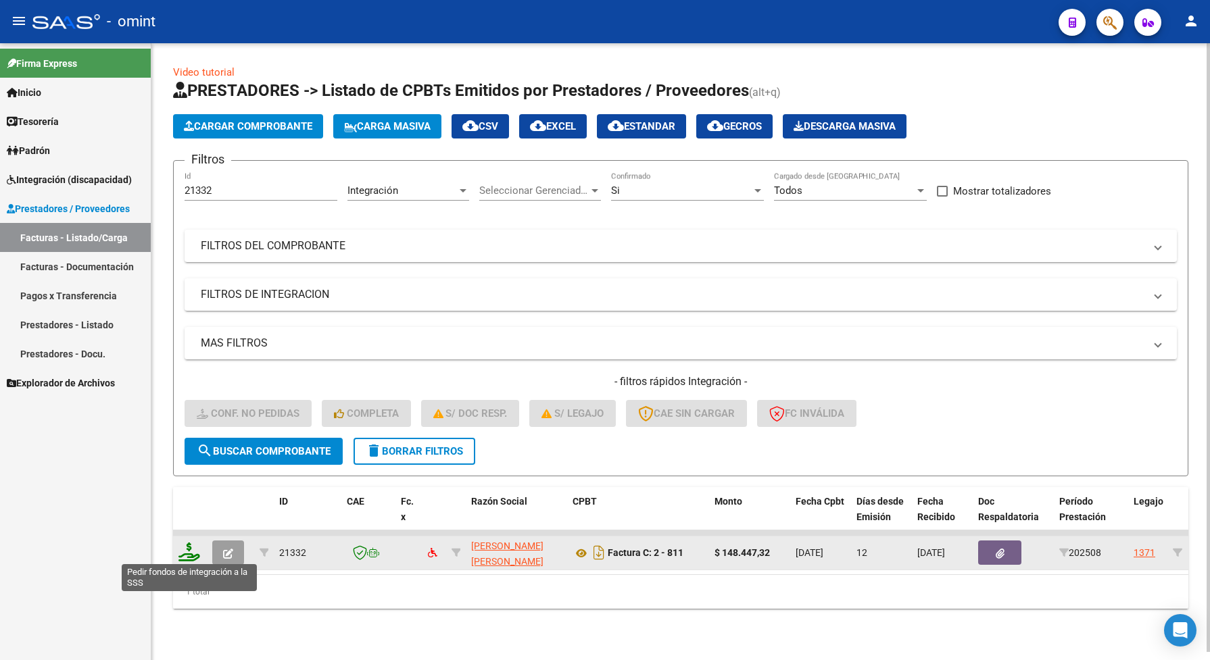
click at [187, 558] on icon at bounding box center [189, 552] width 22 height 19
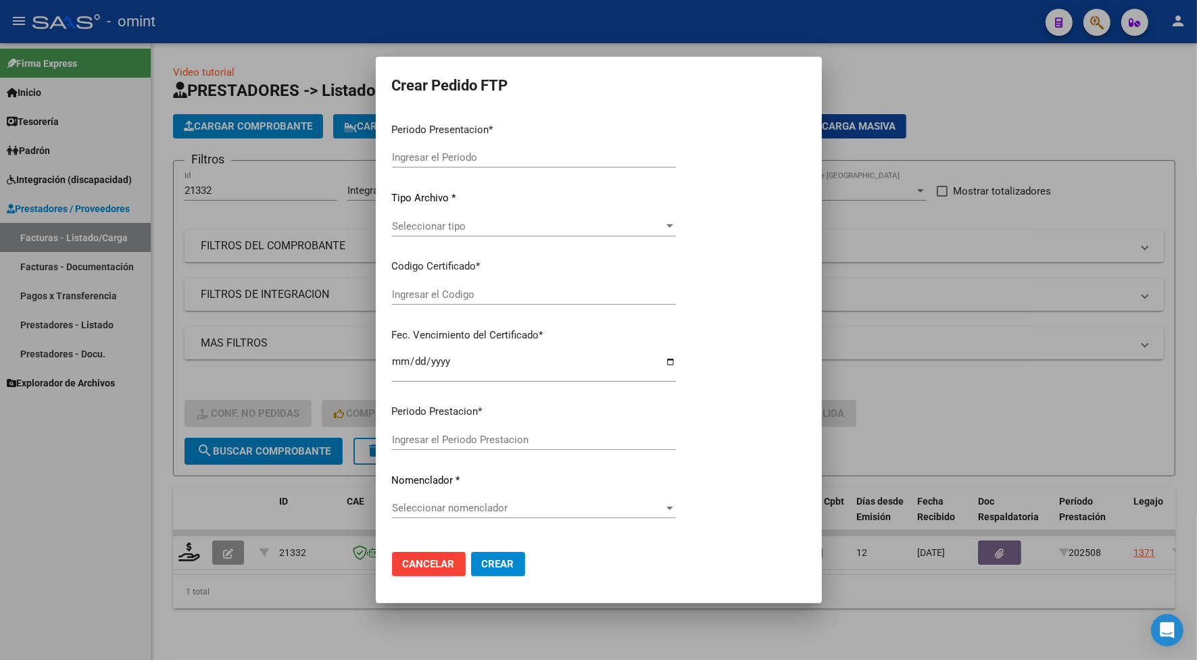
type input "202508"
type input "$ 148.447,32"
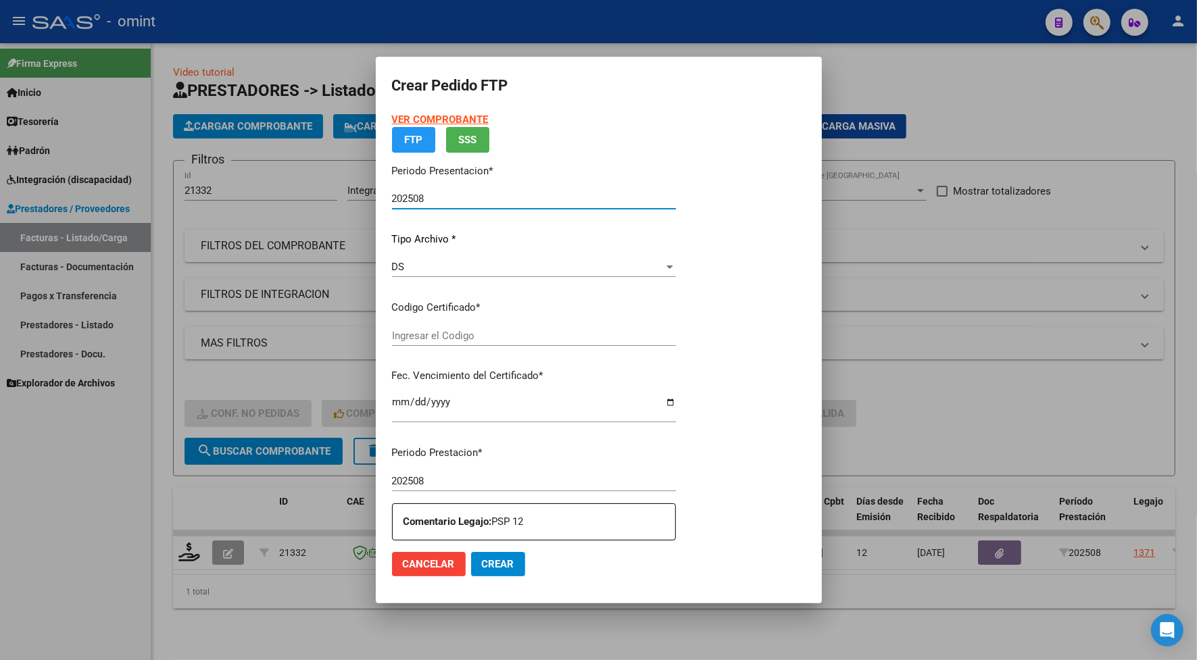
type input "8514918255"
type input "2029-08-23"
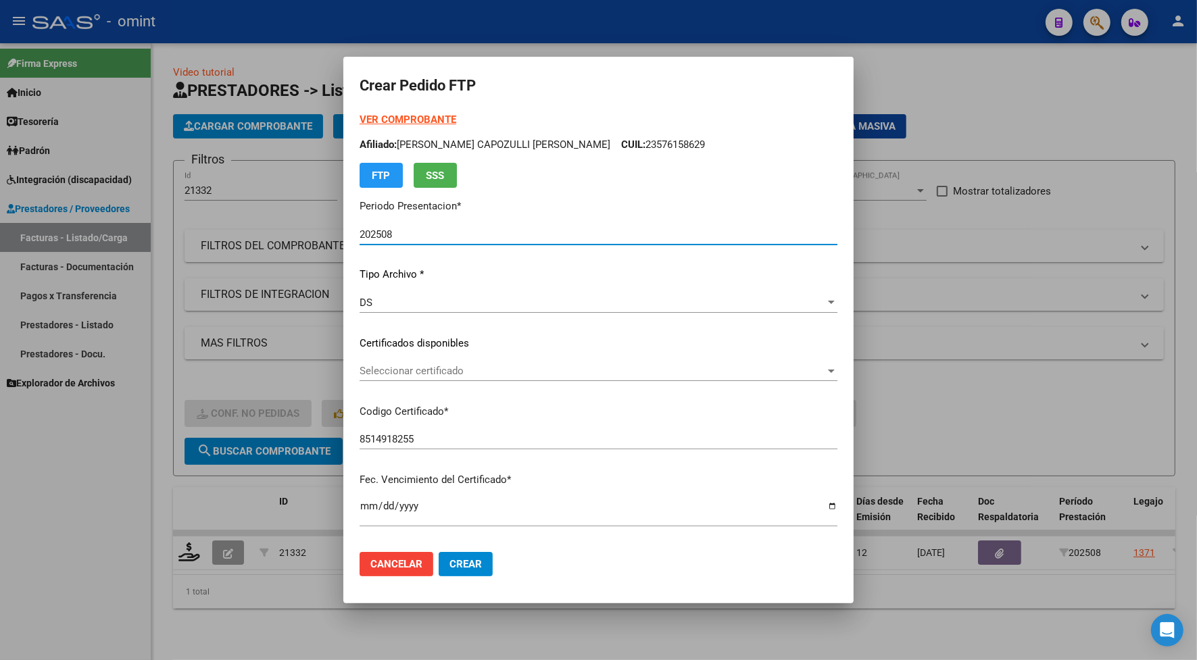
click at [420, 370] on span "Seleccionar certificado" at bounding box center [593, 371] width 466 height 12
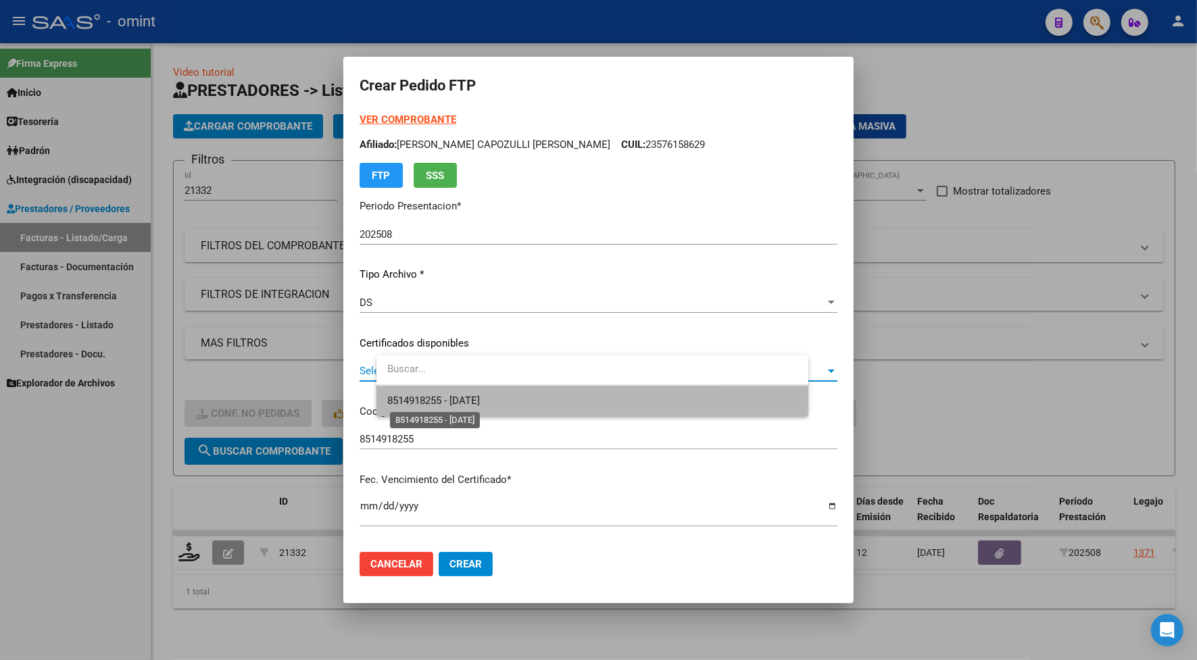
click at [421, 397] on span "8514918255 - 2029-08-23" at bounding box center [433, 401] width 93 height 12
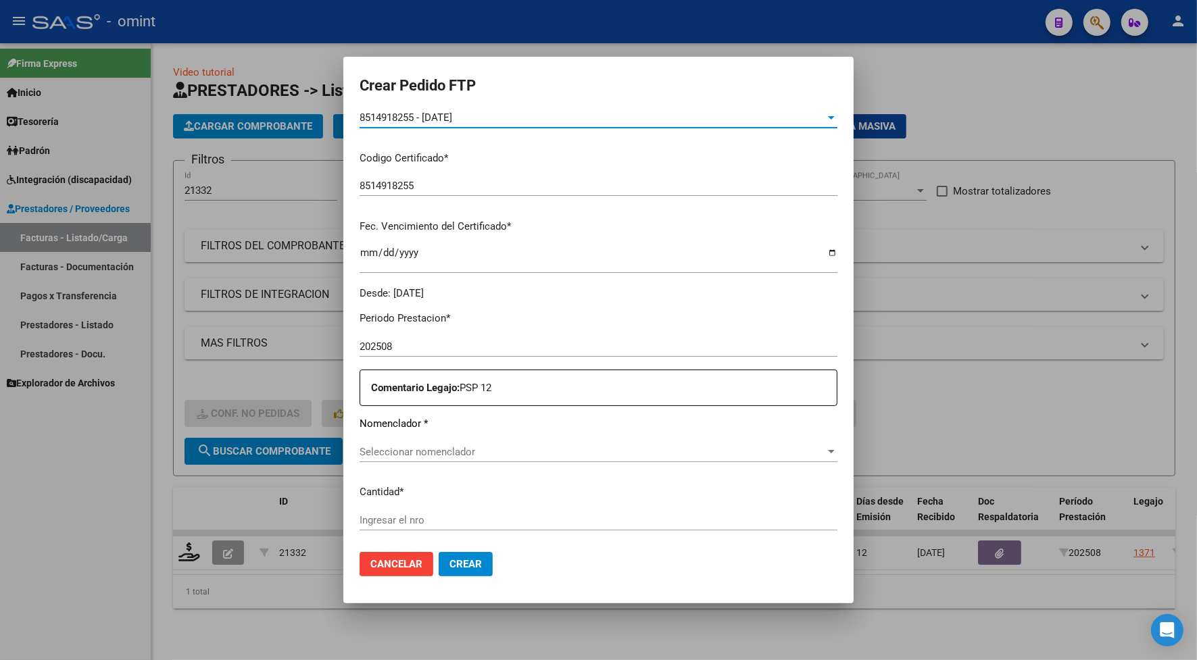
scroll to position [422, 0]
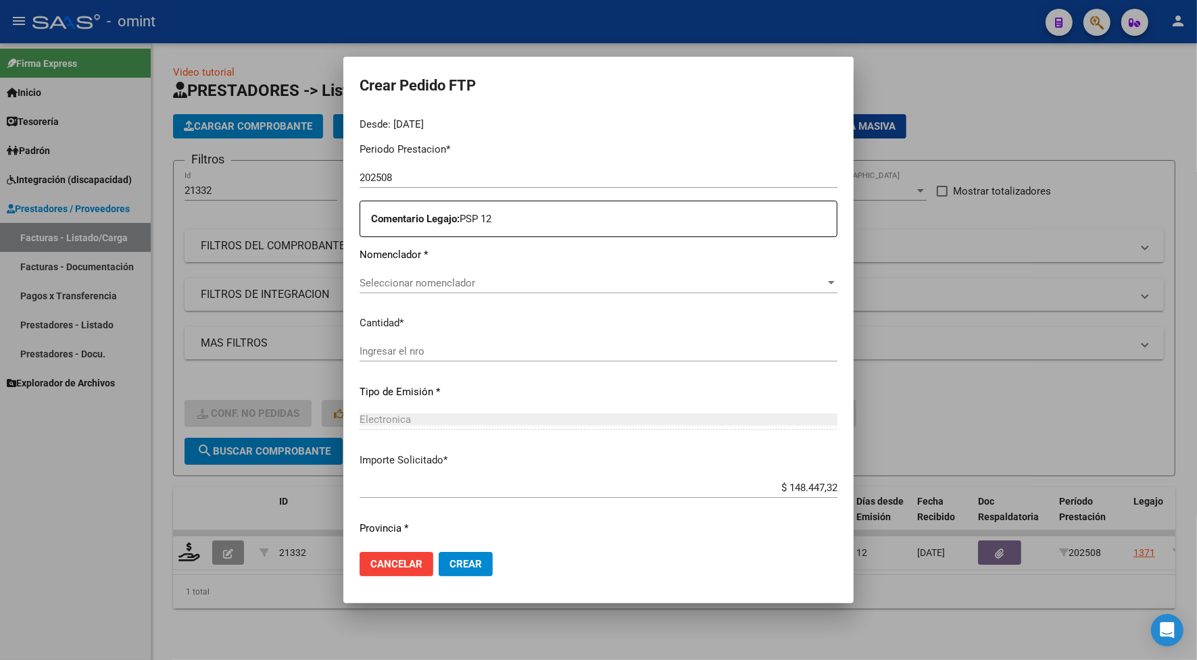
click at [416, 291] on div "Seleccionar nomenclador Seleccionar nomenclador" at bounding box center [599, 283] width 478 height 20
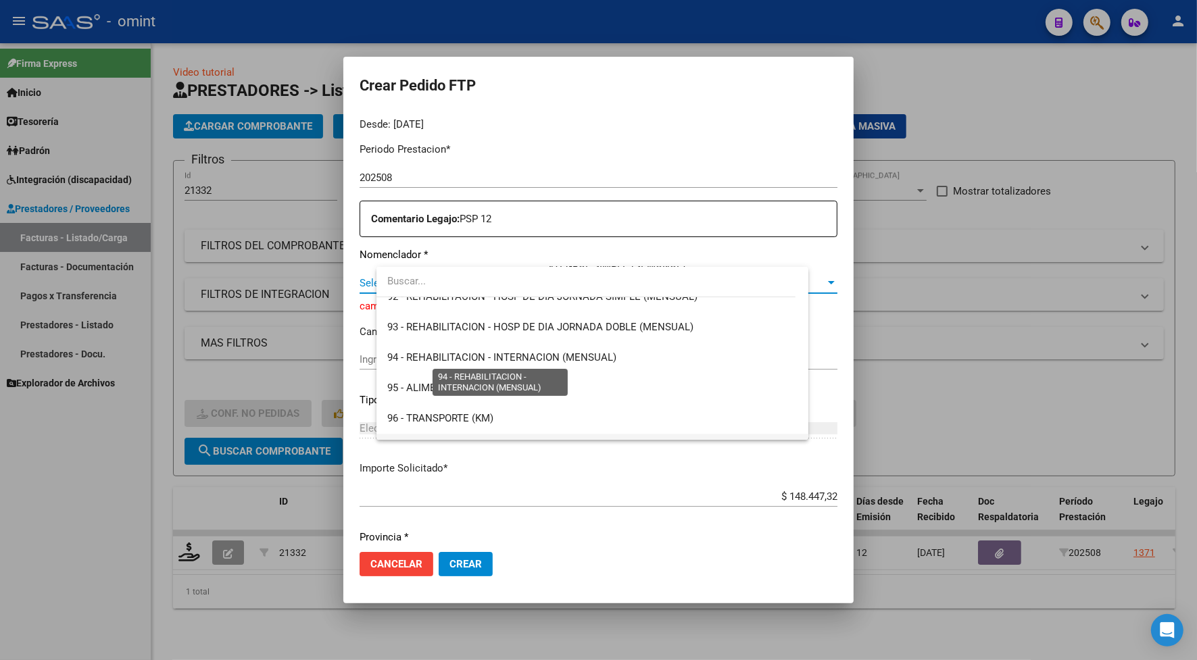
scroll to position [2699, 0]
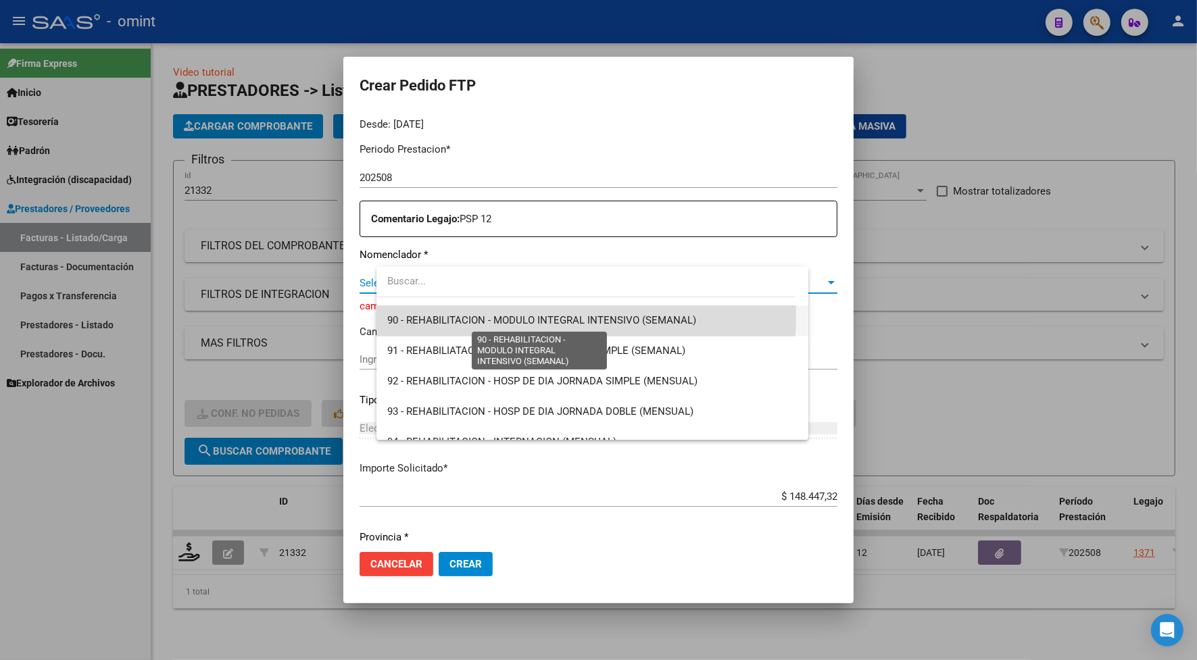
click at [514, 315] on span "90 - REHABILITACION - MODULO INTEGRAL INTENSIVO (SEMANAL)" at bounding box center [541, 320] width 309 height 12
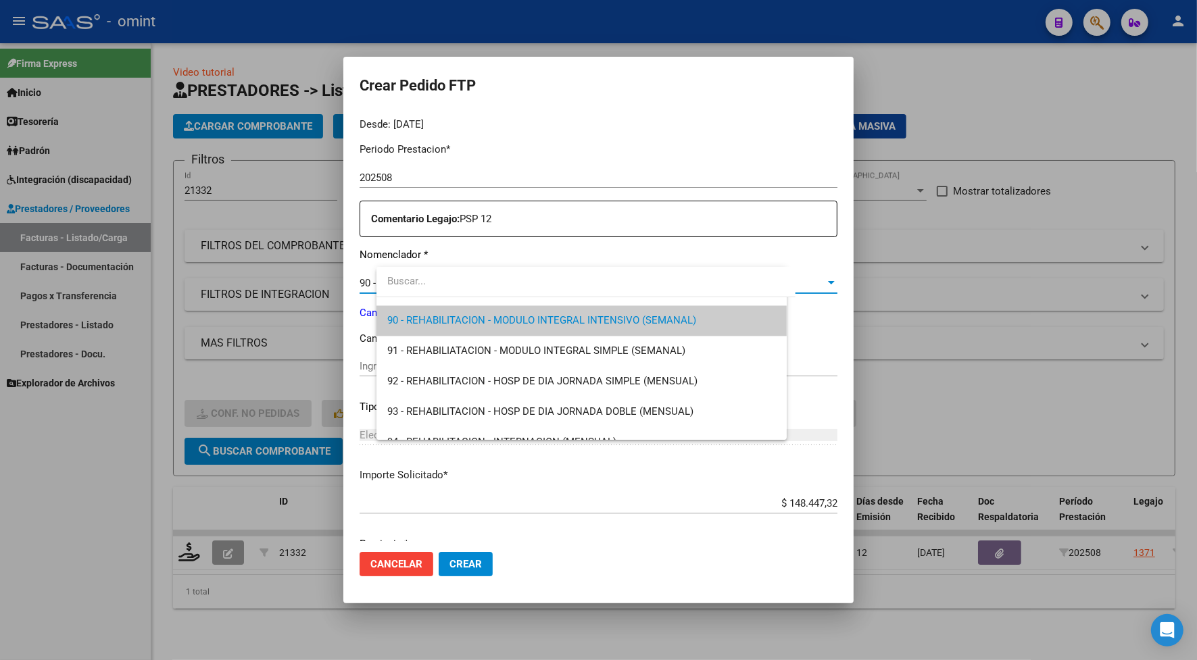
scroll to position [0, 0]
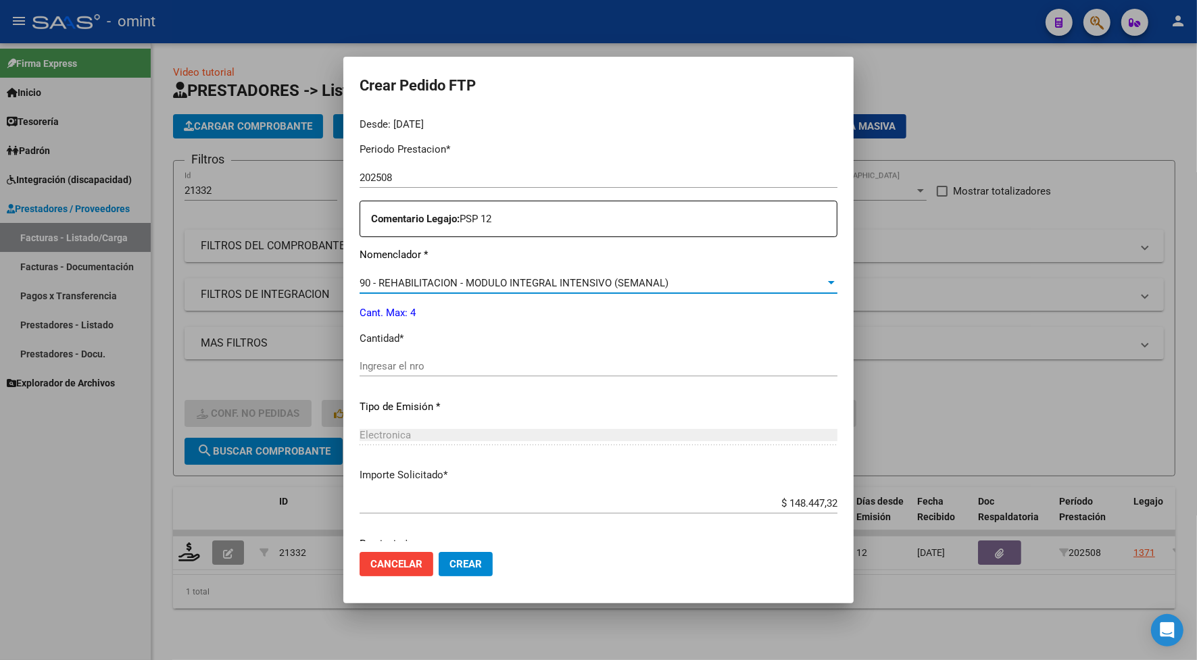
click at [481, 360] on input "Ingresar el nro" at bounding box center [599, 366] width 478 height 12
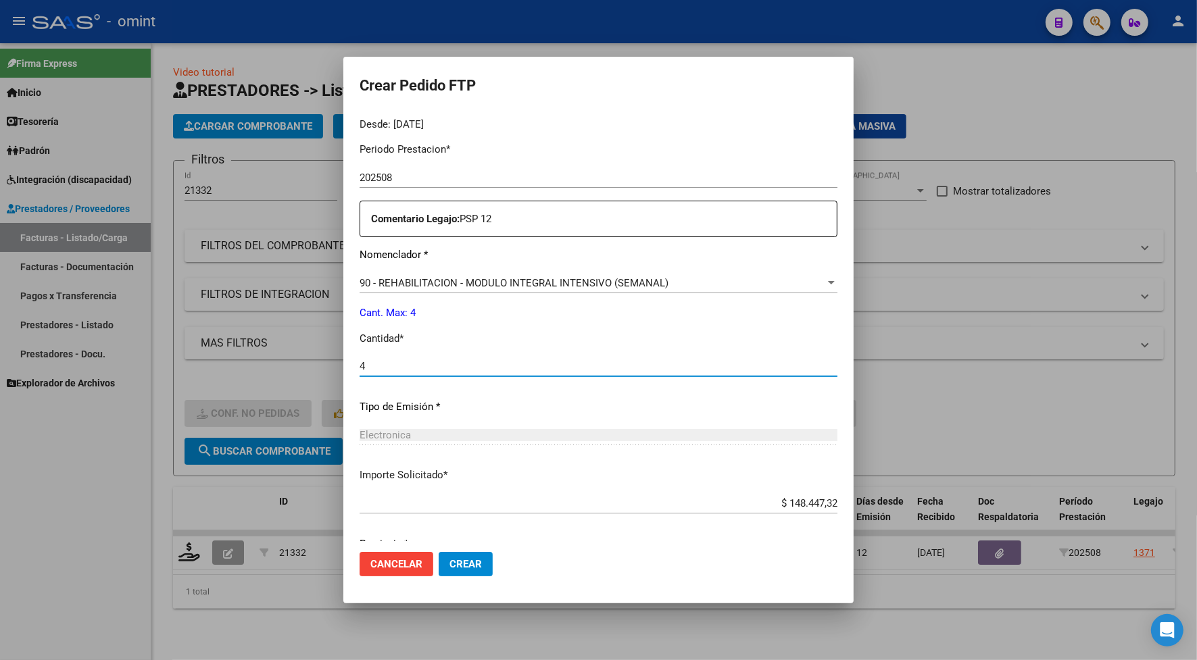
scroll to position [475, 0]
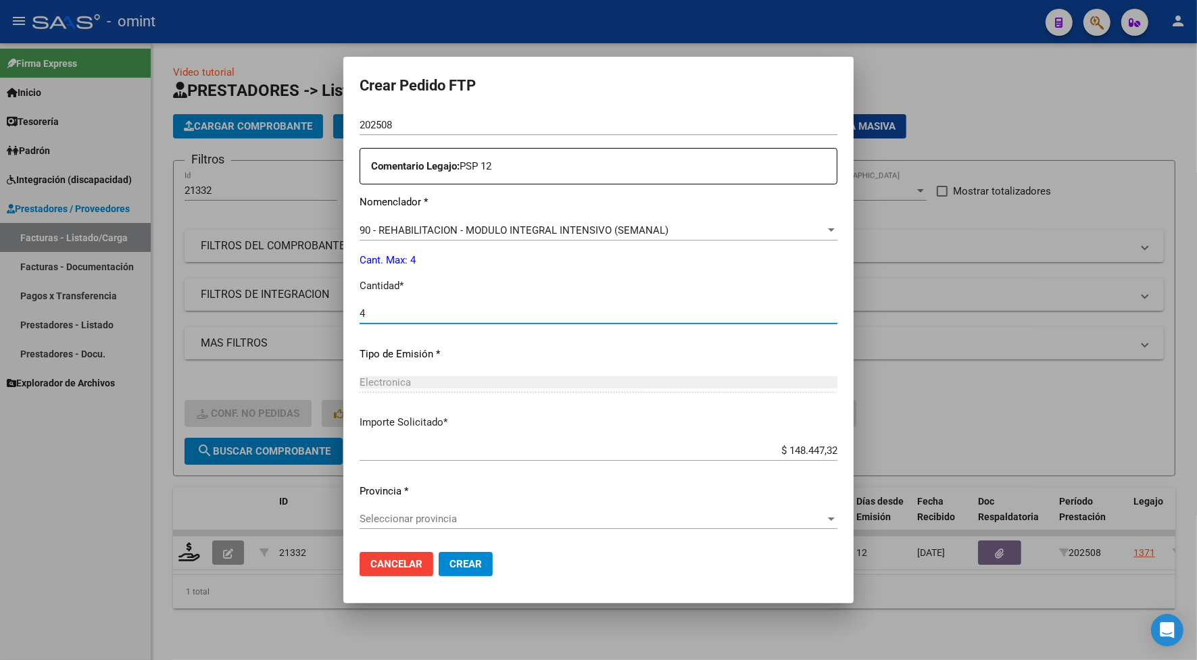
type input "4"
click at [482, 561] on span "Crear" at bounding box center [466, 564] width 32 height 12
click at [441, 518] on span "Seleccionar provincia" at bounding box center [593, 519] width 466 height 12
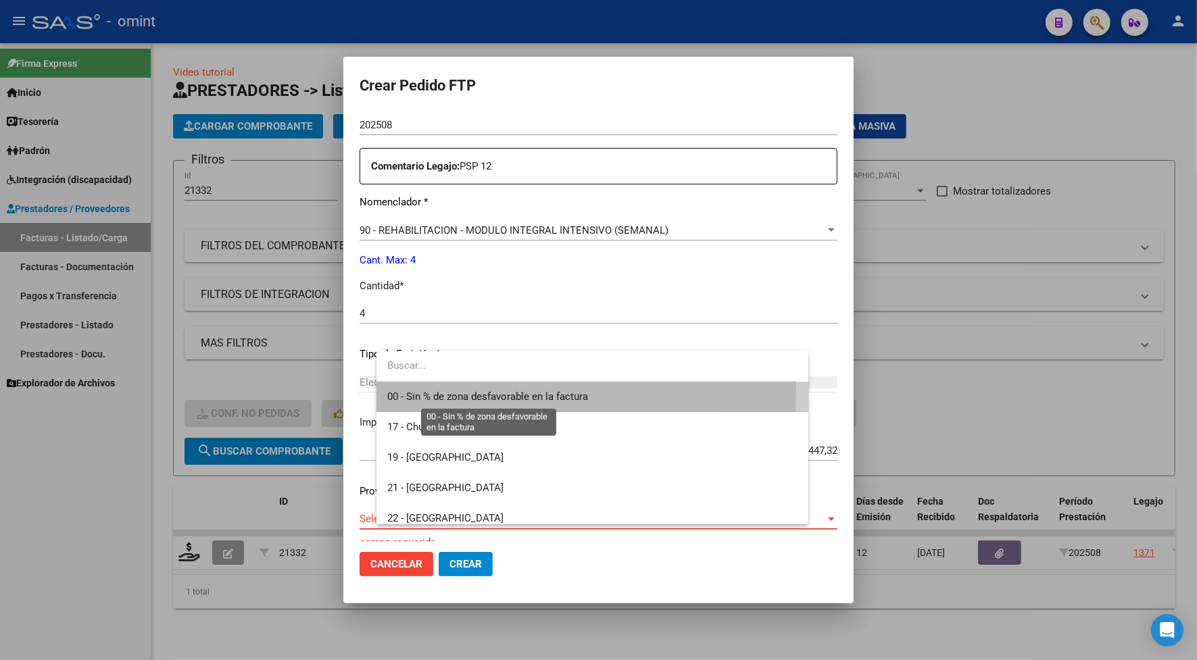
drag, startPoint x: 441, startPoint y: 393, endPoint x: 471, endPoint y: 400, distance: 30.7
click at [441, 392] on span "00 - Sin % de zona desfavorable en la factura" at bounding box center [487, 397] width 201 height 12
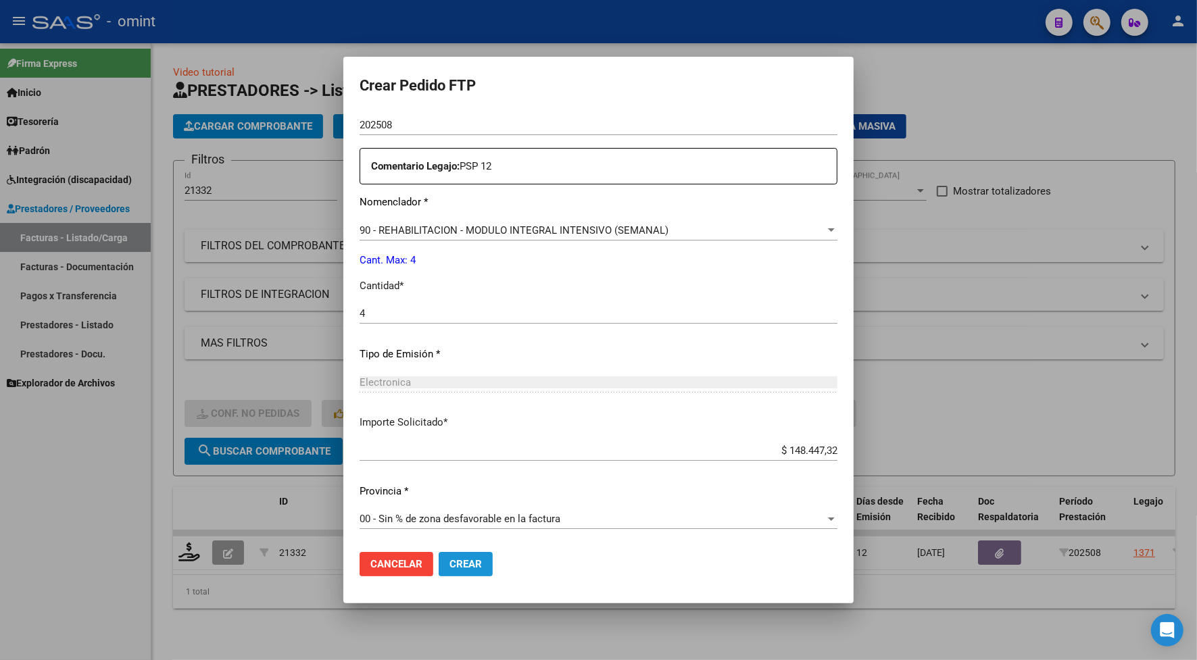
click at [482, 566] on span "Crear" at bounding box center [466, 564] width 32 height 12
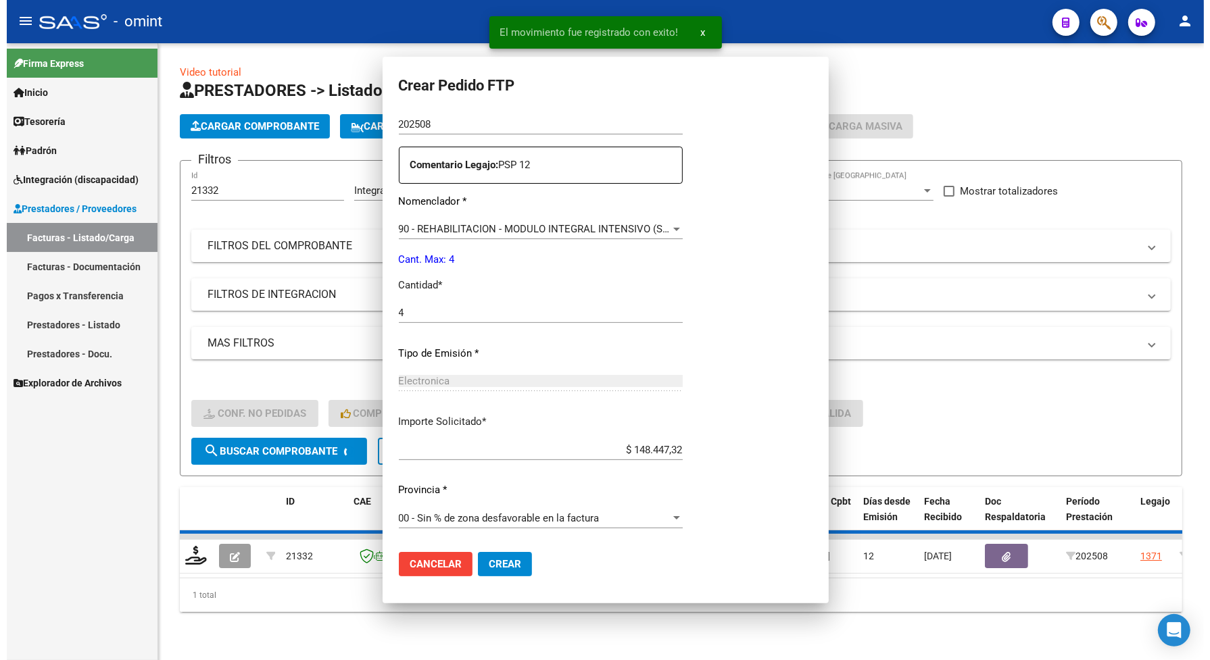
scroll to position [0, 0]
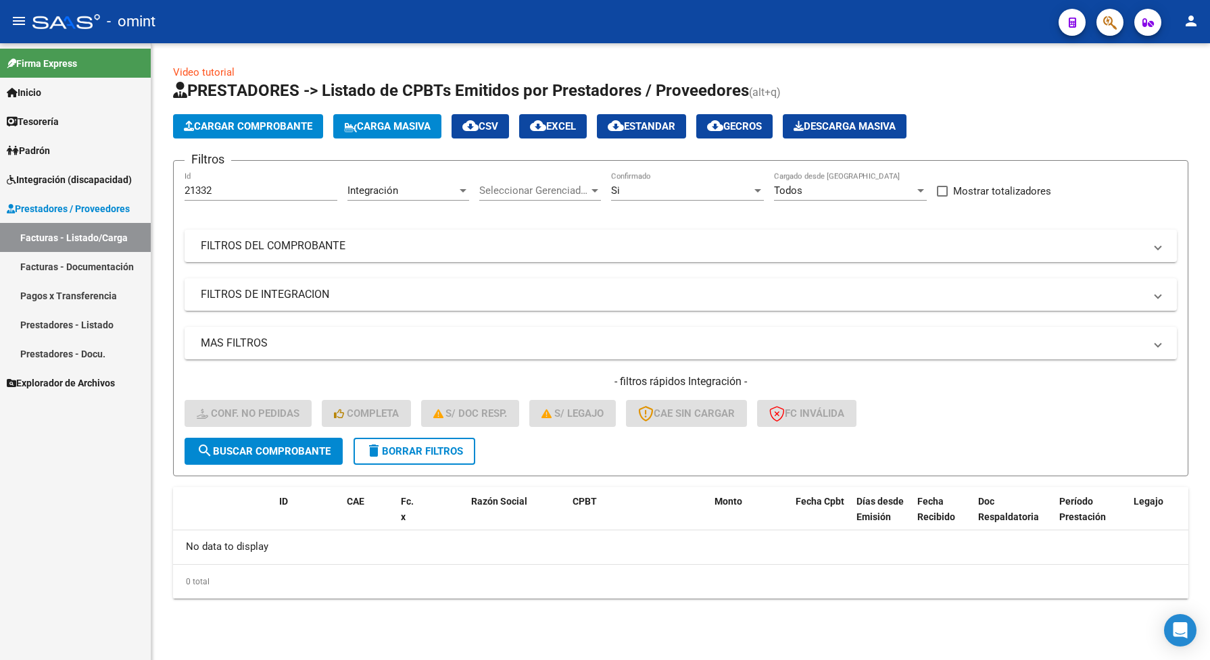
drag, startPoint x: 220, startPoint y: 195, endPoint x: 178, endPoint y: 191, distance: 42.8
click at [178, 191] on form "Filtros 21332 Id Integración Area Seleccionar Gerenciador Seleccionar Gerenciad…" at bounding box center [680, 318] width 1015 height 316
drag, startPoint x: 178, startPoint y: 191, endPoint x: 203, endPoint y: 188, distance: 25.8
drag, startPoint x: 203, startPoint y: 188, endPoint x: 248, endPoint y: 157, distance: 54.4
click at [247, 157] on app-list-header "PRESTADORES -> Listado de CPBTs Emitidos por Prestadores / Proveedores (alt+q) …" at bounding box center [680, 278] width 1015 height 397
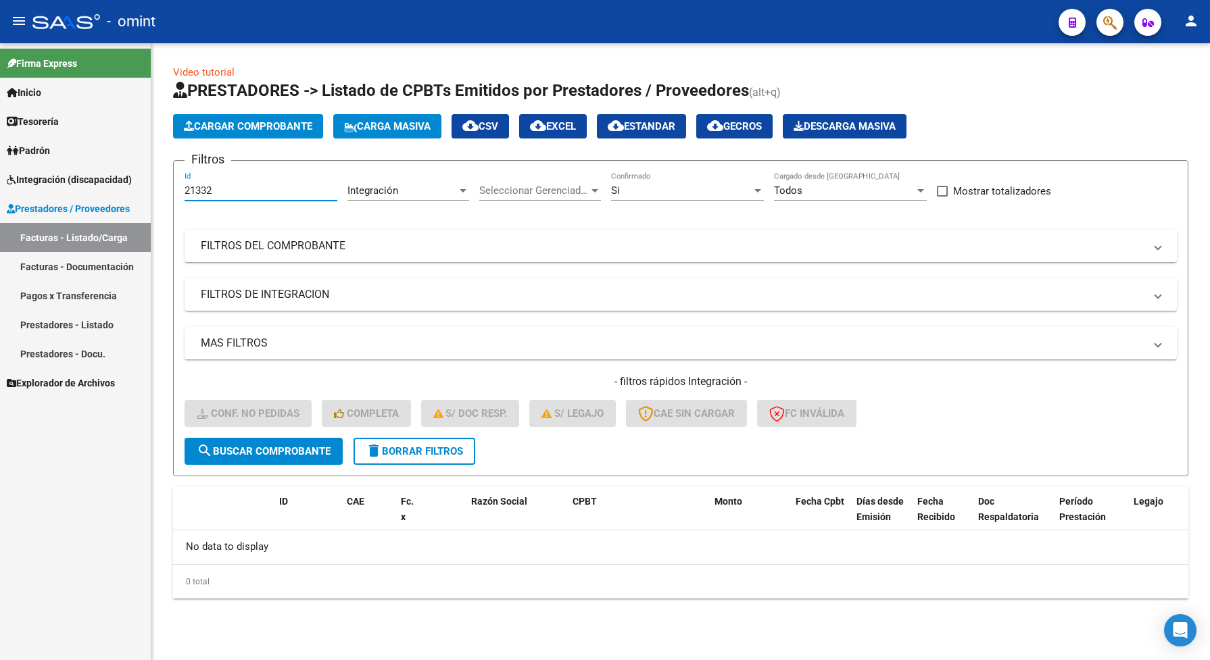
drag, startPoint x: 216, startPoint y: 183, endPoint x: 176, endPoint y: 186, distance: 40.6
click at [176, 186] on form "Filtros 21332 Id Integración Area Seleccionar Gerenciador Seleccionar Gerenciad…" at bounding box center [680, 318] width 1015 height 316
paste input "18885"
click at [311, 454] on span "search Buscar Comprobante" at bounding box center [264, 451] width 134 height 12
click at [623, 190] on div "Si" at bounding box center [681, 191] width 141 height 12
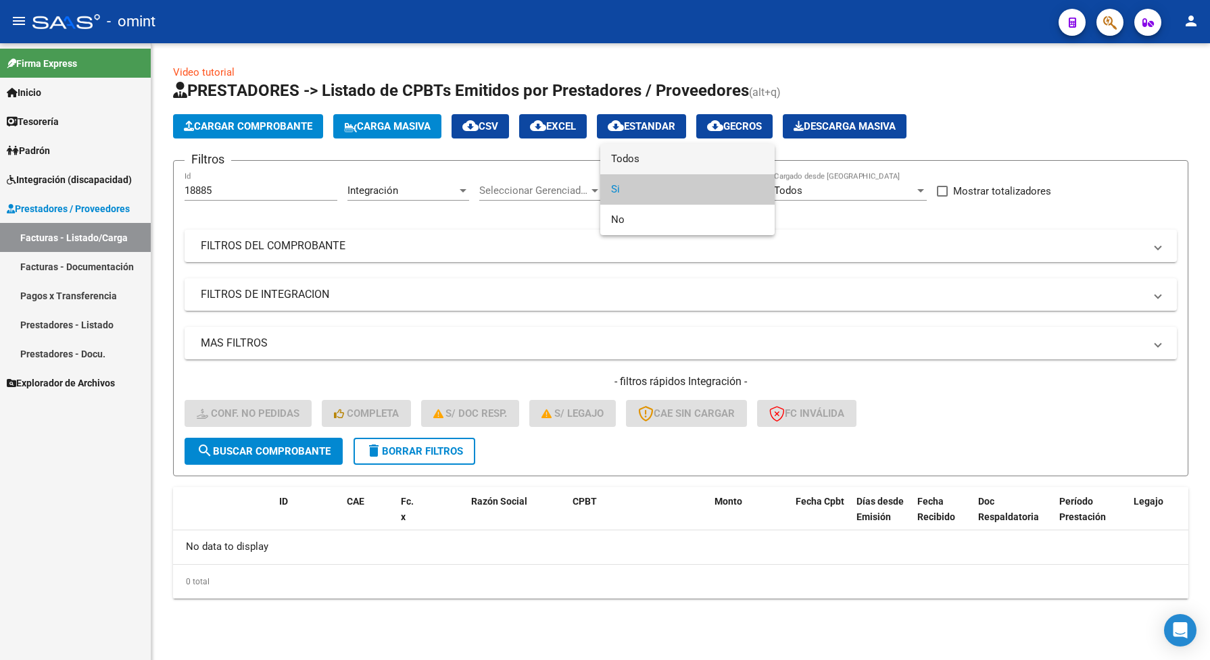
click at [631, 153] on span "Todos" at bounding box center [687, 159] width 153 height 30
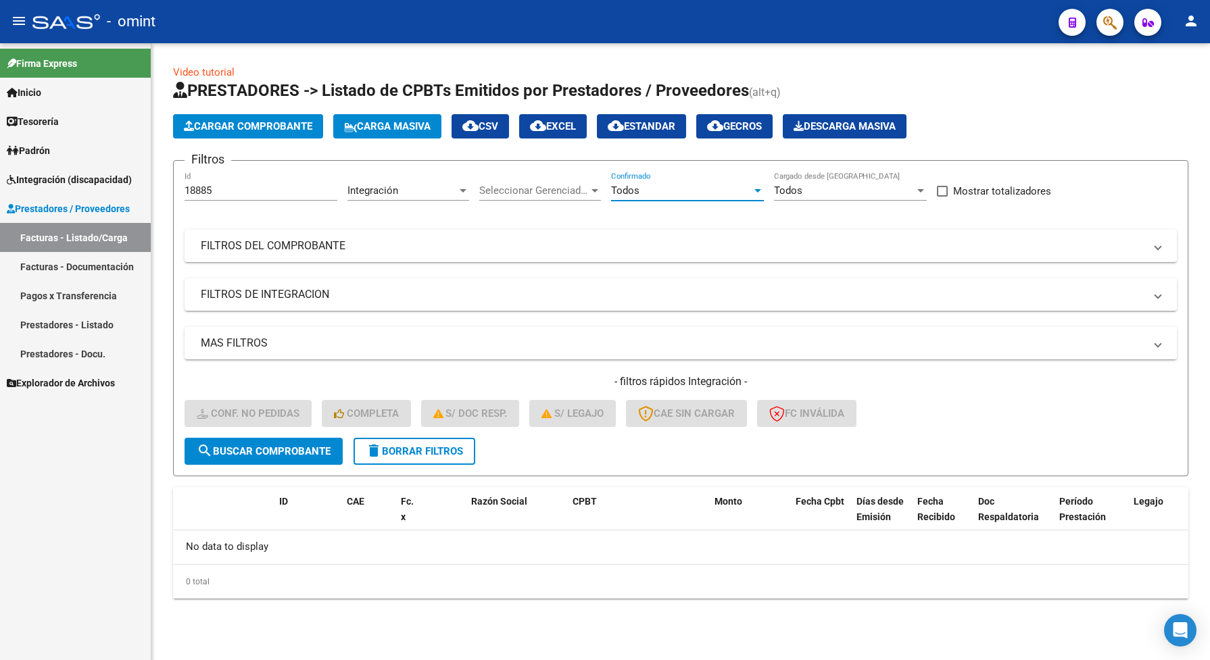
click at [274, 445] on span "search Buscar Comprobante" at bounding box center [264, 451] width 134 height 12
click at [107, 241] on link "Facturas - Listado/Carga" at bounding box center [75, 237] width 151 height 29
click at [510, 189] on span "Seleccionar Gerenciador" at bounding box center [534, 191] width 110 height 12
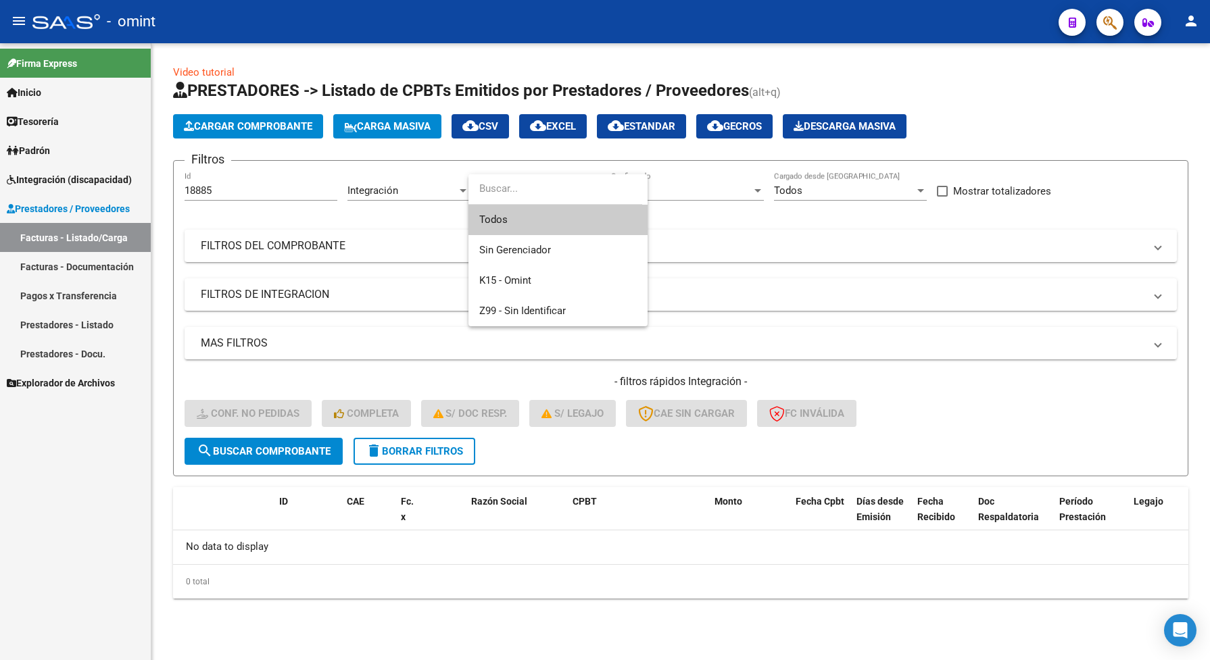
click at [506, 218] on span "Todos" at bounding box center [558, 220] width 158 height 30
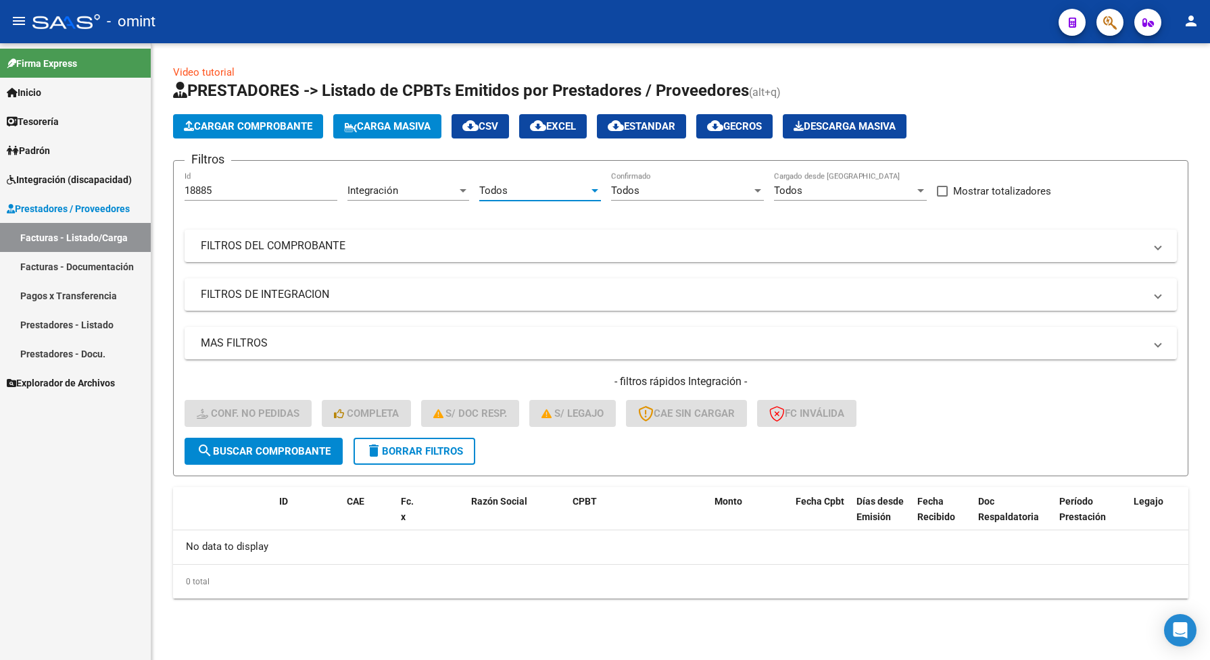
click at [231, 445] on span "search Buscar Comprobante" at bounding box center [264, 451] width 134 height 12
drag, startPoint x: 218, startPoint y: 189, endPoint x: 183, endPoint y: 197, distance: 36.1
click at [183, 197] on form "Filtros 18885 Id Integración Area Todos Seleccionar Gerenciador Todos Confirmad…" at bounding box center [680, 318] width 1015 height 316
paste input "20623"
type input "20623"
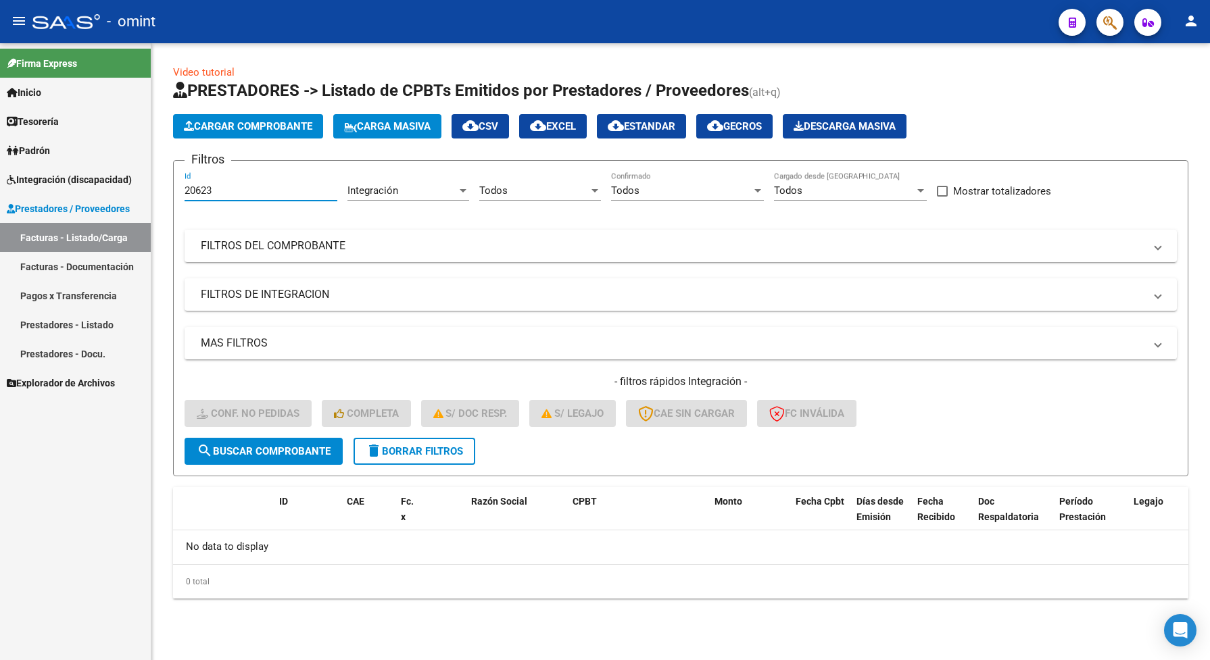
click at [310, 453] on span "search Buscar Comprobante" at bounding box center [264, 451] width 134 height 12
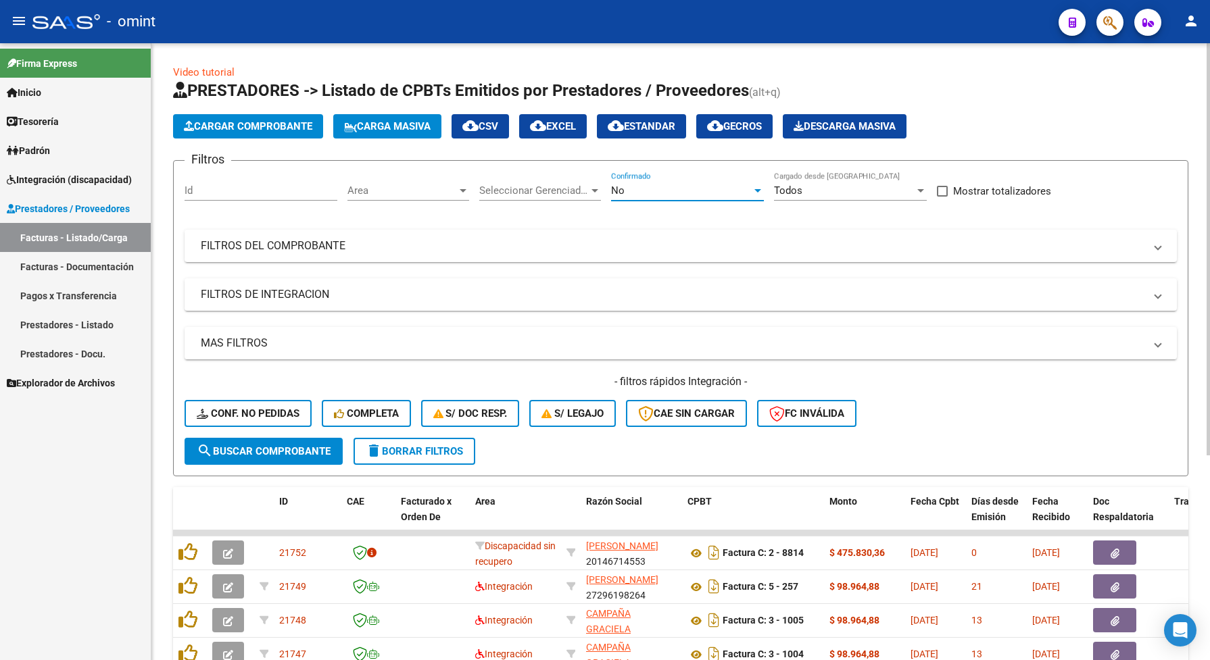
click at [631, 185] on div "No" at bounding box center [681, 191] width 141 height 12
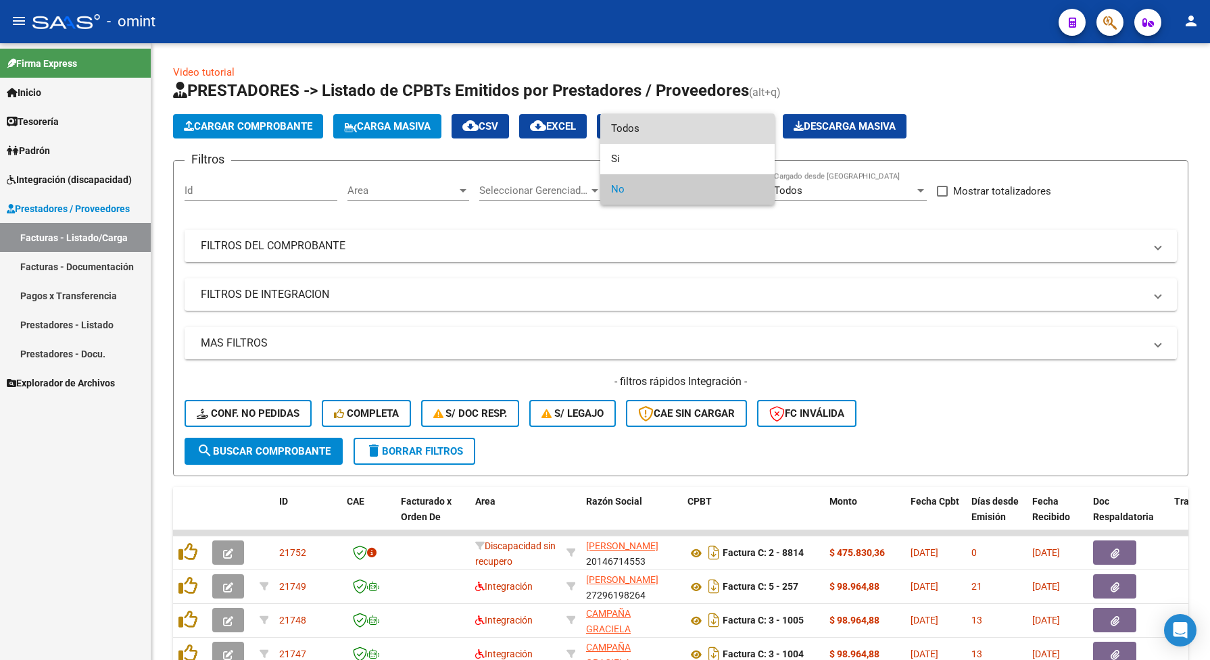
click at [621, 127] on span "Todos" at bounding box center [687, 129] width 153 height 30
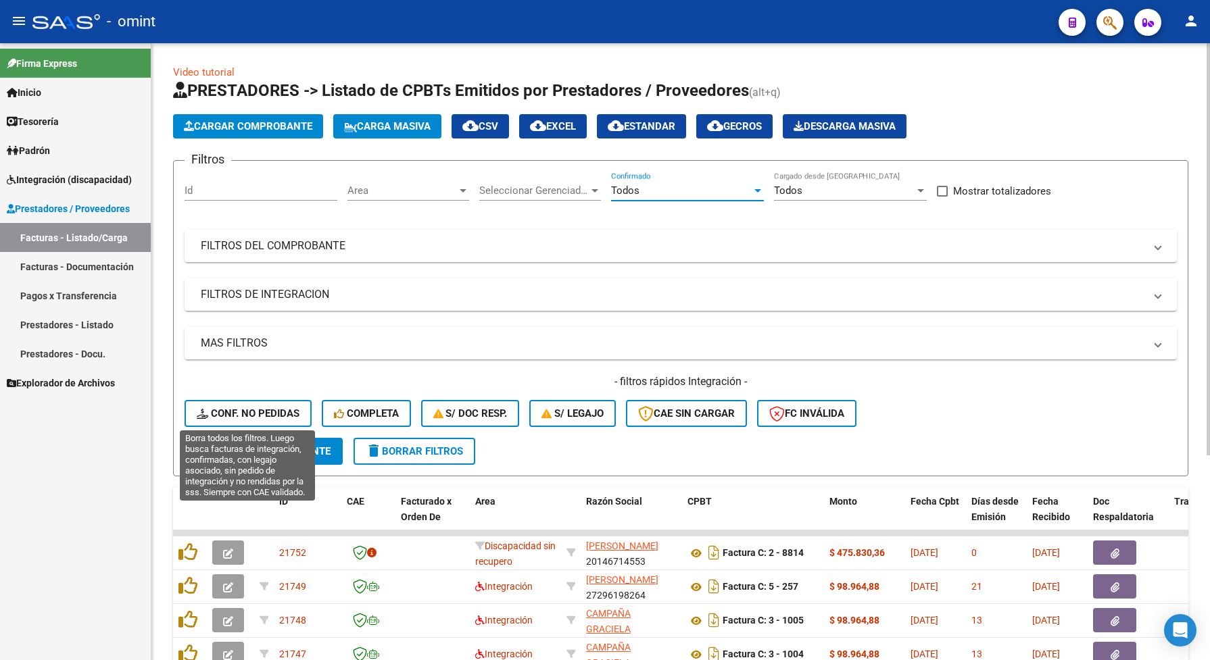
click at [254, 408] on span "Conf. no pedidas" at bounding box center [248, 414] width 103 height 12
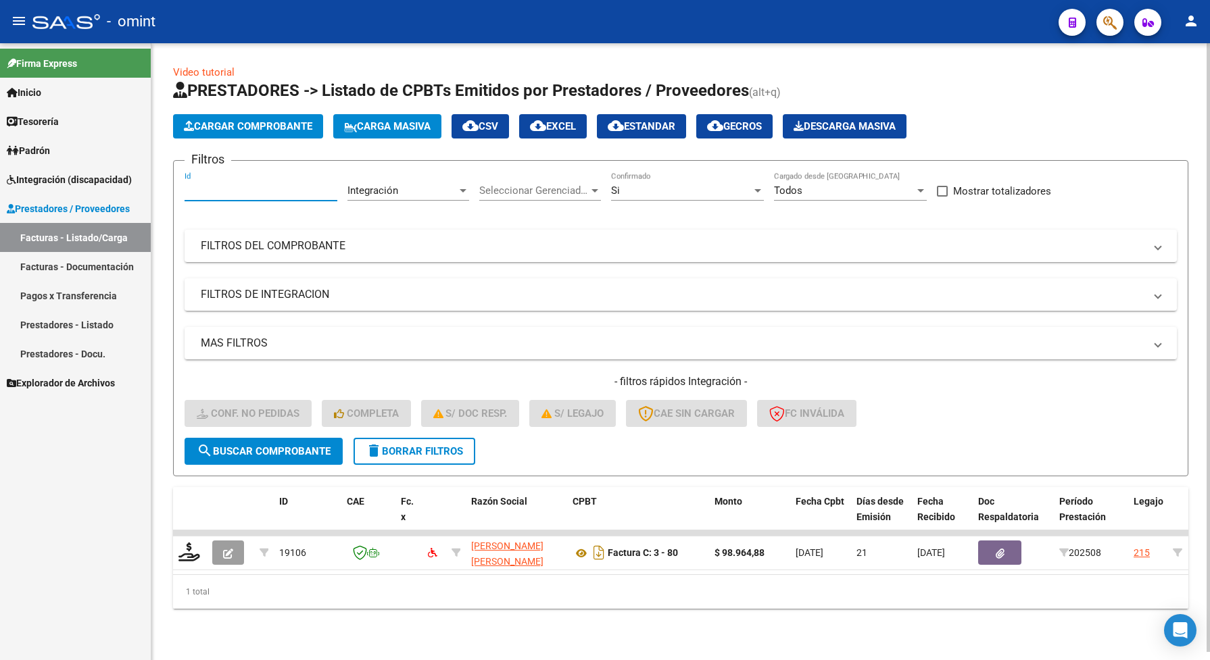
click at [240, 185] on input "Id" at bounding box center [261, 191] width 153 height 12
paste input "20623"
type input "20623"
click at [215, 450] on span "search Buscar Comprobante" at bounding box center [264, 451] width 134 height 12
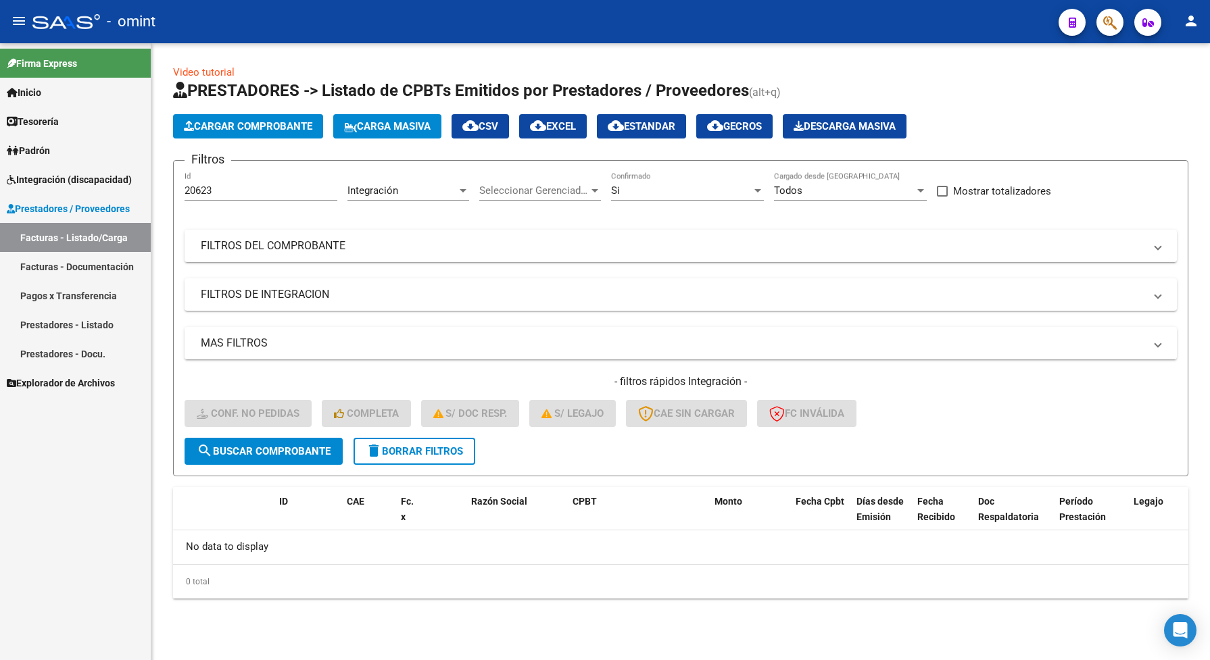
click at [641, 185] on div "Si" at bounding box center [681, 191] width 141 height 12
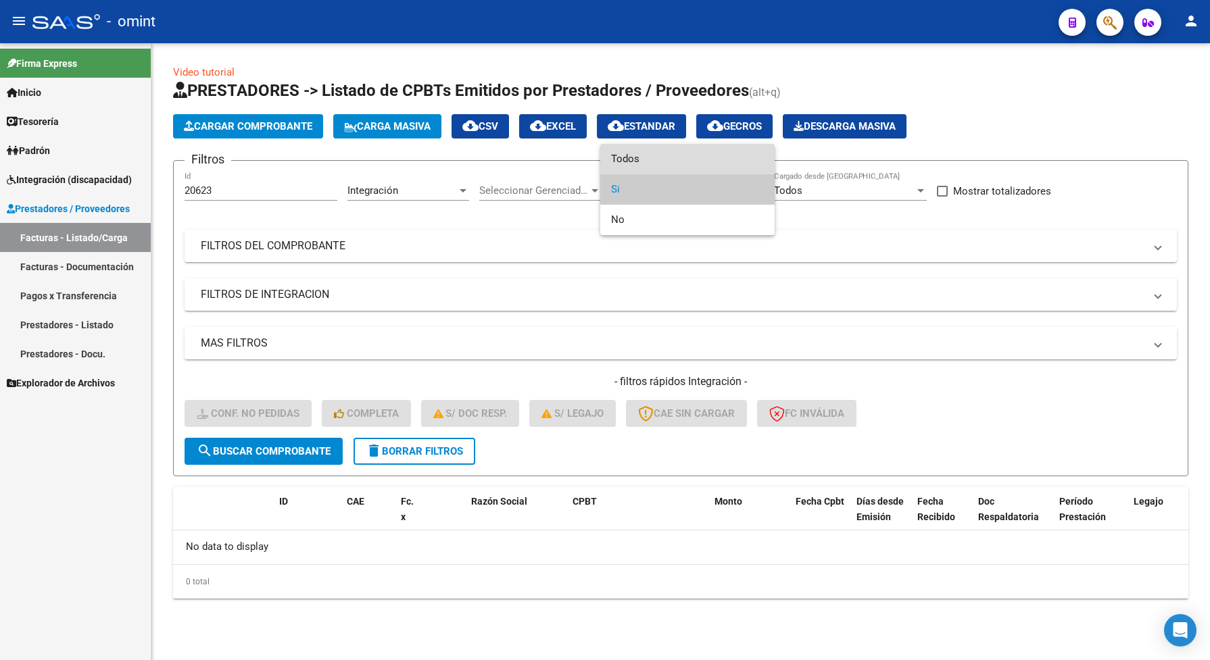
click at [629, 156] on span "Todos" at bounding box center [687, 159] width 153 height 30
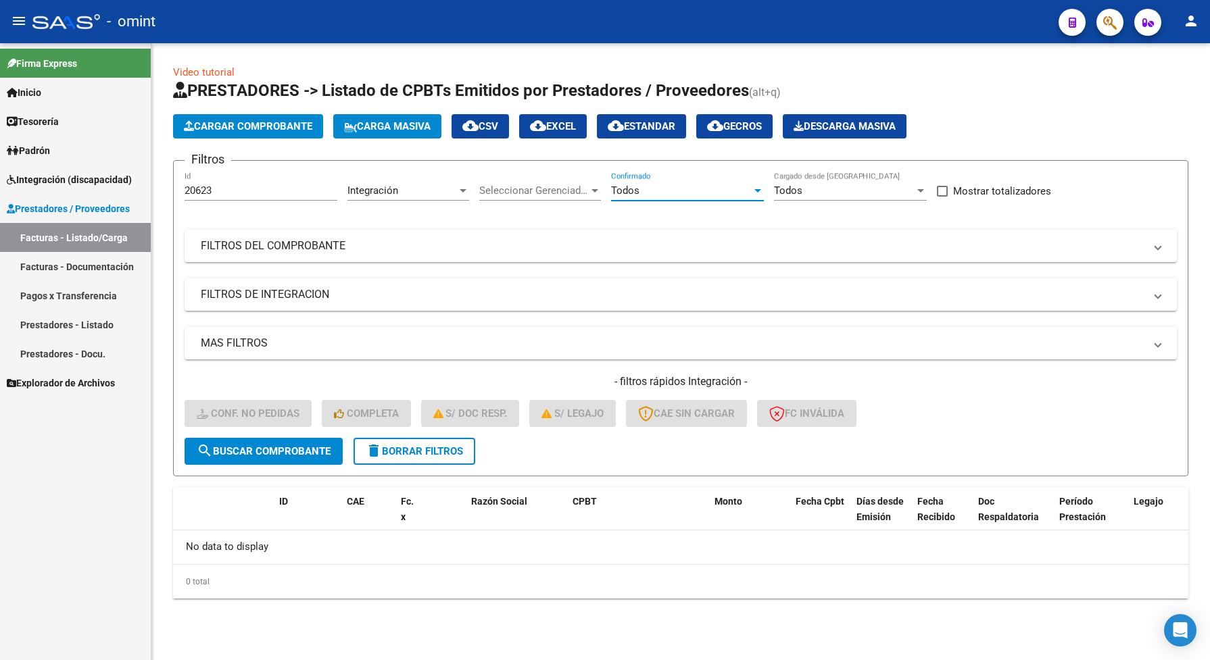
click at [276, 446] on span "search Buscar Comprobante" at bounding box center [264, 451] width 134 height 12
click at [46, 231] on link "Facturas - Listado/Carga" at bounding box center [75, 237] width 151 height 29
click at [410, 441] on button "delete Borrar Filtros" at bounding box center [415, 451] width 122 height 27
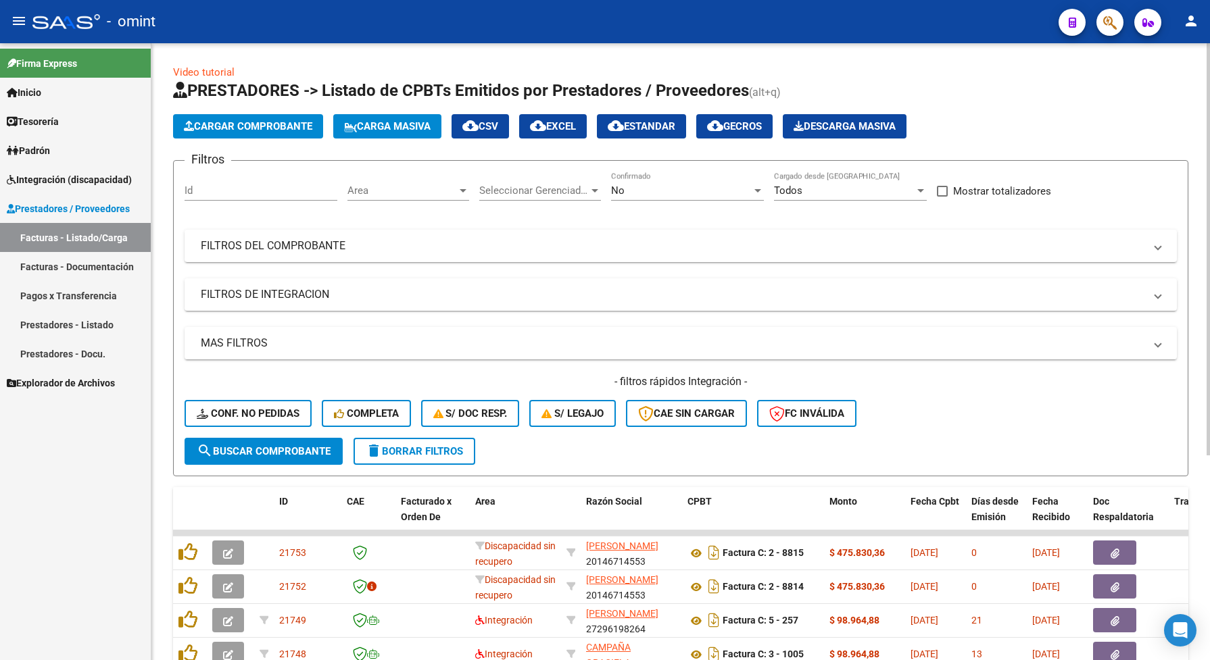
click at [224, 188] on input "Id" at bounding box center [261, 191] width 153 height 12
paste input "18885"
type input "18885"
click at [270, 455] on button "search Buscar Comprobante" at bounding box center [264, 451] width 158 height 27
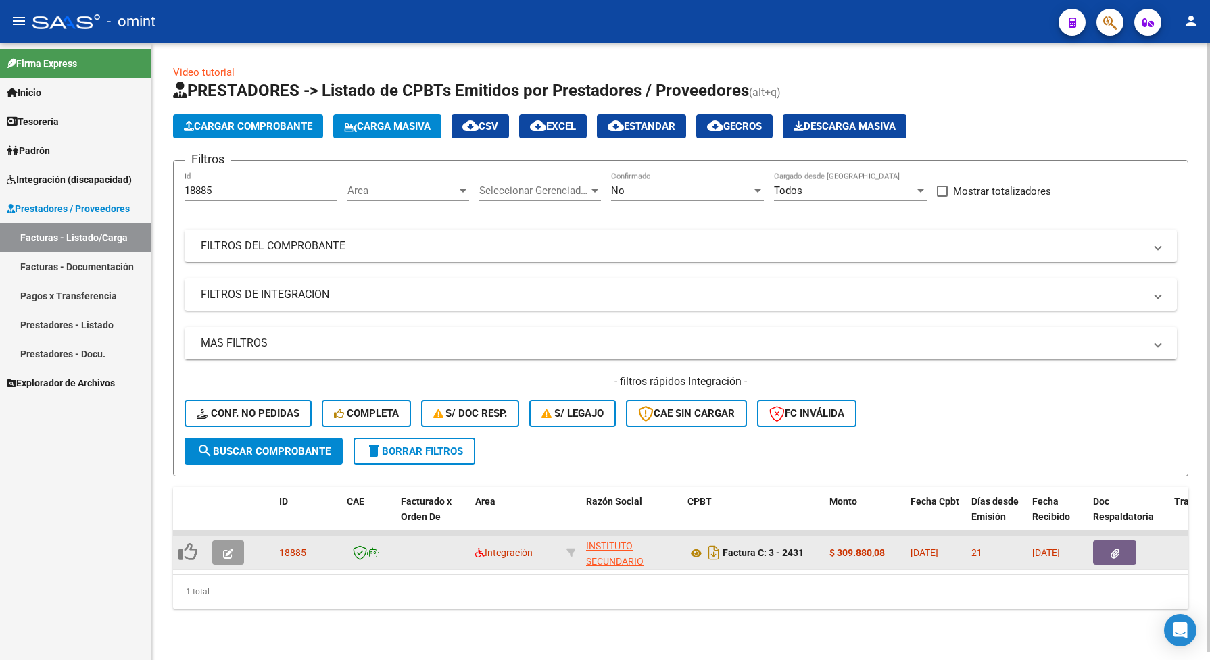
click at [231, 550] on icon "button" at bounding box center [228, 554] width 10 height 10
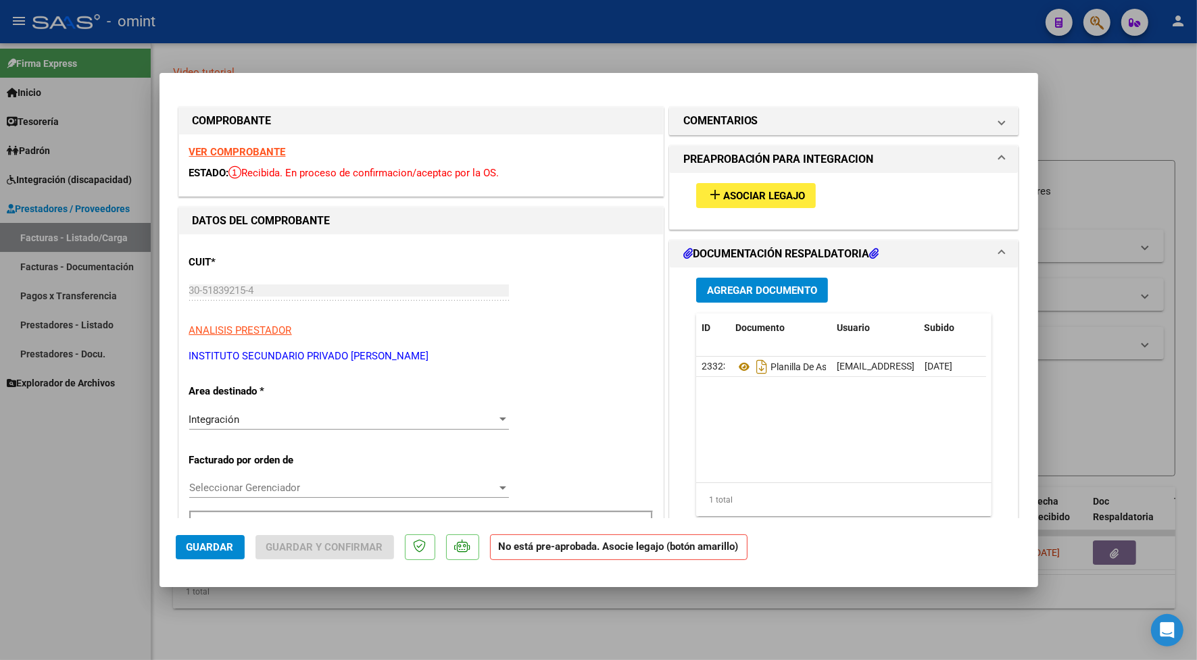
click at [235, 152] on strong "VER COMPROBANTE" at bounding box center [237, 152] width 97 height 12
click at [295, 420] on div "Integración" at bounding box center [343, 420] width 308 height 12
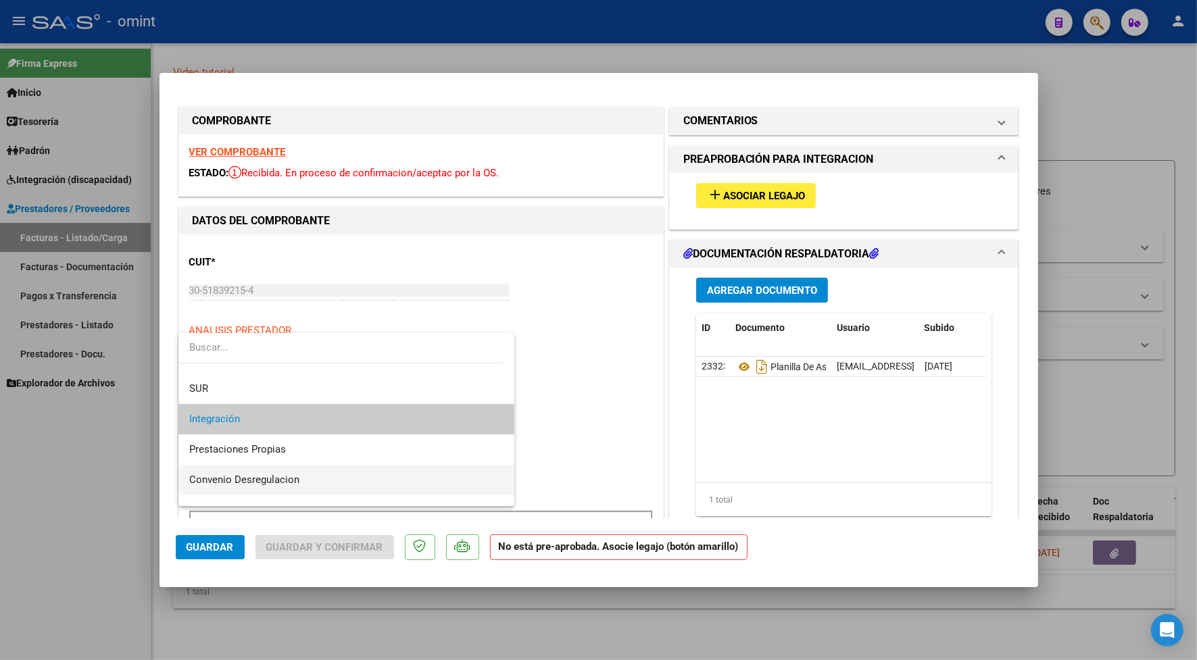
scroll to position [130, 0]
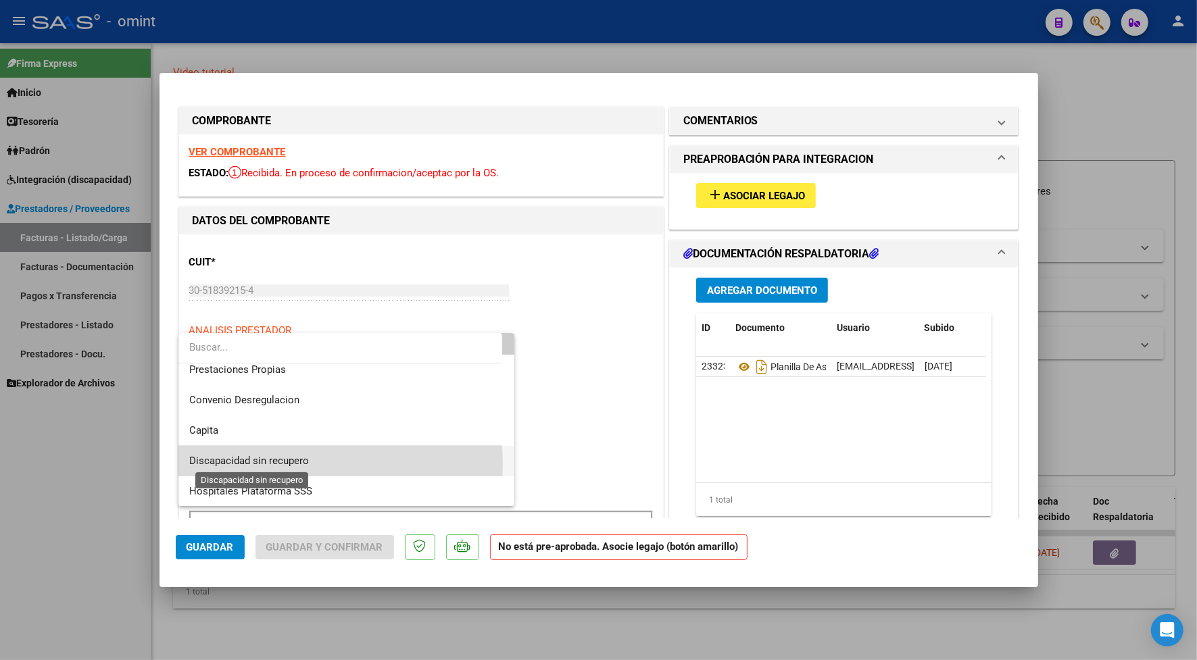
click at [258, 464] on span "Discapacidad sin recupero" at bounding box center [249, 461] width 120 height 12
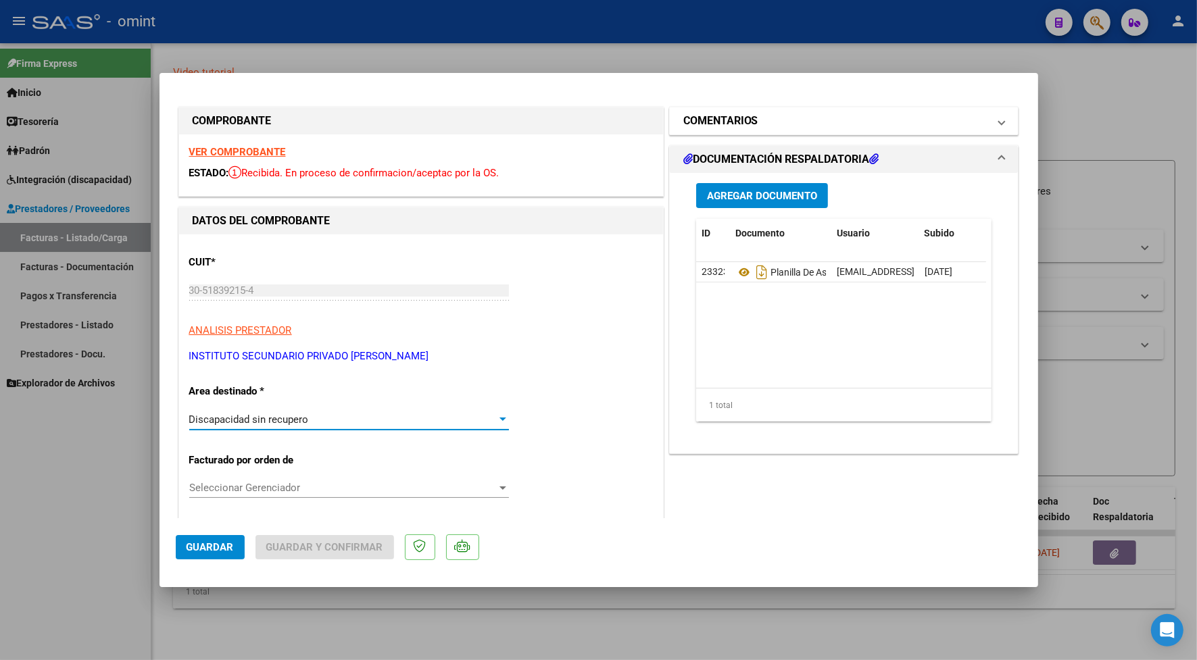
click at [730, 124] on h1 "COMENTARIOS" at bounding box center [720, 121] width 75 height 16
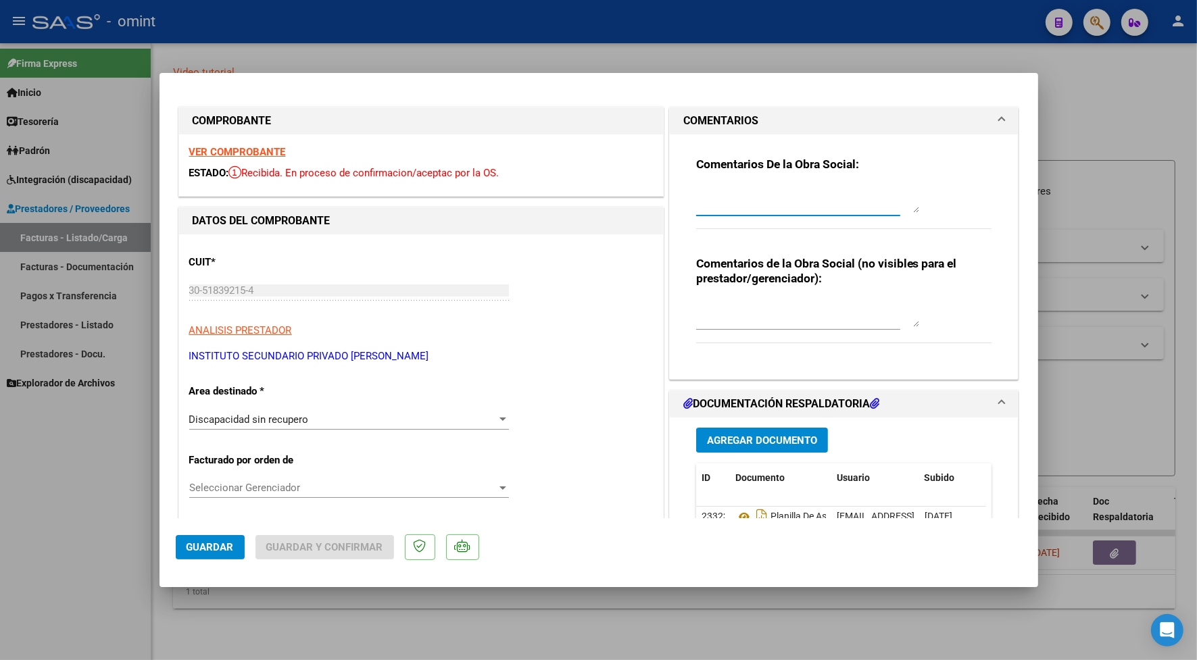
click at [708, 201] on textarea at bounding box center [807, 199] width 223 height 27
type textarea "socio sin obra social , no integra"
click at [738, 325] on textarea at bounding box center [807, 313] width 223 height 27
type textarea "sin obra social"
click at [843, 197] on textarea "socio sin obra social , no integra" at bounding box center [807, 199] width 223 height 27
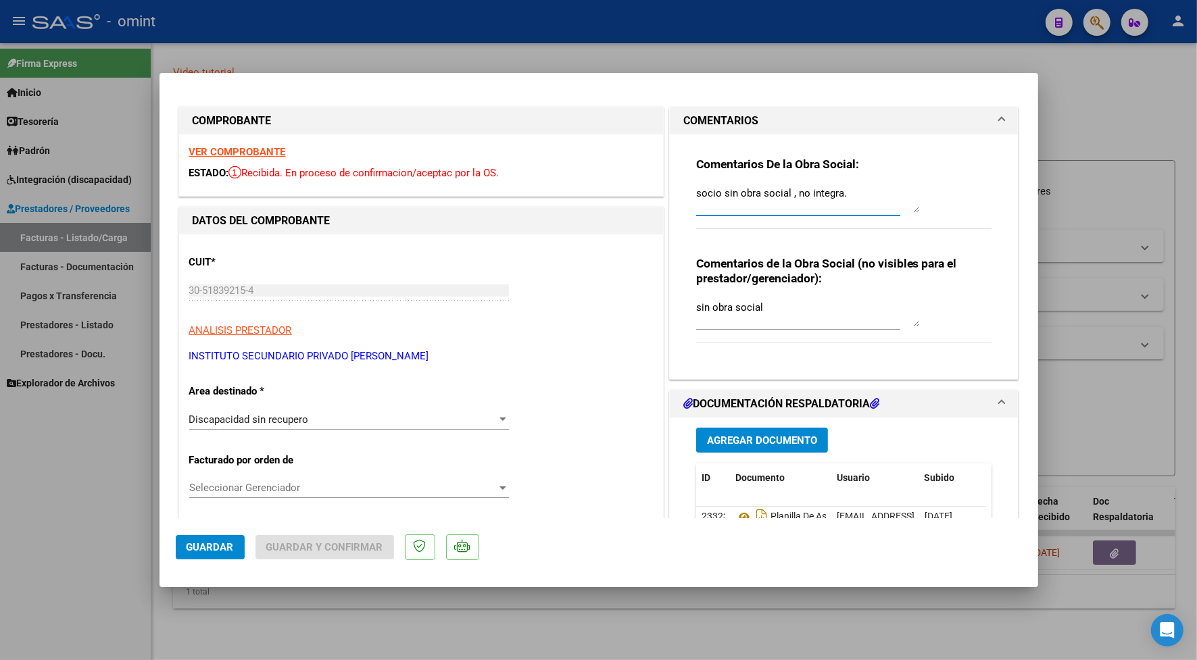
click at [696, 195] on textarea "socio sin obra social , no integra." at bounding box center [807, 199] width 223 height 27
click at [860, 195] on textarea "Socio sin obra social , no integra." at bounding box center [807, 199] width 223 height 27
type textarea "Socio sin obra social , no integra.facturas por reintegro no debe cargar en SASS"
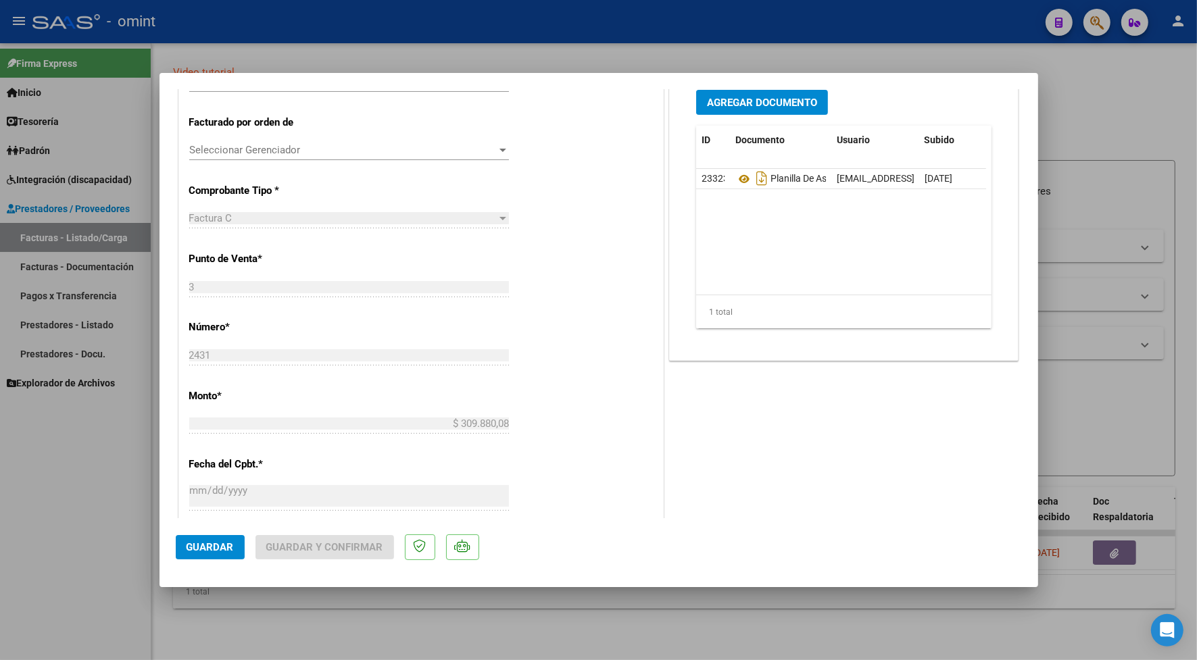
scroll to position [169, 0]
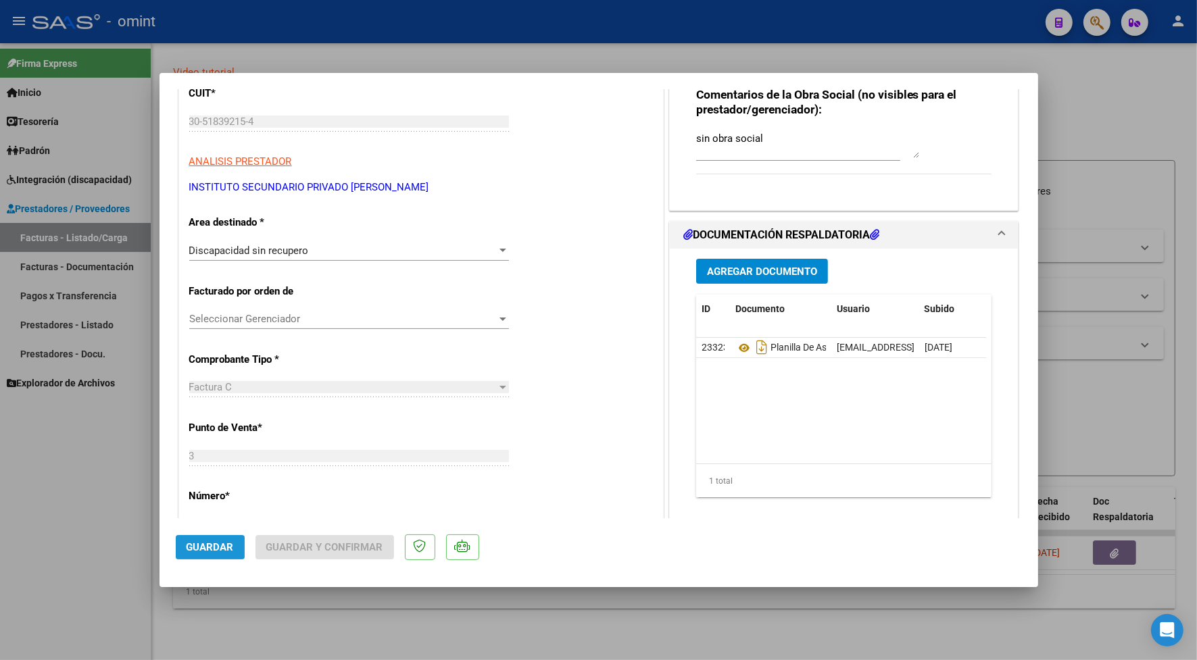
click at [223, 544] on span "Guardar" at bounding box center [210, 547] width 47 height 12
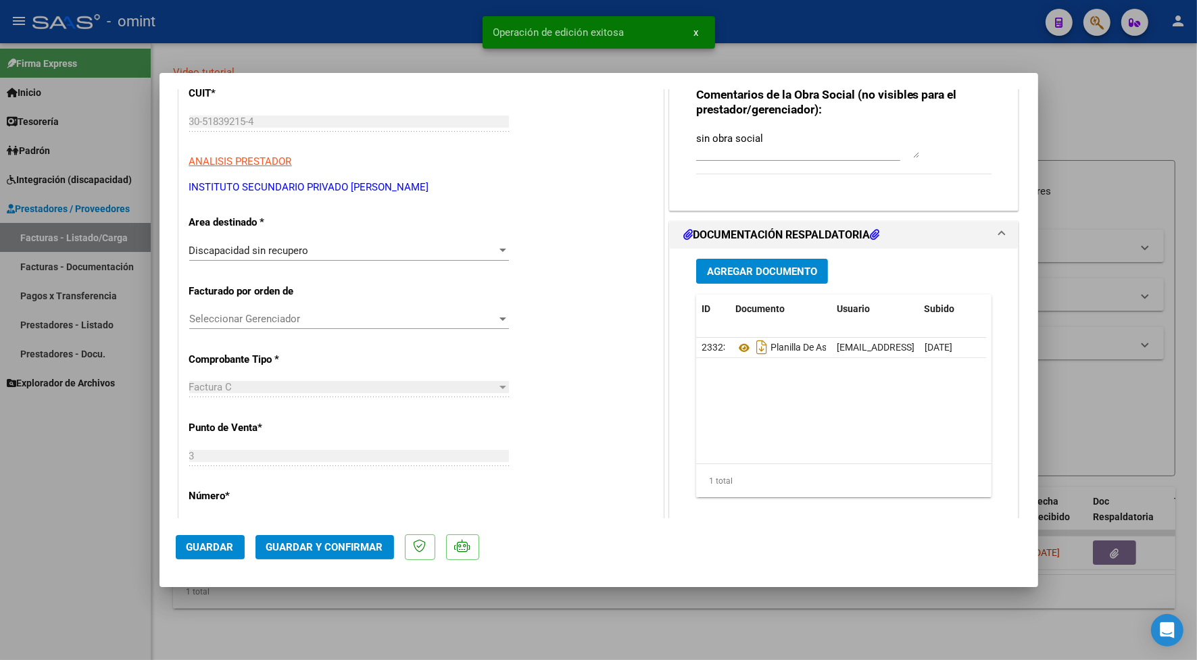
scroll to position [0, 0]
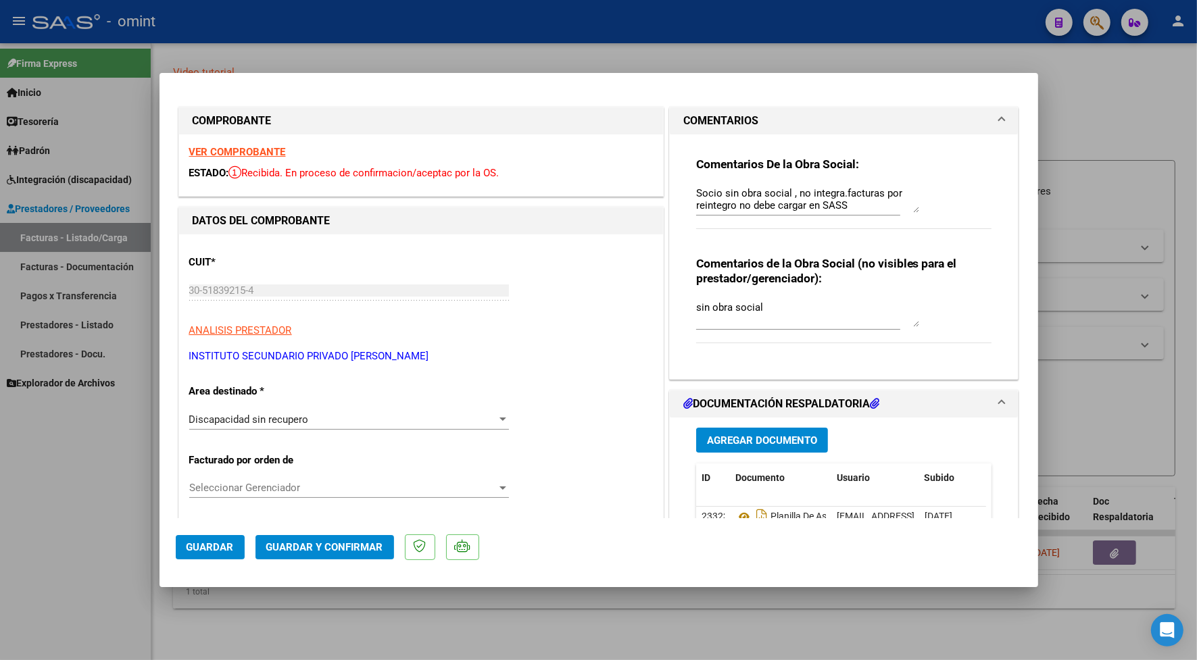
click at [343, 553] on button "Guardar y Confirmar" at bounding box center [325, 547] width 139 height 24
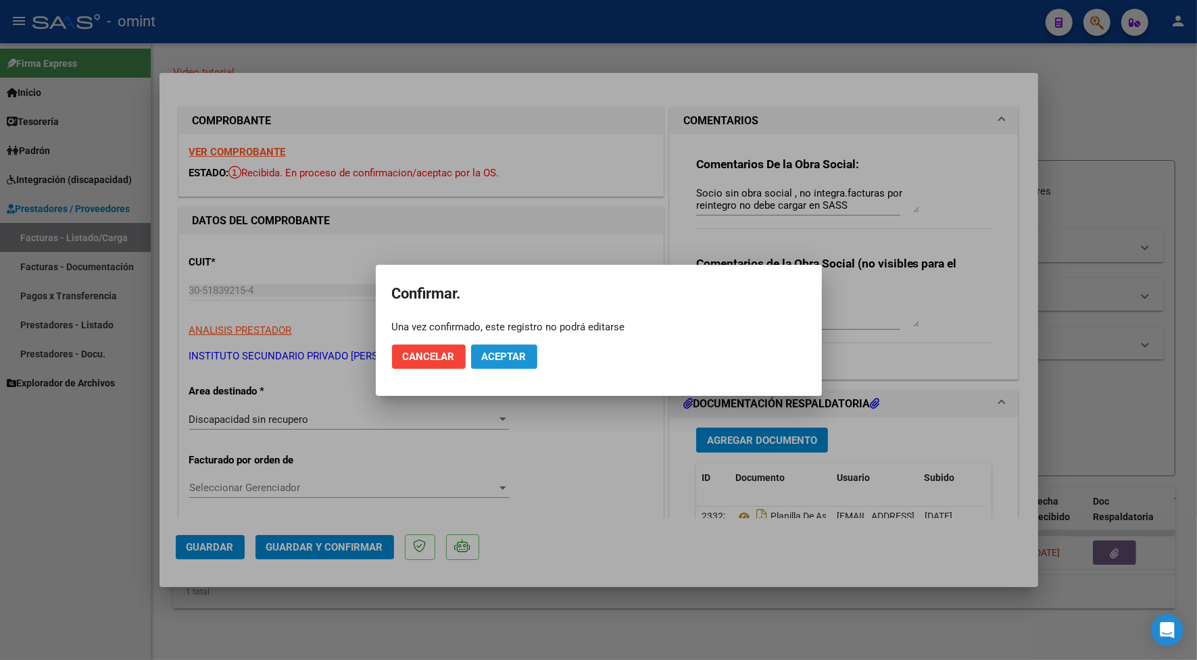
click at [524, 357] on span "Aceptar" at bounding box center [504, 357] width 45 height 12
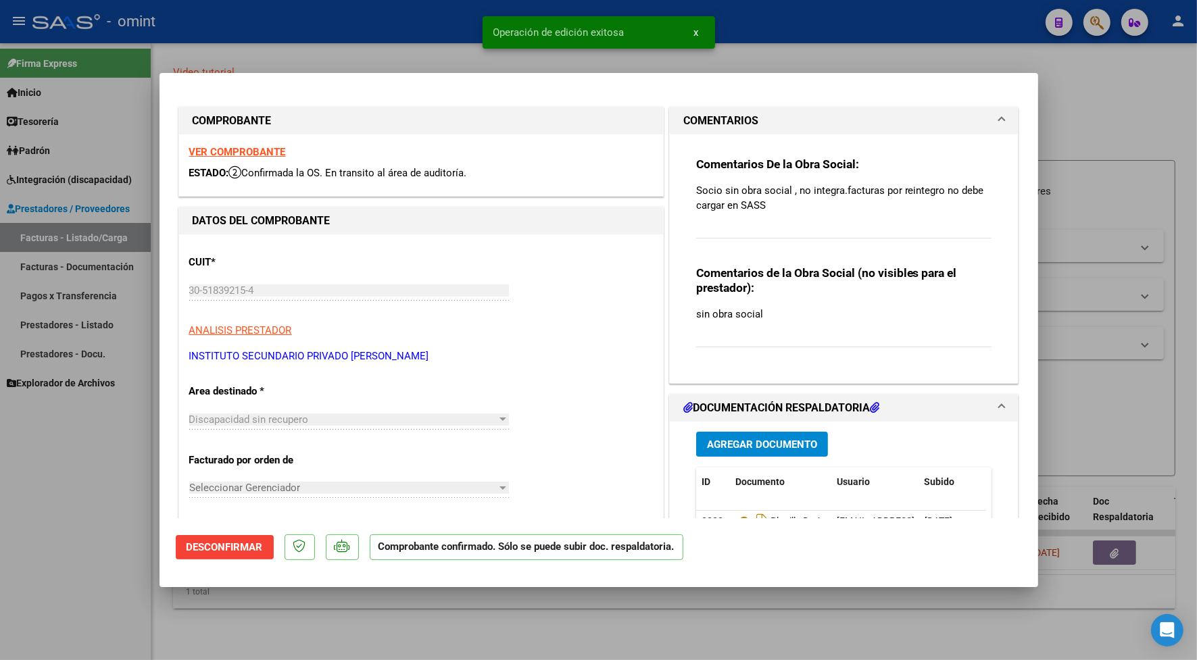
click at [362, 44] on div at bounding box center [598, 330] width 1197 height 660
type input "$ 0,00"
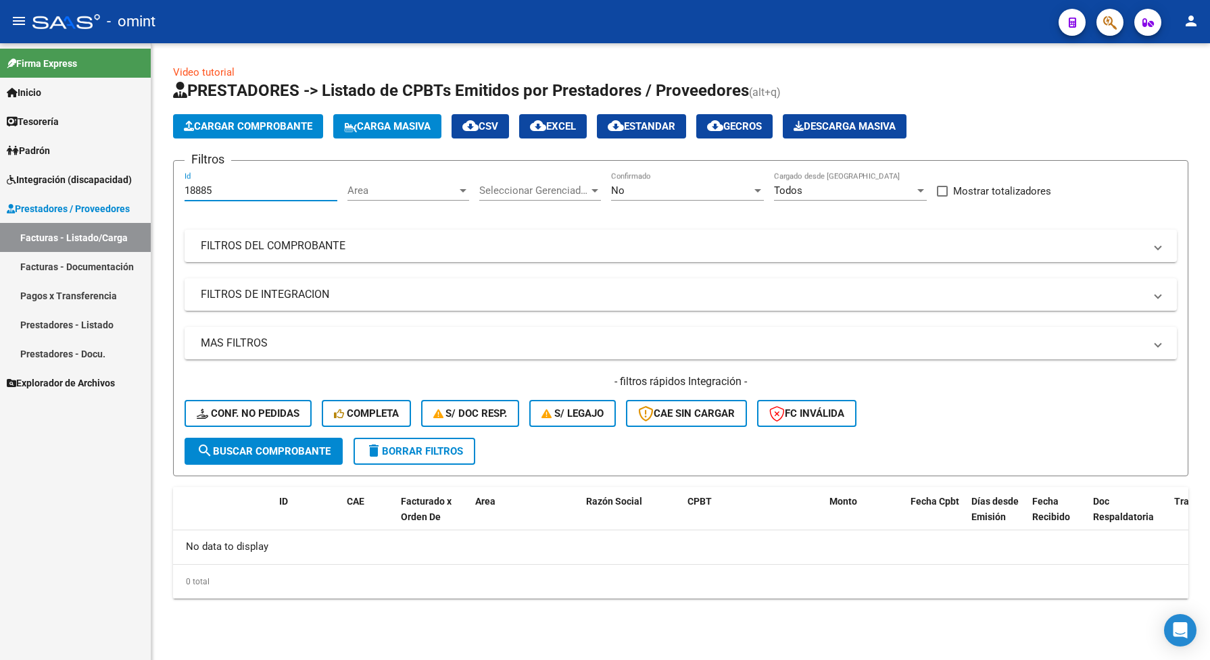
drag, startPoint x: 225, startPoint y: 187, endPoint x: 166, endPoint y: 183, distance: 59.0
click at [166, 183] on div "Video tutorial PRESTADORES -> Listado de CPBTs Emitidos por Prestadores / Prove…" at bounding box center [680, 342] width 1059 height 599
drag, startPoint x: 200, startPoint y: 170, endPoint x: 198, endPoint y: 190, distance: 19.7
click at [198, 190] on input "18885" at bounding box center [261, 191] width 153 height 12
drag, startPoint x: 214, startPoint y: 193, endPoint x: 179, endPoint y: 191, distance: 35.2
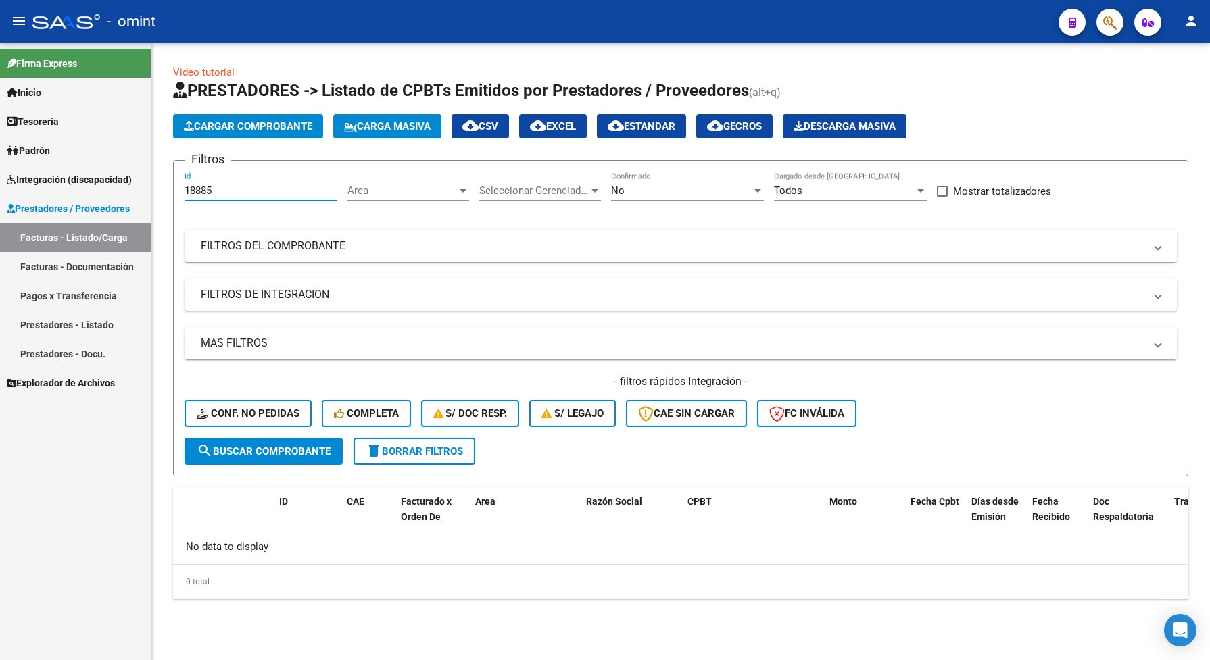
click at [179, 191] on form "Filtros 18885 Id Area Area Seleccionar Gerenciador Seleccionar Gerenciador No C…" at bounding box center [680, 318] width 1015 height 316
paste input "20623"
type input "20623"
click at [308, 452] on span "search Buscar Comprobante" at bounding box center [264, 451] width 134 height 12
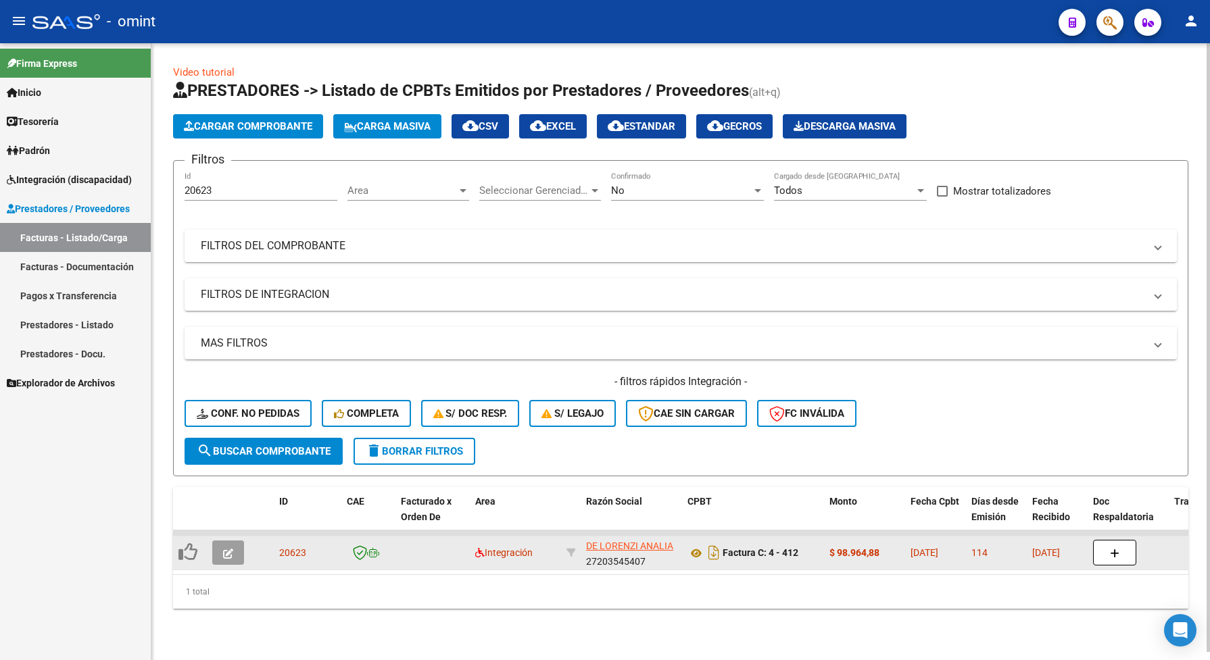
click at [227, 552] on icon "button" at bounding box center [228, 554] width 10 height 10
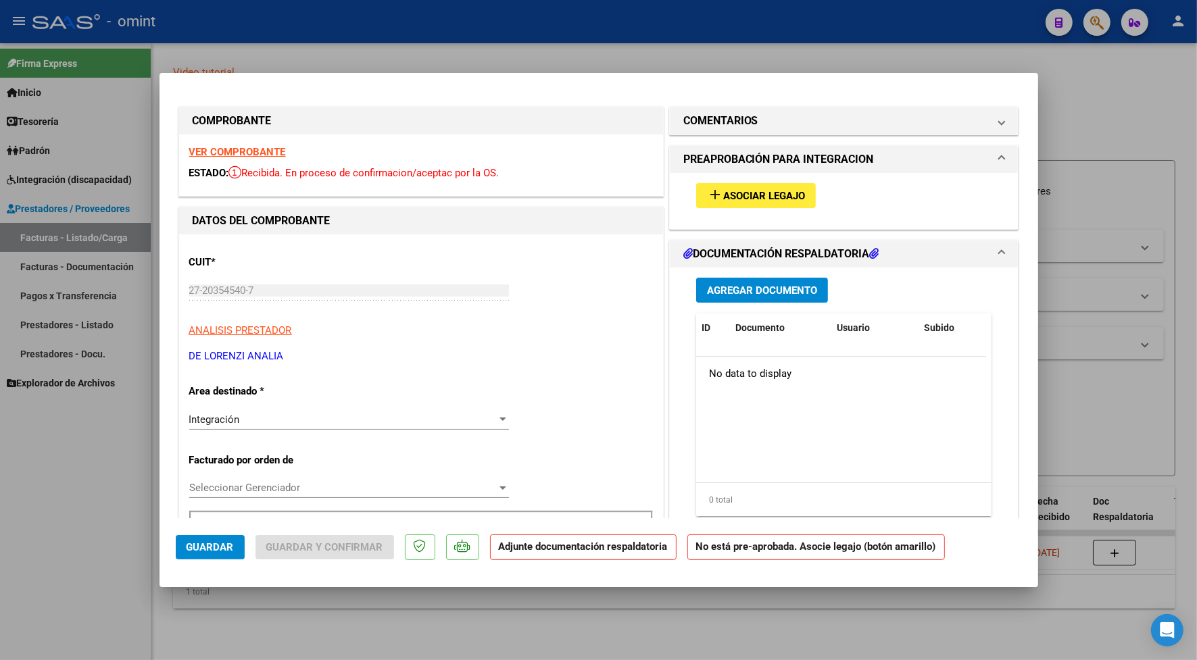
click at [239, 155] on strong "VER COMPROBANTE" at bounding box center [237, 152] width 97 height 12
click at [525, 45] on div at bounding box center [598, 330] width 1197 height 660
type input "$ 0,00"
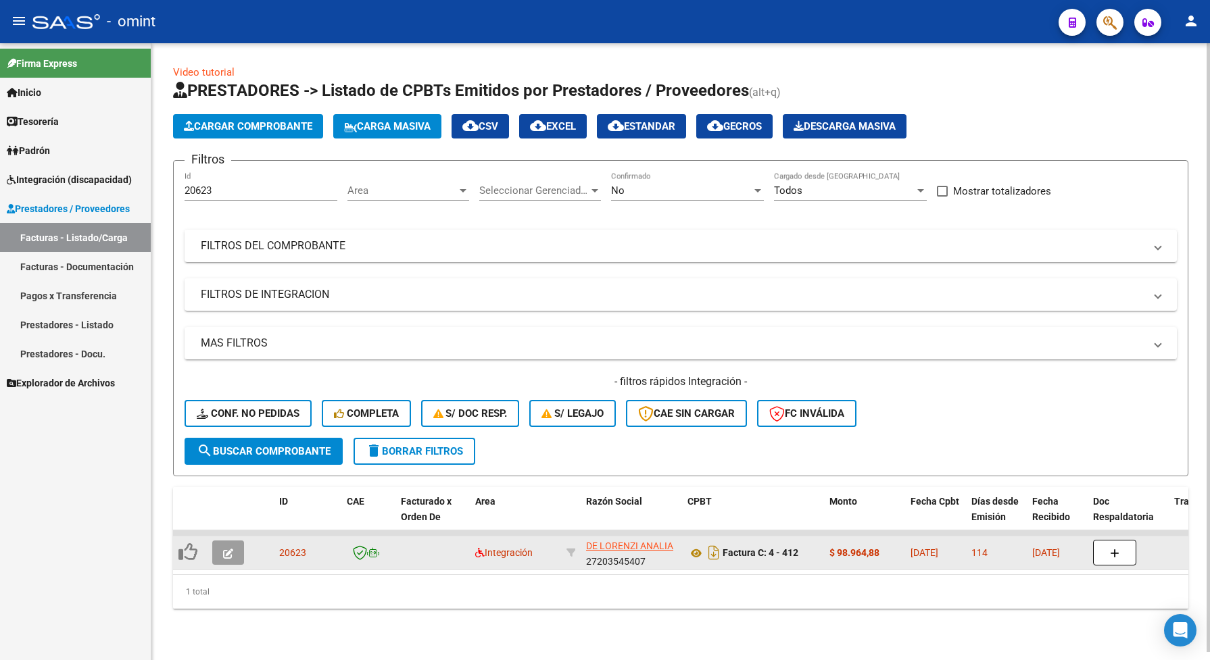
click at [231, 549] on icon "button" at bounding box center [228, 554] width 10 height 10
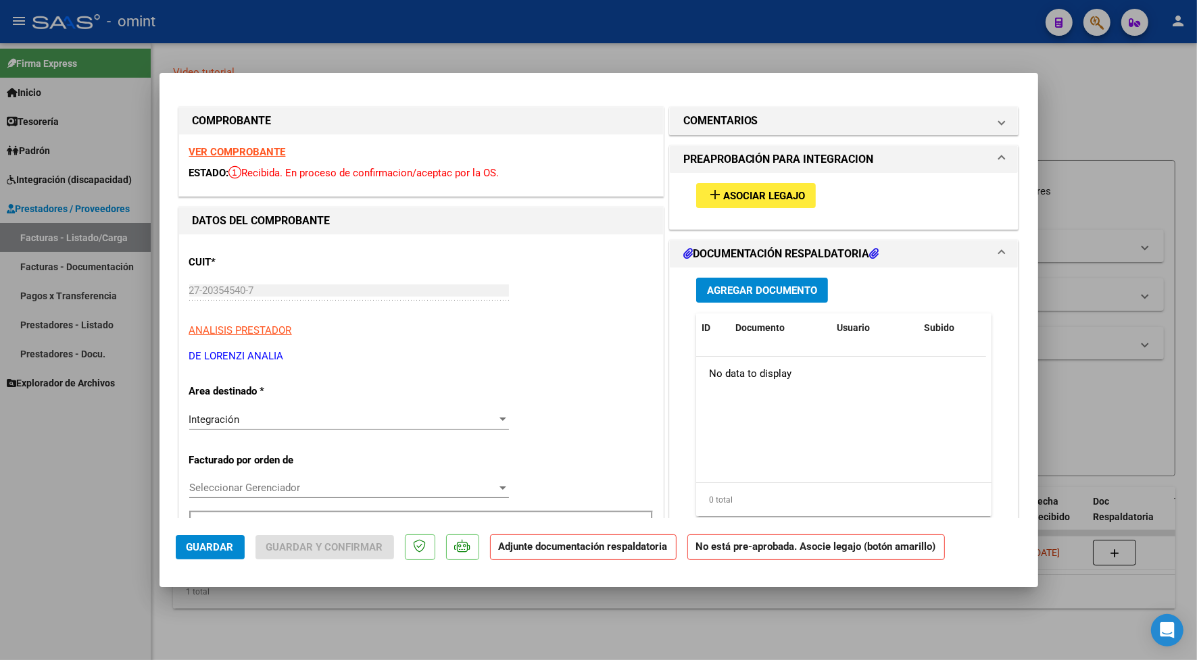
click at [262, 150] on strong "VER COMPROBANTE" at bounding box center [237, 152] width 97 height 12
click at [312, 37] on div at bounding box center [598, 330] width 1197 height 660
type input "$ 0,00"
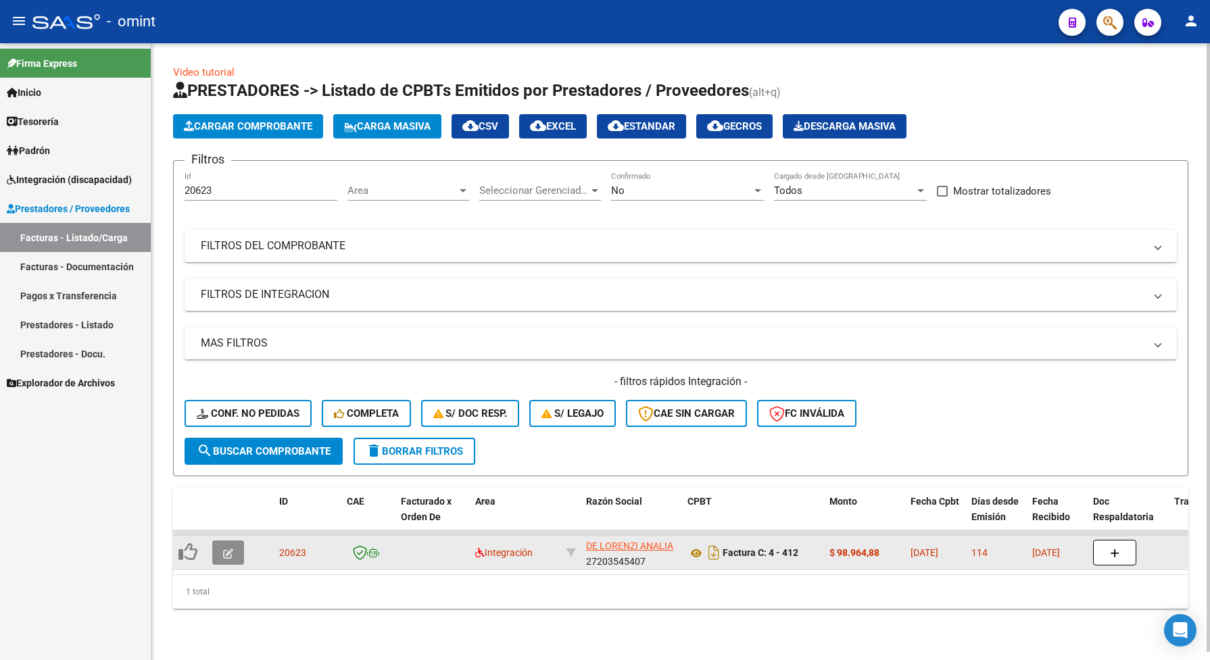
click at [228, 549] on icon "button" at bounding box center [228, 554] width 10 height 10
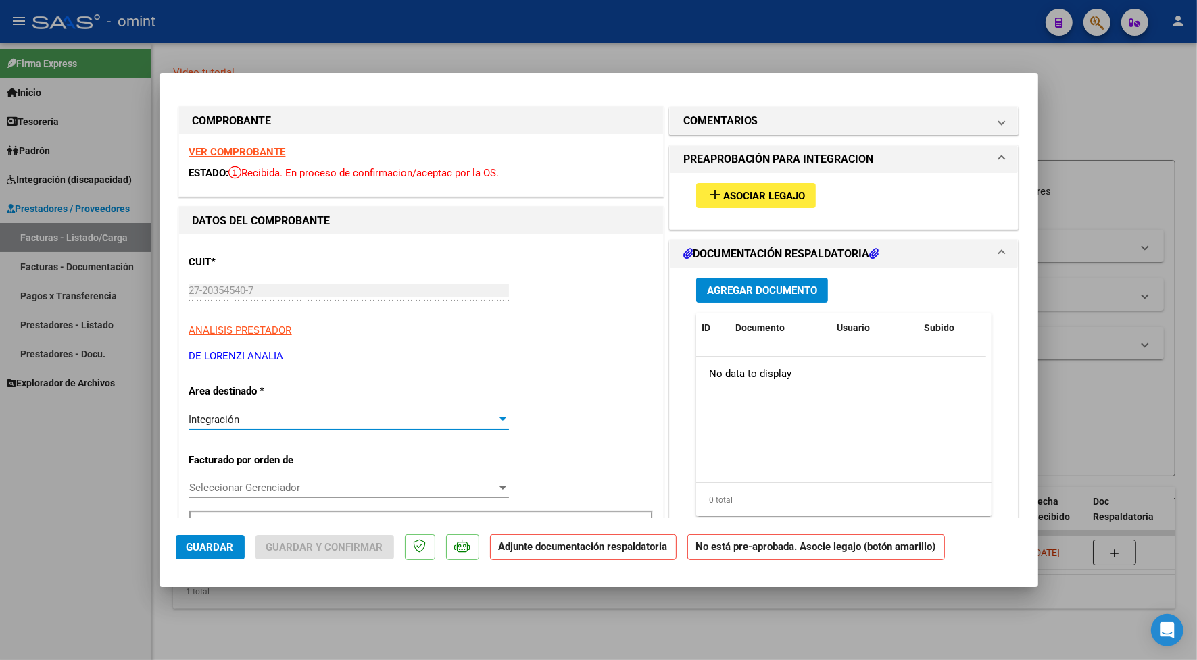
click at [269, 425] on div "Integración" at bounding box center [343, 420] width 308 height 12
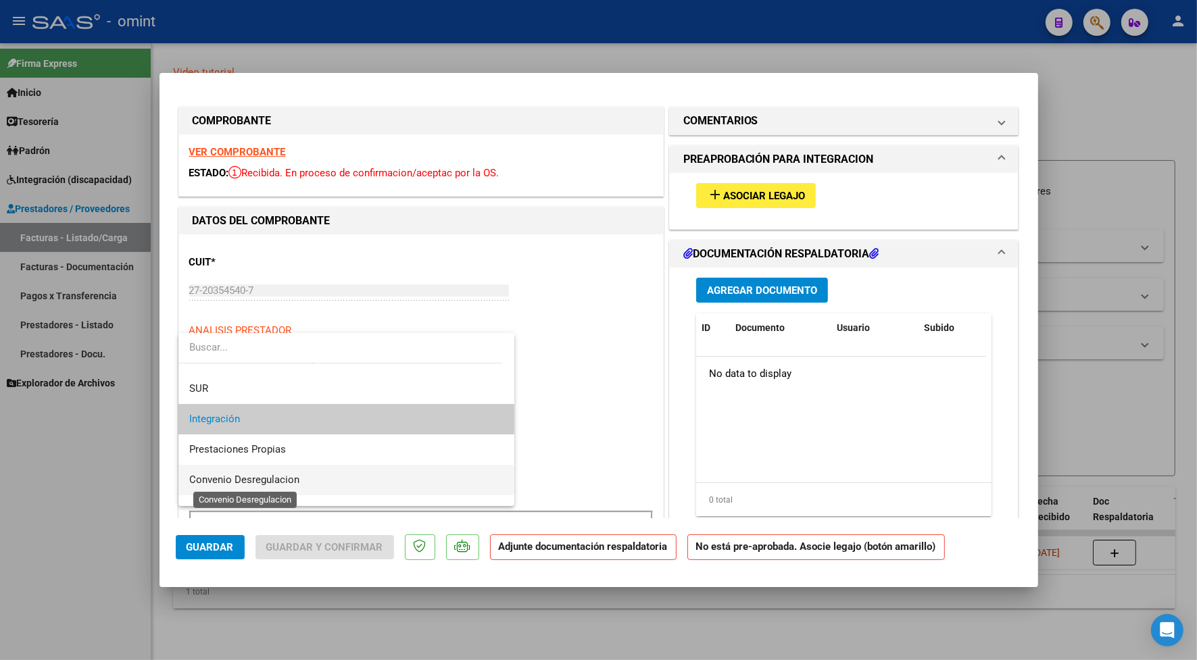
scroll to position [130, 0]
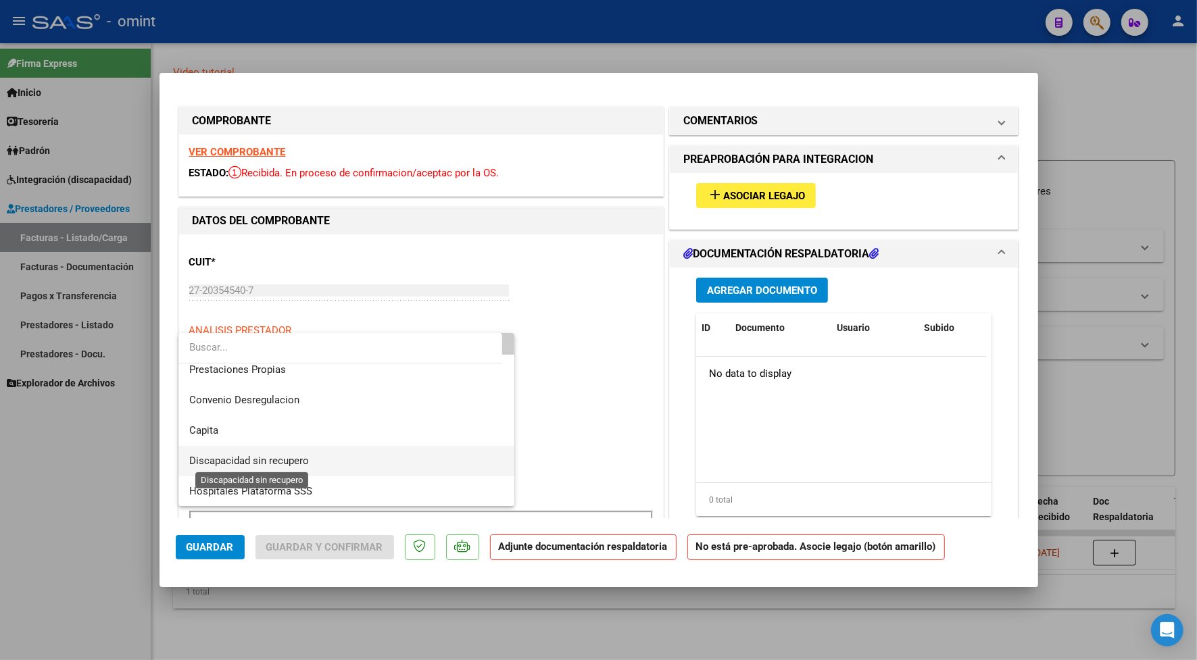
click at [258, 461] on span "Discapacidad sin recupero" at bounding box center [249, 461] width 120 height 12
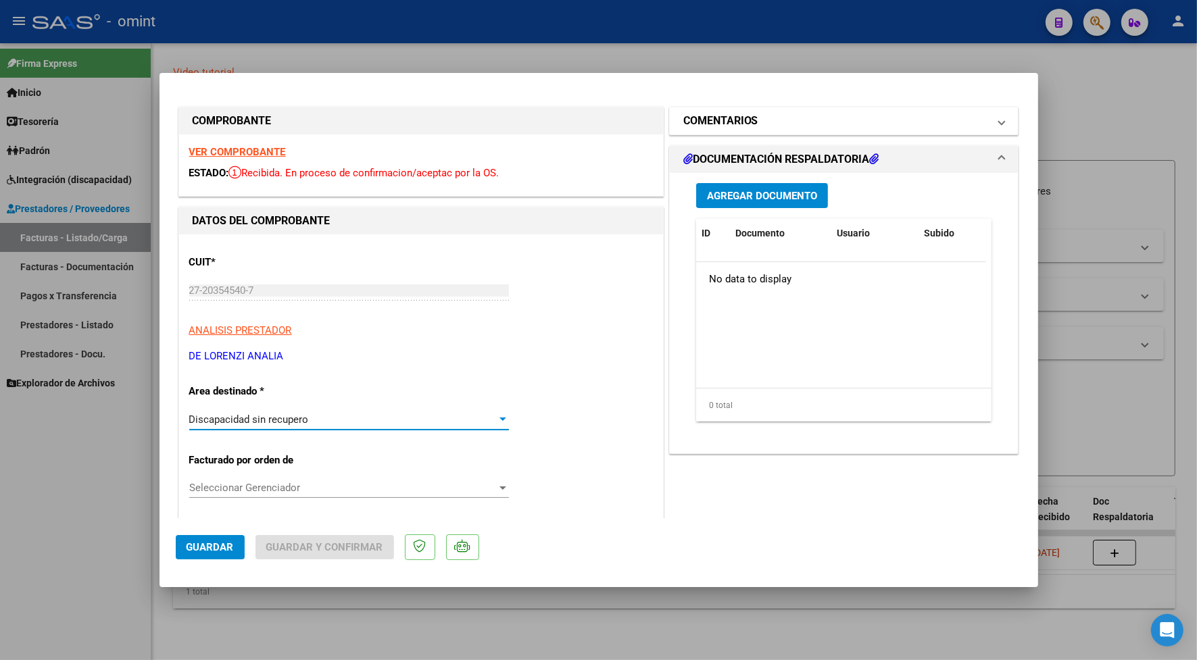
click at [731, 125] on h1 "COMENTARIOS" at bounding box center [720, 121] width 75 height 16
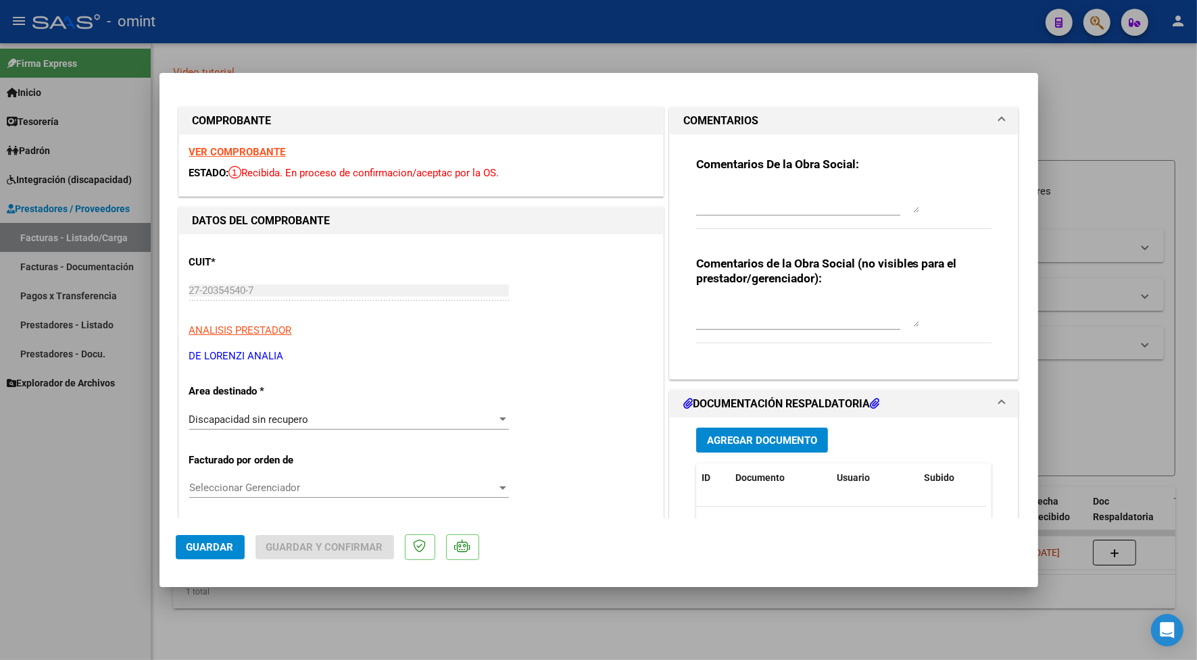
click at [760, 196] on textarea at bounding box center [807, 199] width 223 height 27
type textarea "febrero por reintegro"
click at [771, 309] on textarea at bounding box center [807, 313] width 223 height 27
type textarea "prestación habilitada desde marzo por integración.-"
click at [211, 544] on span "Guardar" at bounding box center [210, 547] width 47 height 12
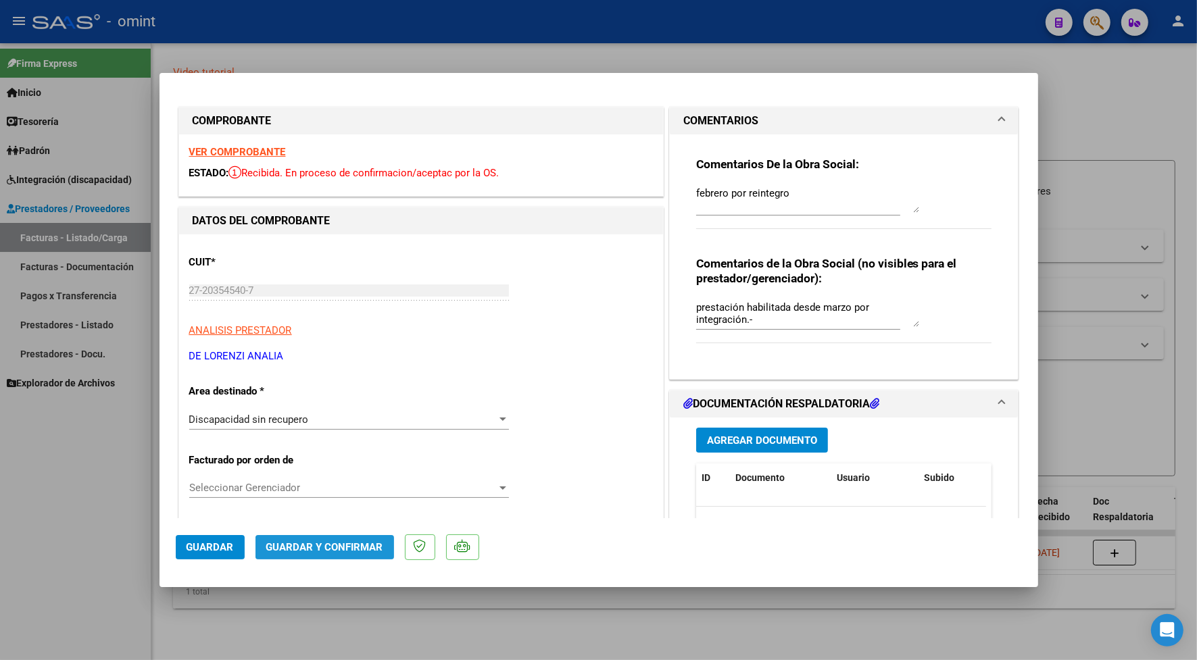
click at [327, 545] on span "Guardar y Confirmar" at bounding box center [324, 547] width 117 height 12
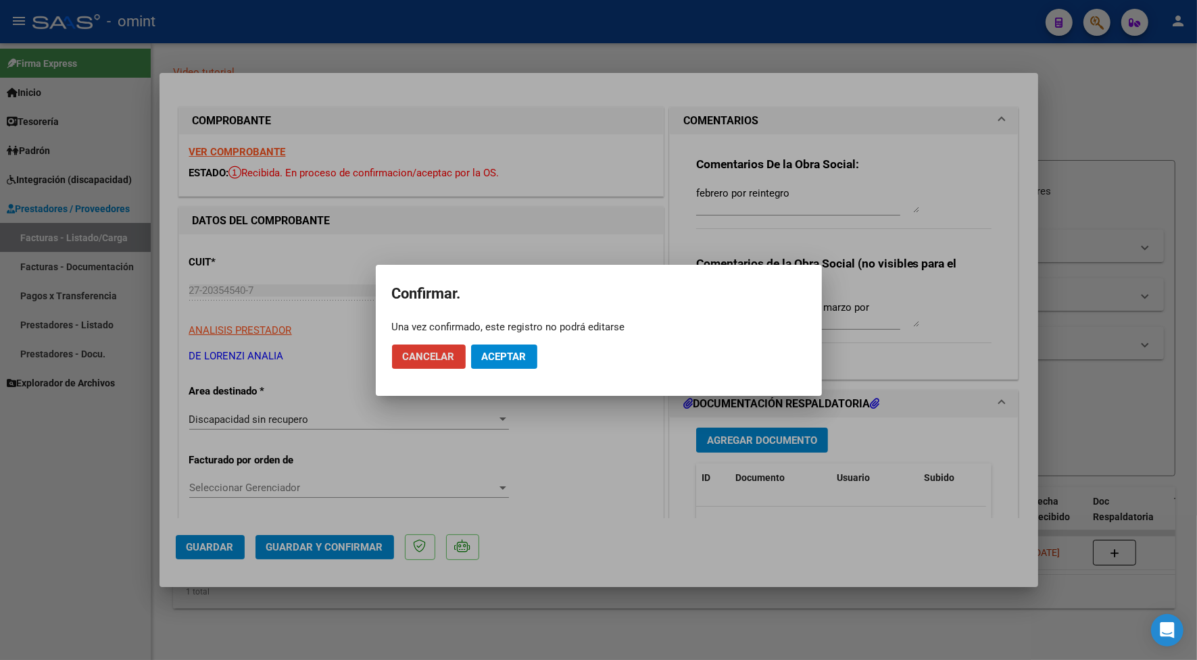
click at [515, 345] on button "Aceptar" at bounding box center [504, 357] width 66 height 24
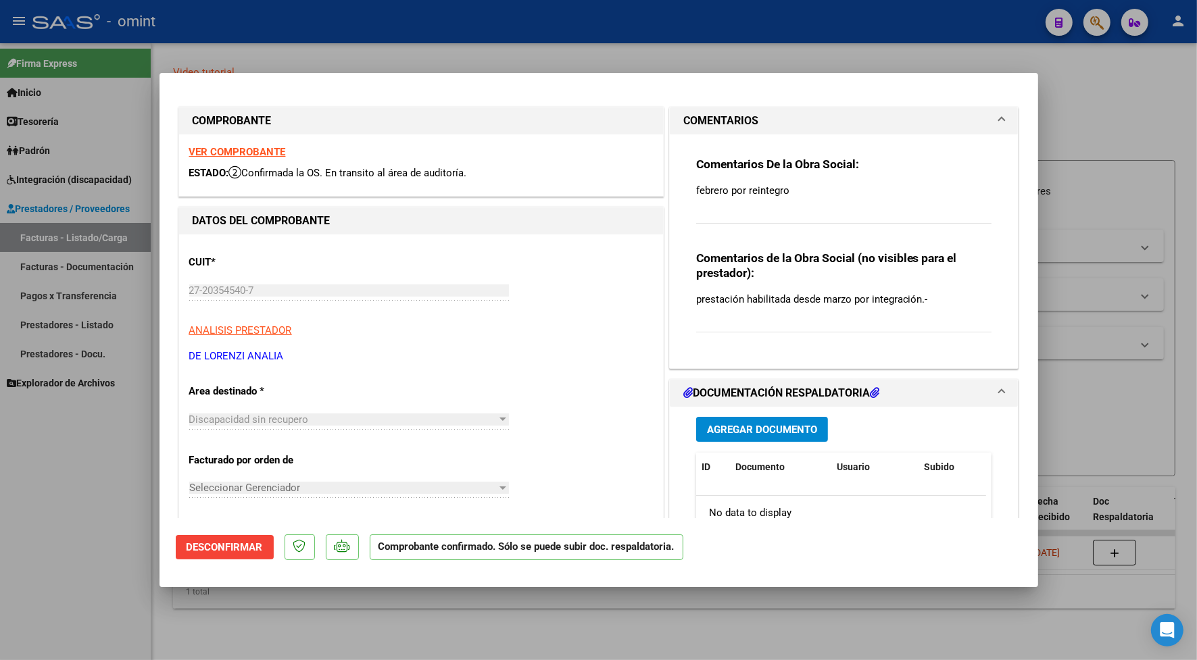
click at [322, 16] on div at bounding box center [598, 330] width 1197 height 660
type input "$ 0,00"
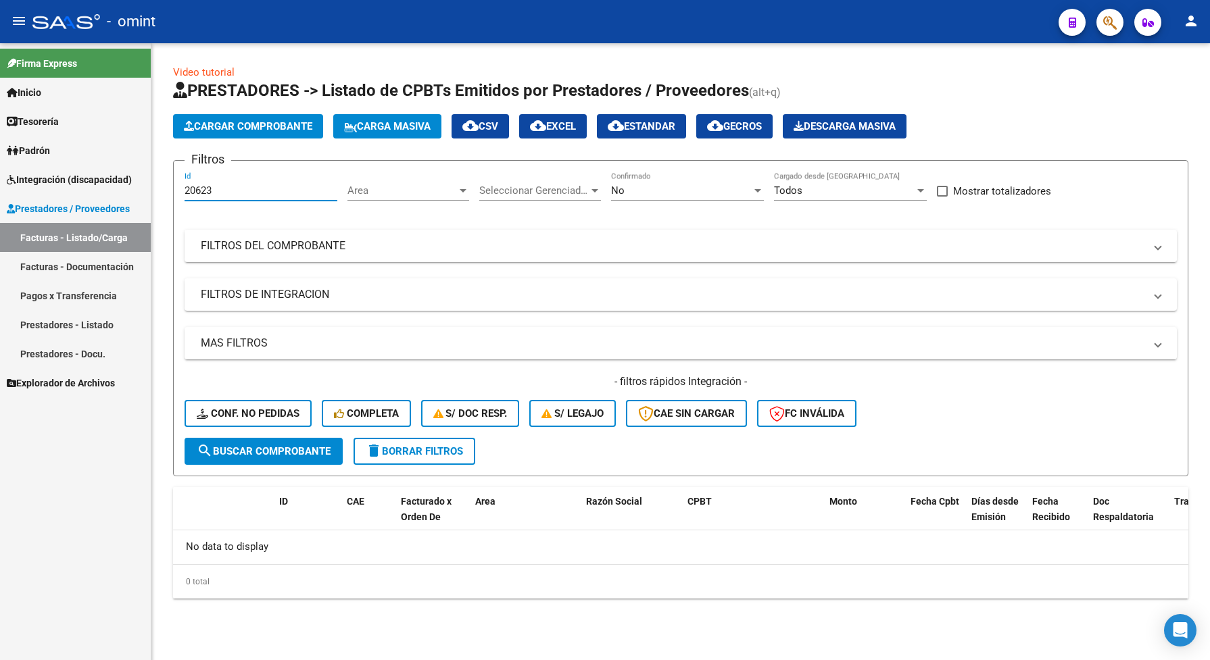
drag, startPoint x: 220, startPoint y: 188, endPoint x: 178, endPoint y: 188, distance: 42.6
click at [178, 188] on form "Filtros 20623 Id Area Area Seleccionar Gerenciador Seleccionar Gerenciador No C…" at bounding box center [680, 318] width 1015 height 316
paste input "1446"
type input "21446"
click at [100, 498] on div "Firma Express Inicio Calendario SSS Instructivos Contacto OS Tesorería Extracto…" at bounding box center [75, 351] width 151 height 617
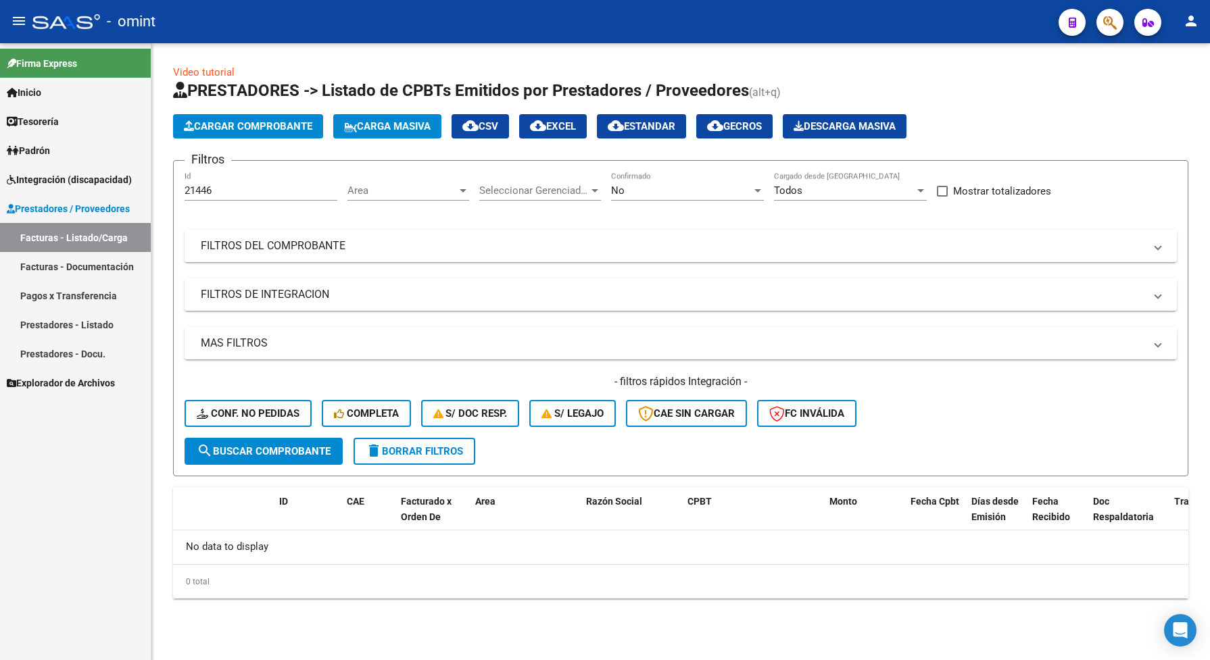
drag, startPoint x: 100, startPoint y: 498, endPoint x: 22, endPoint y: 483, distance: 79.7
click at [22, 484] on div "Firma Express Inicio Calendario SSS Instructivos Contacto OS Tesorería Extracto…" at bounding box center [75, 351] width 151 height 617
drag, startPoint x: 224, startPoint y: 185, endPoint x: 146, endPoint y: 184, distance: 78.4
click at [160, 193] on div "Video tutorial PRESTADORES -> Listado de CPBTs Emitidos por Prestadores / Prove…" at bounding box center [680, 342] width 1059 height 599
click at [285, 451] on span "search Buscar Comprobante" at bounding box center [264, 451] width 134 height 12
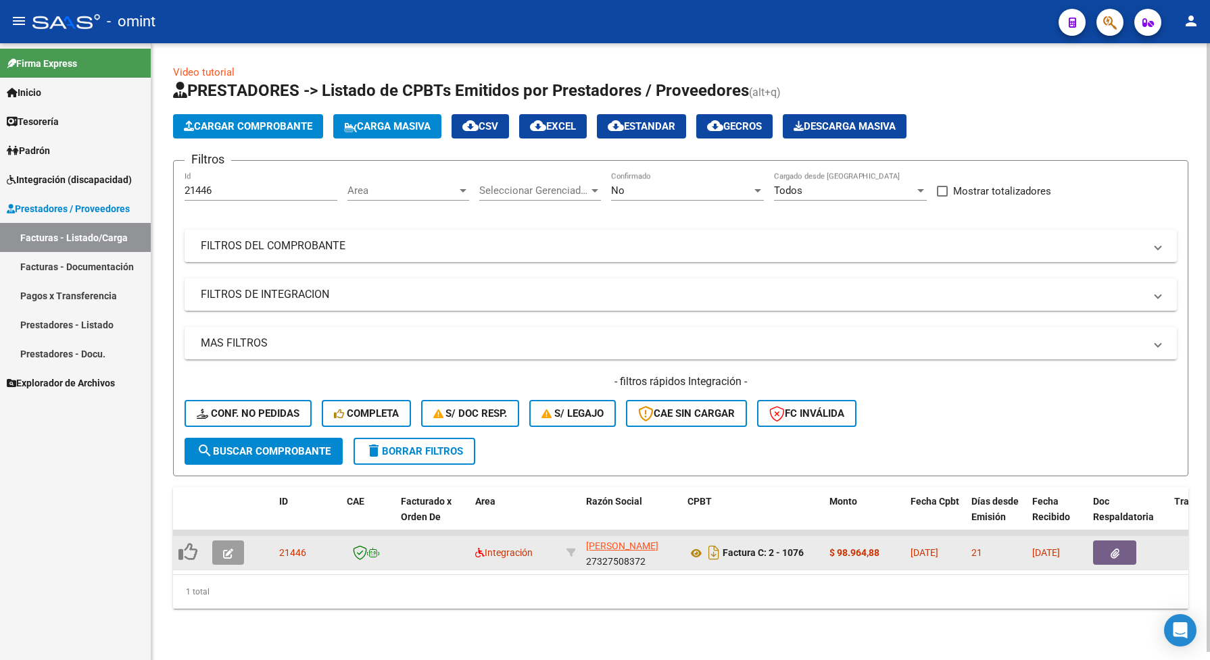
click at [231, 549] on icon "button" at bounding box center [228, 554] width 10 height 10
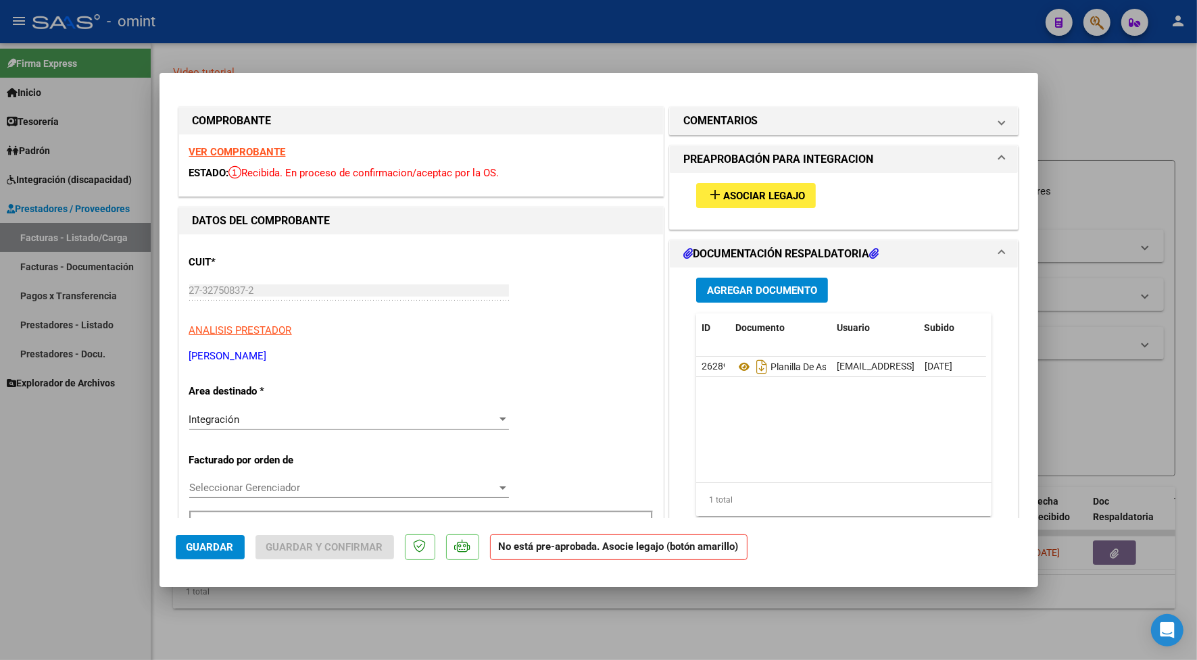
click at [238, 145] on div "VER COMPROBANTE ESTADO: Recibida. En proceso de confirmacion/aceptac por la OS." at bounding box center [421, 166] width 484 height 62
click at [245, 149] on strong "VER COMPROBANTE" at bounding box center [237, 152] width 97 height 12
drag, startPoint x: 484, startPoint y: 32, endPoint x: 475, endPoint y: 28, distance: 10.3
click at [483, 31] on div at bounding box center [598, 330] width 1197 height 660
type input "$ 0,00"
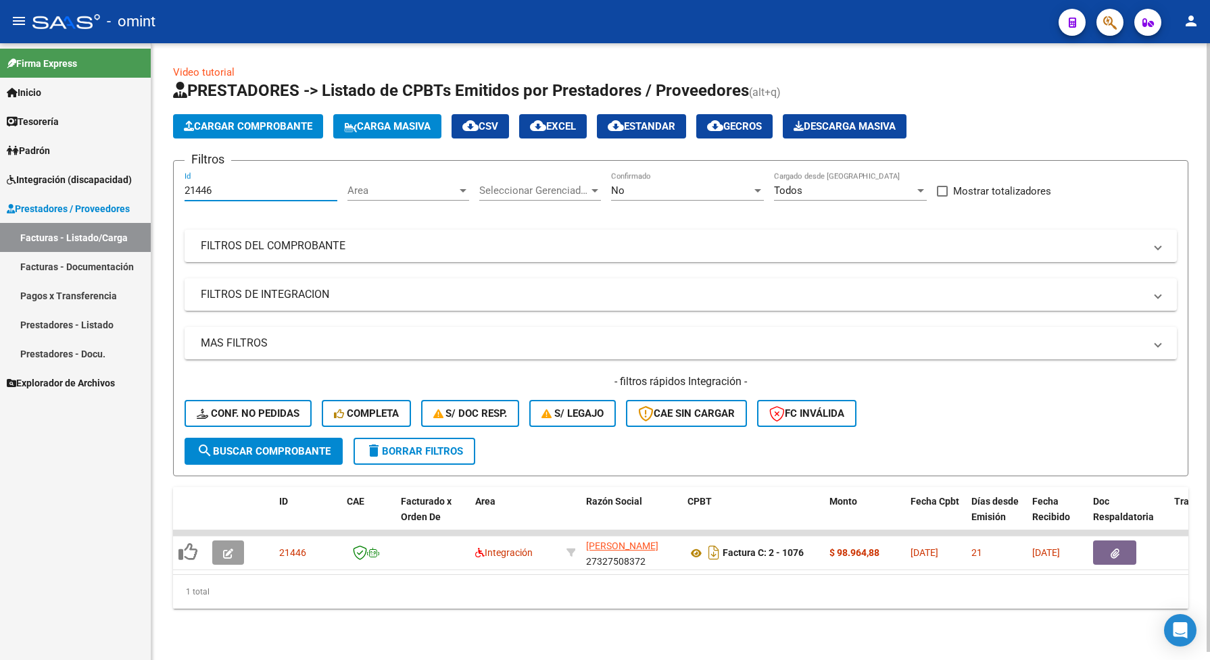
drag, startPoint x: 235, startPoint y: 183, endPoint x: 181, endPoint y: 180, distance: 53.5
click at [181, 180] on form "Filtros 21446 Id Area Area Seleccionar Gerenciador Seleccionar Gerenciador No C…" at bounding box center [680, 318] width 1015 height 316
click at [301, 447] on span "search Buscar Comprobante" at bounding box center [264, 451] width 134 height 12
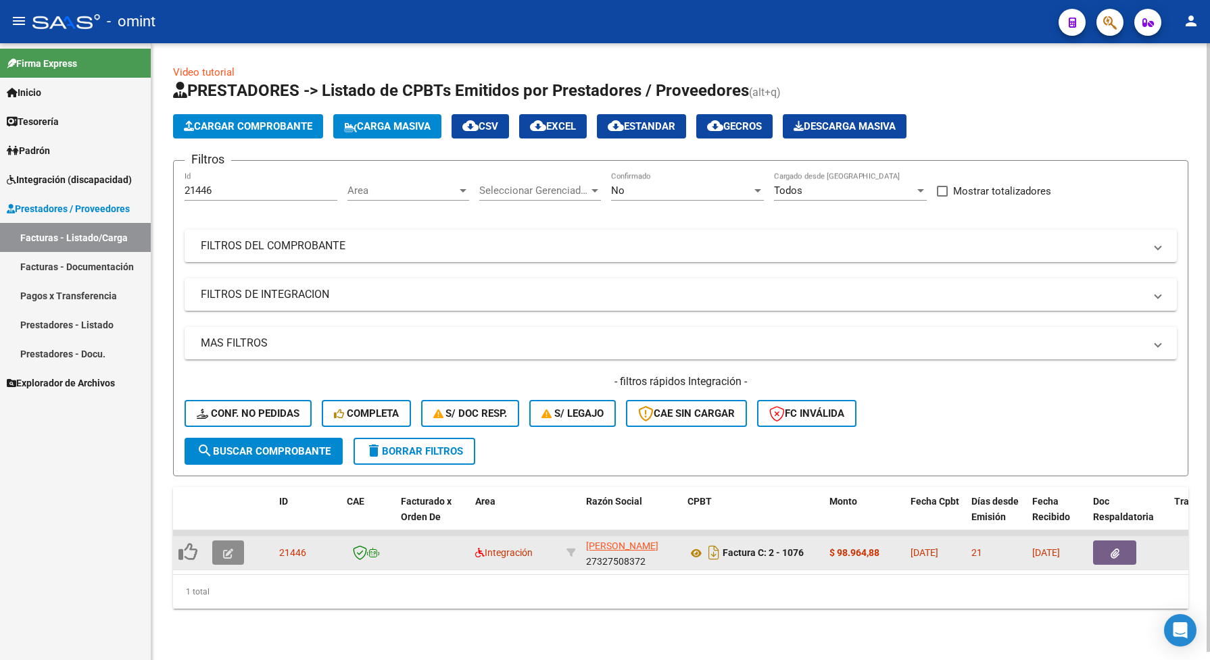
click at [224, 552] on icon "button" at bounding box center [228, 554] width 10 height 10
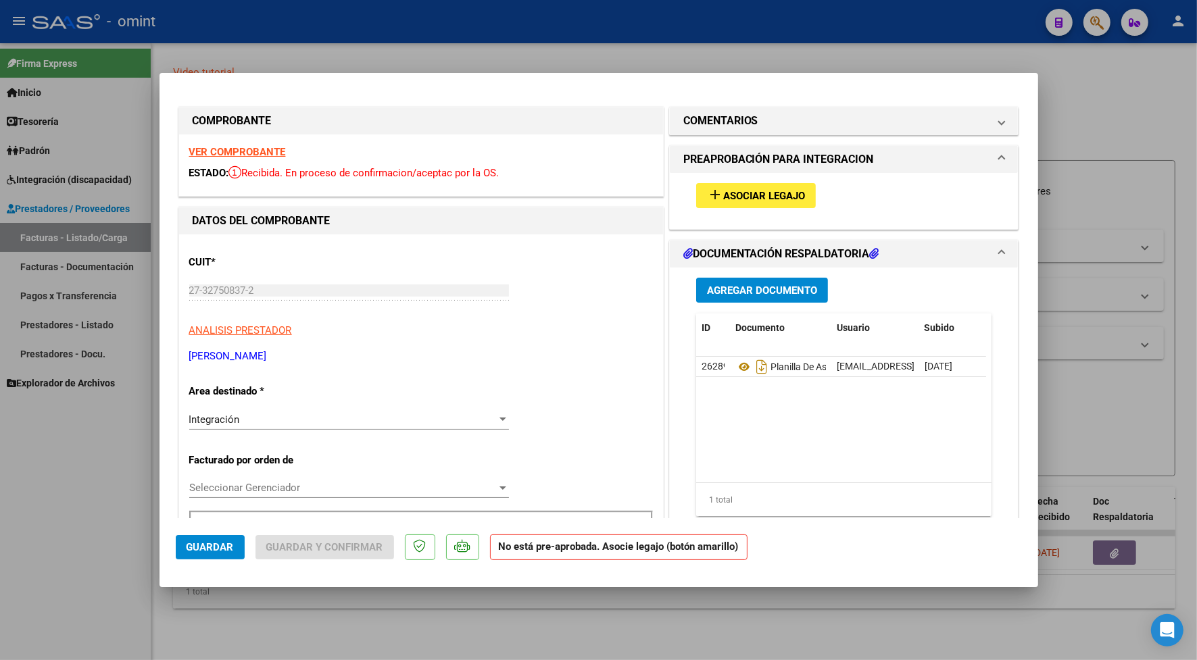
click at [276, 151] on strong "VER COMPROBANTE" at bounding box center [237, 152] width 97 height 12
click at [272, 42] on div at bounding box center [598, 330] width 1197 height 660
type input "$ 0,00"
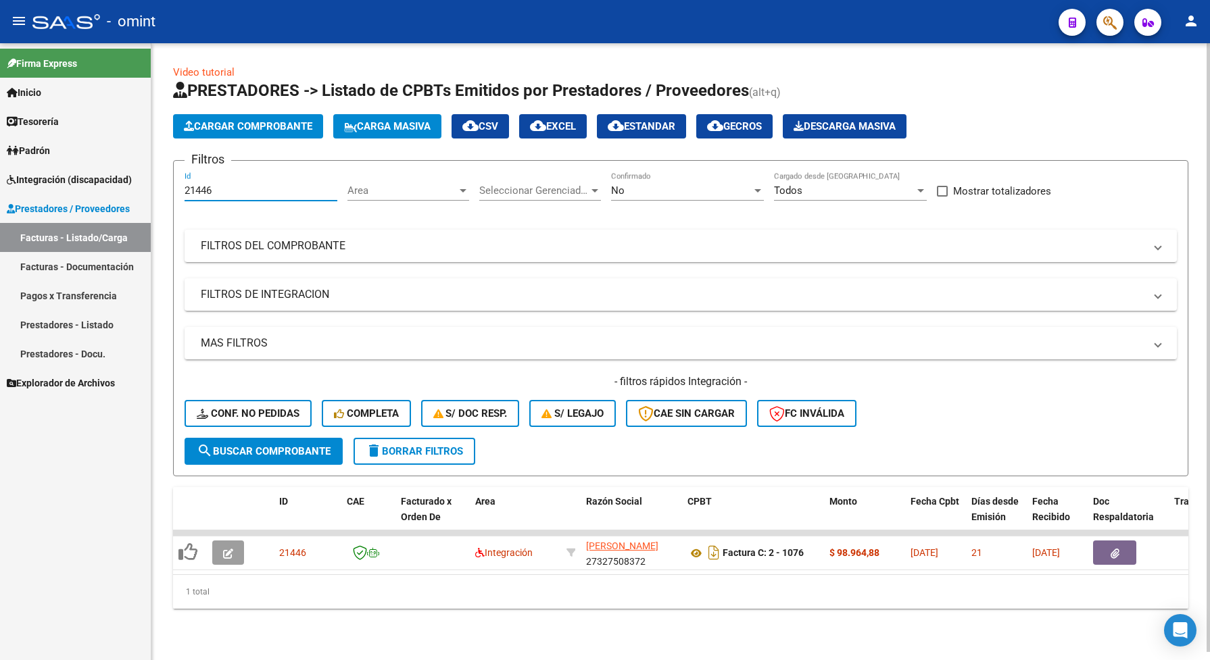
drag, startPoint x: 208, startPoint y: 193, endPoint x: 174, endPoint y: 188, distance: 34.2
click at [176, 191] on form "Filtros 21446 Id Area Area Seleccionar Gerenciador Seleccionar Gerenciador No C…" at bounding box center [680, 318] width 1015 height 316
paste input "16748"
type input "16748"
click at [279, 451] on span "search Buscar Comprobante" at bounding box center [264, 451] width 134 height 12
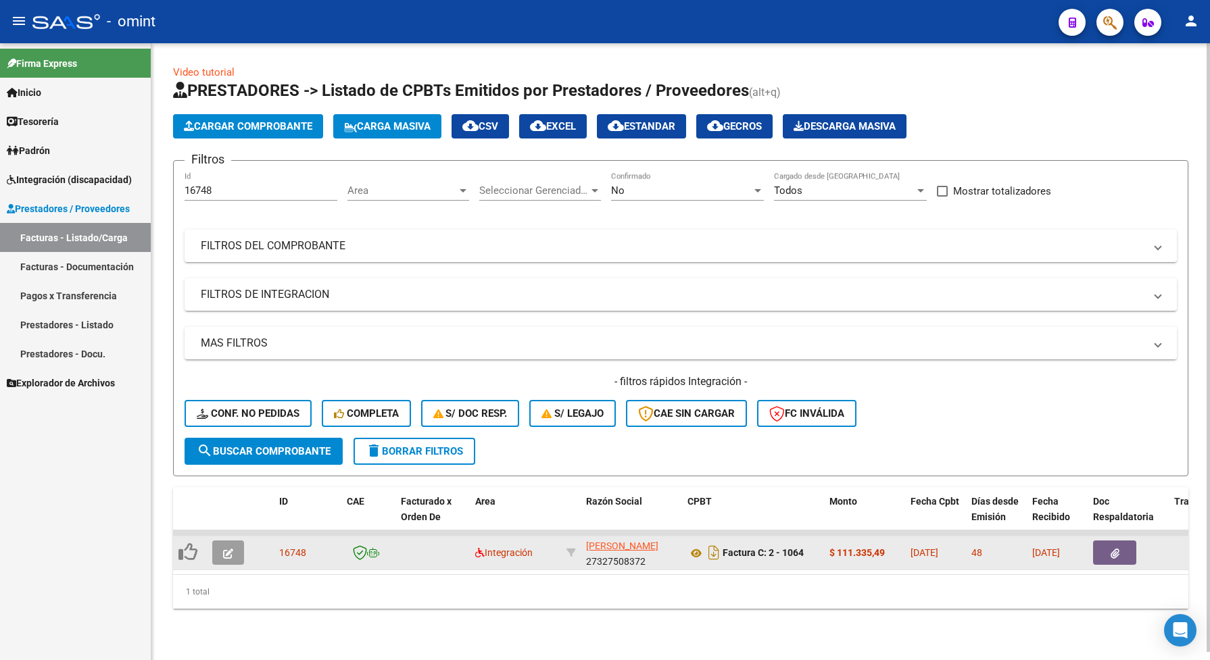
click at [226, 549] on icon "button" at bounding box center [228, 554] width 10 height 10
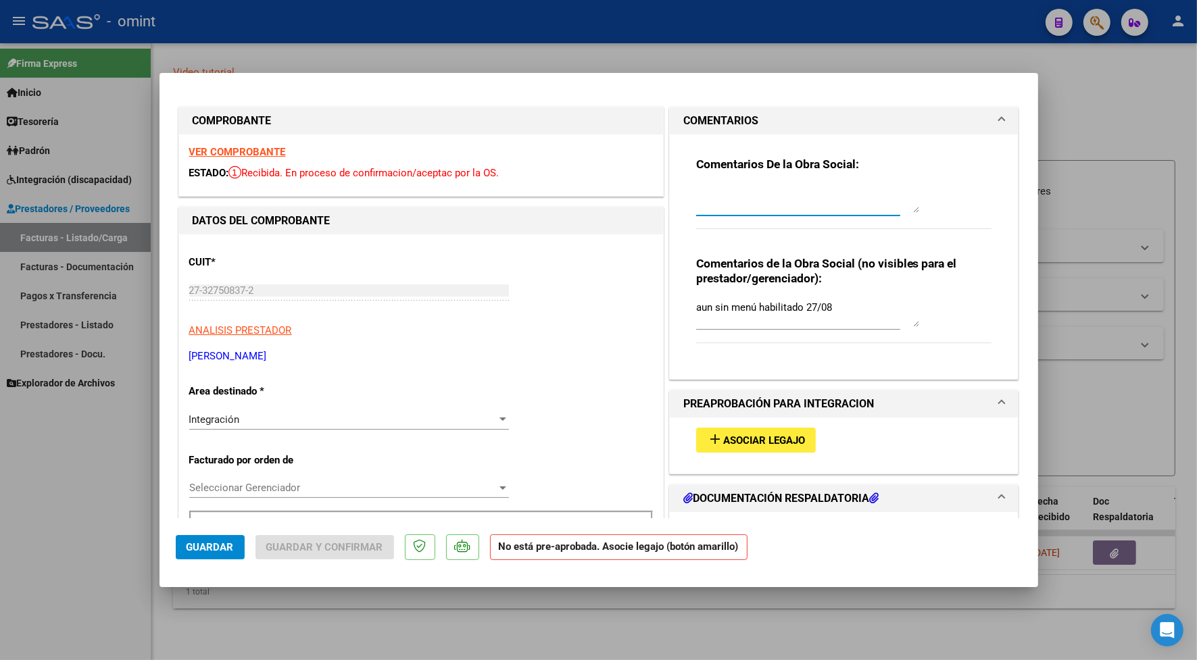
click at [774, 200] on textarea at bounding box center [807, 199] width 223 height 27
drag, startPoint x: 318, startPoint y: 34, endPoint x: 326, endPoint y: 39, distance: 8.8
click at [318, 32] on div at bounding box center [598, 330] width 1197 height 660
type input "$ 0,00"
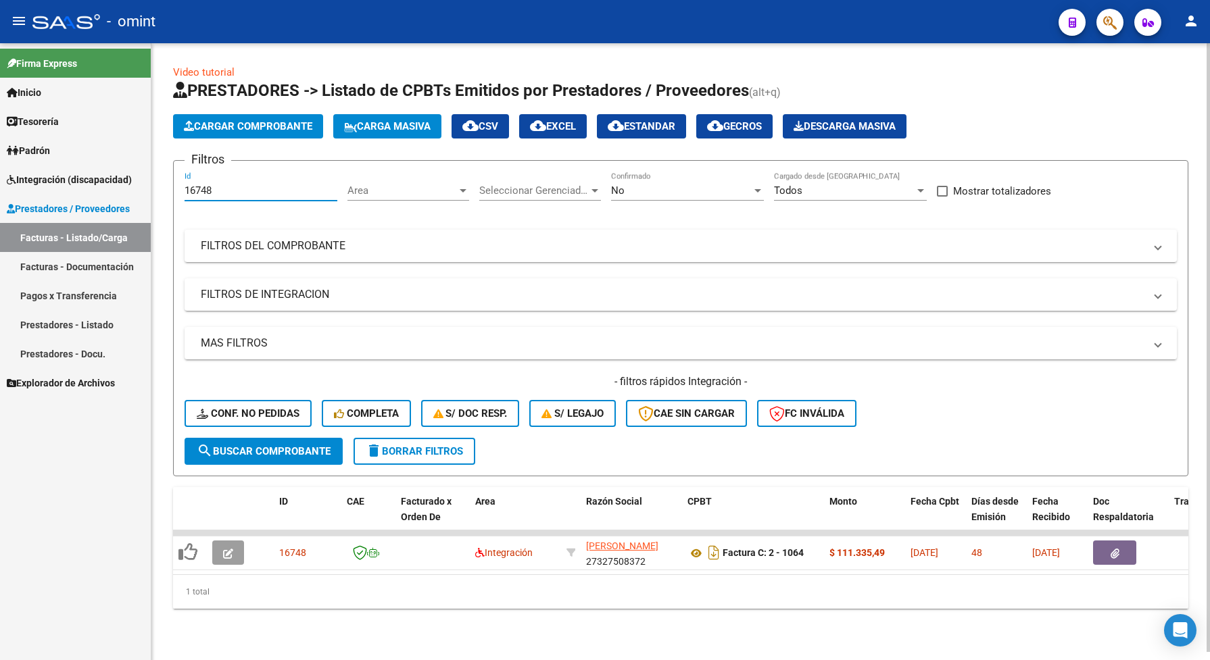
drag, startPoint x: 220, startPoint y: 189, endPoint x: 180, endPoint y: 187, distance: 39.9
click at [180, 187] on form "Filtros 16748 Id Area Area Seleccionar Gerenciador Seleccionar Gerenciador No C…" at bounding box center [680, 318] width 1015 height 316
paste input "21446"
type input "21446"
click at [301, 445] on span "search Buscar Comprobante" at bounding box center [264, 451] width 134 height 12
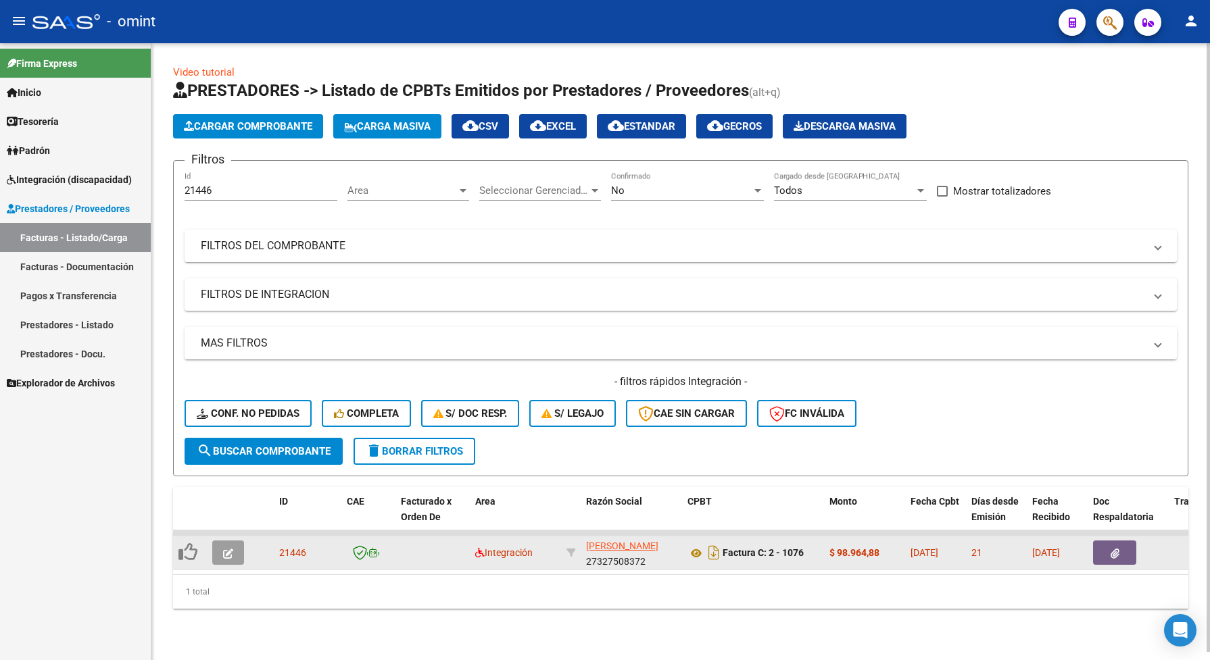
click at [233, 552] on button "button" at bounding box center [228, 553] width 32 height 24
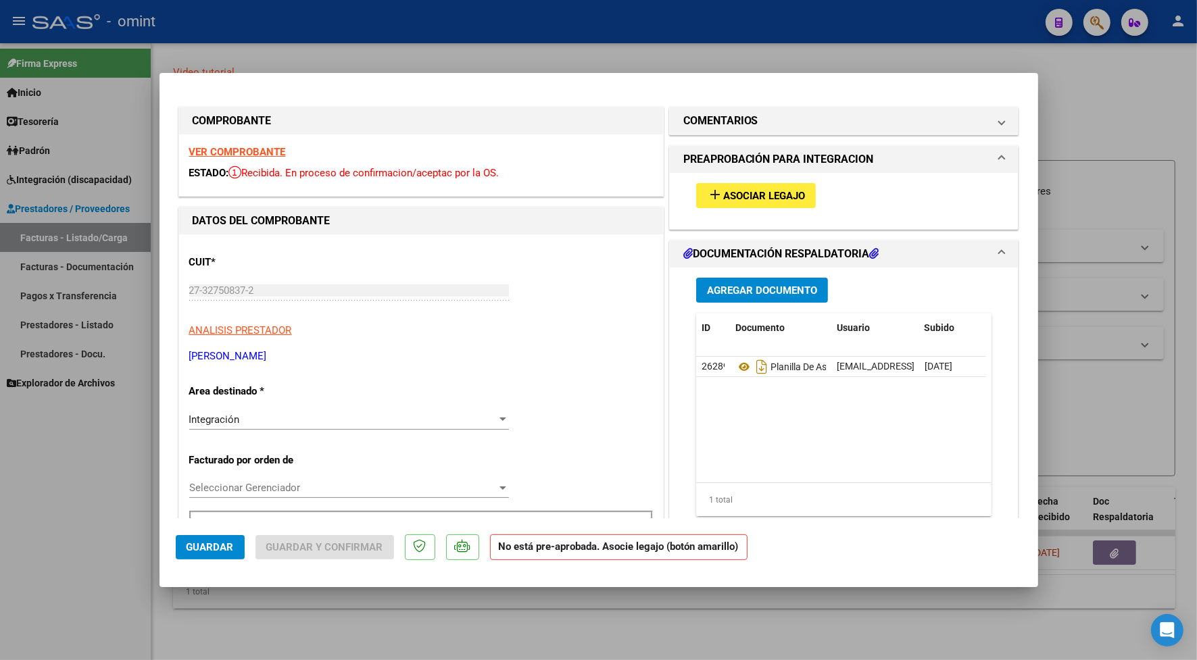
click at [247, 427] on div "Integración Seleccionar Area" at bounding box center [349, 420] width 320 height 20
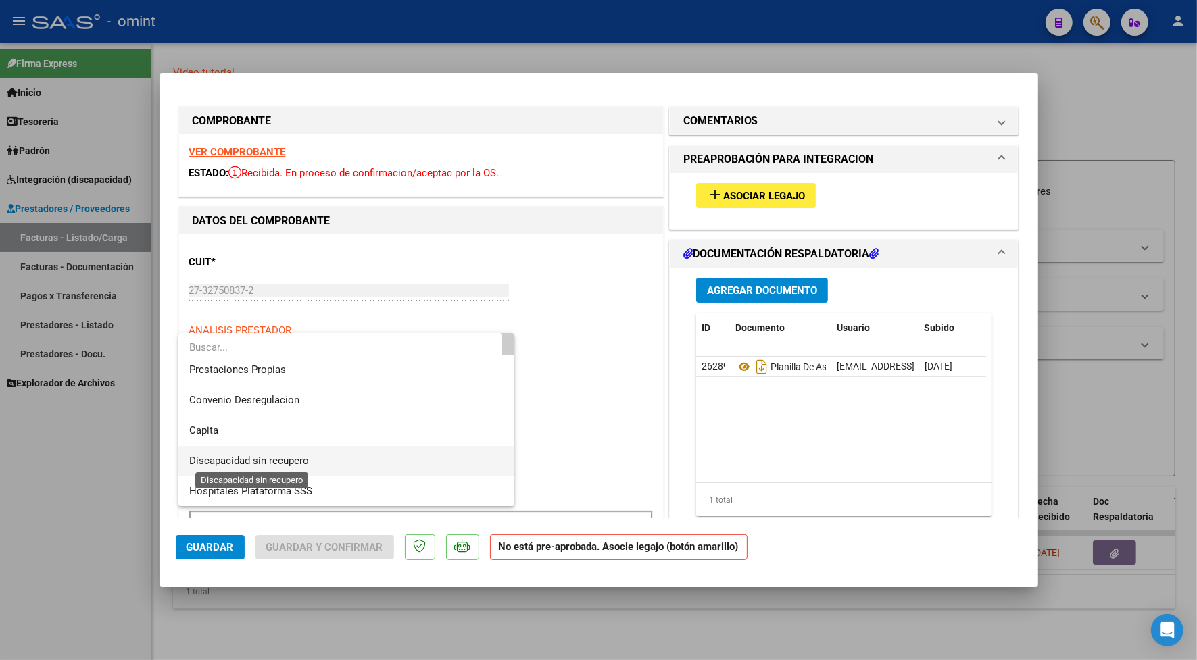
click at [257, 458] on span "Discapacidad sin recupero" at bounding box center [249, 461] width 120 height 12
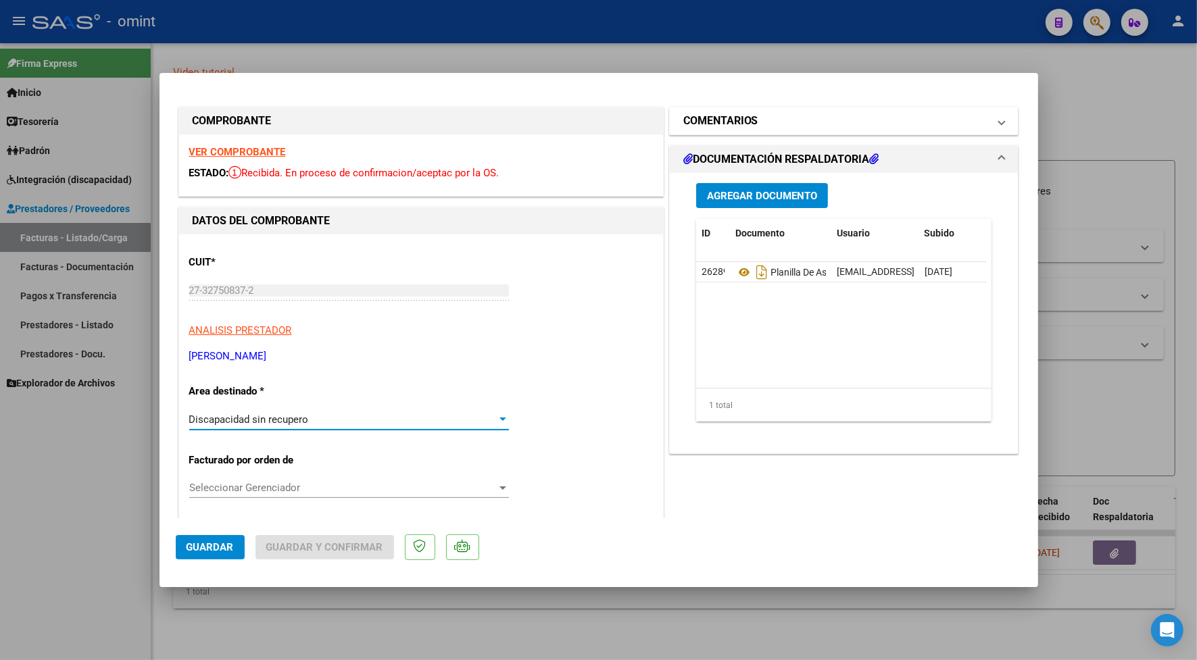
click at [999, 120] on span at bounding box center [1001, 121] width 5 height 16
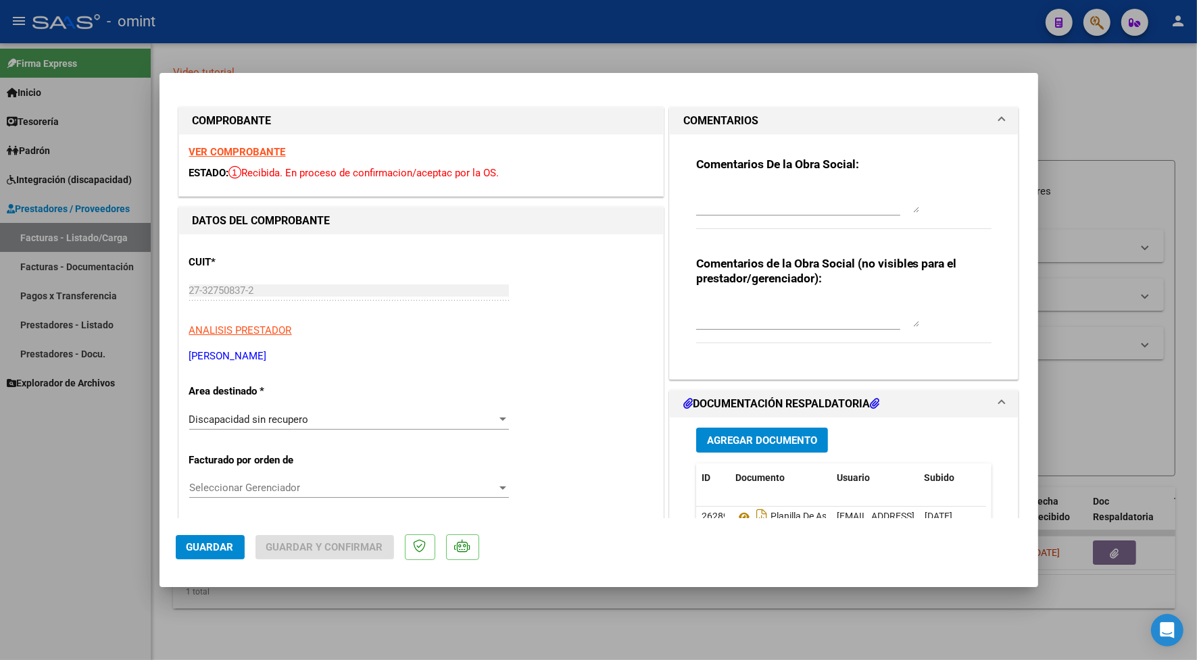
click at [262, 149] on strong "VER COMPROBANTE" at bounding box center [237, 152] width 97 height 12
click at [400, 36] on div at bounding box center [598, 330] width 1197 height 660
type input "$ 0,00"
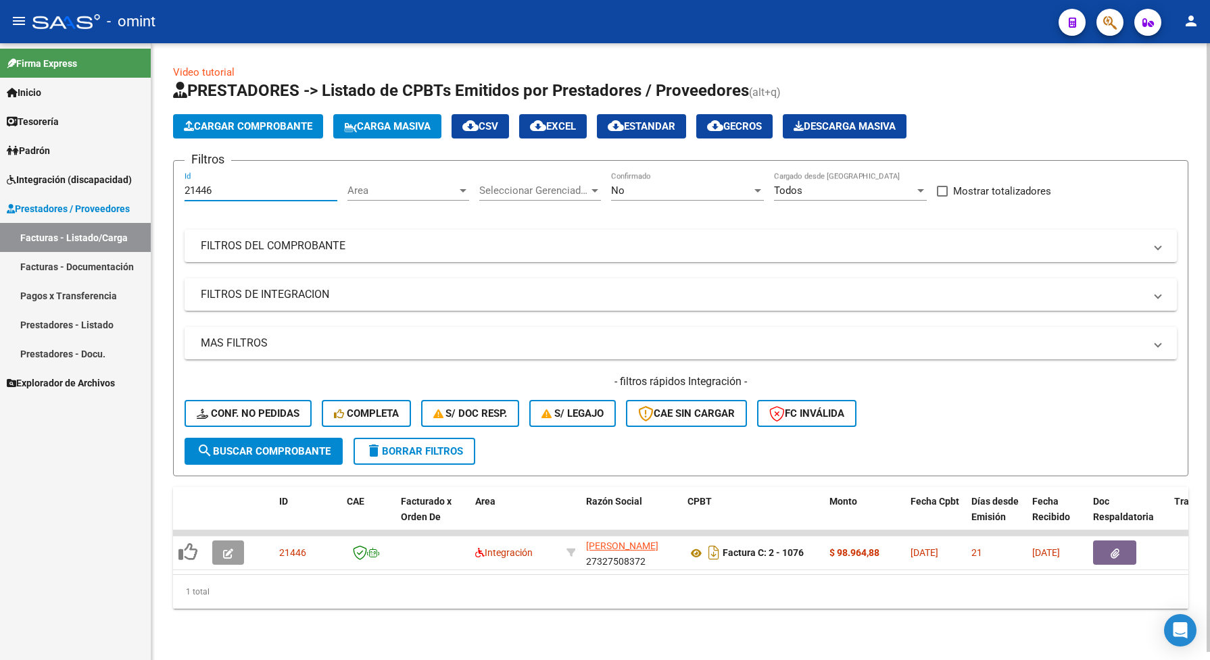
drag, startPoint x: 220, startPoint y: 191, endPoint x: 166, endPoint y: 190, distance: 53.4
click at [166, 190] on div "Video tutorial PRESTADORES -> Listado de CPBTs Emitidos por Prestadores / Prove…" at bounding box center [680, 347] width 1059 height 609
paste input "16748"
type input "16748"
click at [302, 446] on span "search Buscar Comprobante" at bounding box center [264, 451] width 134 height 12
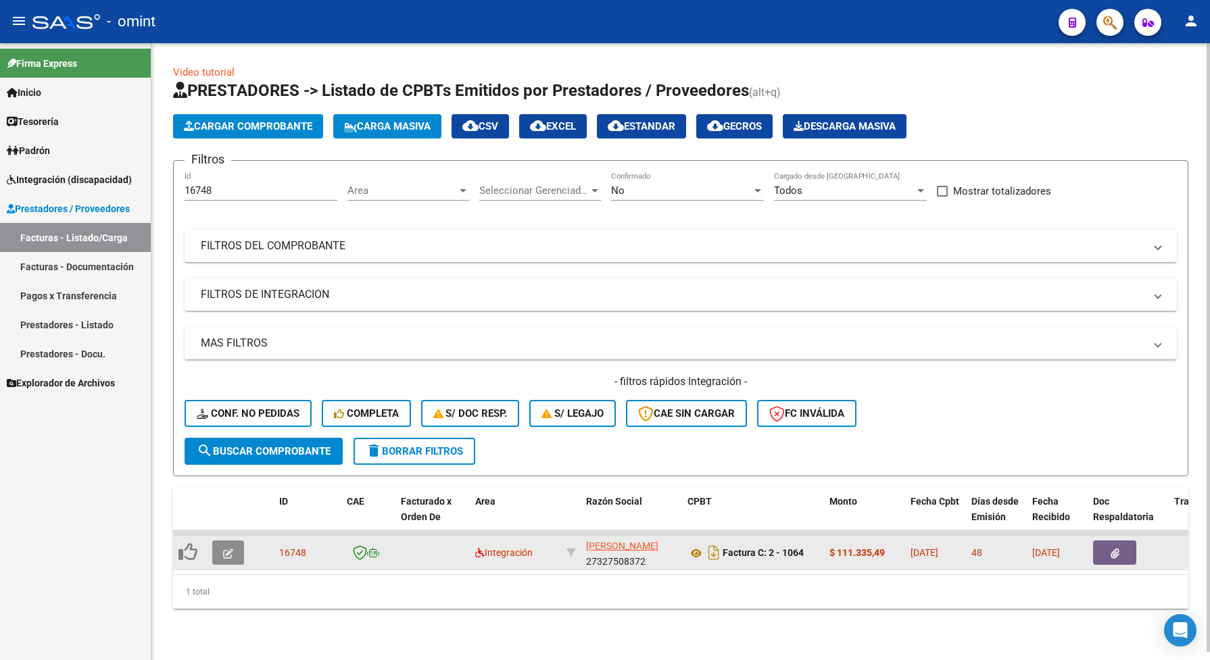
click at [232, 558] on button "button" at bounding box center [228, 553] width 32 height 24
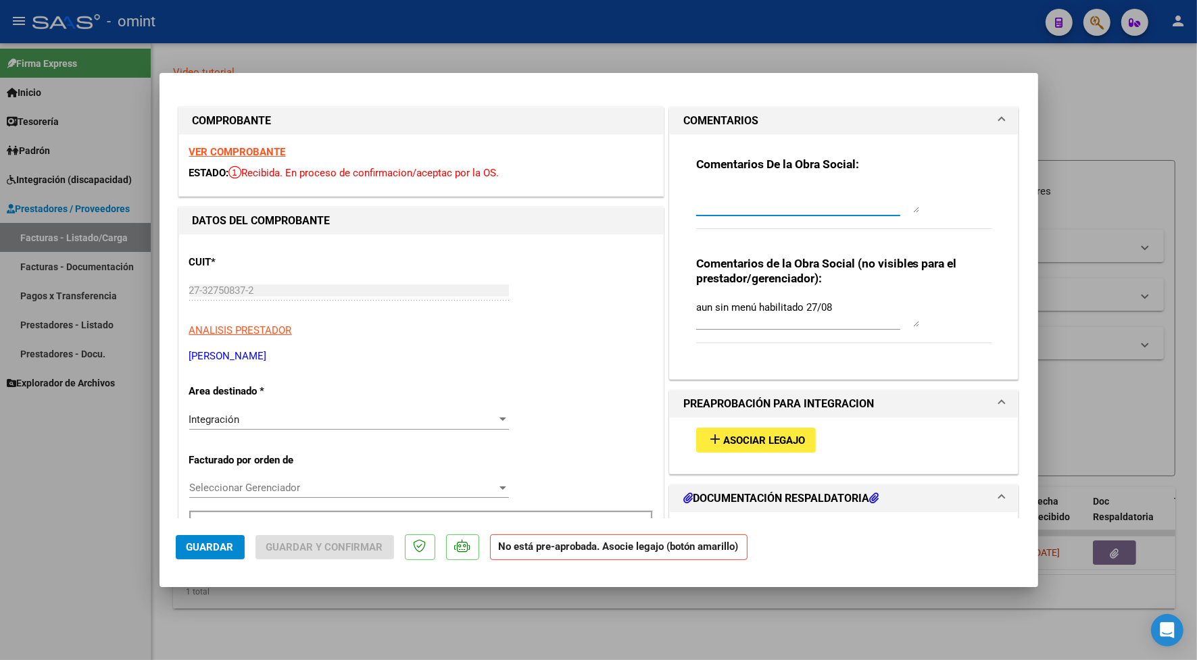
click at [747, 208] on textarea at bounding box center [807, 199] width 223 height 27
click at [746, 193] on textarea "fact retenida aguardando doc respaldatoria del socio, ya solicitada el titular" at bounding box center [807, 199] width 223 height 27
click at [782, 203] on textarea "fact retenida, aguardando doc respaldatoria del socio, ya solicitada el titular" at bounding box center [807, 199] width 223 height 27
click at [863, 159] on h3 "Comentarios De la Obra Social:" at bounding box center [844, 164] width 296 height 15
click at [828, 208] on textarea "fact retenida, aguardando doc respaldatoria del socio, ya solicitada al titular" at bounding box center [807, 199] width 223 height 27
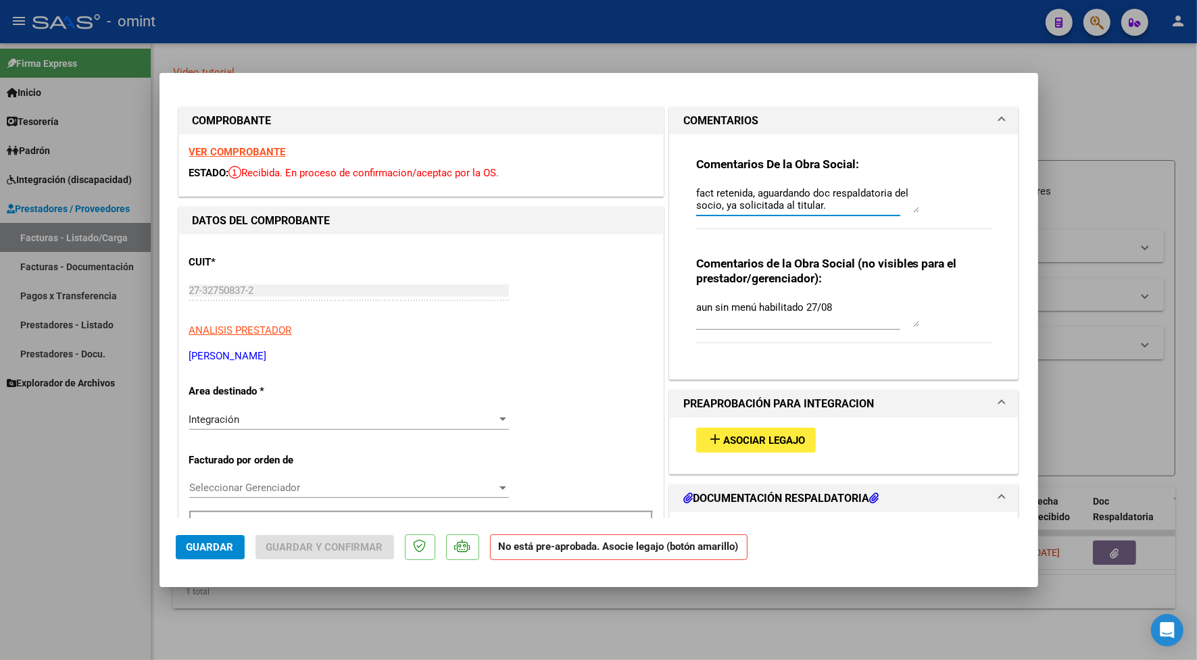
type textarea "fact retenida, aguardando doc respaldatoria del socio, ya solicitada al titular."
click at [569, 15] on div at bounding box center [598, 330] width 1197 height 660
type input "$ 0,00"
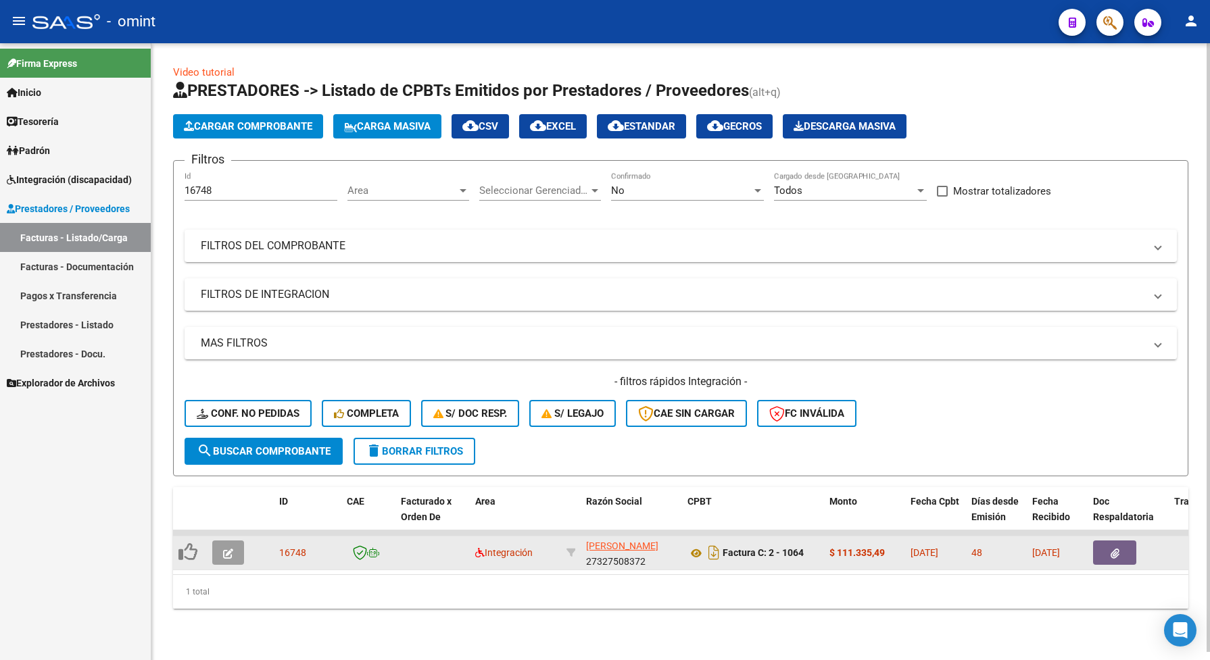
click at [235, 549] on button "button" at bounding box center [228, 553] width 32 height 24
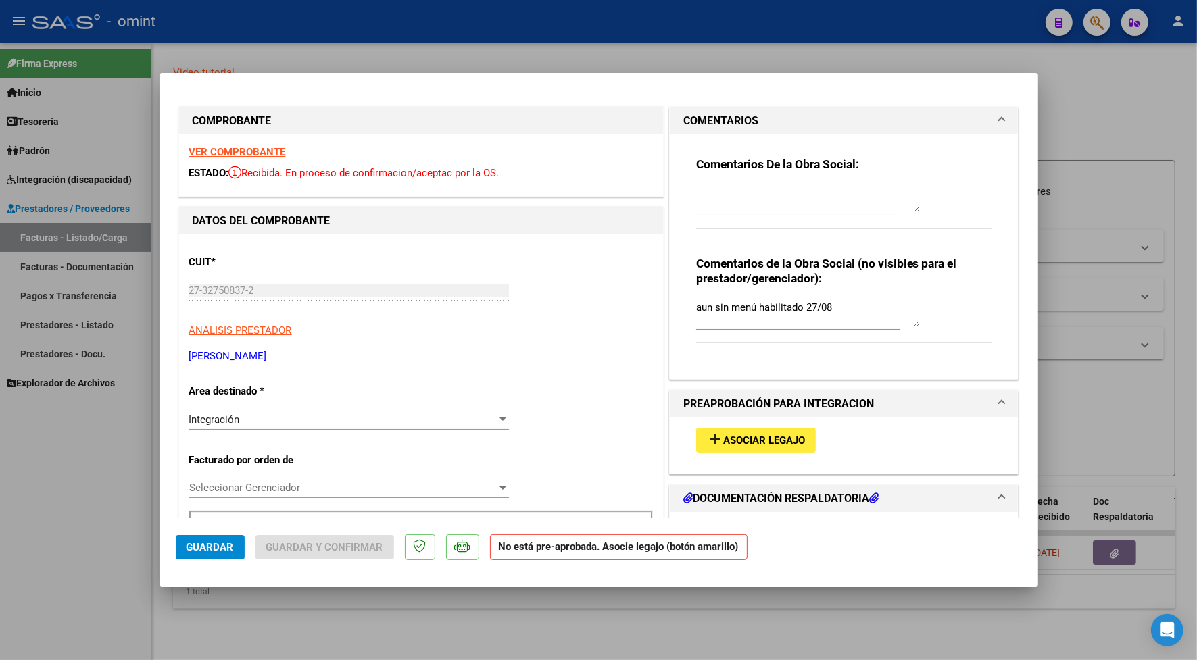
click at [718, 207] on textarea at bounding box center [807, 199] width 223 height 27
click at [416, 32] on div at bounding box center [598, 330] width 1197 height 660
type input "$ 0,00"
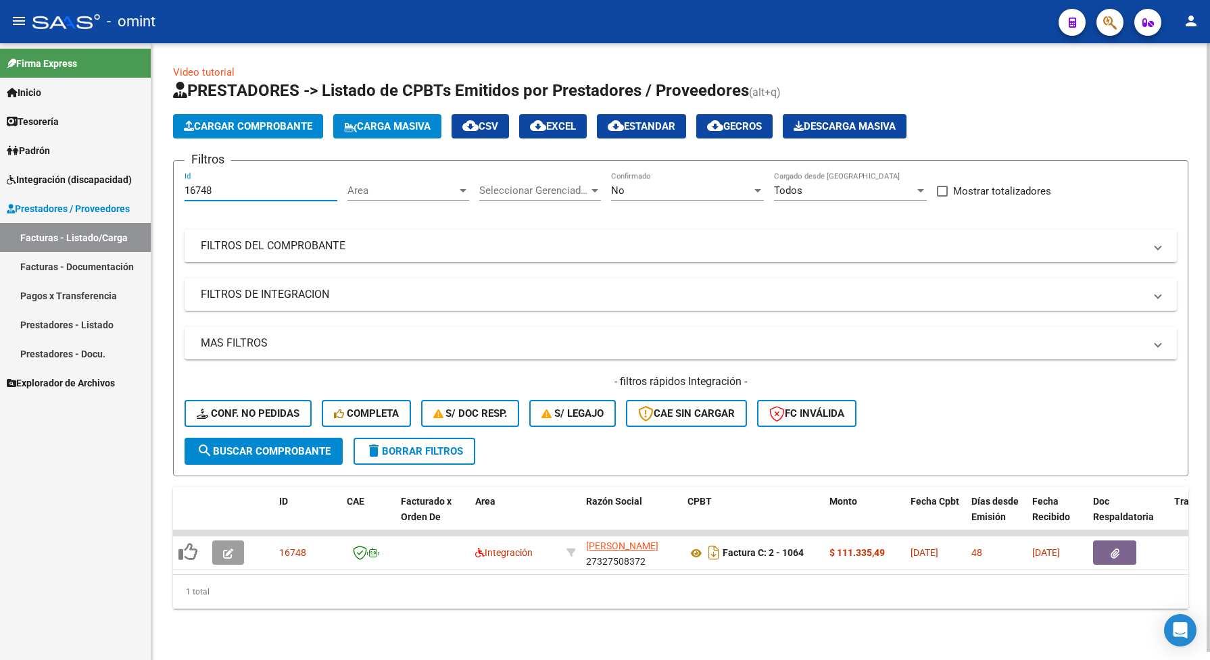
drag, startPoint x: 222, startPoint y: 183, endPoint x: 169, endPoint y: 189, distance: 53.1
click at [171, 195] on div "Video tutorial PRESTADORES -> Listado de CPBTs Emitidos por Prestadores / Prove…" at bounding box center [680, 347] width 1059 height 609
paste input "21446"
type input "21446"
click at [275, 454] on span "search Buscar Comprobante" at bounding box center [264, 451] width 134 height 12
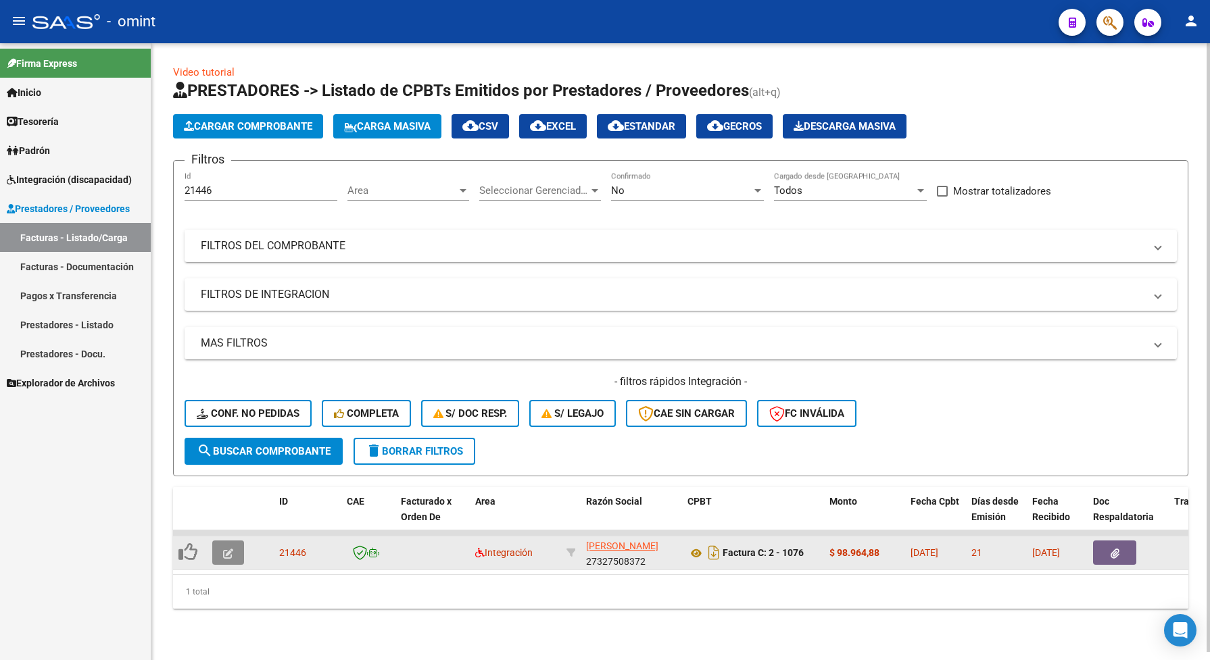
click at [225, 558] on button "button" at bounding box center [228, 553] width 32 height 24
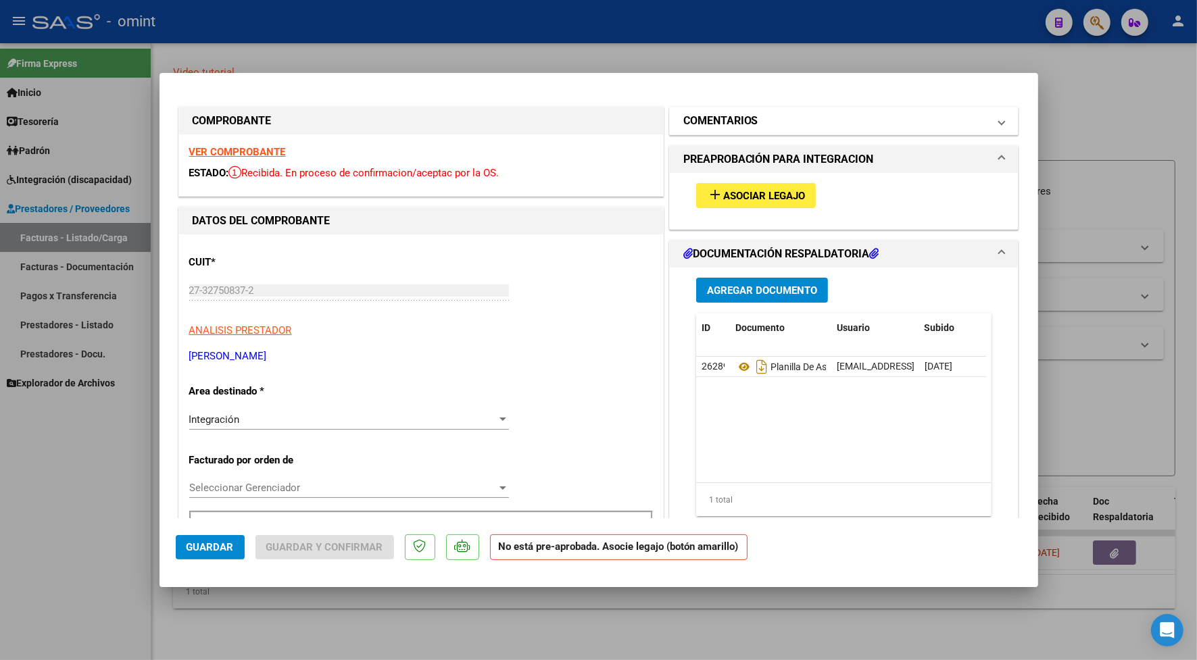
click at [745, 126] on h1 "COMENTARIOS" at bounding box center [720, 121] width 75 height 16
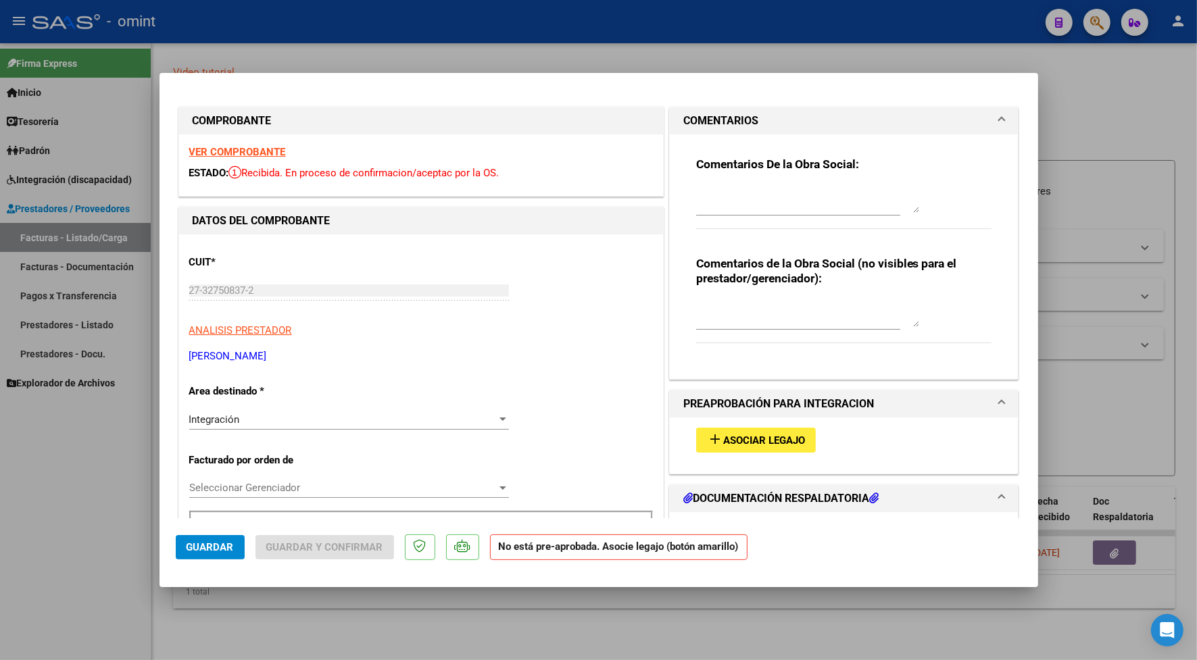
click at [734, 208] on textarea at bounding box center [807, 199] width 223 height 27
type textarea "fact no se procesa , falta doc que debe socio"
click at [750, 323] on textarea at bounding box center [807, 313] width 223 height 27
type textarea "menu sin habilitar al dia de la fecha22/09"
click at [222, 544] on span "Guardar" at bounding box center [210, 547] width 47 height 12
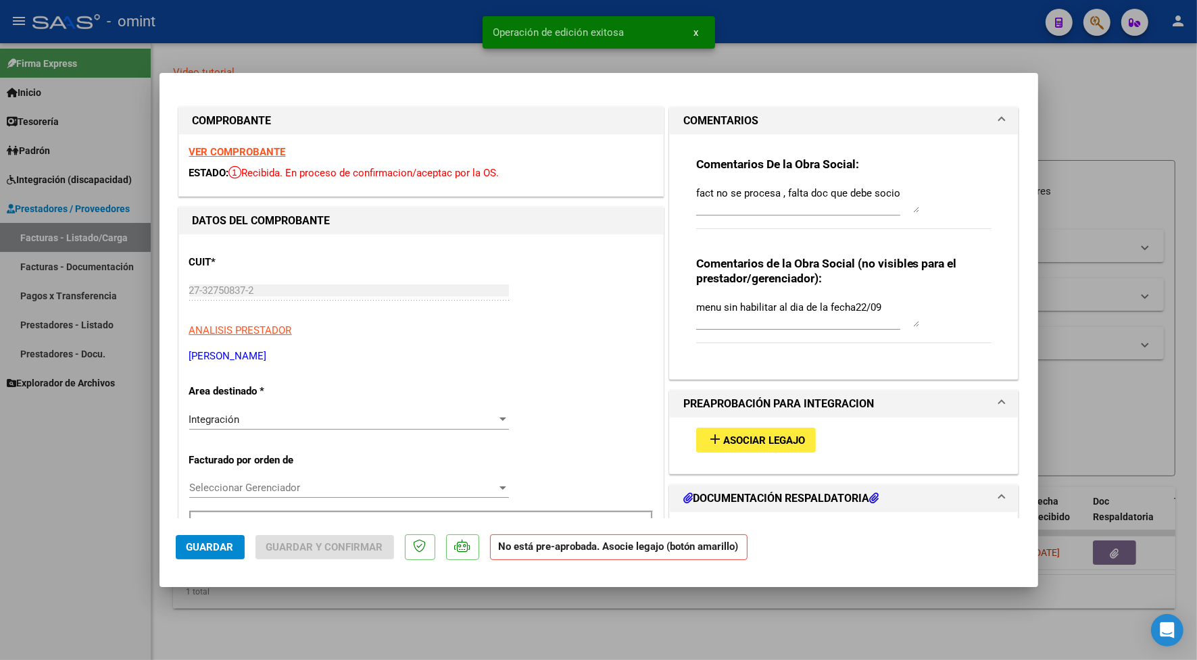
click at [312, 28] on div at bounding box center [598, 330] width 1197 height 660
type input "$ 0,00"
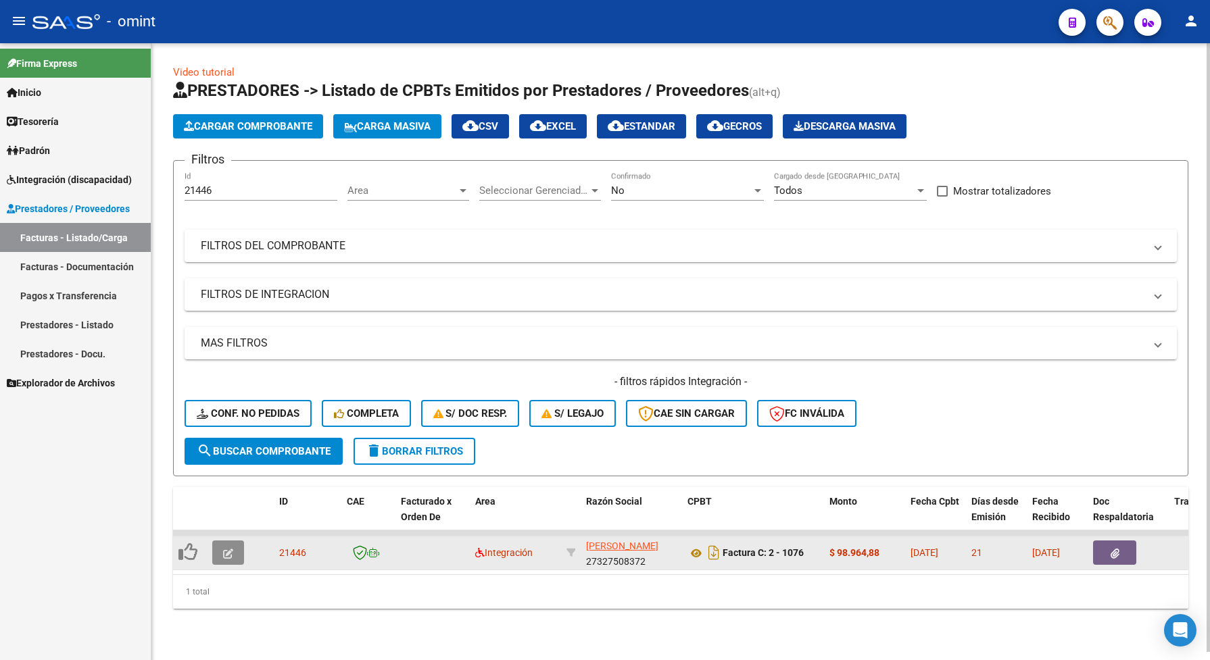
click at [232, 549] on icon "button" at bounding box center [228, 554] width 10 height 10
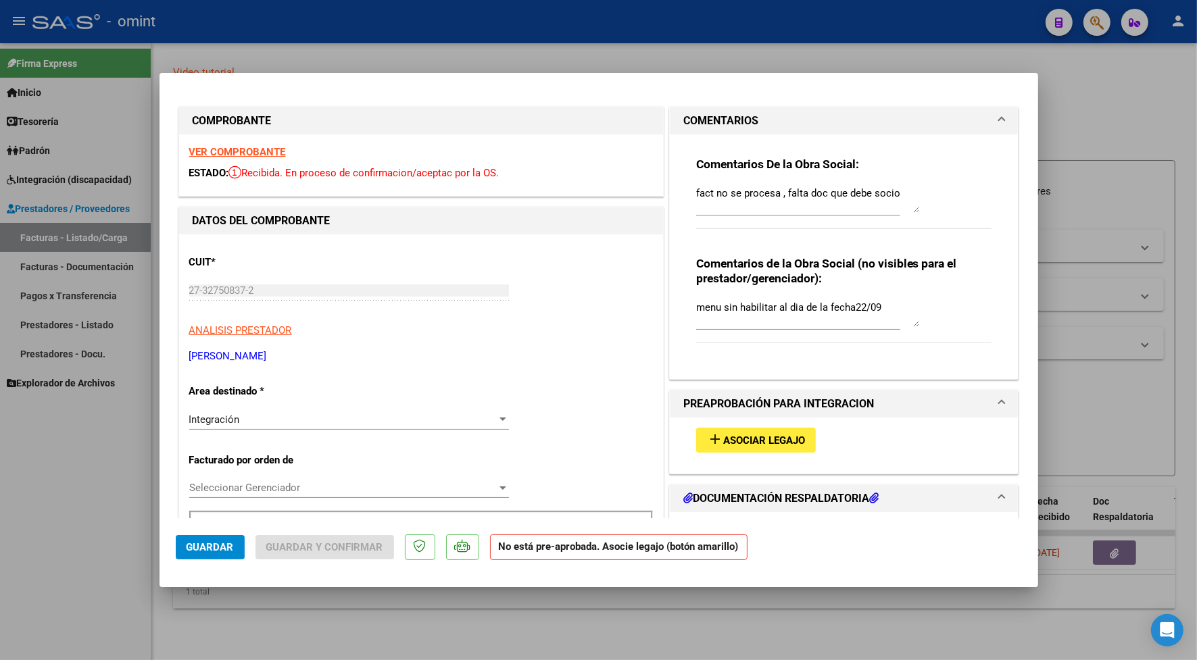
click at [314, 39] on div at bounding box center [598, 330] width 1197 height 660
type input "$ 0,00"
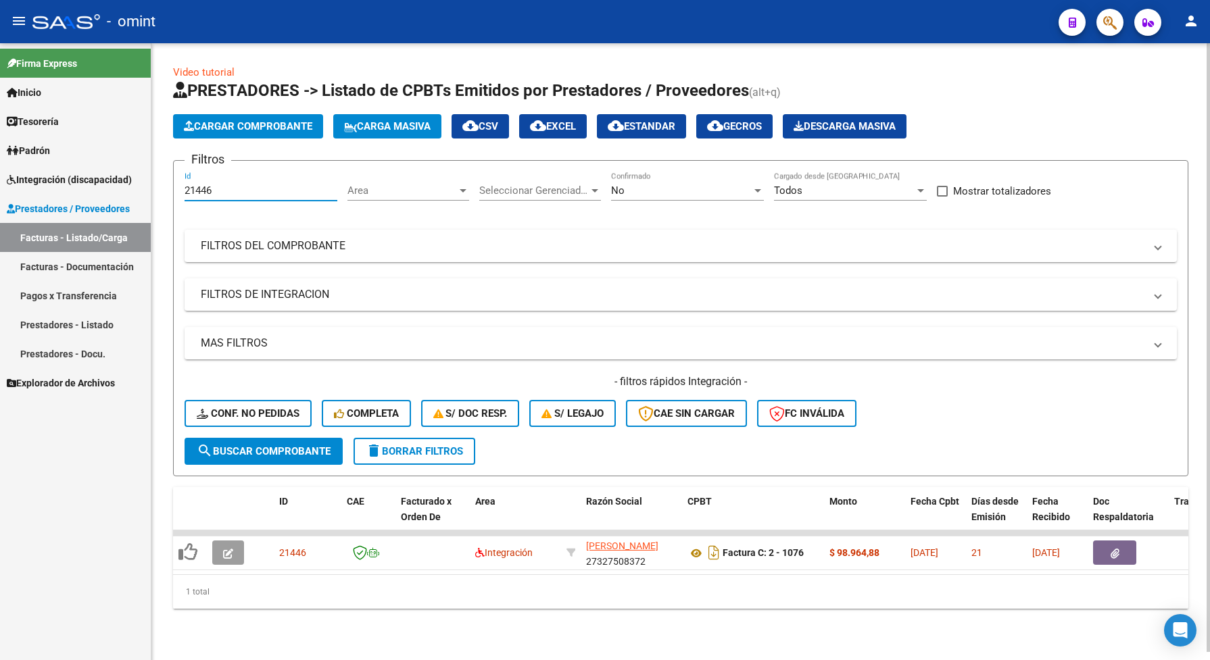
drag, startPoint x: 232, startPoint y: 194, endPoint x: 180, endPoint y: 176, distance: 55.2
click at [176, 183] on form "Filtros 21446 Id Area Area Seleccionar Gerenciador Seleccionar Gerenciador No C…" at bounding box center [680, 318] width 1015 height 316
paste input "0843"
type input "20843"
click at [266, 457] on button "search Buscar Comprobante" at bounding box center [264, 451] width 158 height 27
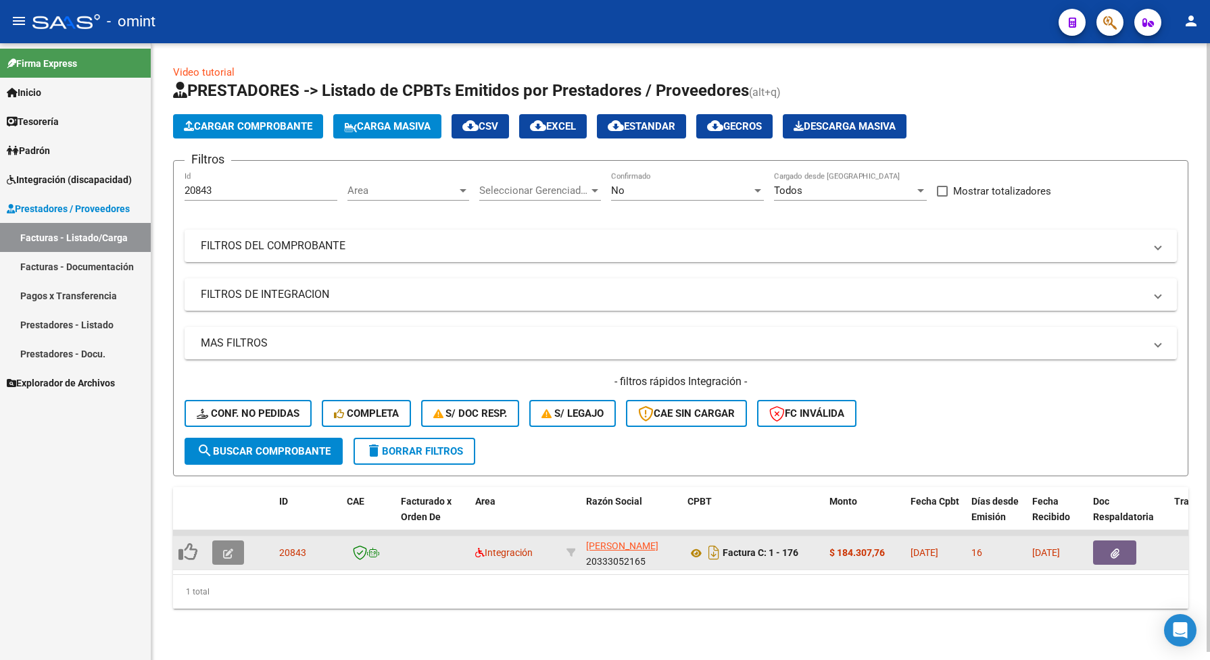
click at [230, 552] on icon "button" at bounding box center [228, 554] width 10 height 10
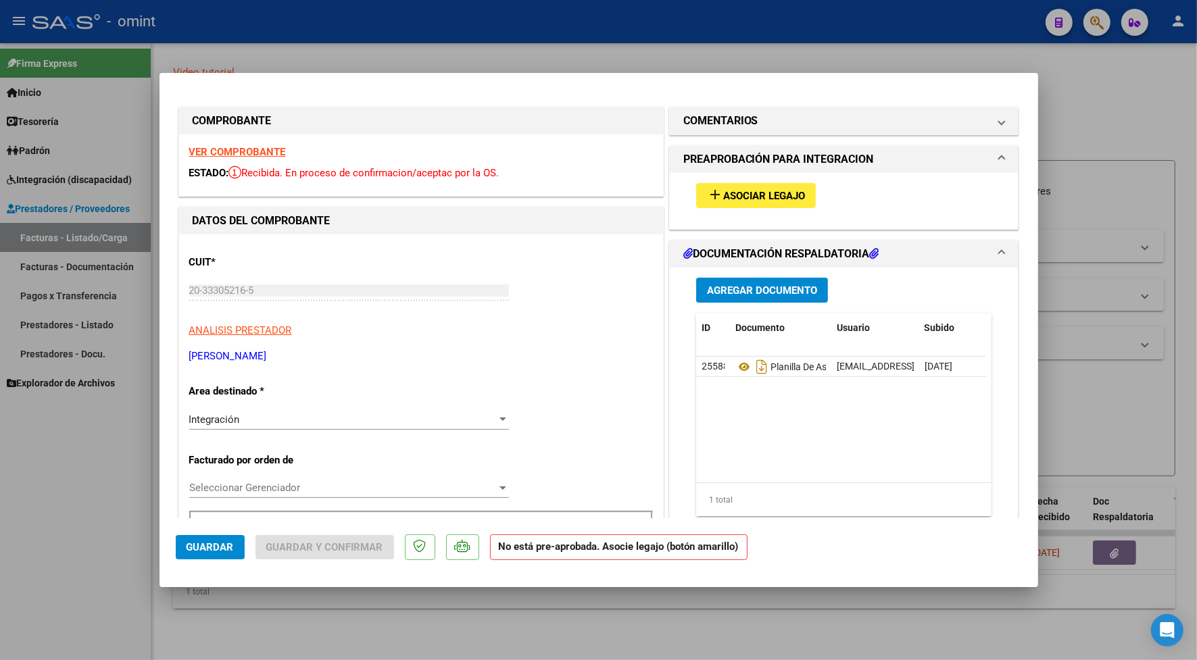
click at [232, 154] on strong "VER COMPROBANTE" at bounding box center [237, 152] width 97 height 12
click at [477, 46] on div at bounding box center [598, 330] width 1197 height 660
type input "$ 0,00"
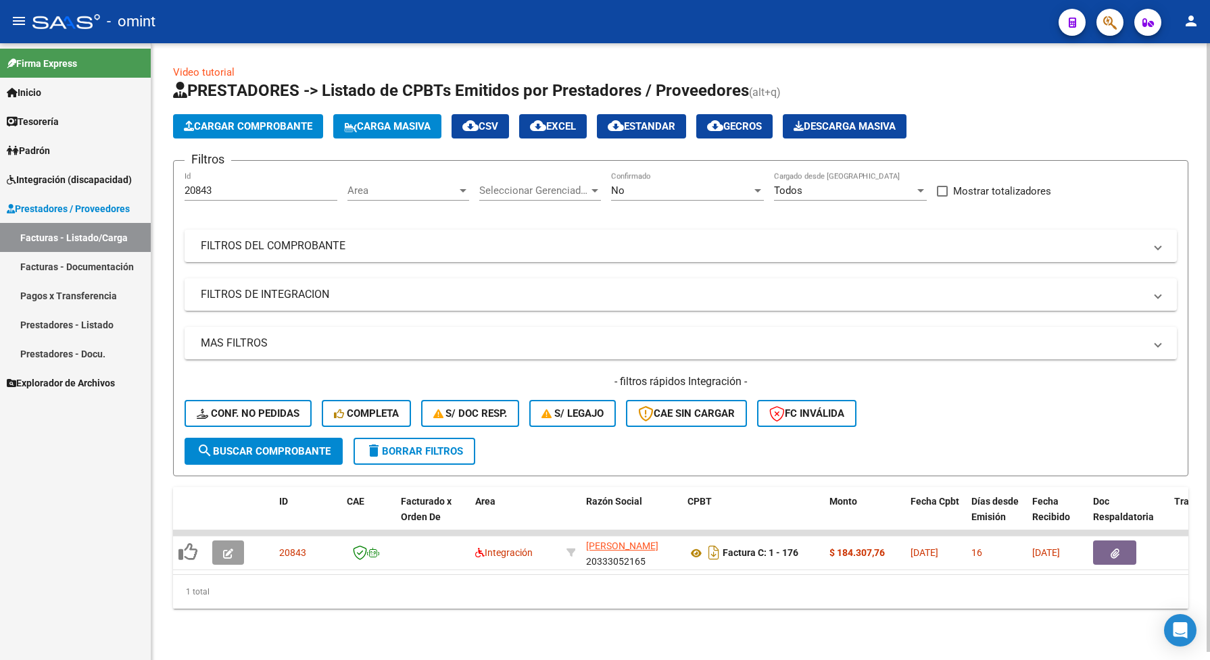
click at [508, 604] on div "1 total" at bounding box center [680, 592] width 1015 height 34
click at [465, 154] on app-list-header "PRESTADORES -> Listado de CPBTs Emitidos por Prestadores / Proveedores (alt+q) …" at bounding box center [680, 278] width 1015 height 397
drag, startPoint x: 217, startPoint y: 191, endPoint x: 167, endPoint y: 196, distance: 50.2
click at [167, 196] on div "Video tutorial PRESTADORES -> Listado de CPBTs Emitidos por Prestadores / Prove…" at bounding box center [680, 347] width 1059 height 609
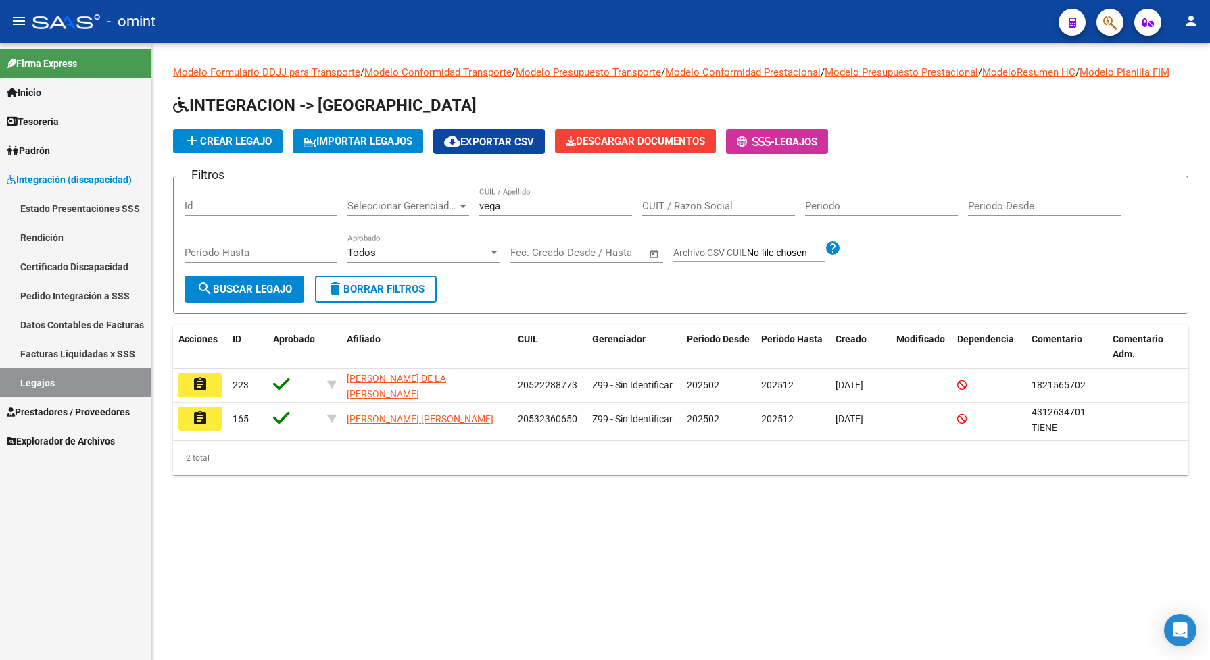
click at [441, 555] on mat-sidenav-content "Modelo Formulario DDJJ para Transporte / Modelo Conformidad Transporte / Modelo…" at bounding box center [680, 351] width 1059 height 617
drag, startPoint x: 491, startPoint y: 218, endPoint x: 474, endPoint y: 214, distance: 17.5
click at [474, 214] on div "Filtros Id Seleccionar Gerenciador Seleccionar Gerenciador [PERSON_NAME] CUIL /…" at bounding box center [681, 231] width 992 height 89
type input "sci"
click at [258, 295] on span "search Buscar Legajo" at bounding box center [244, 289] width 95 height 12
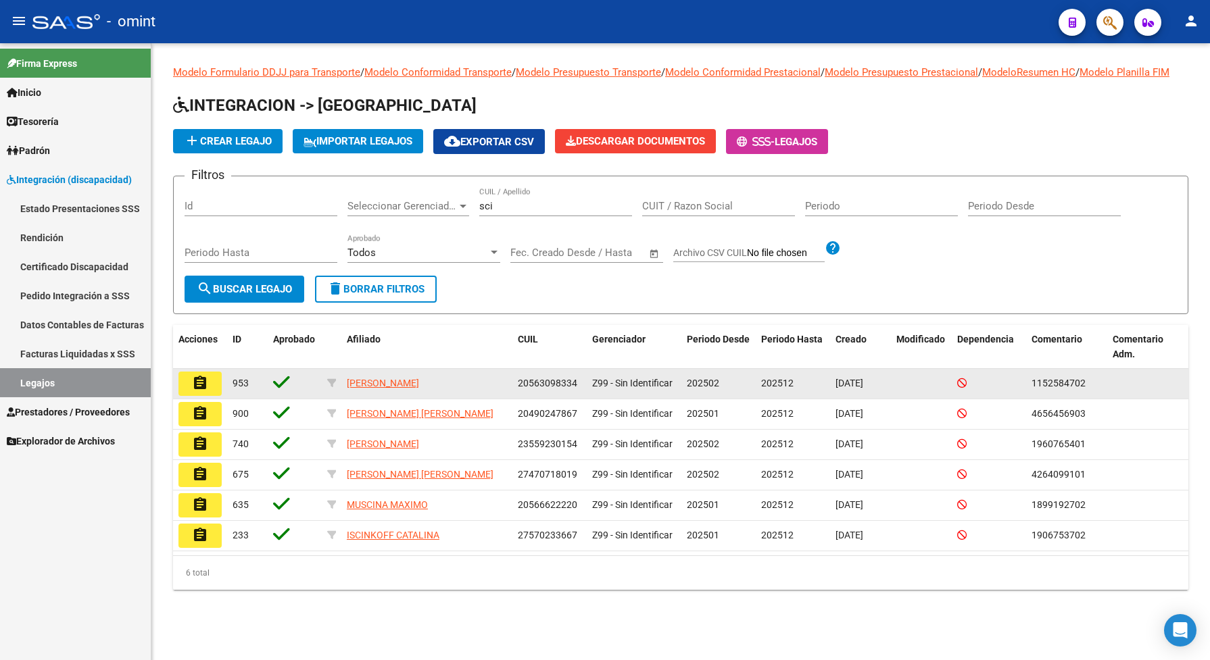
click at [187, 395] on button "assignment" at bounding box center [199, 384] width 43 height 24
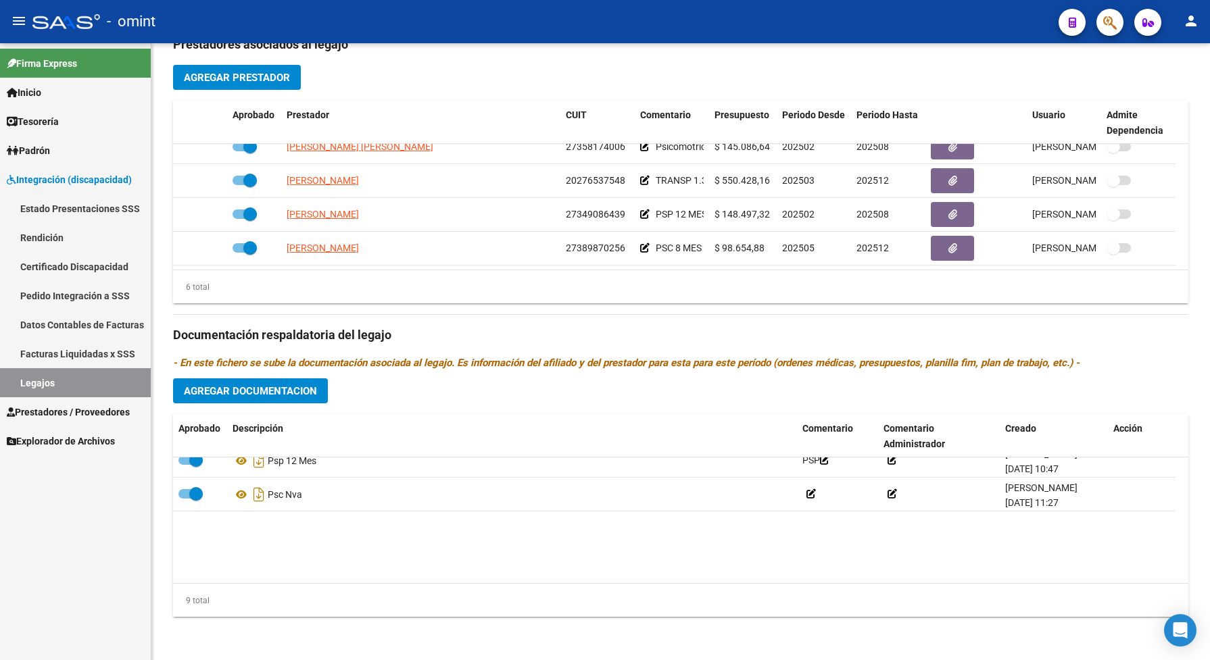
scroll to position [14, 0]
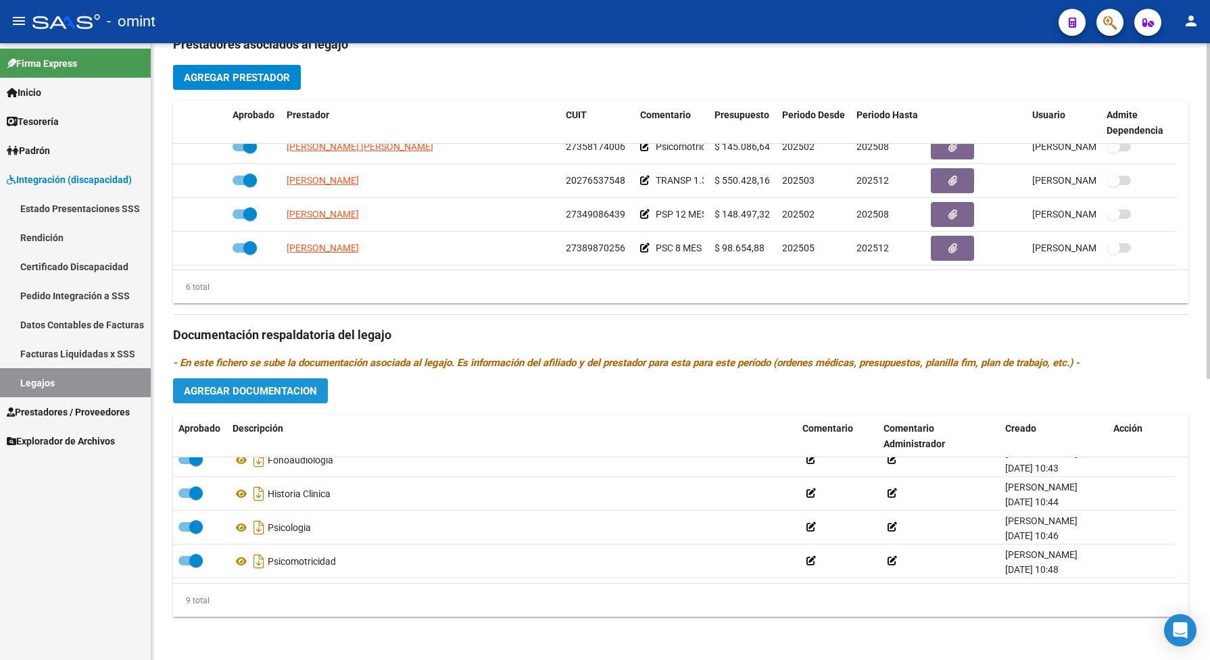
click at [195, 394] on span "Agregar Documentacion" at bounding box center [250, 391] width 133 height 12
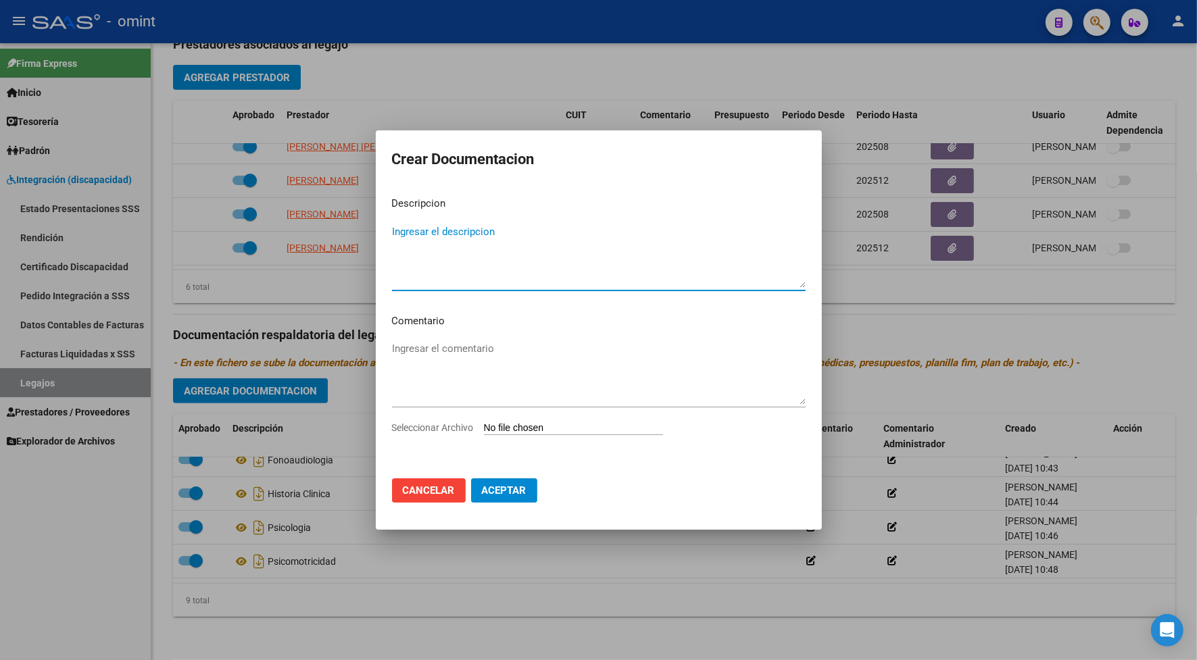
click at [440, 286] on textarea "Ingresar el descripcion" at bounding box center [599, 256] width 414 height 64
type textarea "inf sem psm"
click at [454, 429] on span "Seleccionar Archivo" at bounding box center [433, 427] width 82 height 11
click at [484, 429] on input "Seleccionar Archivo" at bounding box center [573, 428] width 179 height 13
type input "C:\fakepath\1152584702_25083108170_form048.pdf"
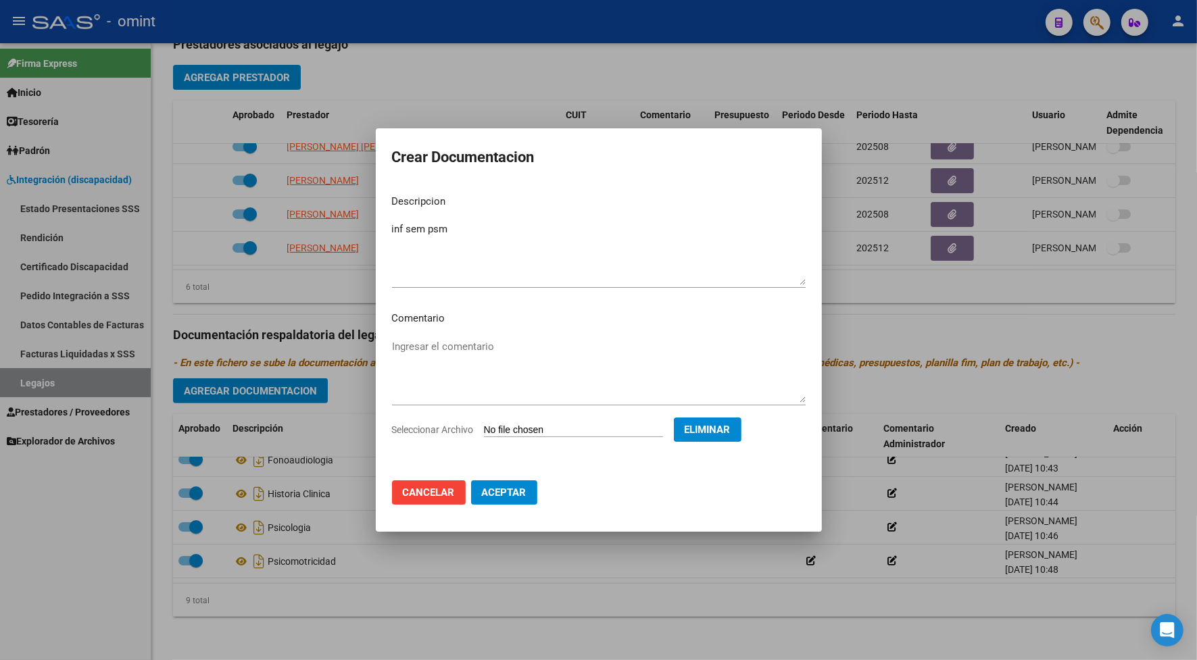
click at [516, 482] on button "Aceptar" at bounding box center [504, 493] width 66 height 24
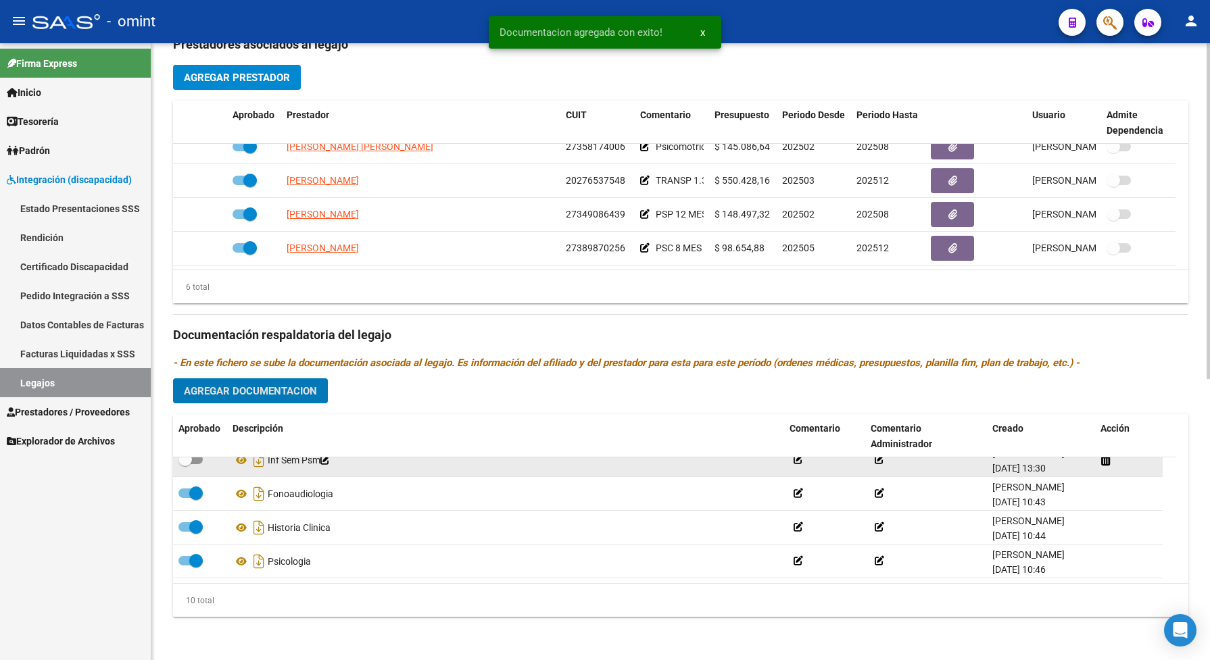
click at [198, 464] on span at bounding box center [190, 459] width 24 height 9
click at [185, 465] on input "checkbox" at bounding box center [185, 464] width 1 height 1
checkbox input "true"
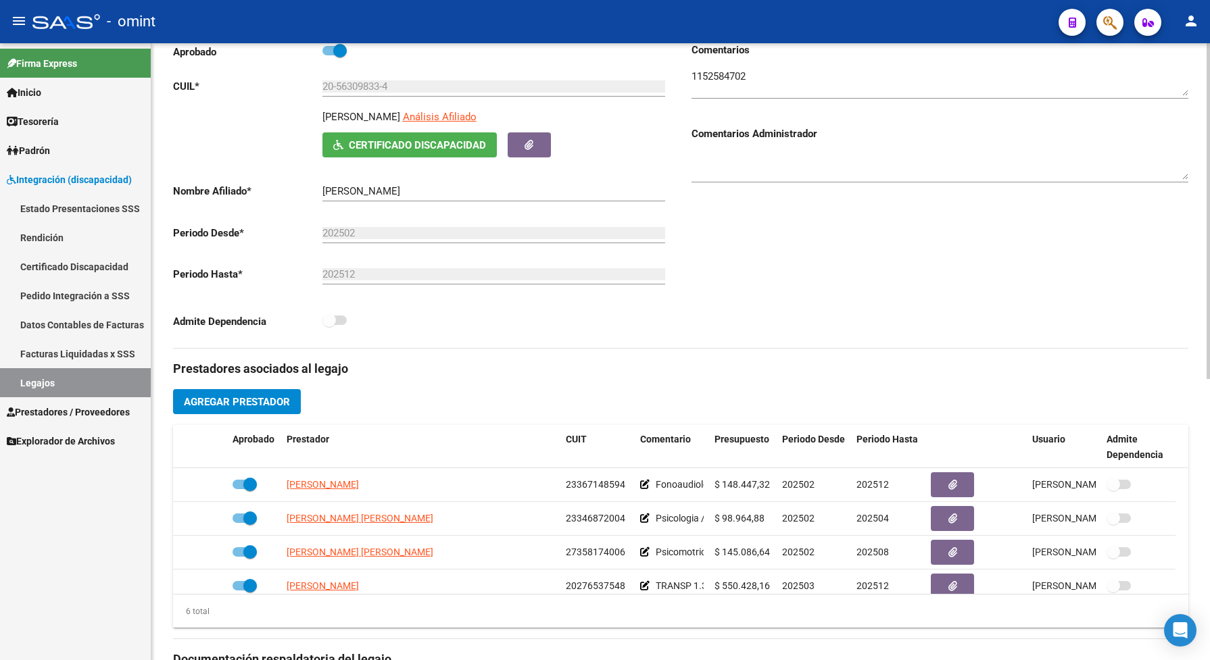
scroll to position [262, 0]
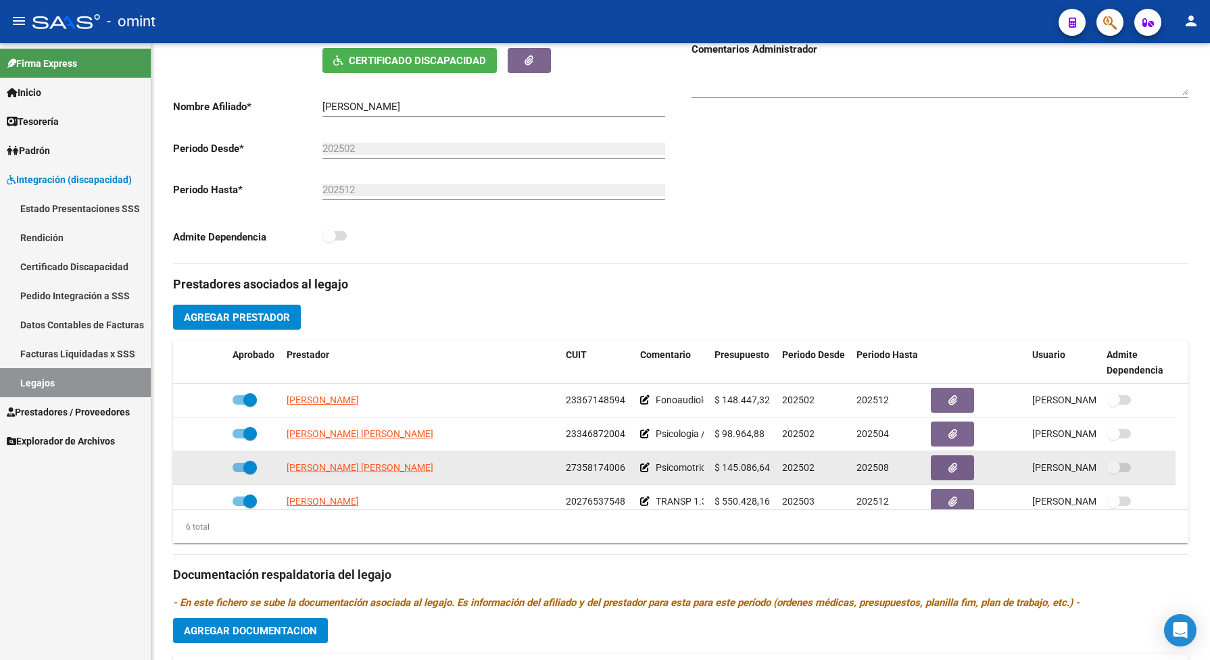
click at [243, 475] on span at bounding box center [250, 468] width 14 height 14
click at [239, 473] on input "checkbox" at bounding box center [239, 473] width 1 height 1
checkbox input "false"
click at [203, 473] on icon at bounding box center [207, 467] width 9 height 9
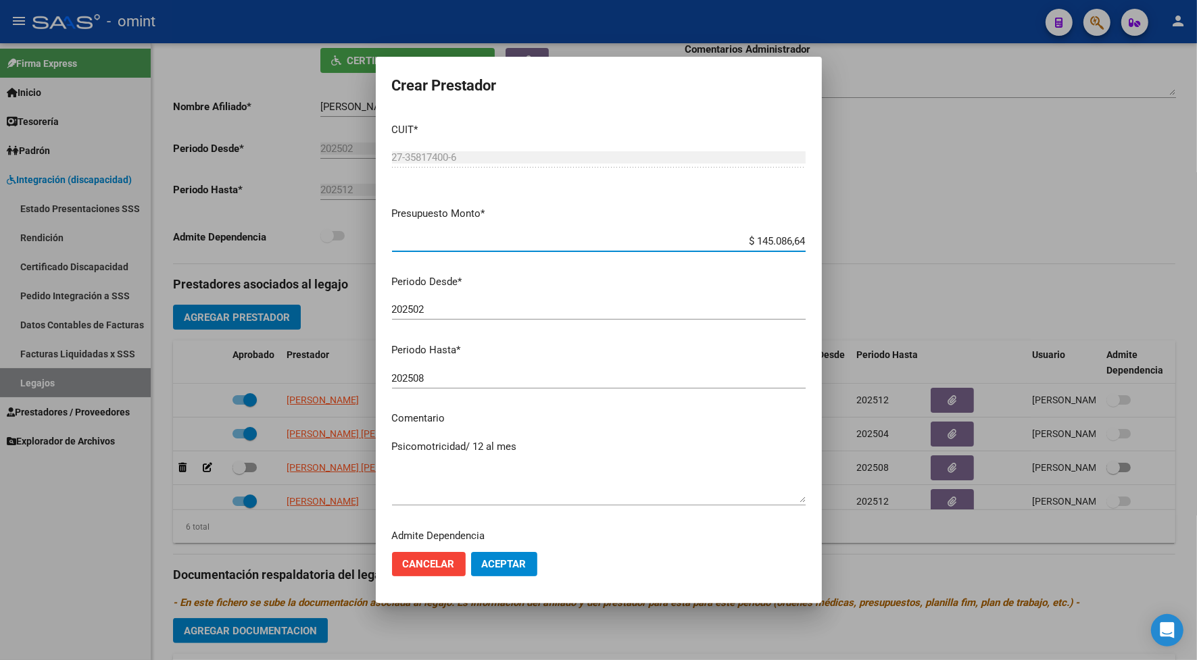
click at [443, 379] on input "202508" at bounding box center [599, 378] width 414 height 12
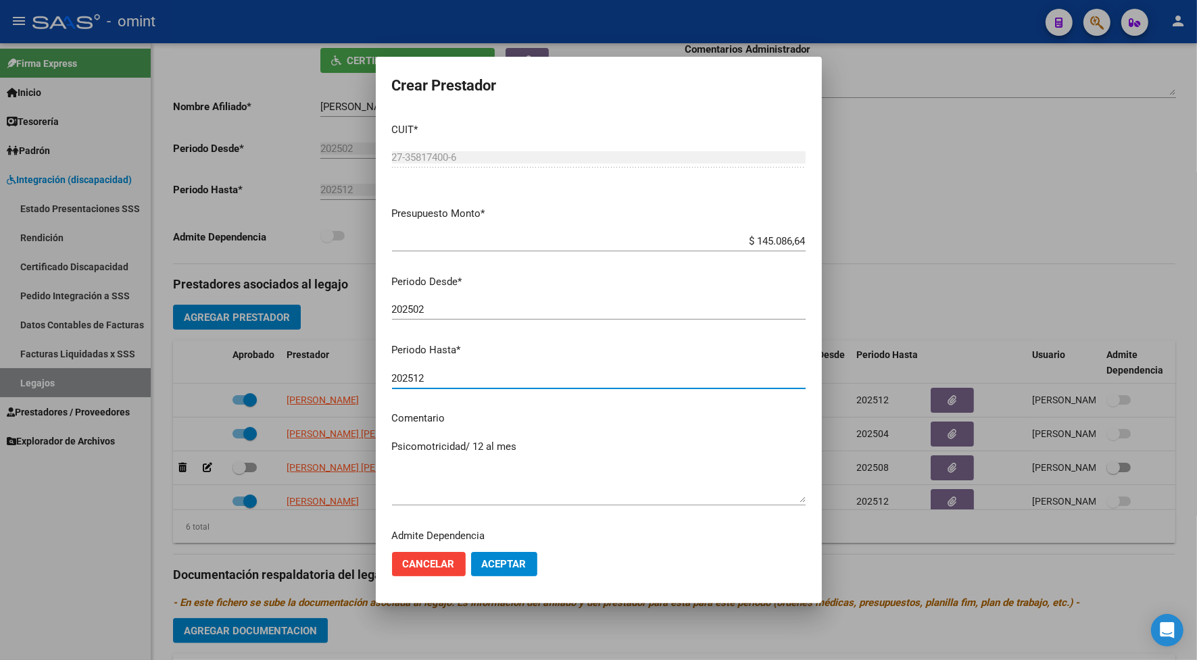
type input "202512"
click at [517, 563] on span "Aceptar" at bounding box center [504, 564] width 45 height 12
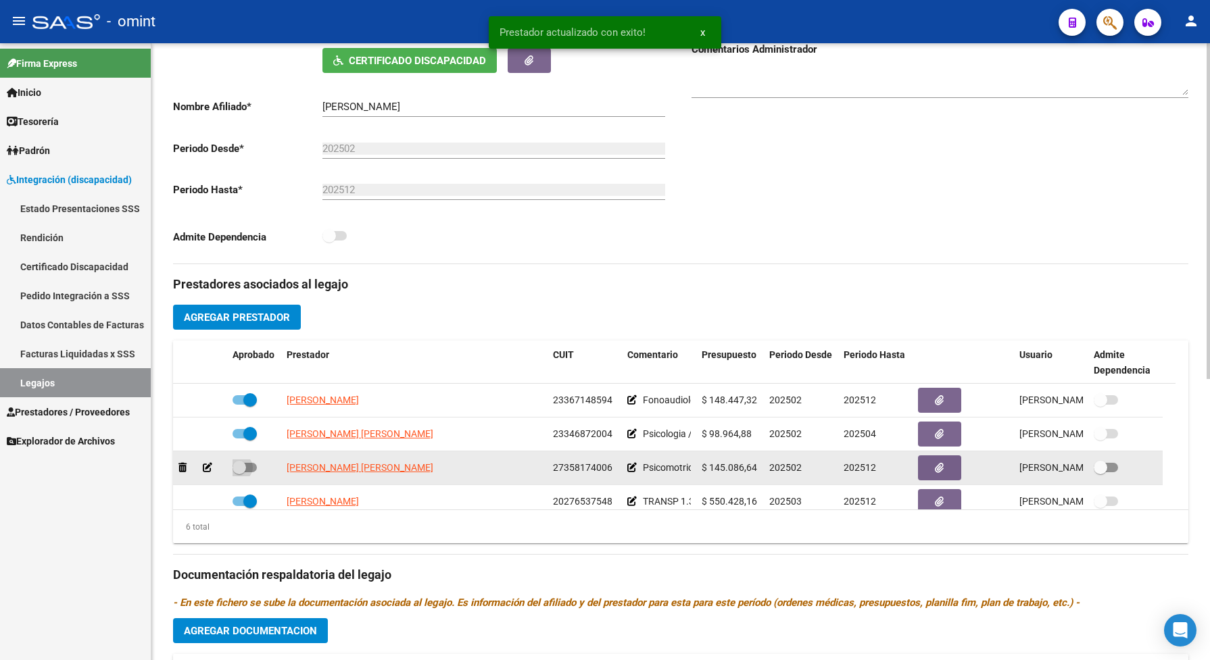
click at [251, 473] on span at bounding box center [245, 467] width 24 height 9
click at [239, 473] on input "checkbox" at bounding box center [239, 473] width 1 height 1
checkbox input "true"
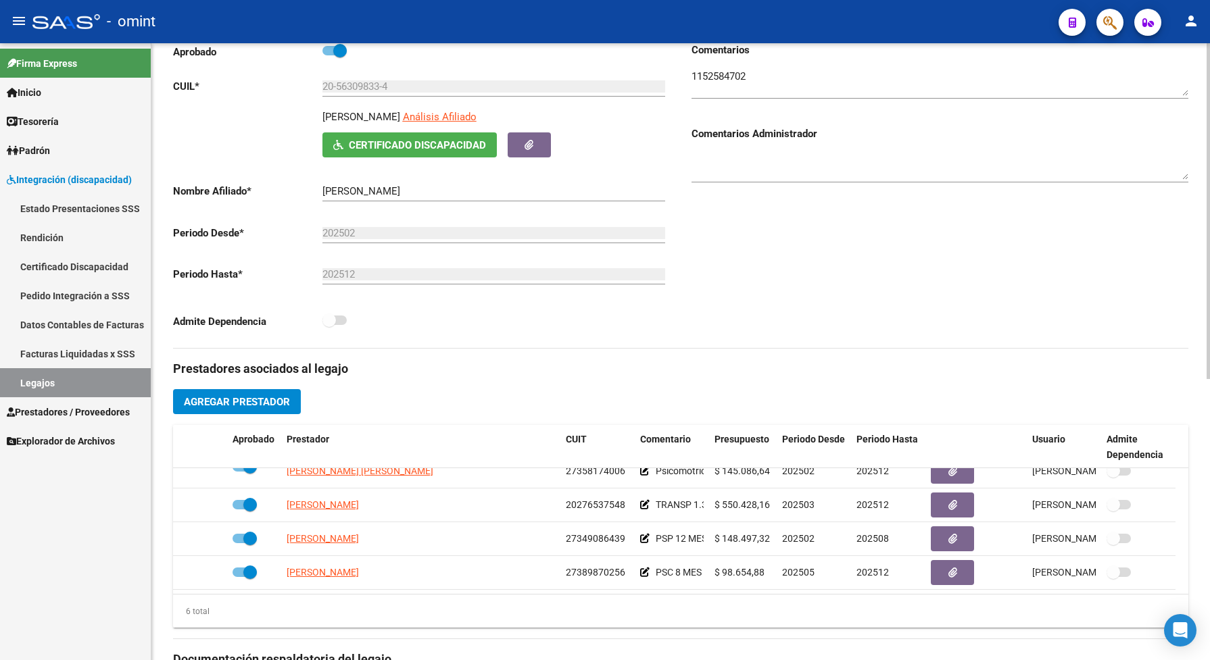
scroll to position [8, 0]
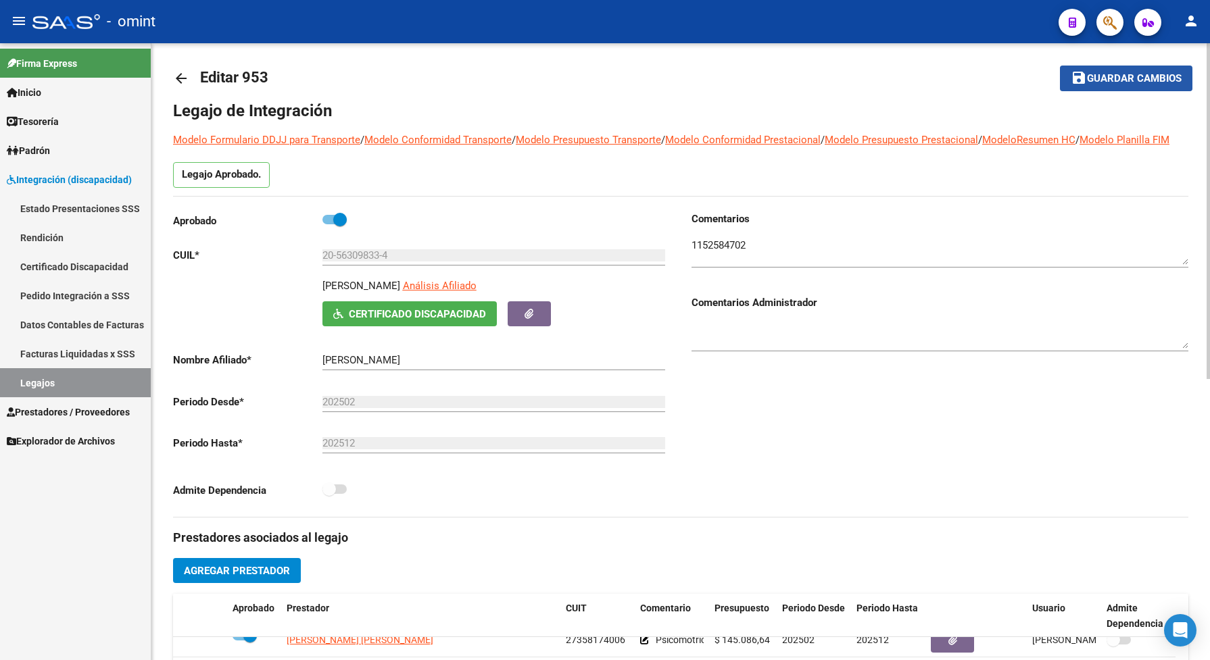
click at [1158, 78] on span "Guardar cambios" at bounding box center [1134, 79] width 95 height 12
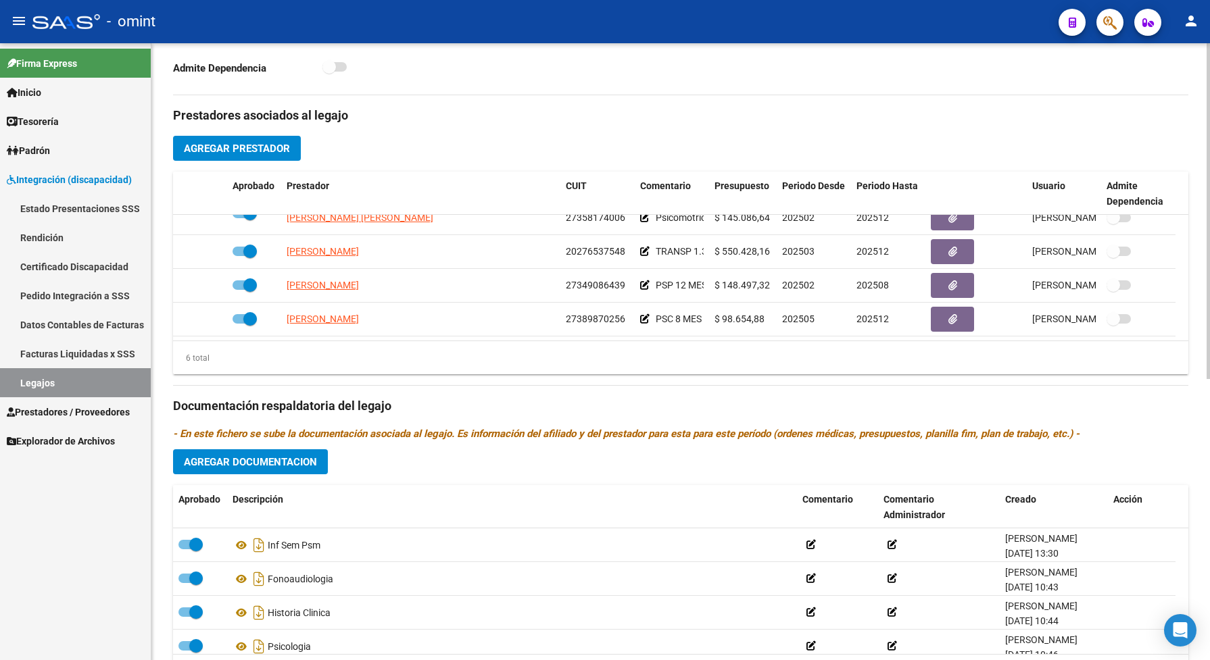
scroll to position [346, 0]
